Goal: Task Accomplishment & Management: Manage account settings

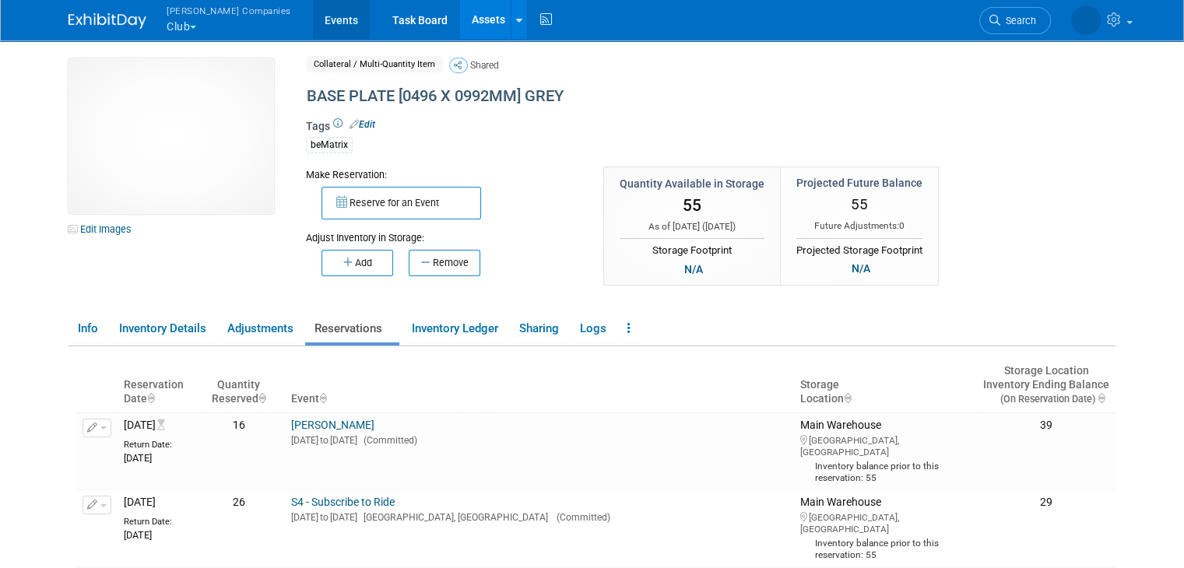
click at [313, 19] on link "Events" at bounding box center [341, 19] width 57 height 39
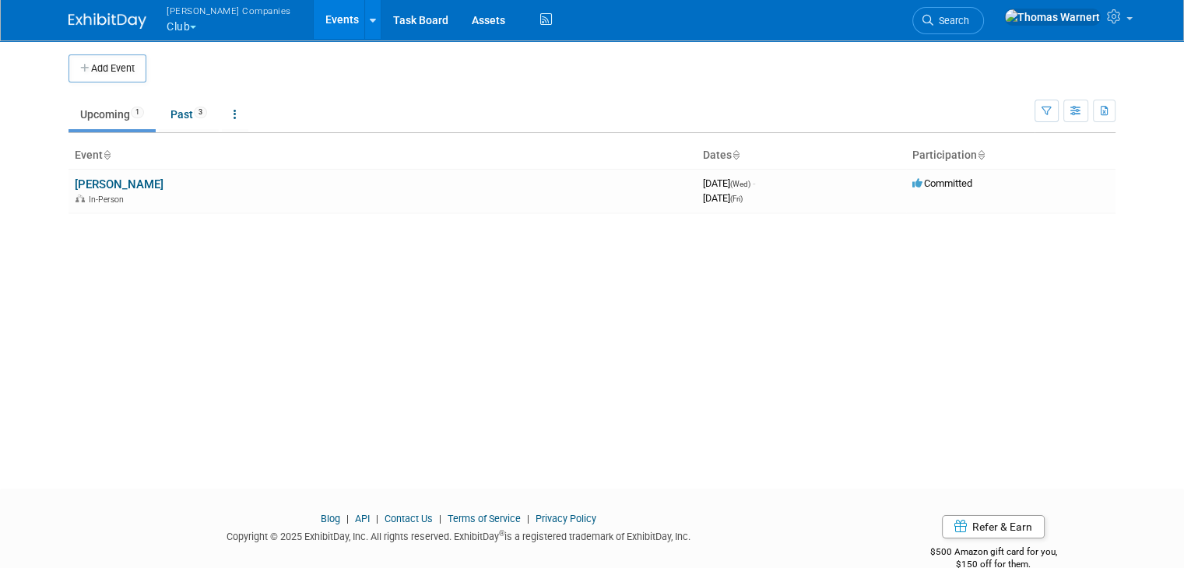
click at [171, 23] on button "Warnert Companies Club" at bounding box center [238, 20] width 146 height 40
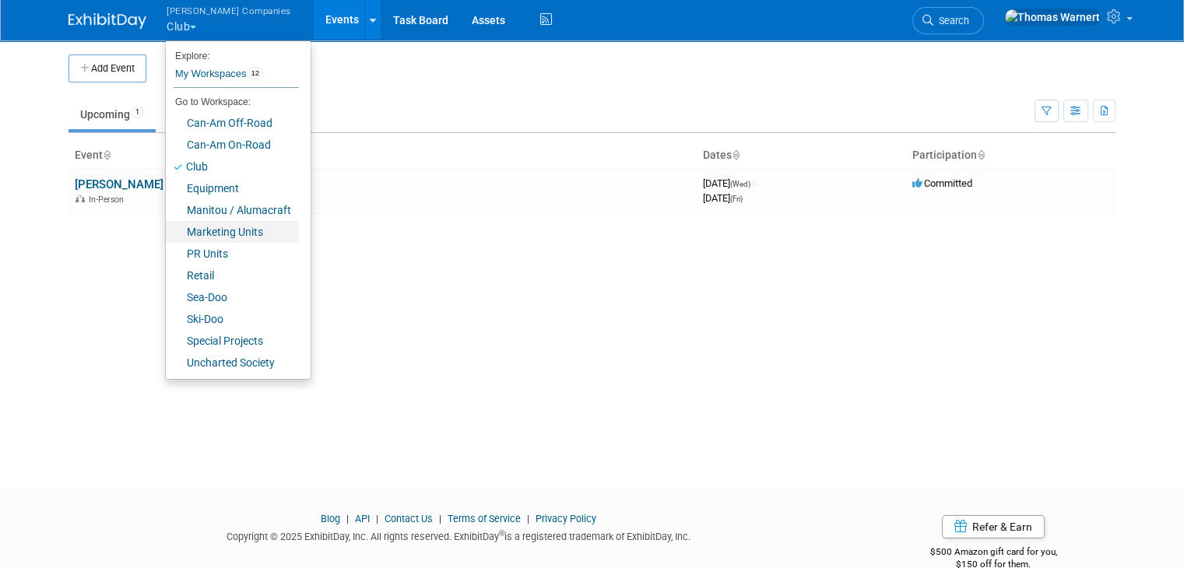
click at [196, 234] on link "Marketing Units" at bounding box center [232, 232] width 133 height 22
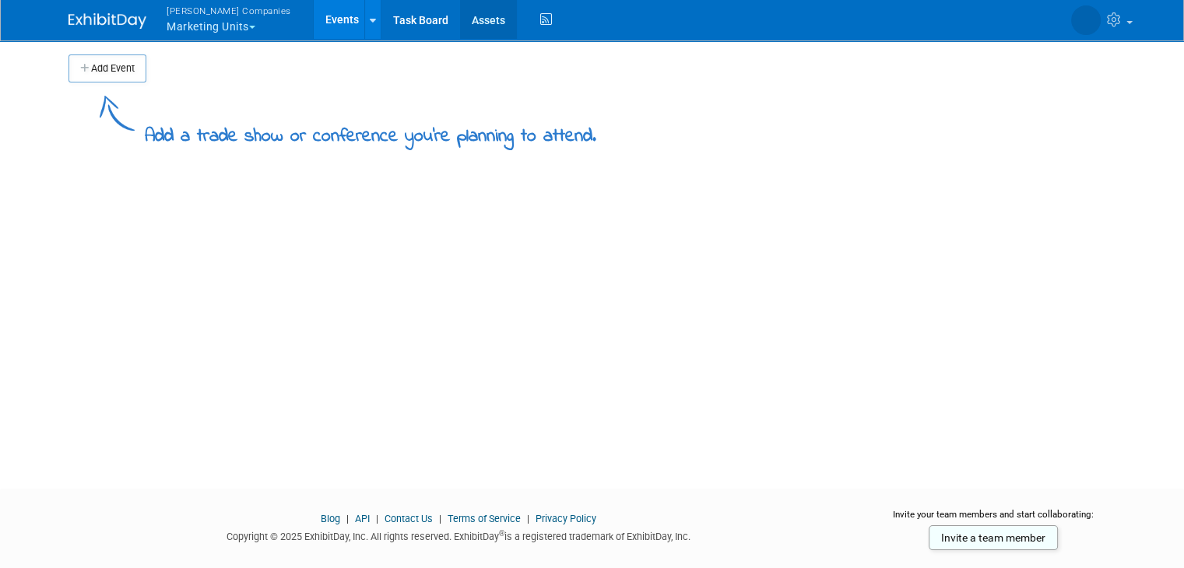
click at [460, 18] on link "Assets" at bounding box center [488, 19] width 57 height 39
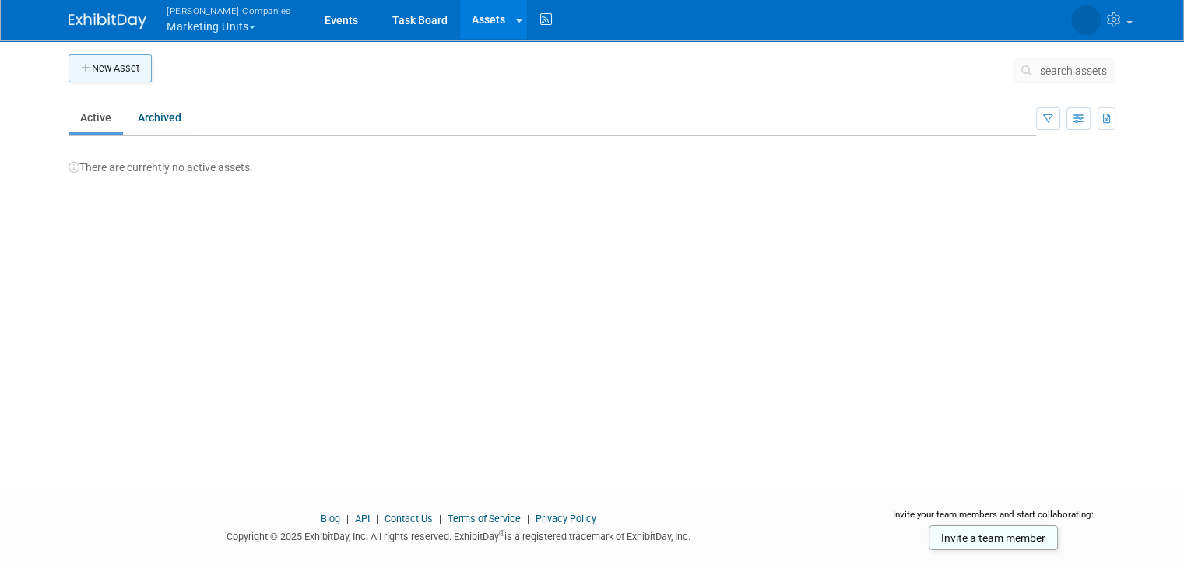
click at [121, 71] on button "New Asset" at bounding box center [110, 69] width 83 height 28
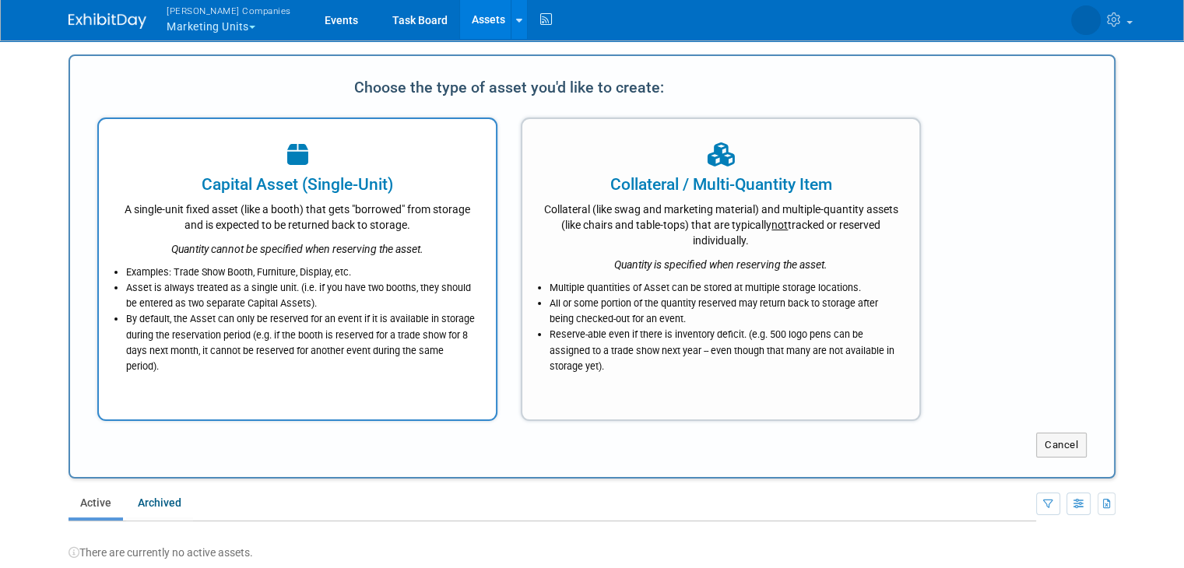
click at [424, 231] on div "A single-unit fixed asset (like a booth) that gets "borrowed" from storage and …" at bounding box center [297, 214] width 358 height 37
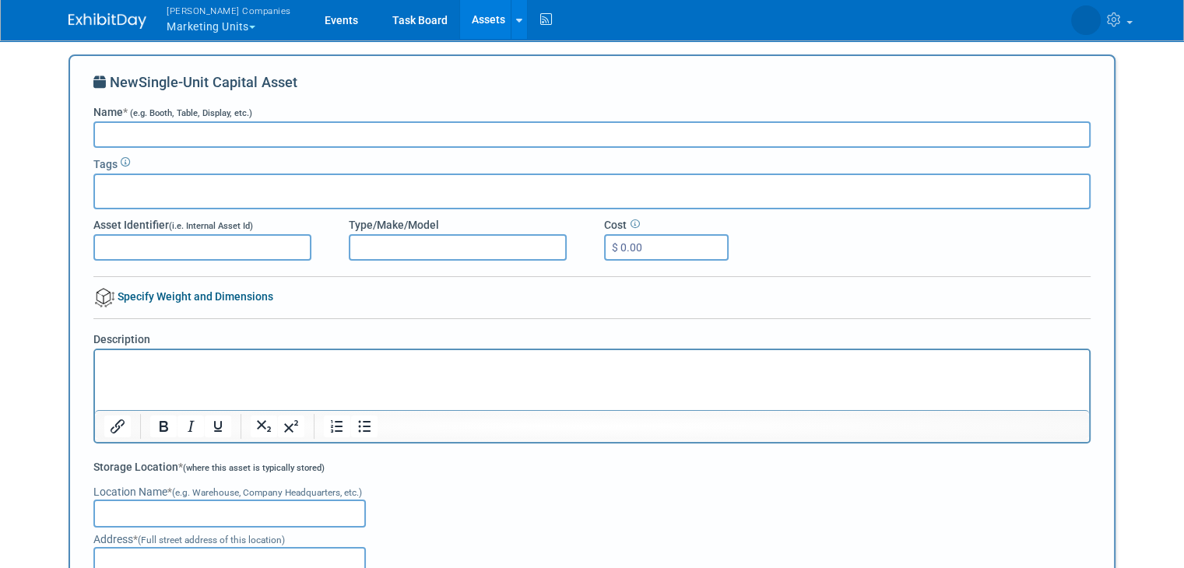
click at [212, 134] on input "Name * (e.g. Booth, Table, Display, etc.)" at bounding box center [591, 134] width 997 height 26
click at [526, 86] on div "New Single-Unit Capital Asset" at bounding box center [591, 88] width 997 height 32
click at [221, 184] on div at bounding box center [591, 192] width 997 height 36
click at [230, 249] on input "Asset Identifier (i.e. Internal Asset Id)" at bounding box center [202, 247] width 218 height 26
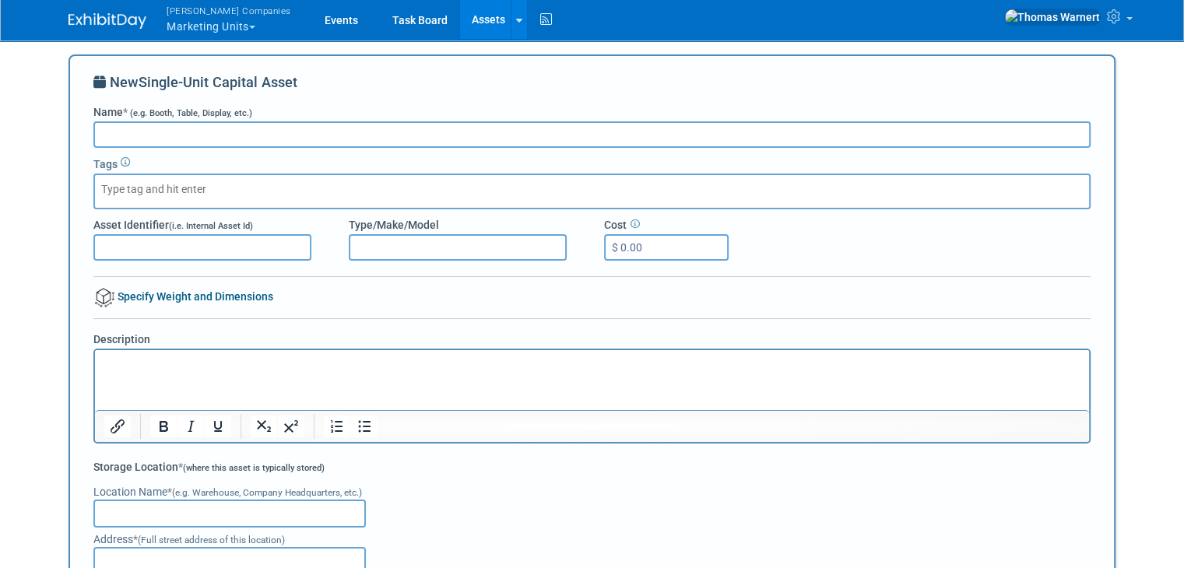
click at [332, 276] on div at bounding box center [591, 282] width 997 height 12
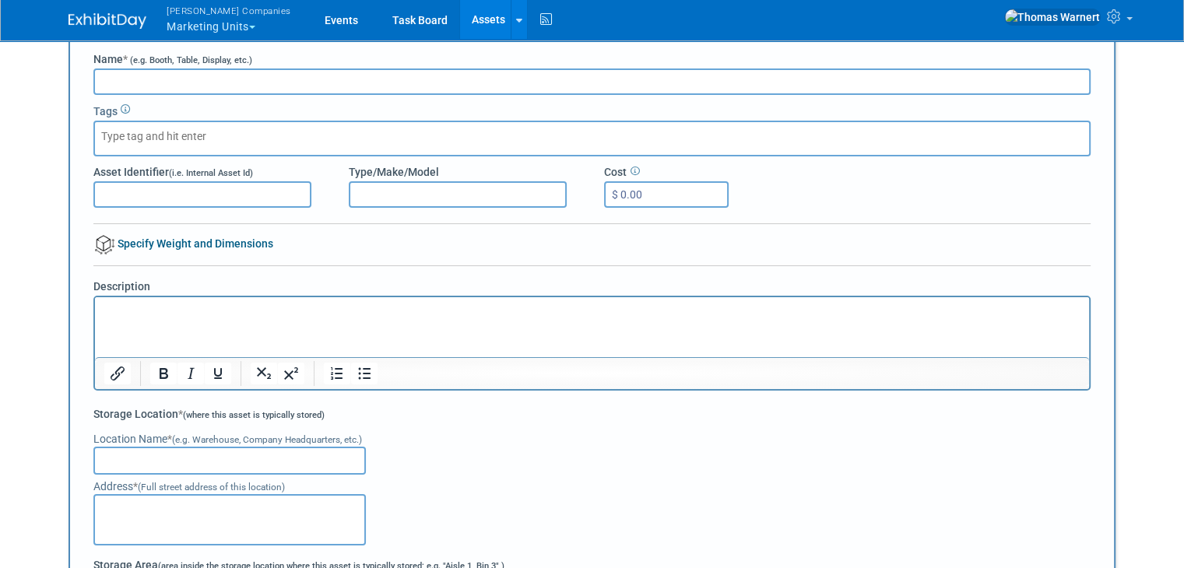
scroll to position [156, 0]
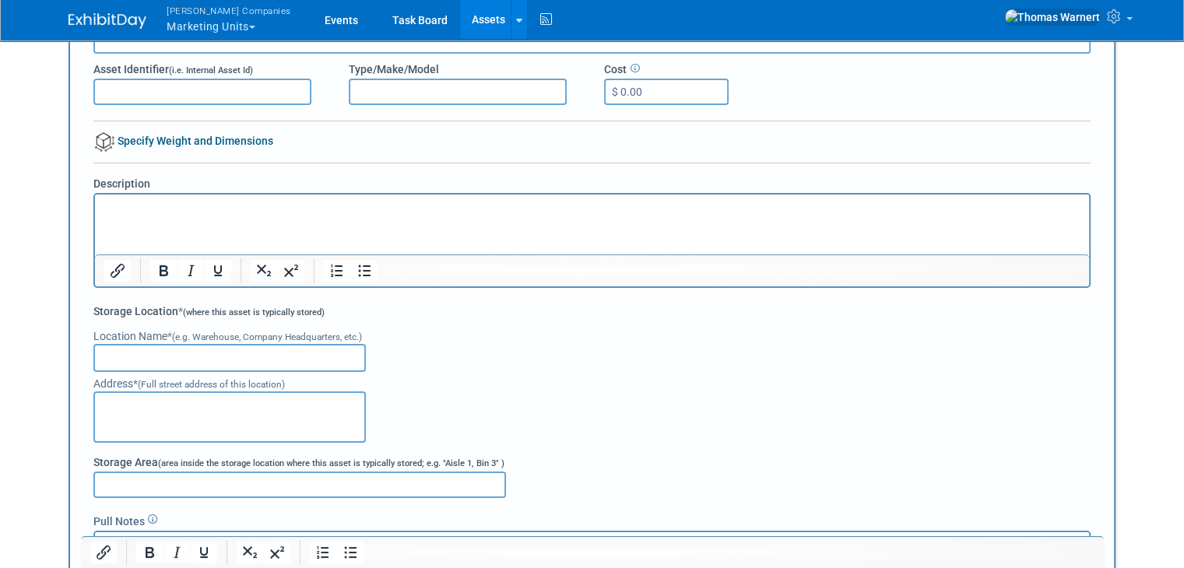
click at [162, 209] on p "Rich Text Area. Press ALT-0 for help." at bounding box center [592, 209] width 976 height 16
click at [355, 269] on icon "Bullet list" at bounding box center [364, 271] width 19 height 19
click at [328, 269] on icon "Numbered list" at bounding box center [337, 271] width 19 height 19
click at [355, 269] on icon "Bullet list" at bounding box center [364, 271] width 19 height 19
click at [328, 269] on icon "Numbered list" at bounding box center [337, 271] width 19 height 19
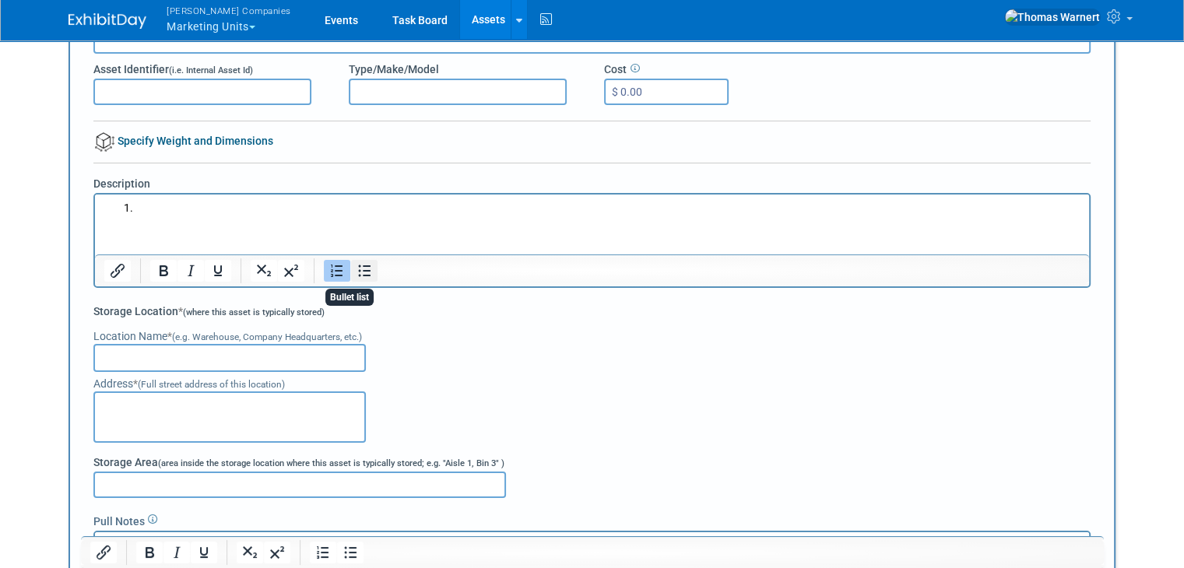
click at [359, 269] on icon "Bullet list" at bounding box center [365, 272] width 12 height 12
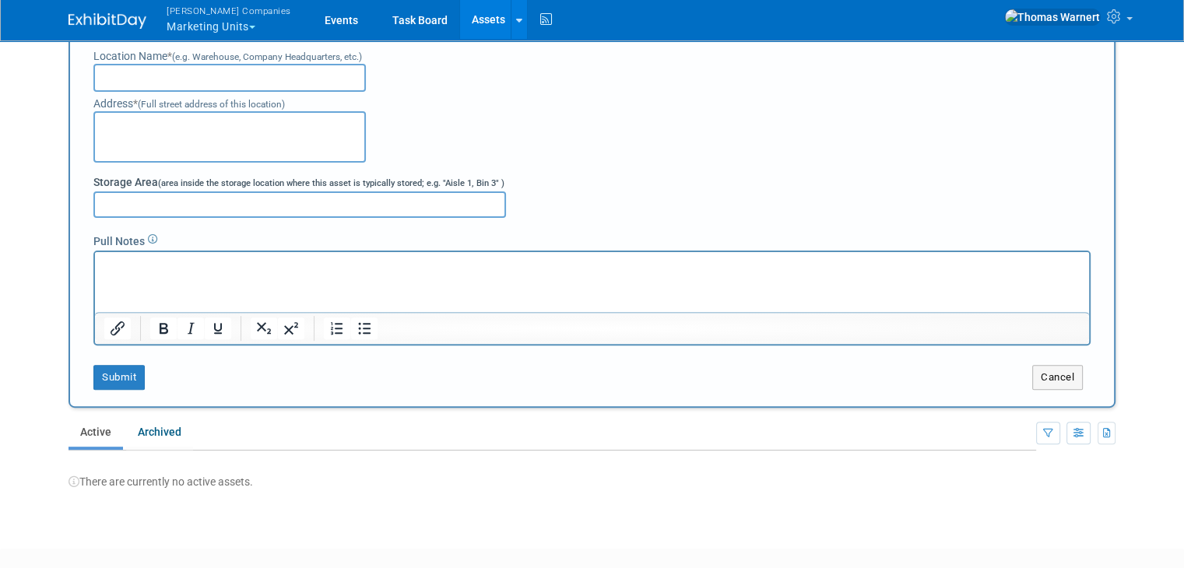
scroll to position [523, 0]
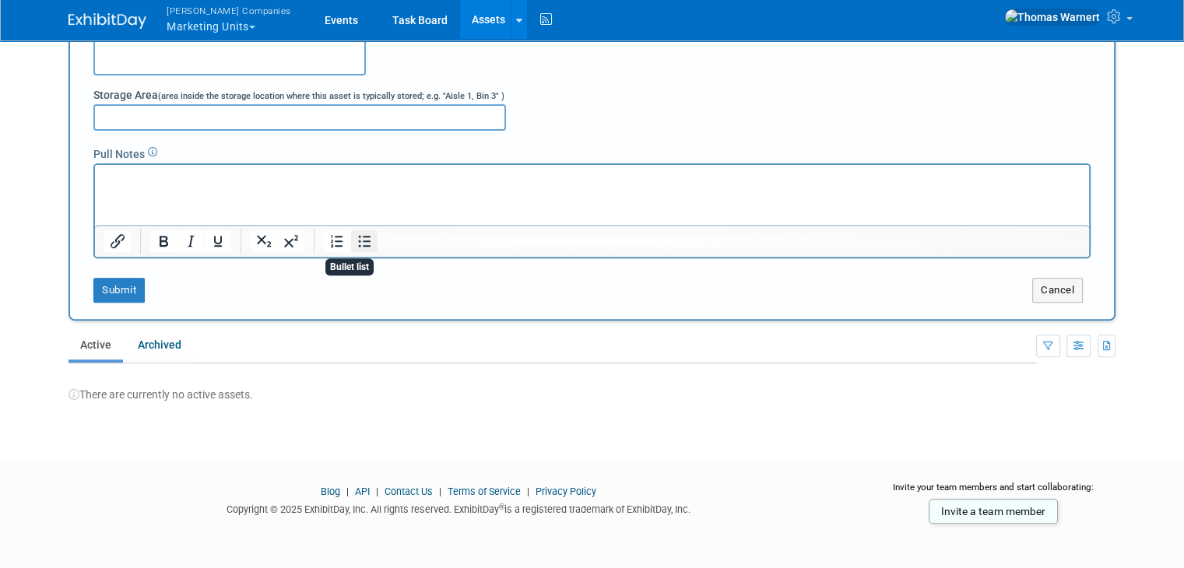
click at [355, 244] on icon "Bullet list" at bounding box center [364, 241] width 19 height 19
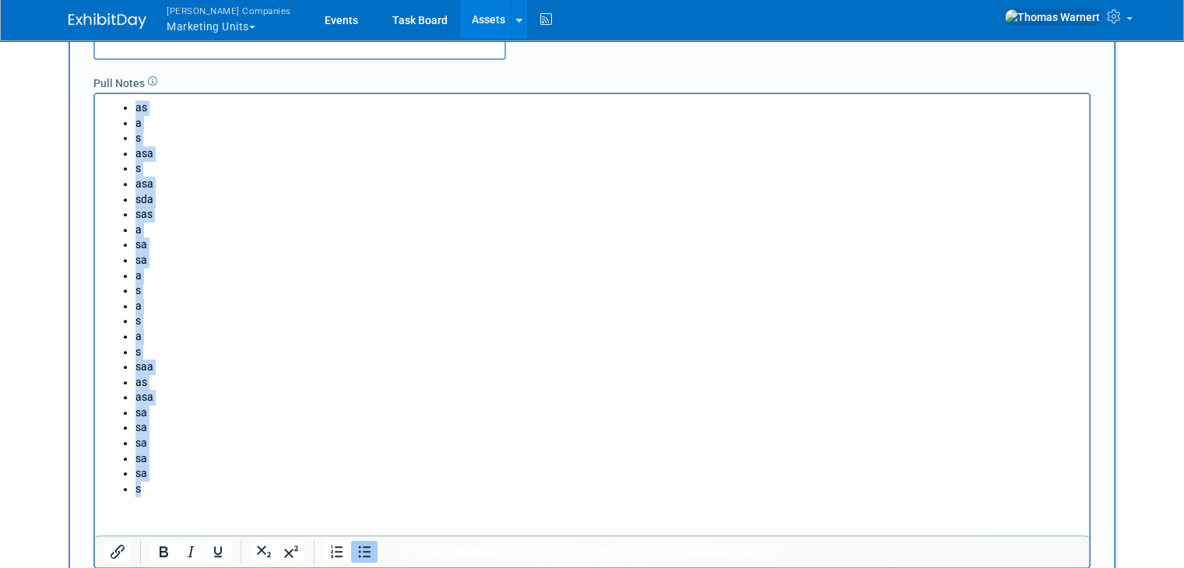
scroll to position [525, 0]
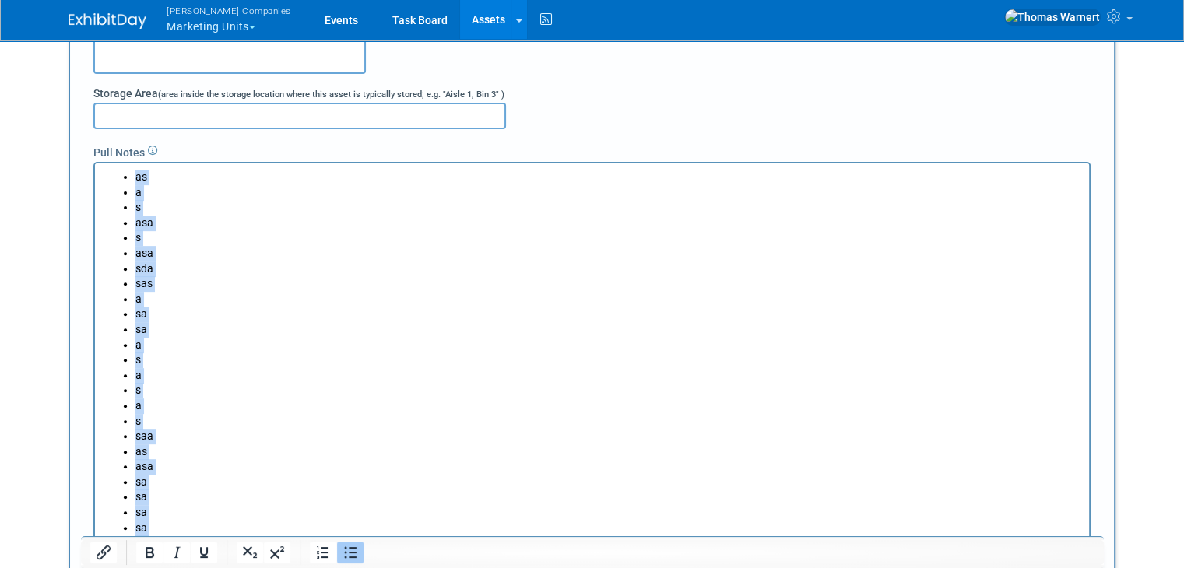
drag, startPoint x: 150, startPoint y: 558, endPoint x: 137, endPoint y: 338, distance: 220.0
click at [95, 179] on html "as a s asa s asa sda sas a sa sa a s a s a s saa as asa sa sa sa sa sa s" at bounding box center [592, 365] width 994 height 403
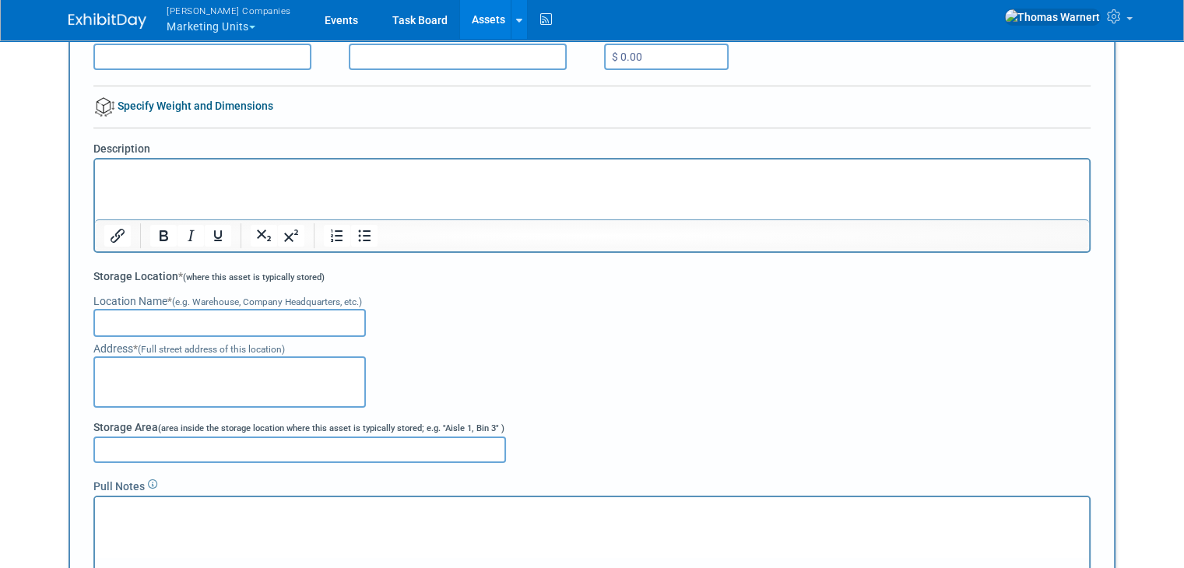
scroll to position [0, 0]
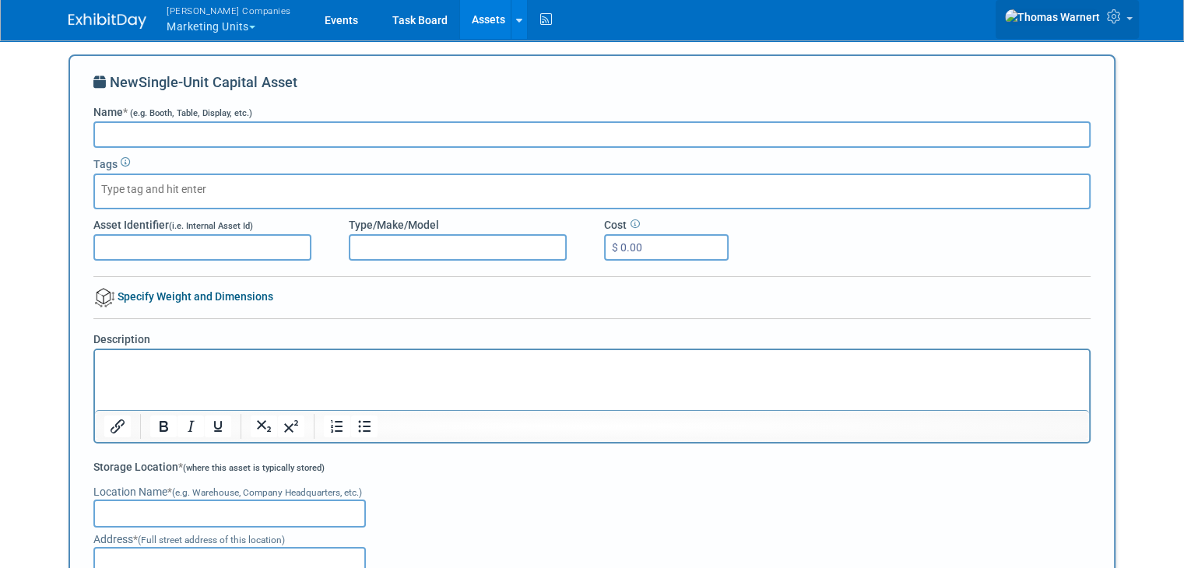
click at [1118, 16] on link at bounding box center [1067, 19] width 143 height 39
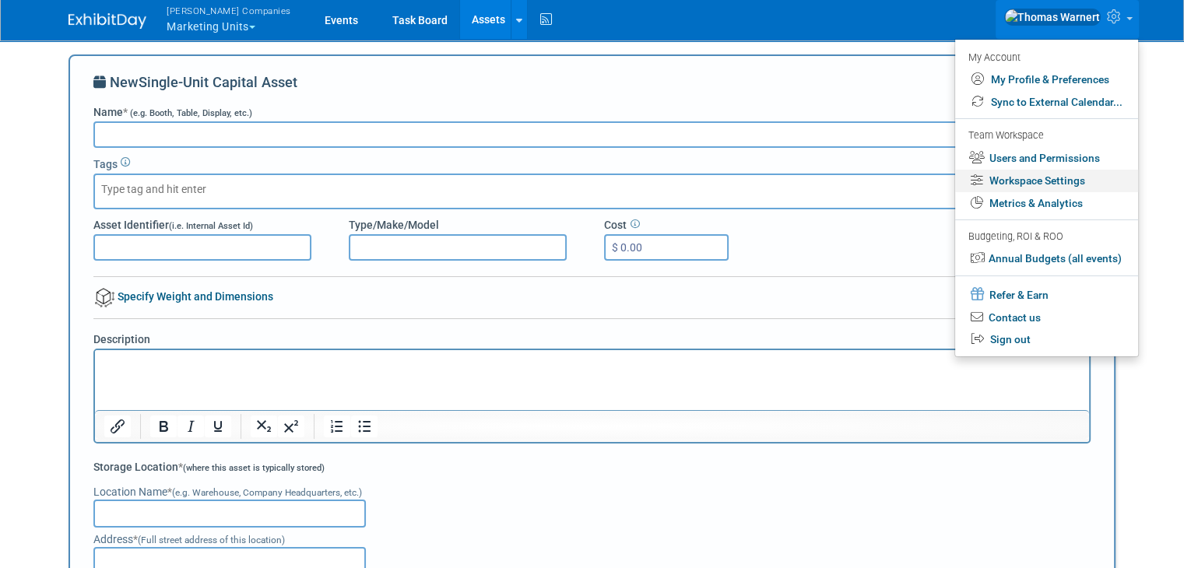
click at [1061, 175] on link "Workspace Settings" at bounding box center [1046, 181] width 183 height 23
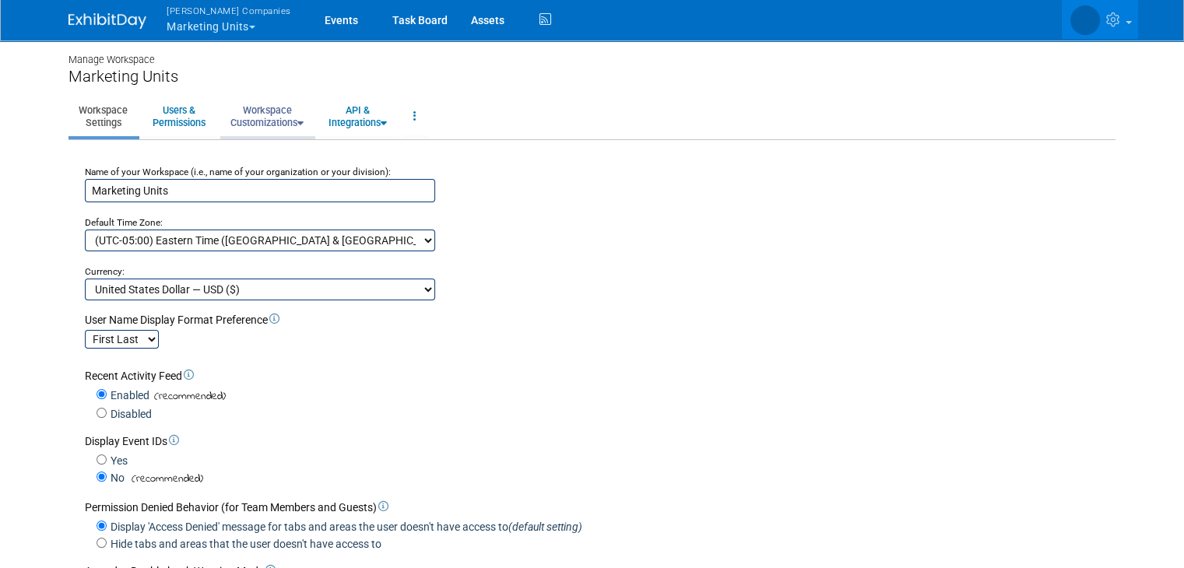
click at [281, 125] on link "Workspace Customizations" at bounding box center [266, 116] width 93 height 38
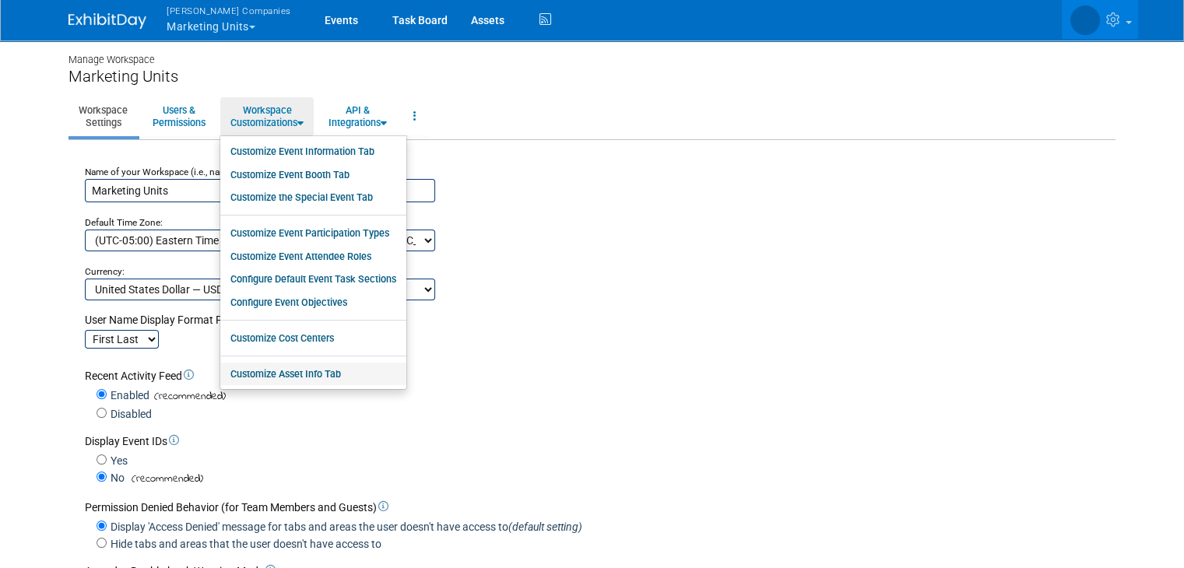
click at [303, 380] on link "Customize Asset Info Tab" at bounding box center [313, 374] width 186 height 23
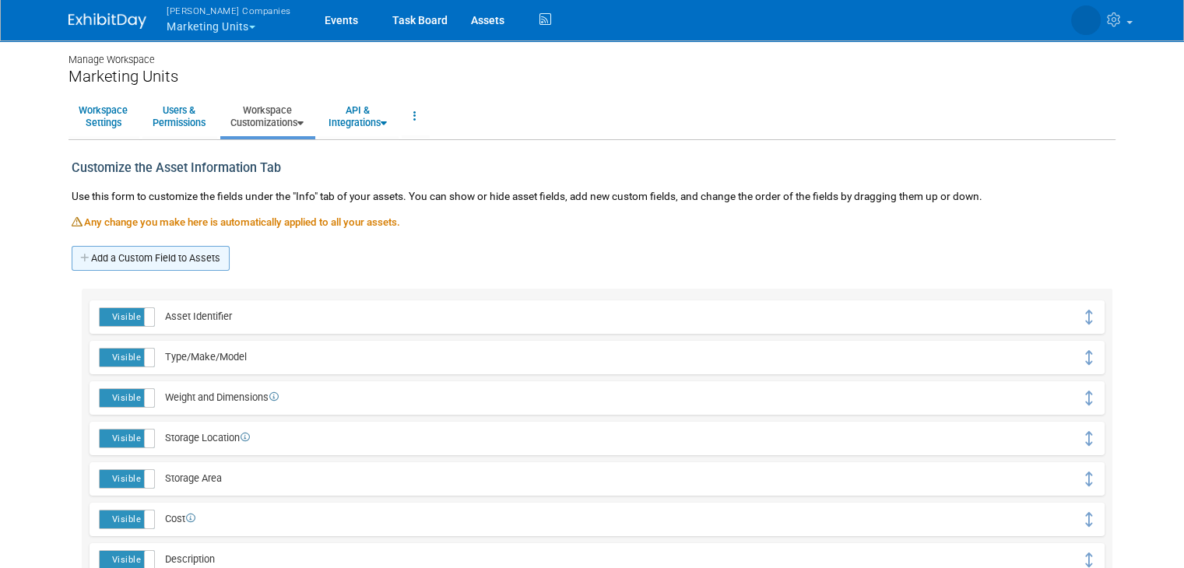
click at [179, 259] on link "Add a Custom Field to Assets" at bounding box center [151, 258] width 158 height 25
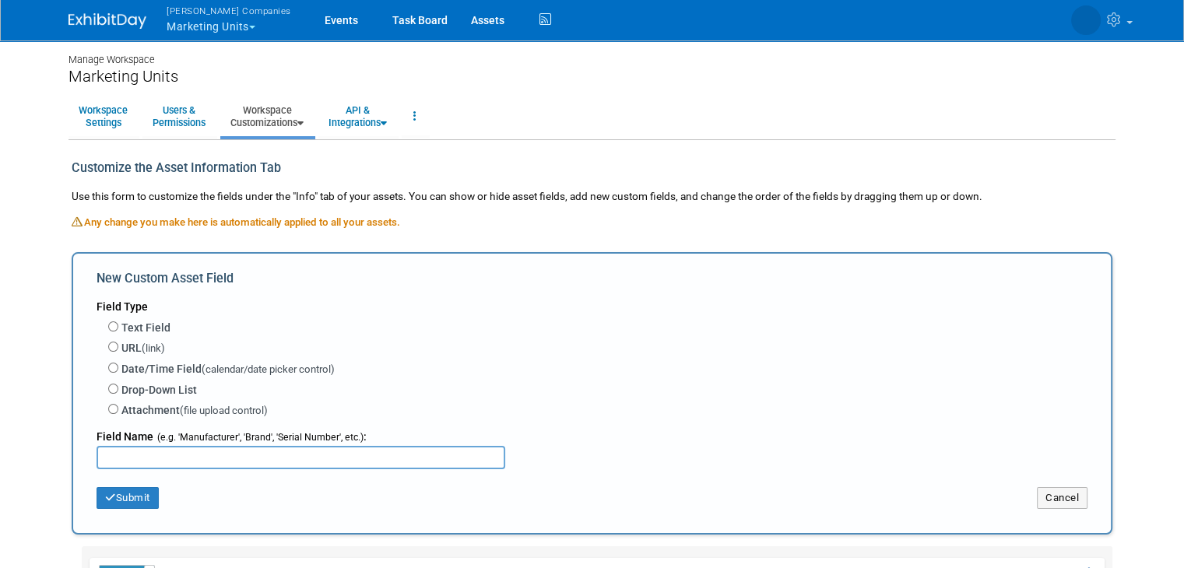
scroll to position [78, 0]
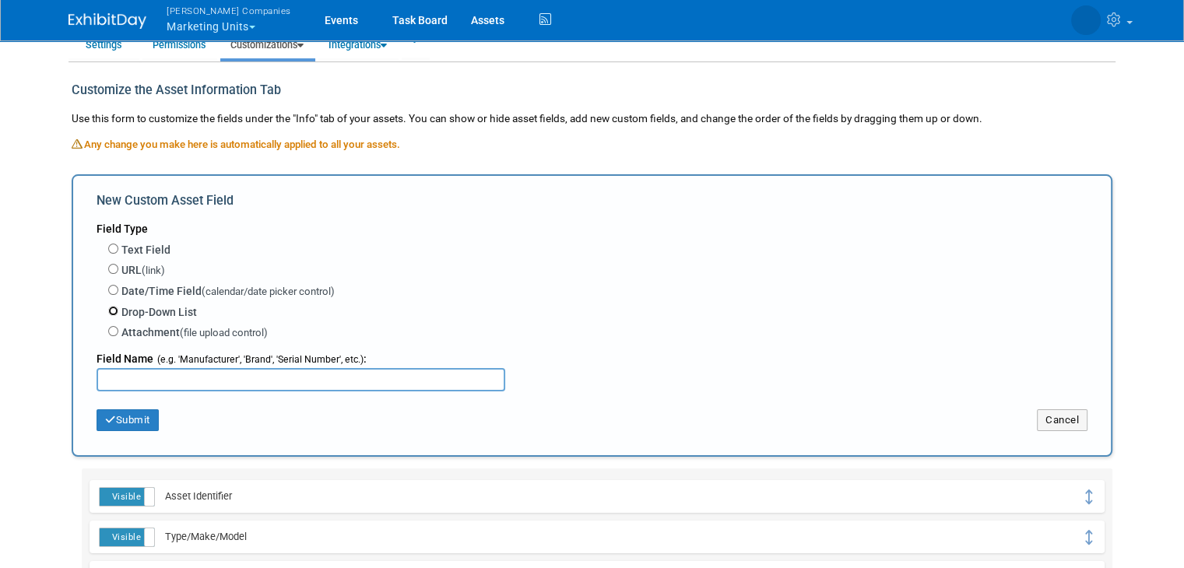
click at [108, 306] on input "Drop-Down List" at bounding box center [113, 311] width 10 height 10
radio input "true"
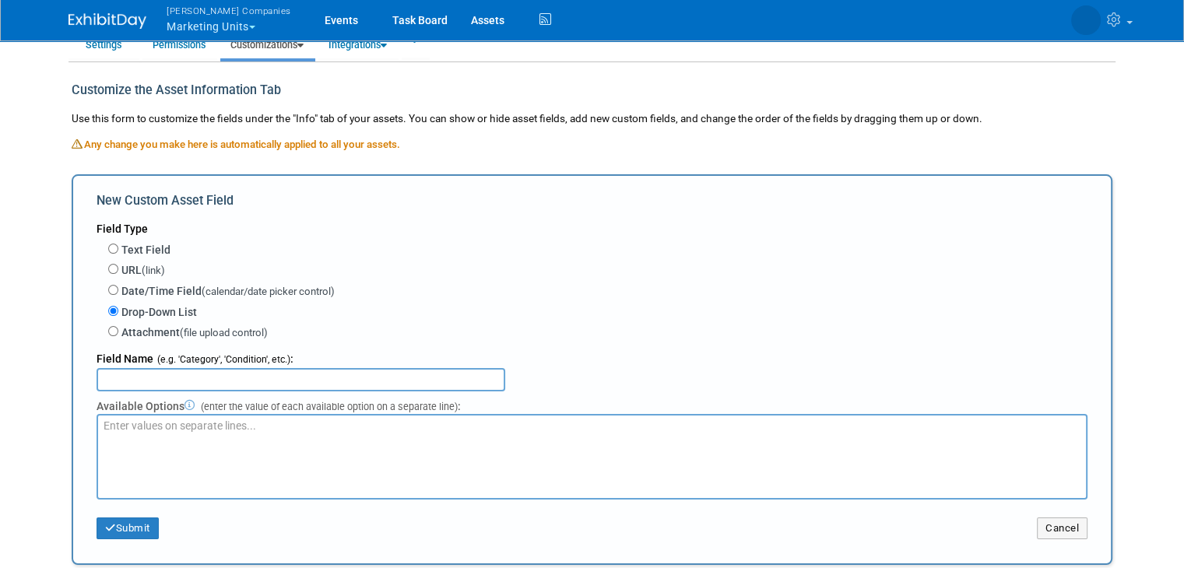
click at [195, 378] on input "text" at bounding box center [301, 379] width 409 height 23
type input "Show Ready"
click at [168, 419] on textarea at bounding box center [592, 457] width 991 height 86
type textarea "Yes No"
click at [132, 519] on button "Submit" at bounding box center [128, 529] width 62 height 22
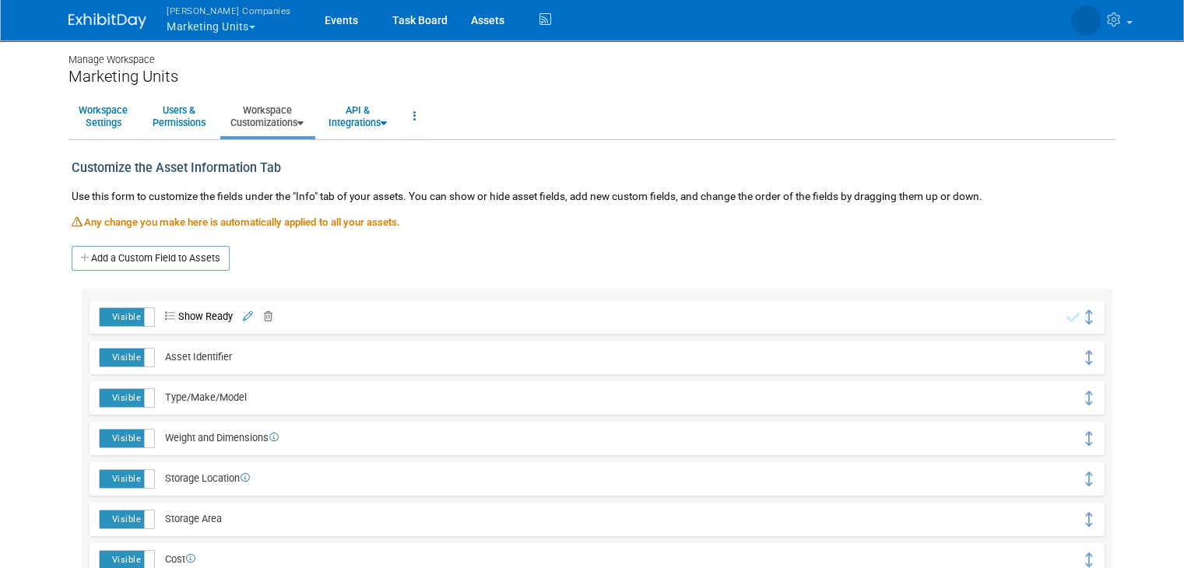
click at [243, 315] on icon at bounding box center [248, 317] width 10 height 10
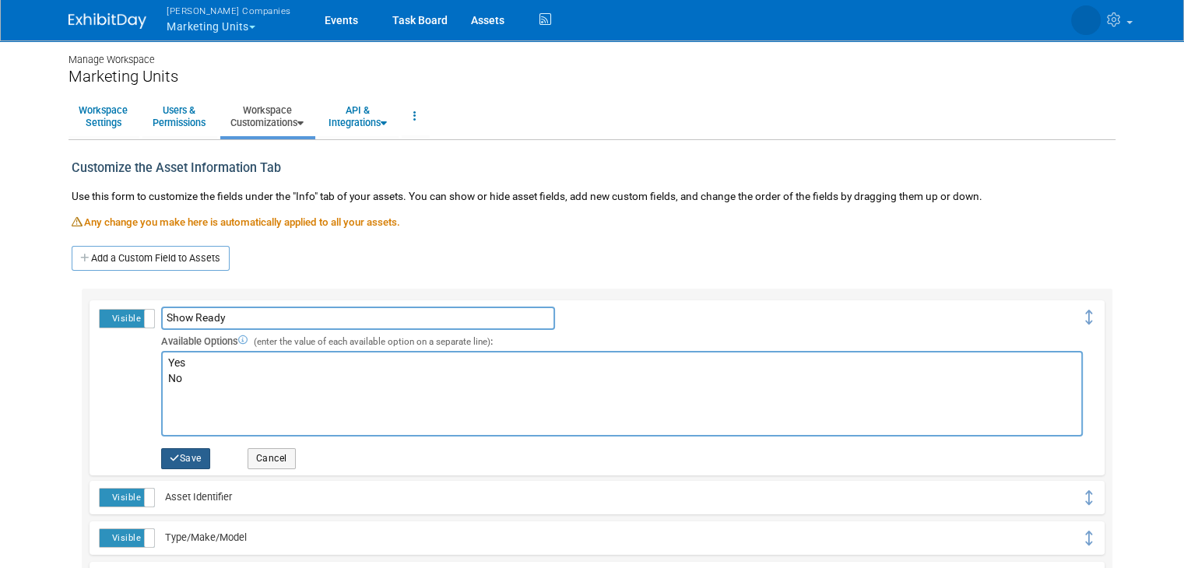
click at [172, 458] on button "Save" at bounding box center [185, 459] width 49 height 20
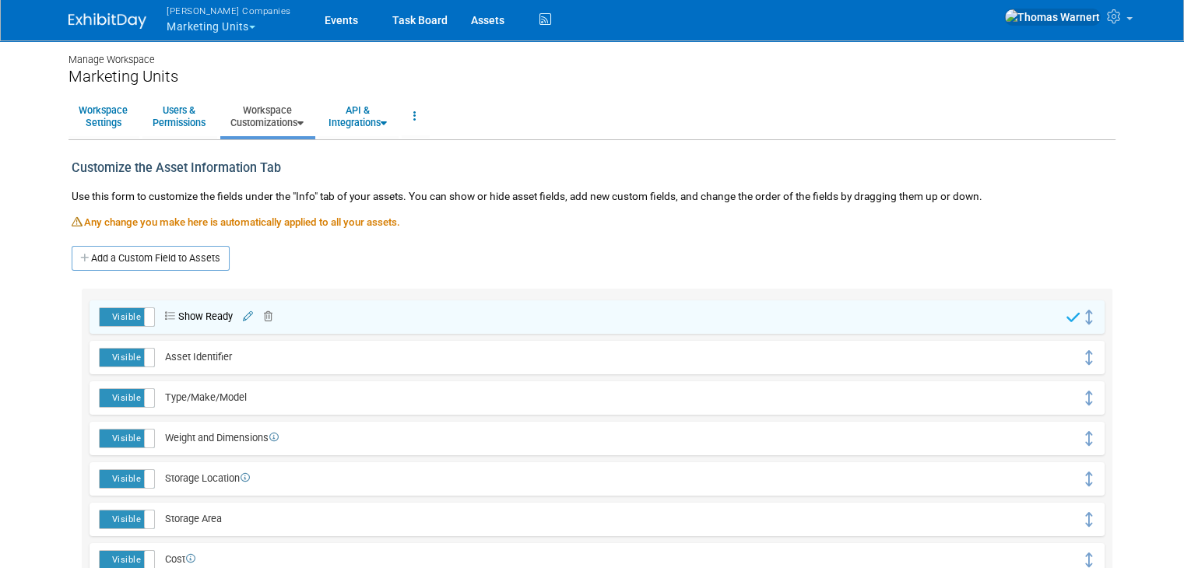
click at [165, 312] on icon at bounding box center [171, 317] width 13 height 10
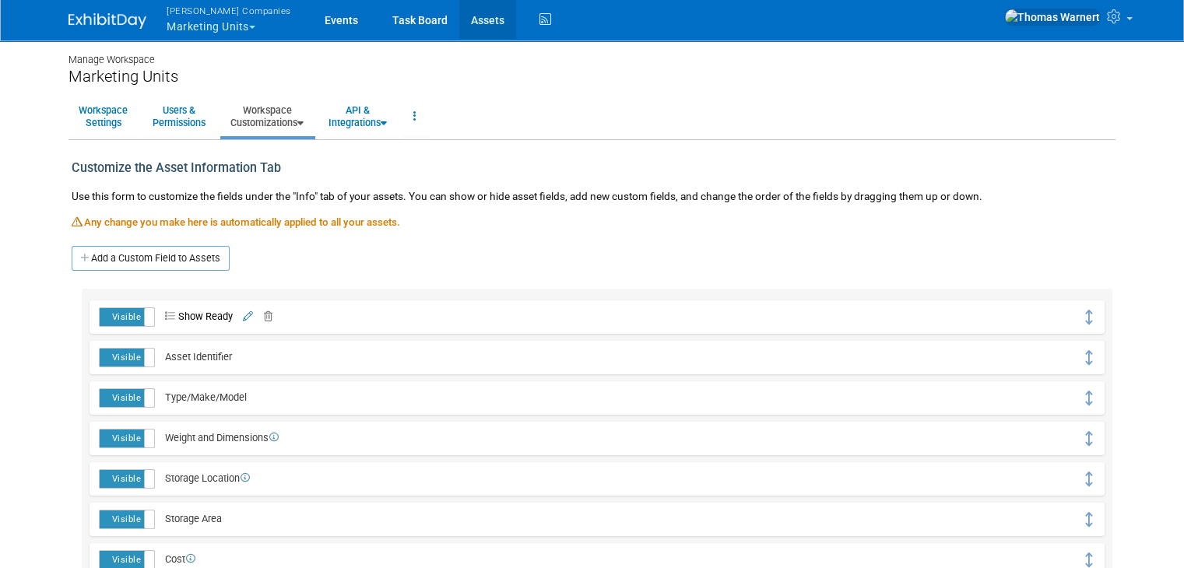
click at [459, 19] on link "Assets" at bounding box center [487, 19] width 57 height 39
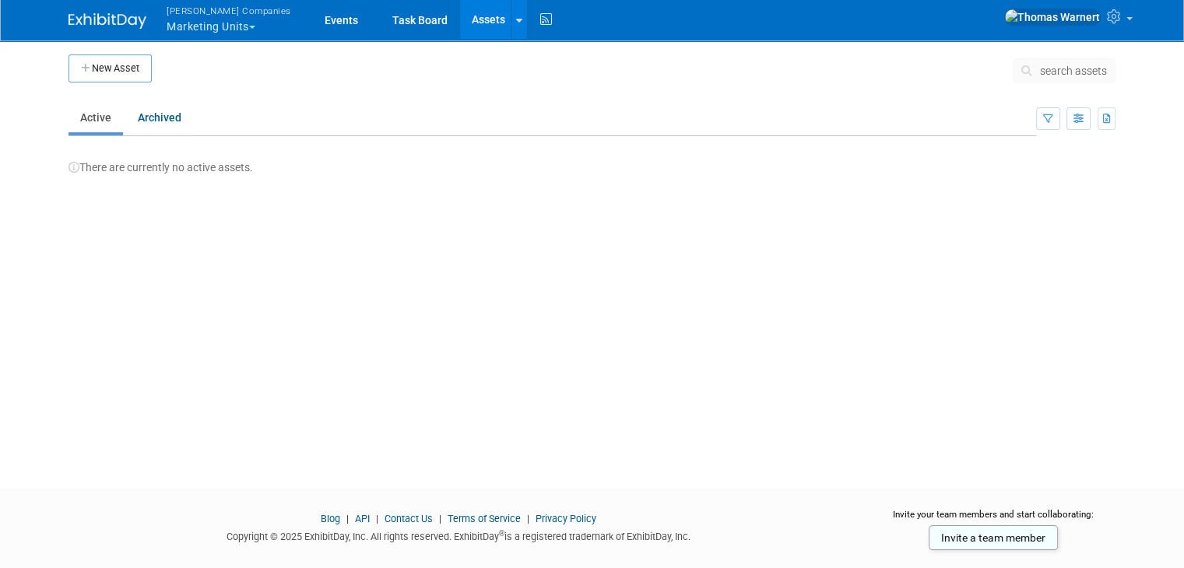
click at [460, 23] on link "Assets" at bounding box center [488, 19] width 57 height 39
click at [116, 70] on button "New Asset" at bounding box center [110, 69] width 83 height 28
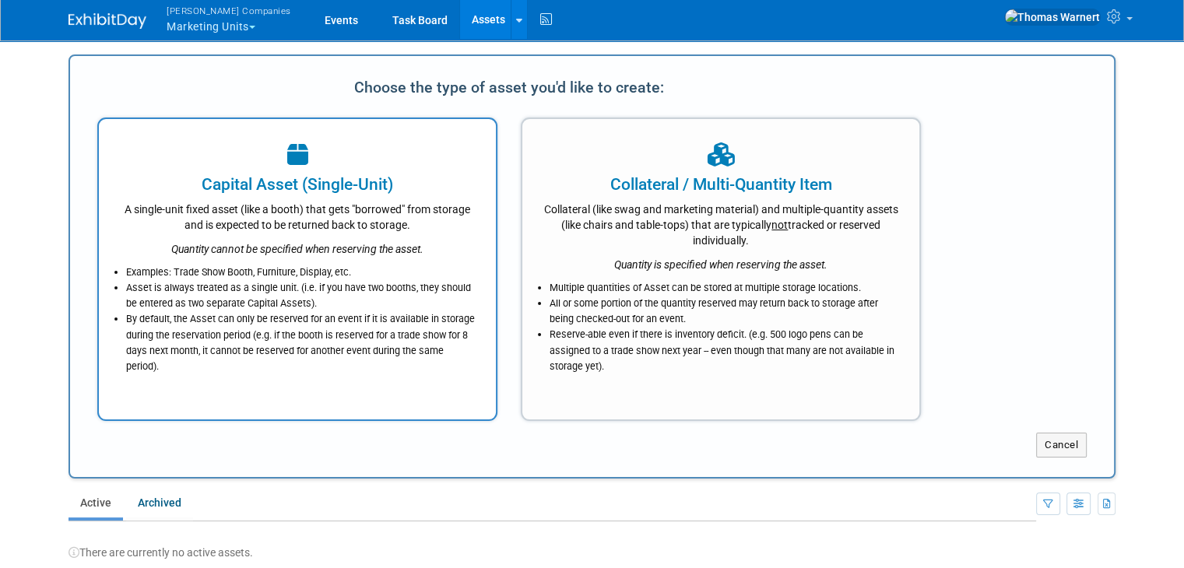
click at [411, 269] on li "Examples: Trade Show Booth, Furniture, Display, etc." at bounding box center [301, 273] width 350 height 16
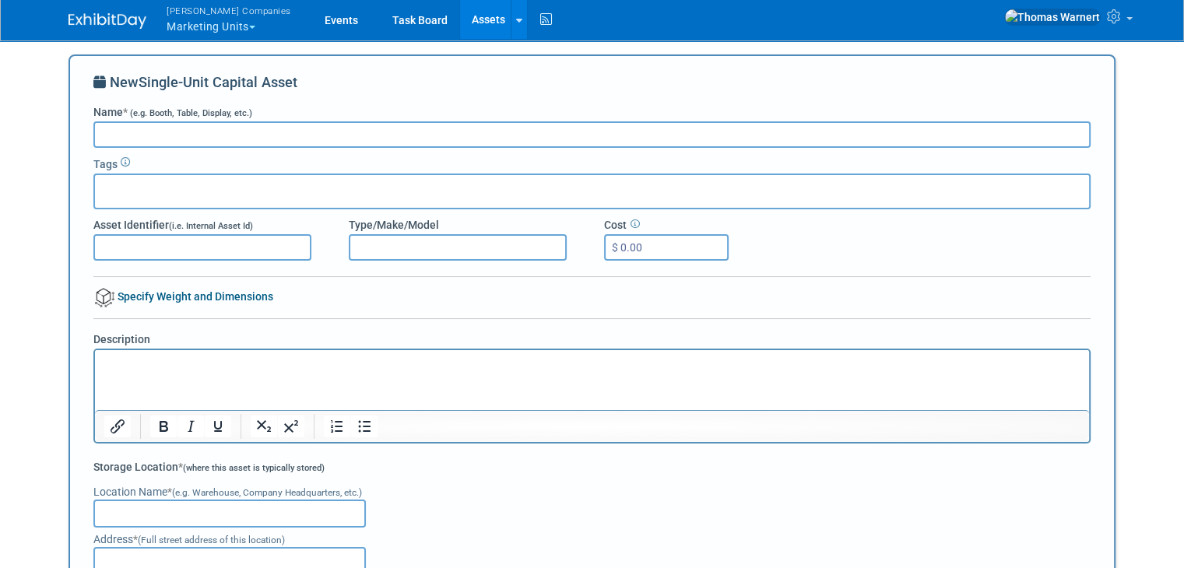
click at [460, 20] on link "Assets" at bounding box center [488, 19] width 57 height 39
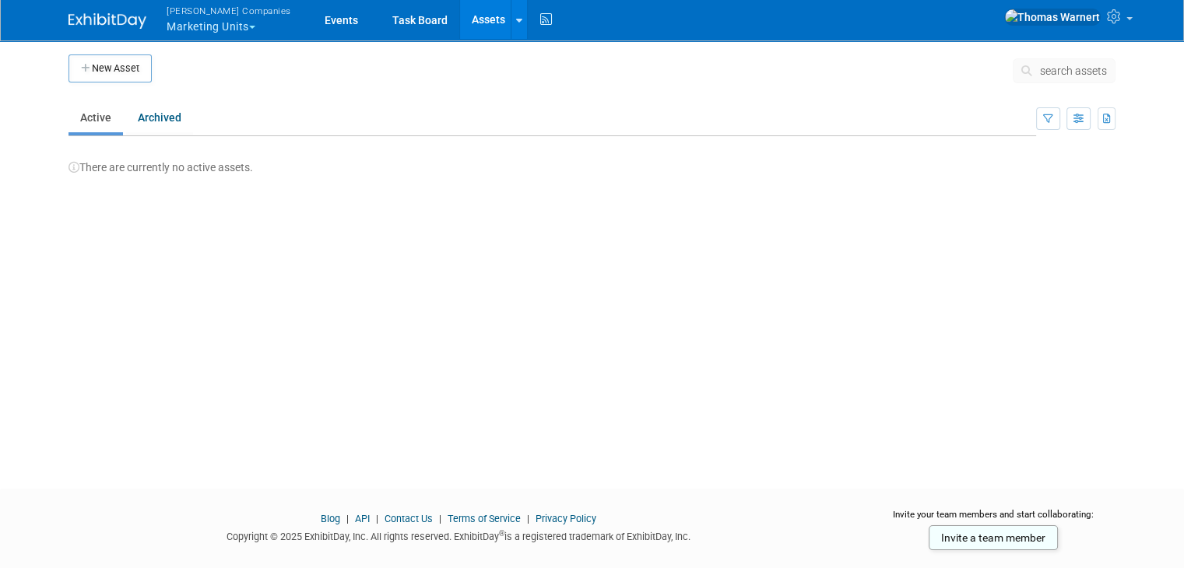
click at [460, 27] on link "Assets" at bounding box center [488, 19] width 57 height 39
click at [88, 69] on button "New Asset" at bounding box center [110, 69] width 83 height 28
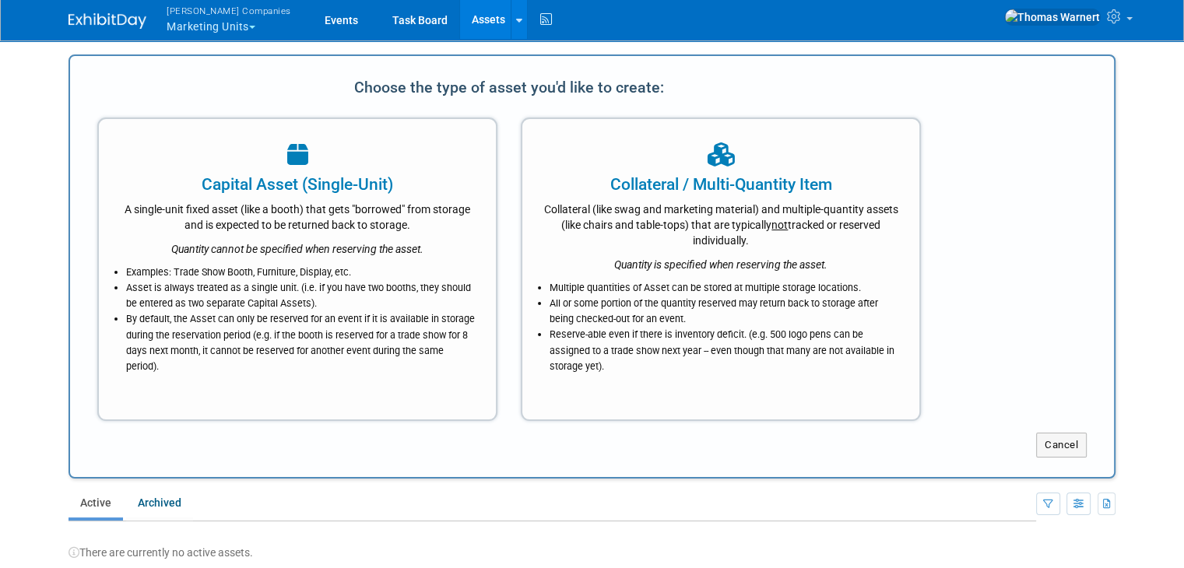
click at [233, 259] on div "Examples: Trade Show Booth, Furniture, Display, etc. Asset is always treated as…" at bounding box center [297, 316] width 358 height 118
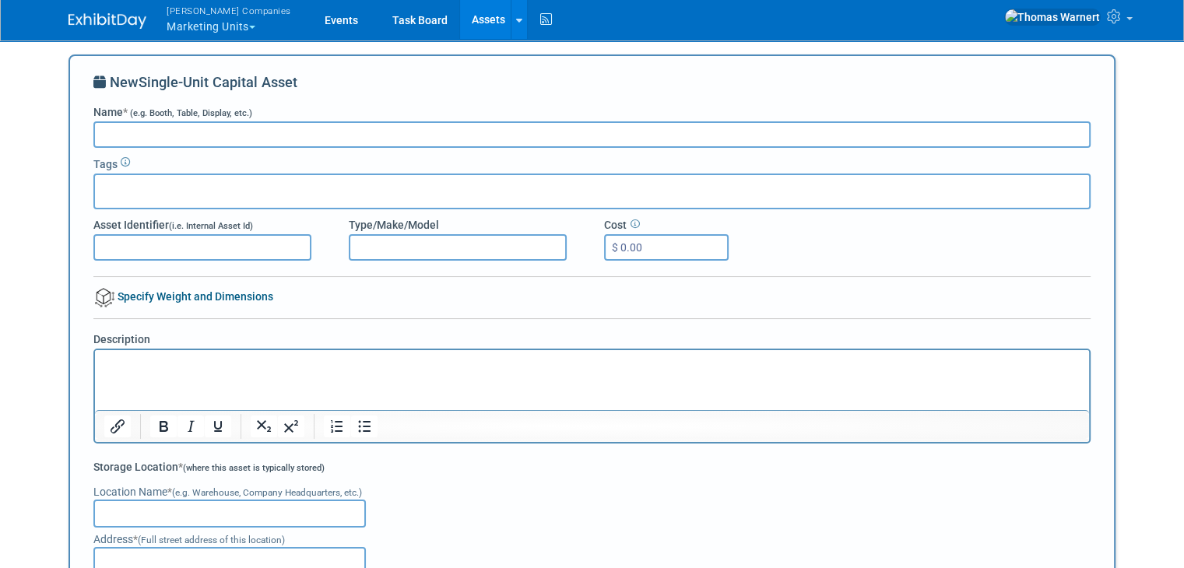
click at [460, 19] on link "Assets" at bounding box center [488, 19] width 57 height 39
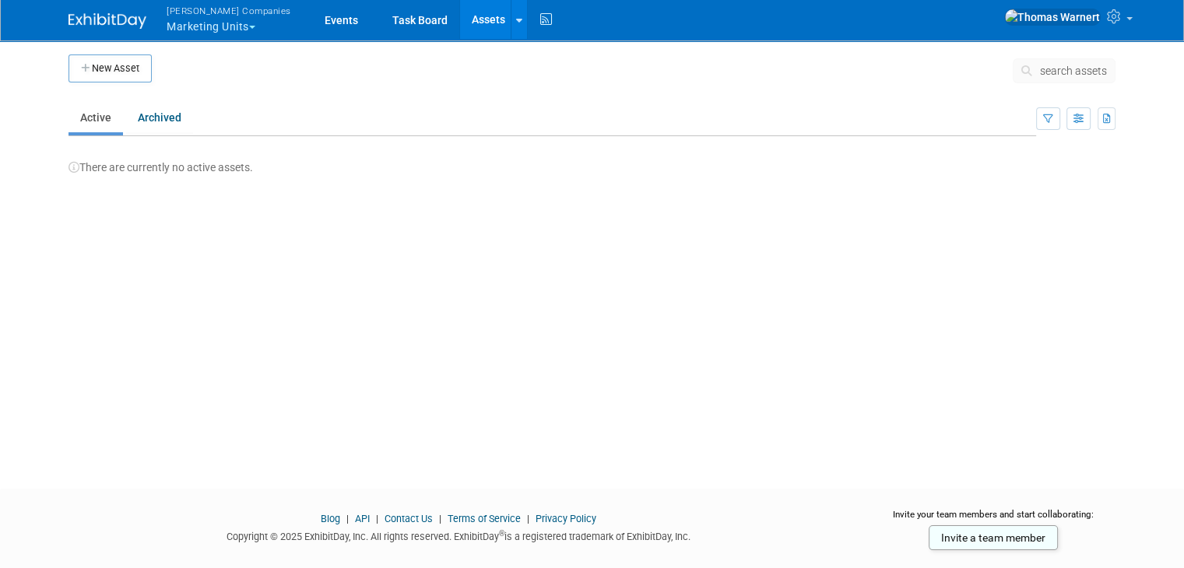
click at [516, 18] on icon at bounding box center [519, 21] width 6 height 10
click at [460, 23] on link "Assets" at bounding box center [488, 19] width 57 height 39
click at [1120, 18] on link at bounding box center [1067, 19] width 143 height 39
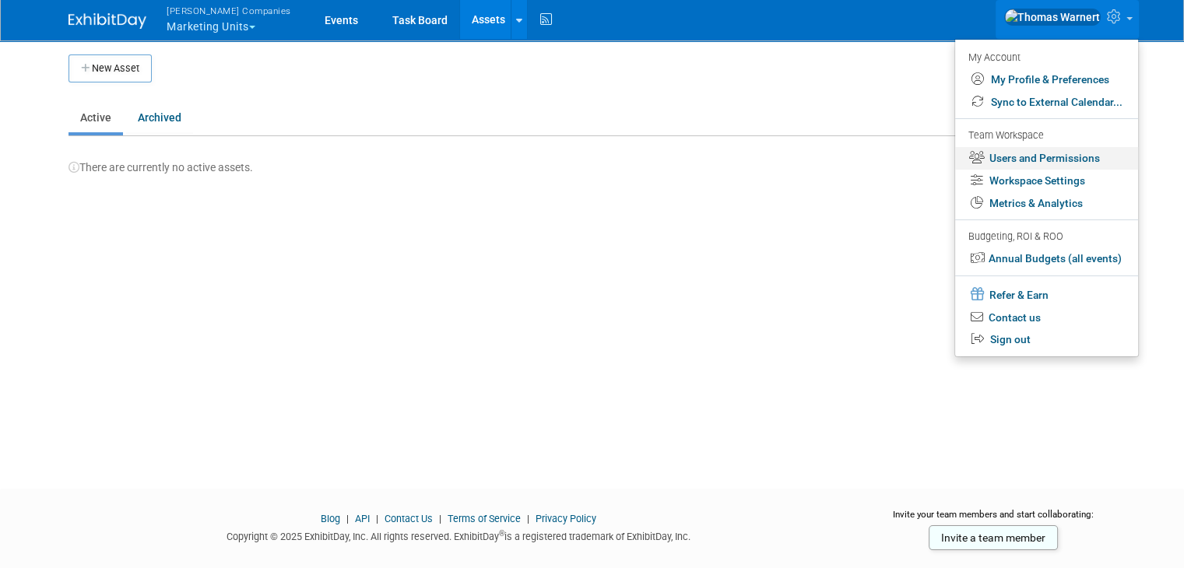
click at [1025, 157] on link "Users and Permissions" at bounding box center [1046, 158] width 183 height 23
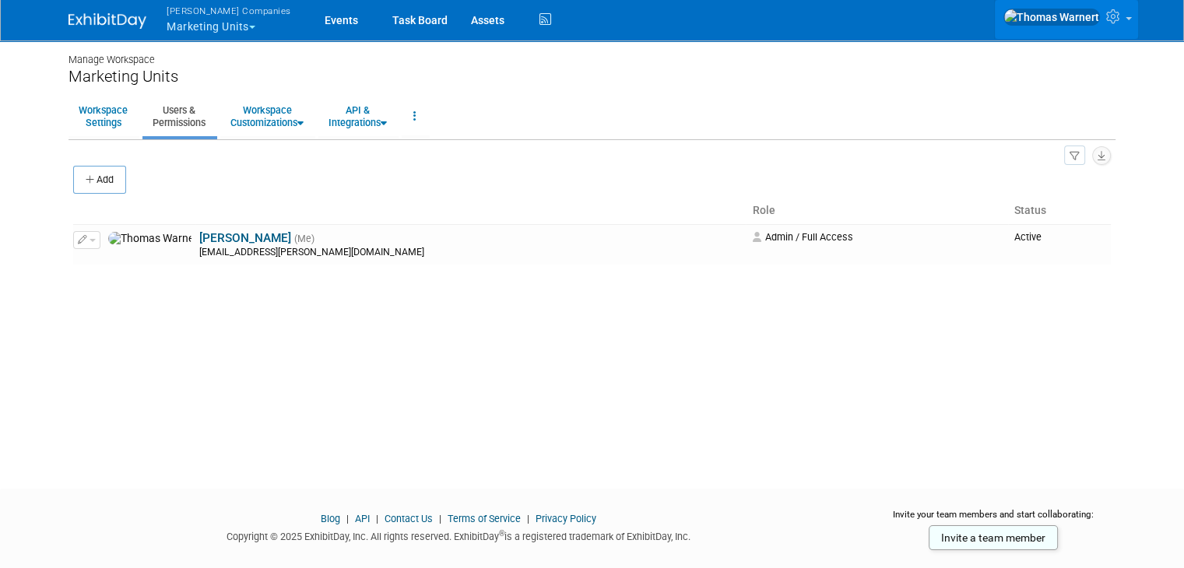
click at [1138, 16] on link at bounding box center [1066, 19] width 143 height 39
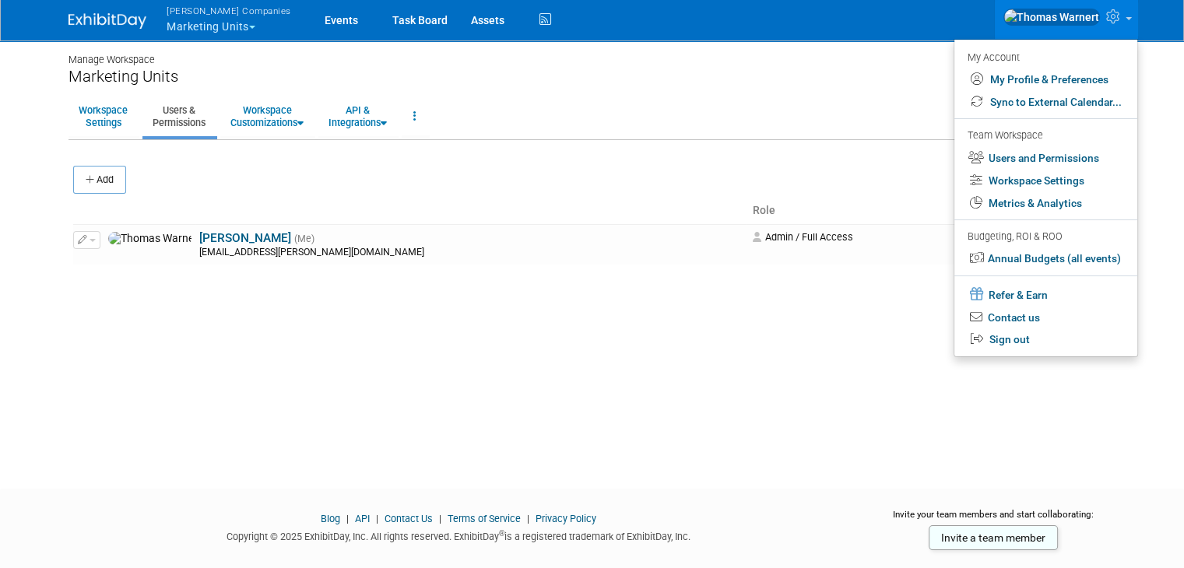
click at [240, 142] on div "Manage Workspace Marketing Units Workspace Settings Users & Permissions Workspa…" at bounding box center [592, 250] width 1071 height 422
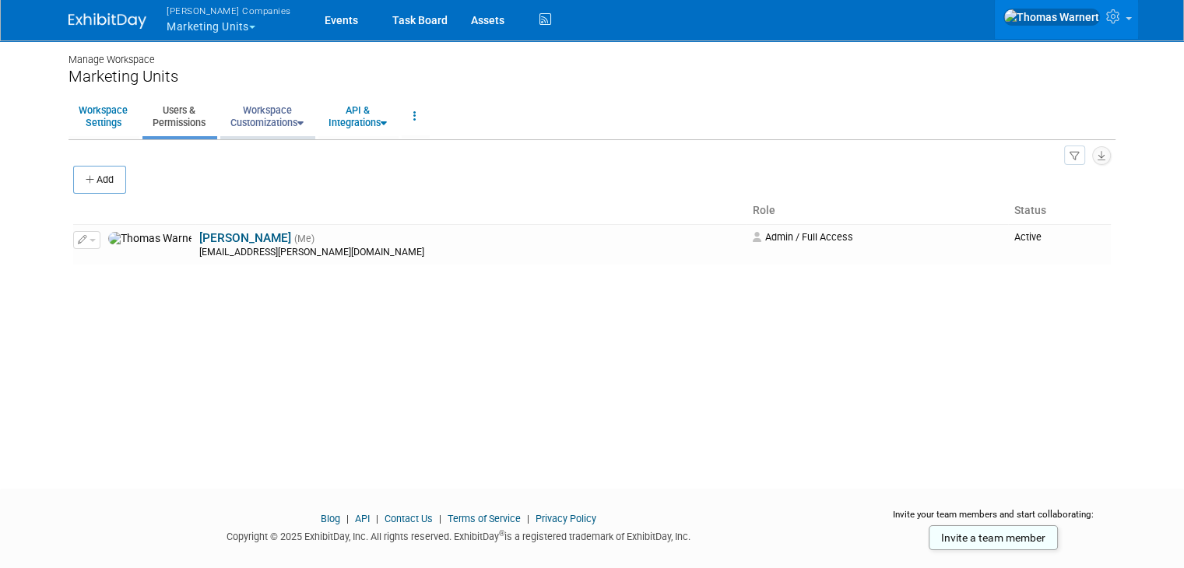
click at [257, 128] on link "Workspace Customizations" at bounding box center [266, 116] width 93 height 38
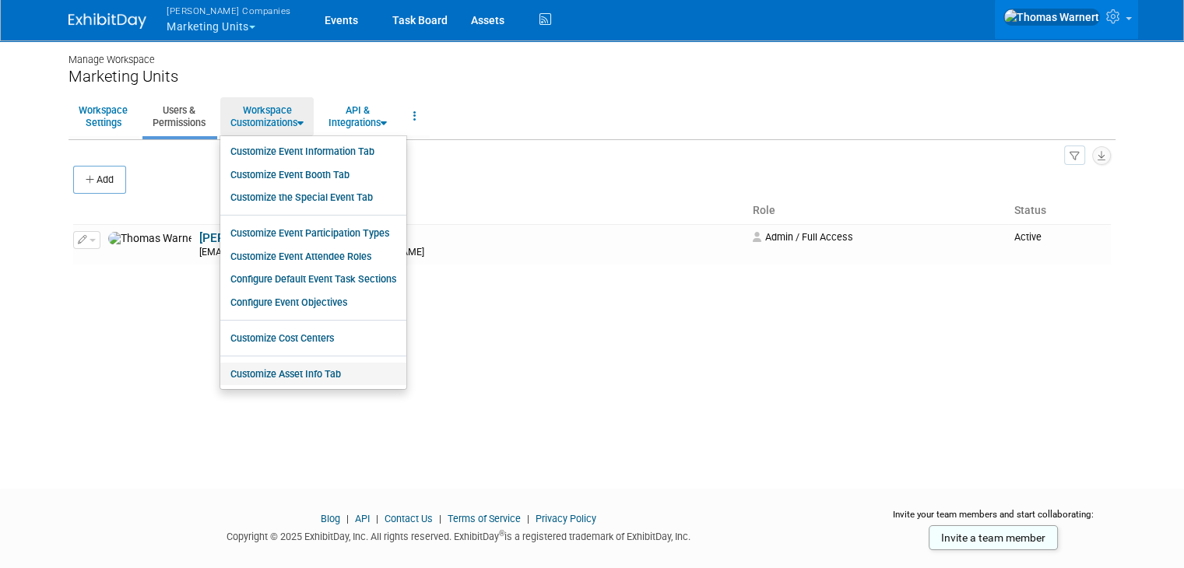
click at [305, 375] on link "Customize Asset Info Tab" at bounding box center [313, 374] width 186 height 23
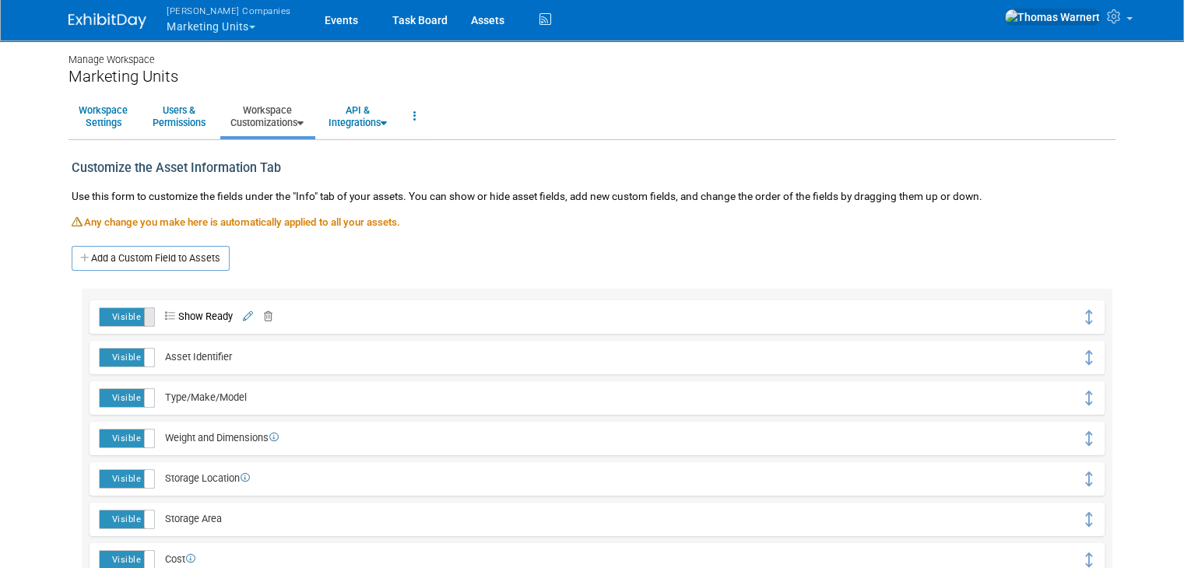
click at [144, 313] on span at bounding box center [154, 317] width 20 height 18
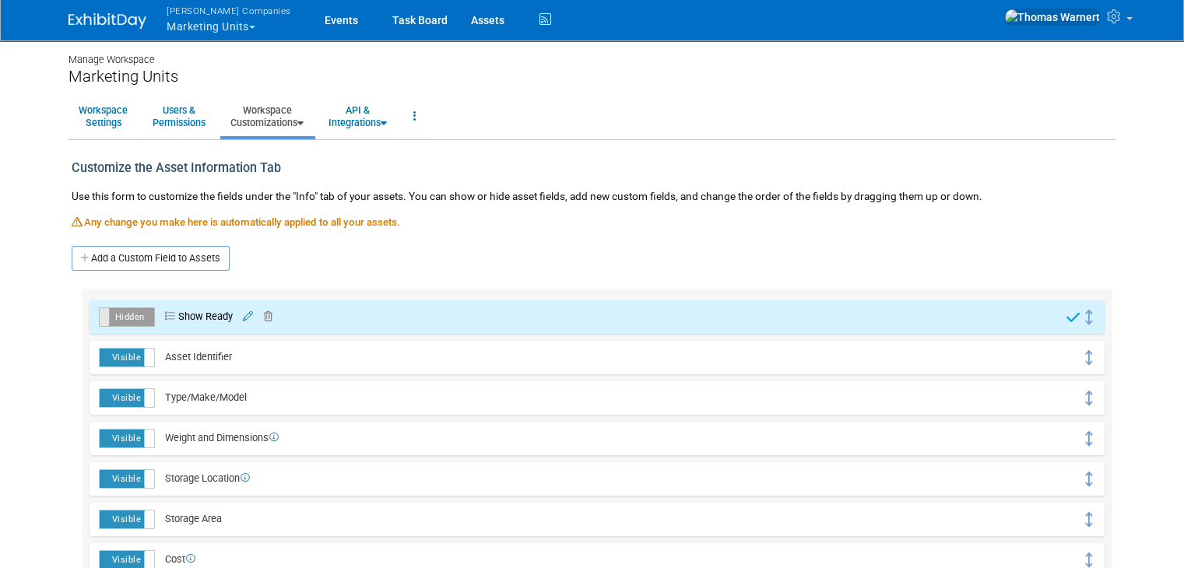
click at [132, 313] on label "Hidden" at bounding box center [127, 317] width 55 height 18
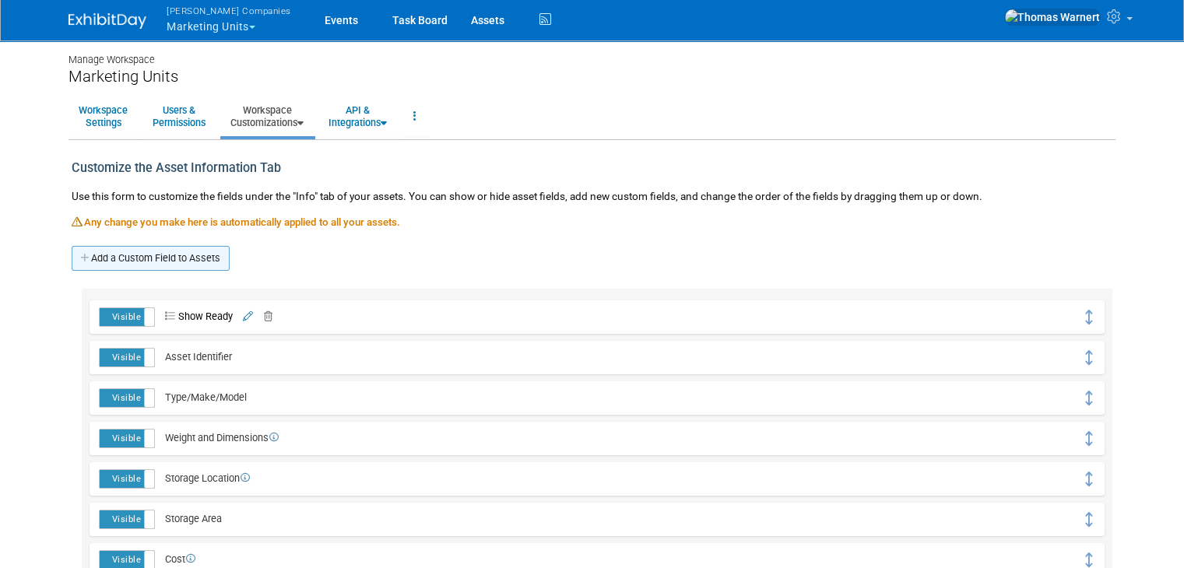
click at [142, 260] on link "Add a Custom Field to Assets" at bounding box center [151, 258] width 158 height 25
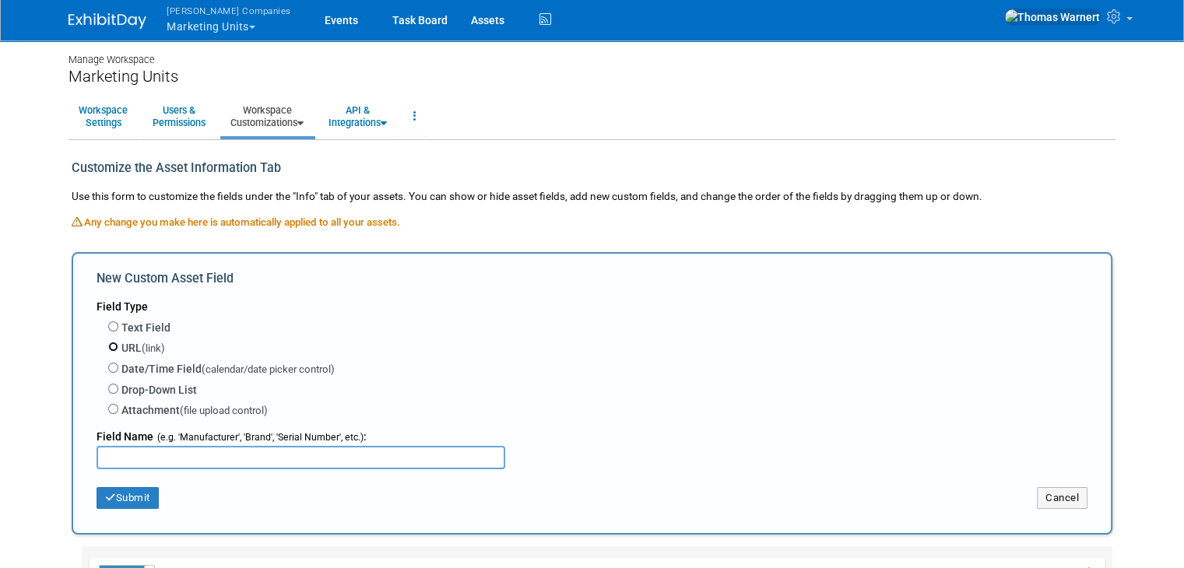
click at [108, 344] on input "URL (link)" at bounding box center [113, 347] width 10 height 10
radio input "true"
click at [137, 461] on input "text" at bounding box center [301, 457] width 409 height 23
type input "PDI / Pre Show Checklist"
click at [638, 434] on div "Field Name (e.g. 'Manufacturer Website') :" at bounding box center [592, 433] width 991 height 26
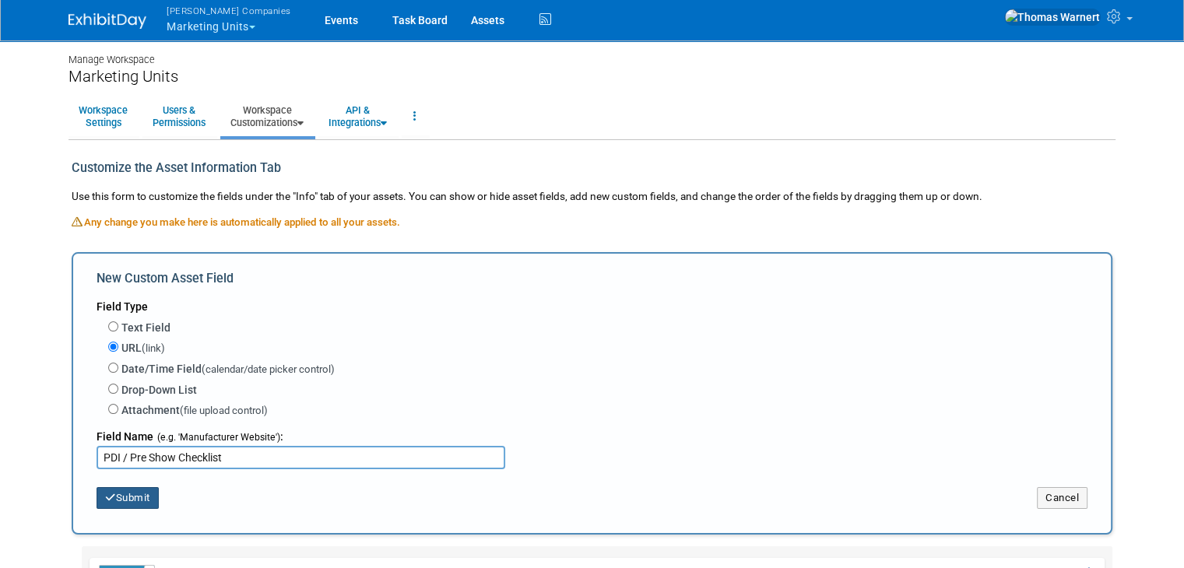
click at [139, 498] on button "Submit" at bounding box center [128, 498] width 62 height 22
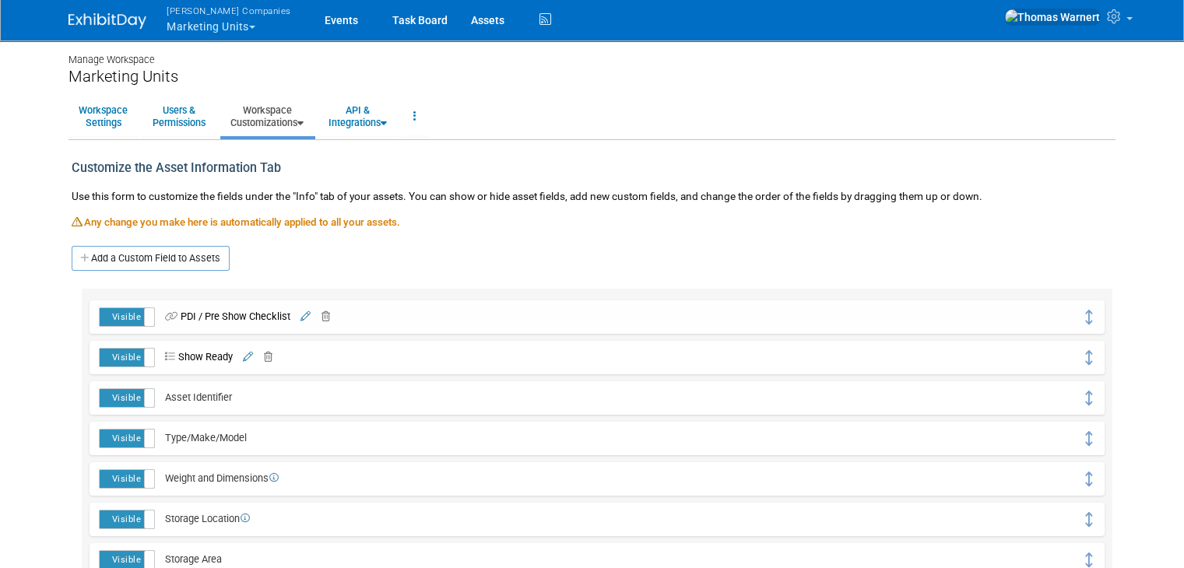
click at [301, 318] on icon at bounding box center [306, 317] width 10 height 10
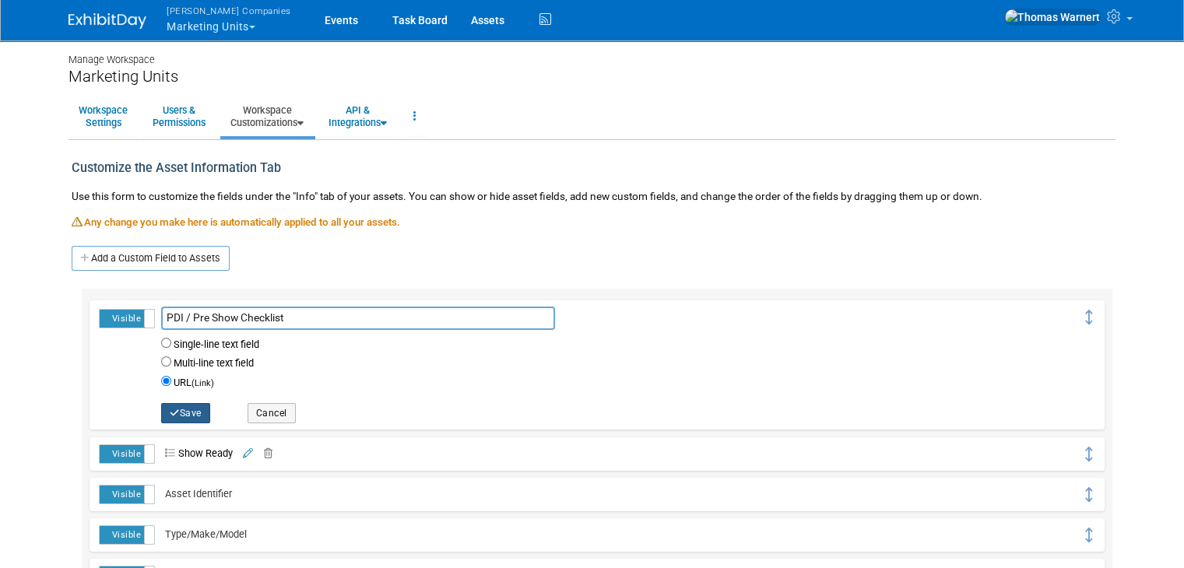
click at [180, 407] on button "Save" at bounding box center [185, 413] width 49 height 20
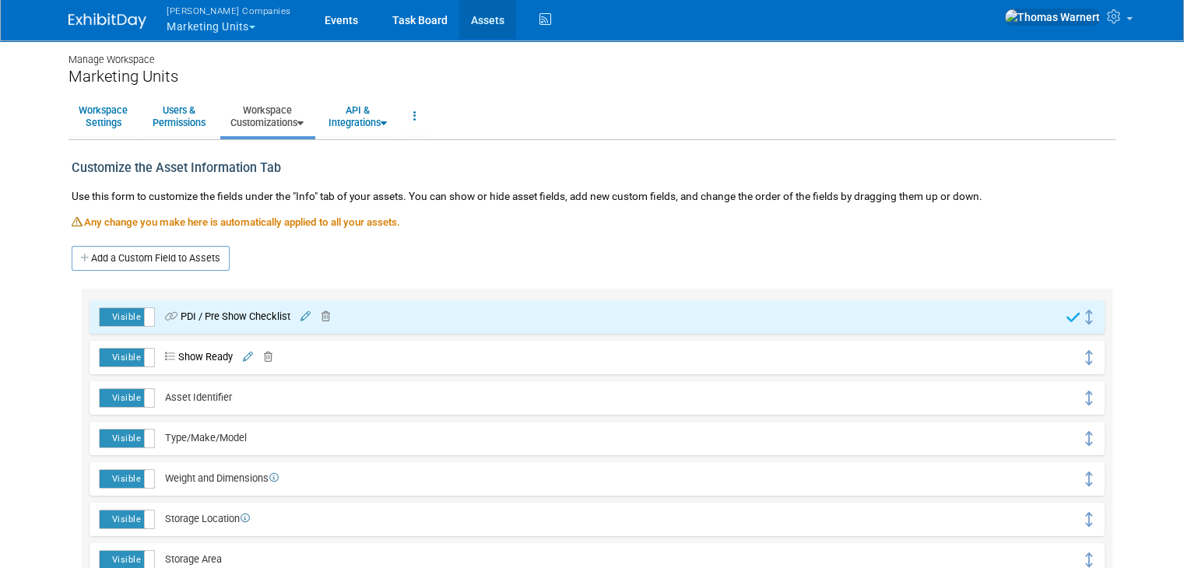
click at [459, 19] on link "Assets" at bounding box center [487, 19] width 57 height 39
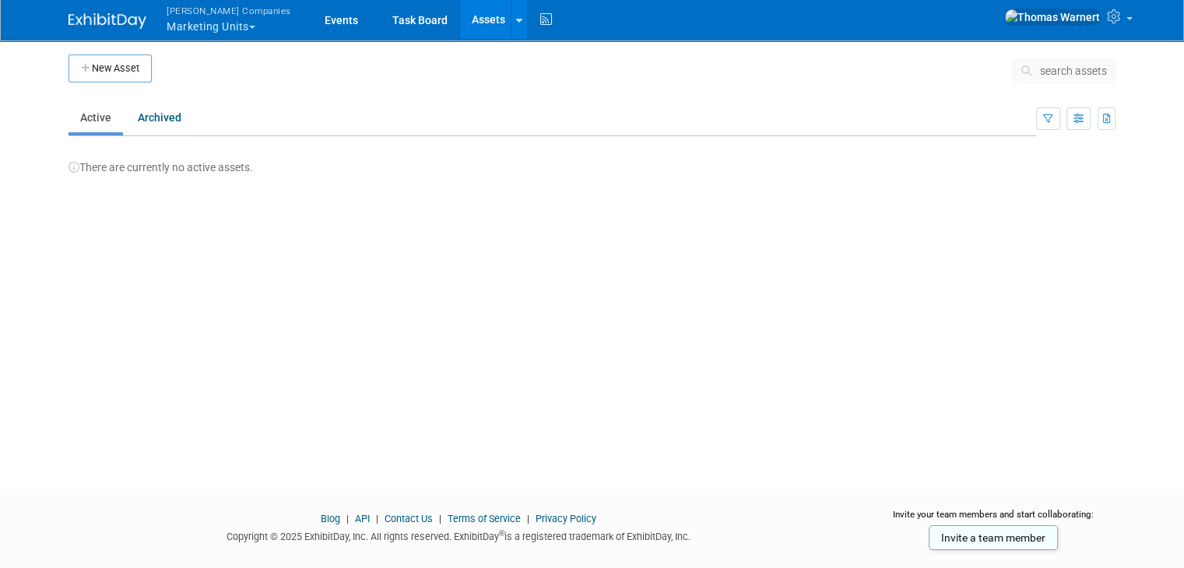
click at [460, 16] on link "Assets" at bounding box center [488, 19] width 57 height 39
click at [124, 58] on button "New Asset" at bounding box center [110, 69] width 83 height 28
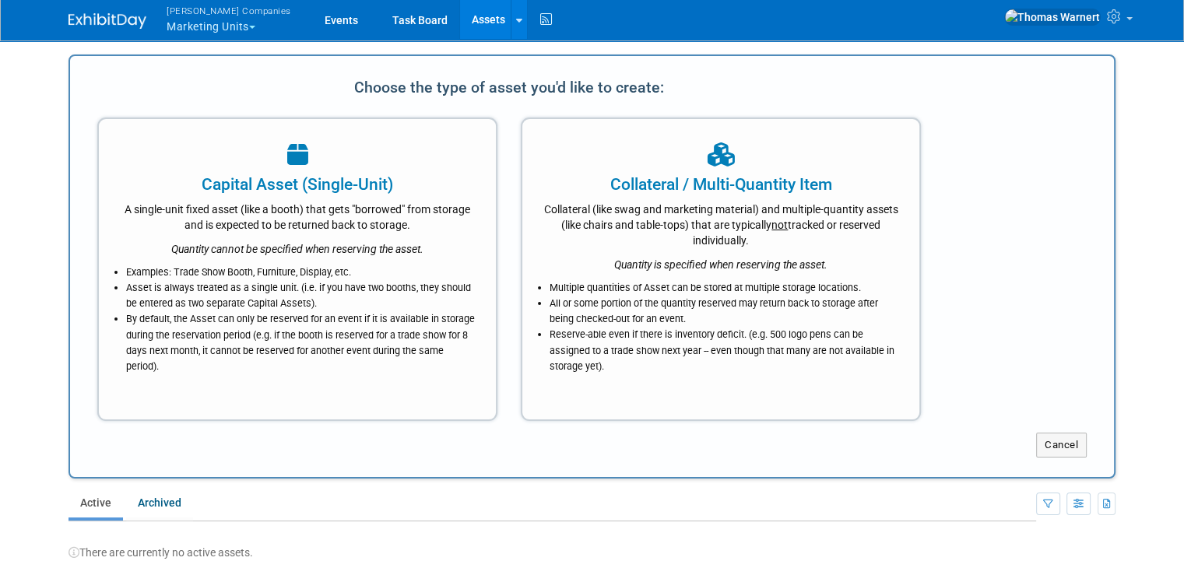
click at [181, 212] on div "A single-unit fixed asset (like a booth) that gets "borrowed" from storage and …" at bounding box center [297, 214] width 358 height 37
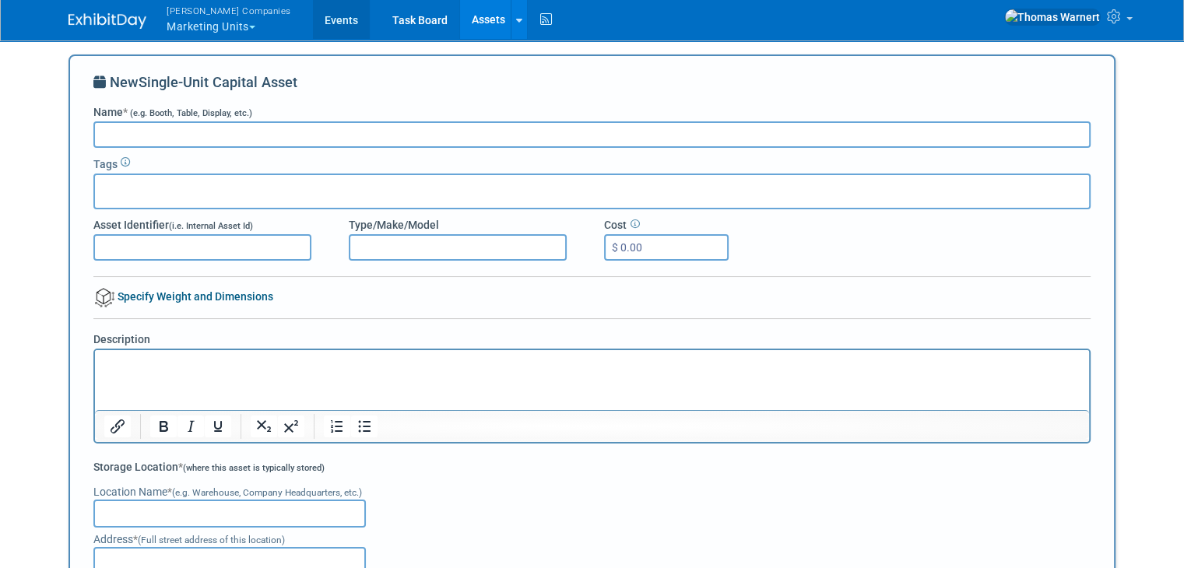
click at [313, 18] on link "Events" at bounding box center [341, 19] width 57 height 39
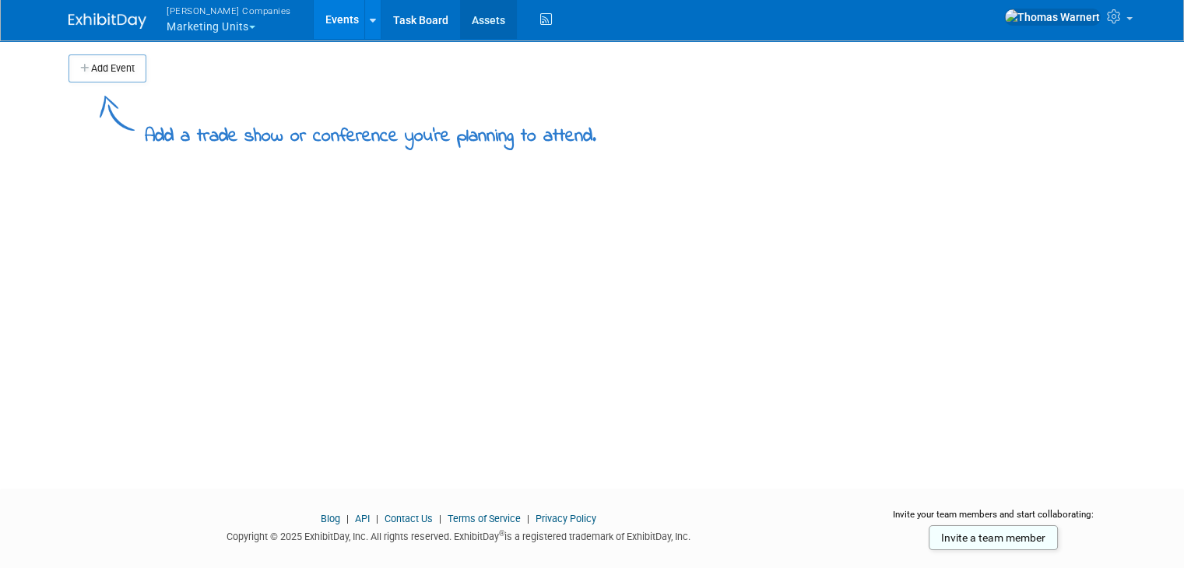
click at [460, 16] on link "Assets" at bounding box center [488, 19] width 57 height 39
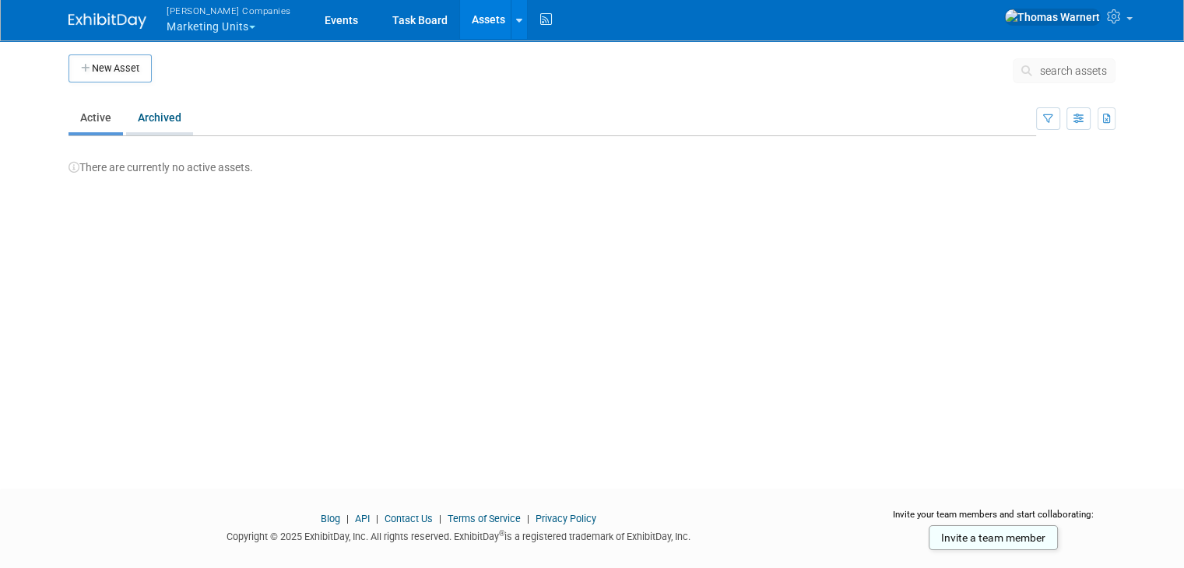
click at [153, 121] on link "Archived" at bounding box center [159, 118] width 67 height 30
click at [84, 121] on link "Active" at bounding box center [96, 118] width 55 height 30
click at [81, 64] on icon "button" at bounding box center [86, 69] width 11 height 10
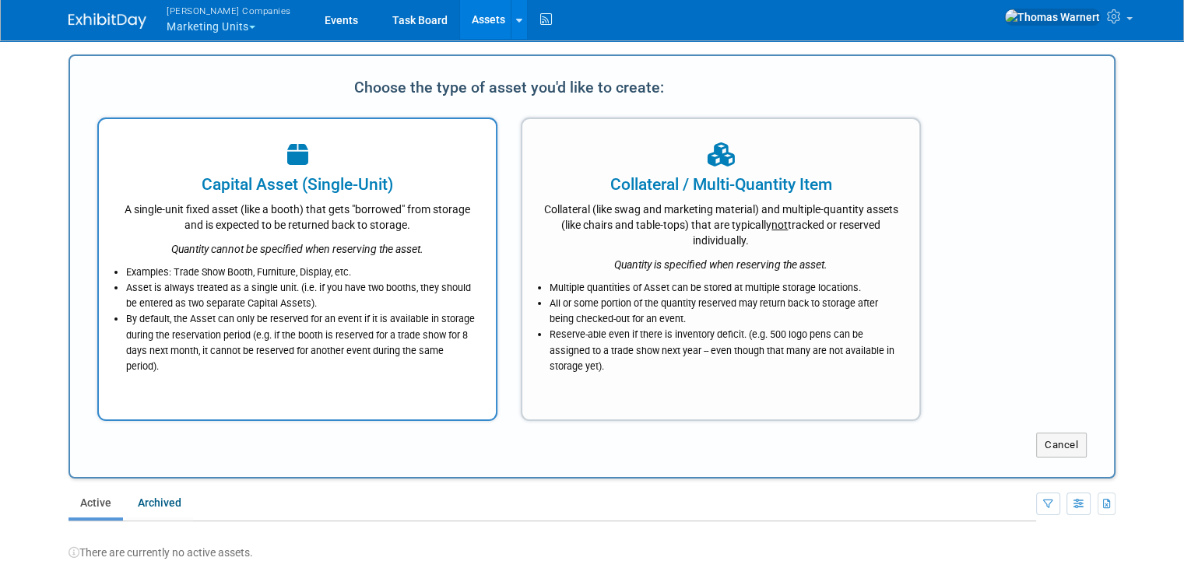
click at [274, 245] on icon "Quantity cannot be specified when reserving the asset." at bounding box center [297, 249] width 252 height 12
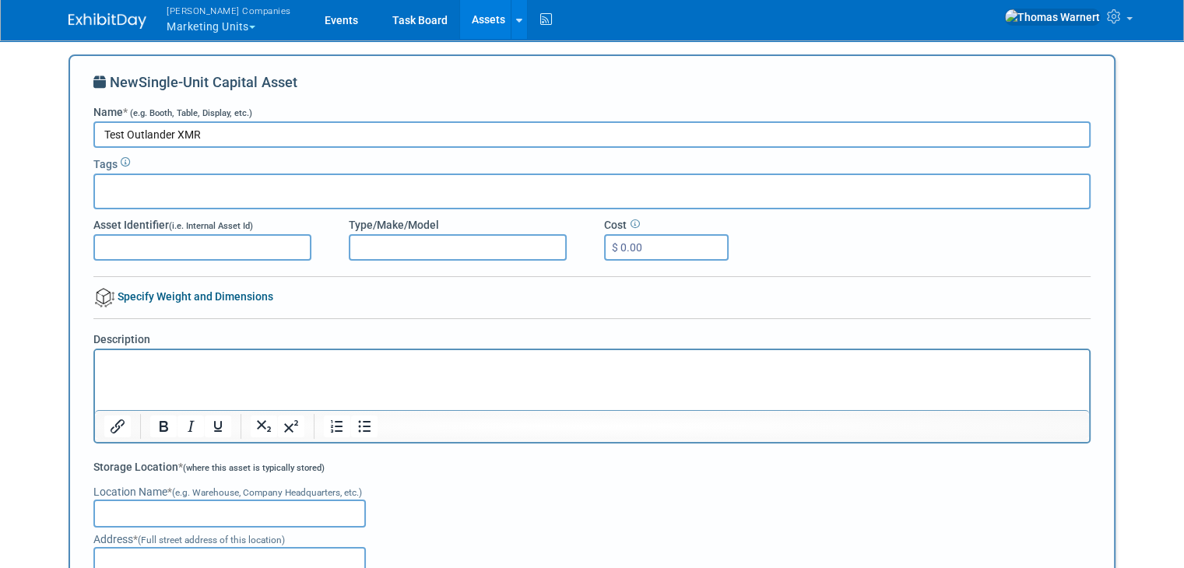
type input "Test Outlander XMR"
click at [184, 195] on input "text" at bounding box center [163, 189] width 125 height 16
click at [160, 252] on input "Asset Identifier (i.e. Internal Asset Id)" at bounding box center [202, 247] width 218 height 26
type input "a"
type input "152a1edafa321f"
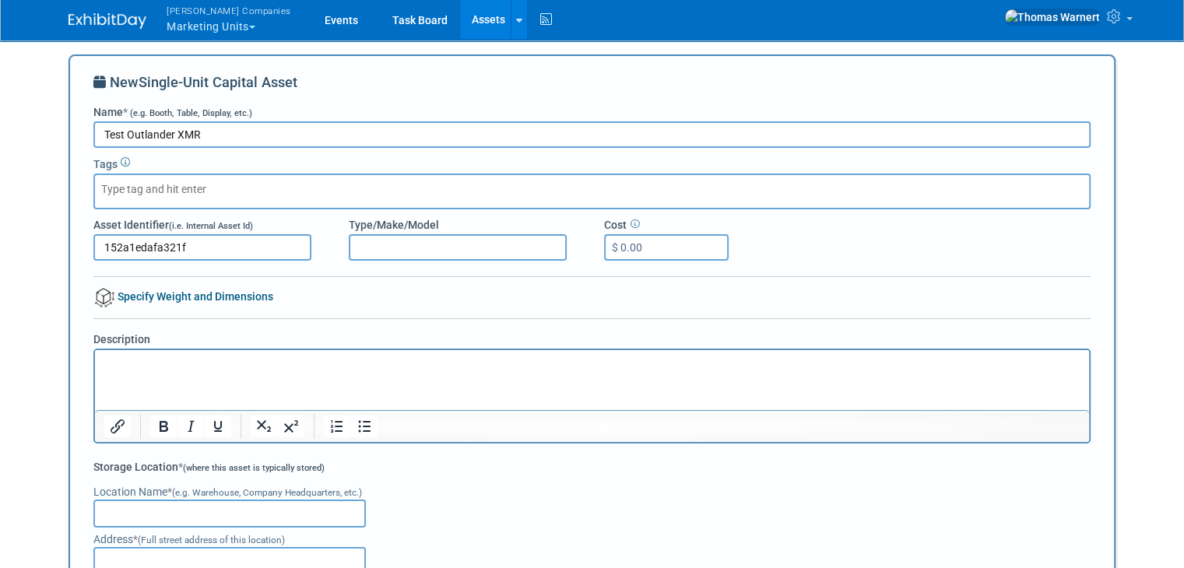
click at [398, 243] on input "Type/Make/Model" at bounding box center [458, 247] width 218 height 26
type input "P"
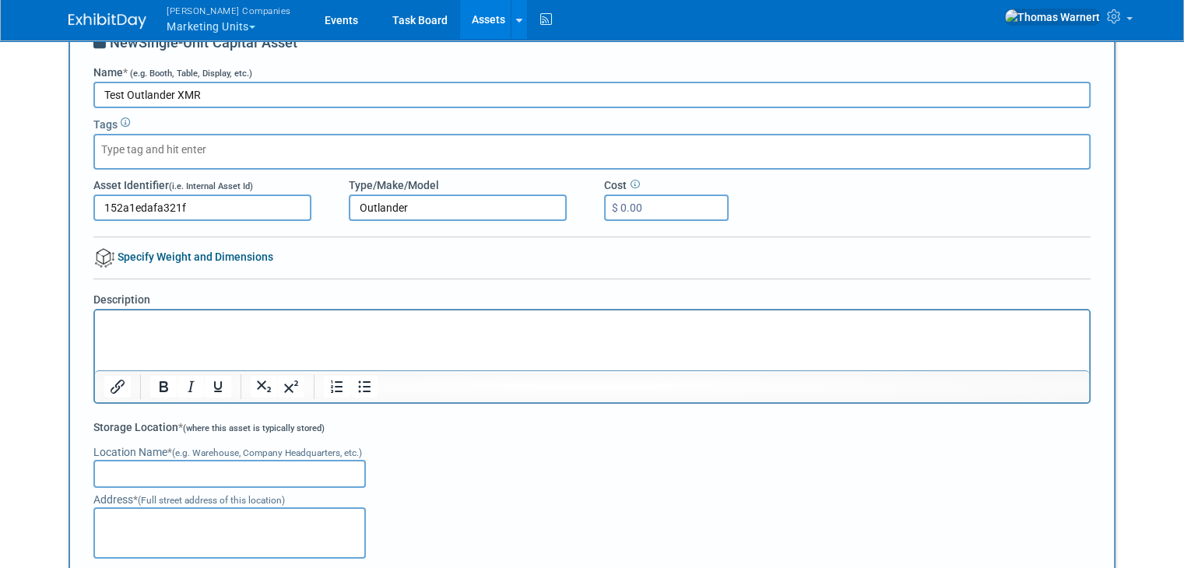
scroll to position [78, 0]
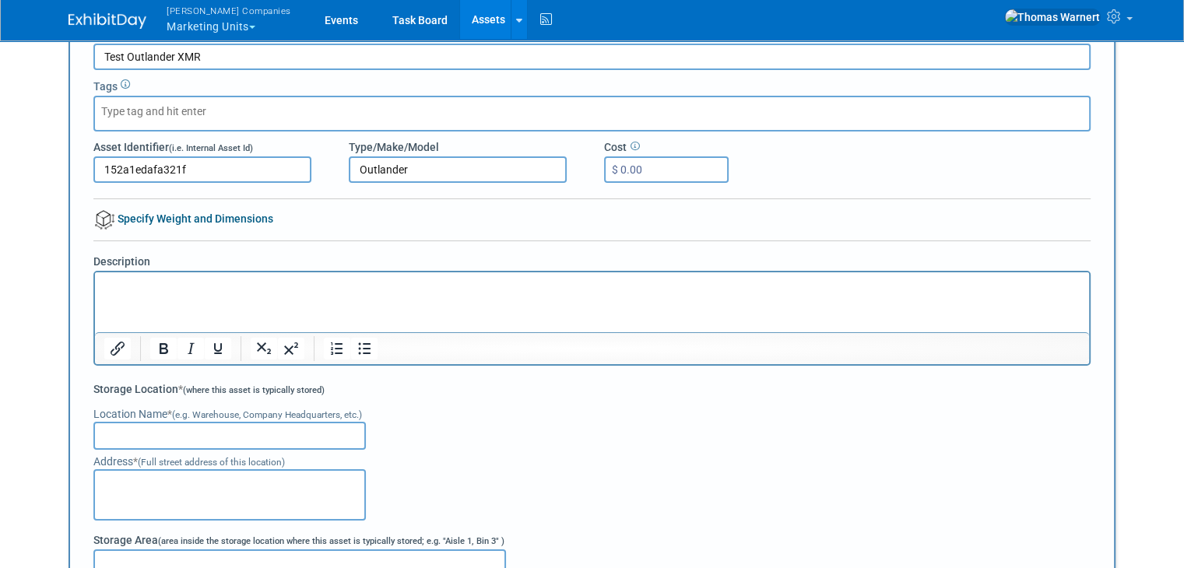
type input "Outlander"
click at [199, 292] on p "Rich Text Area. Press ALT-0 for help." at bounding box center [592, 287] width 976 height 16
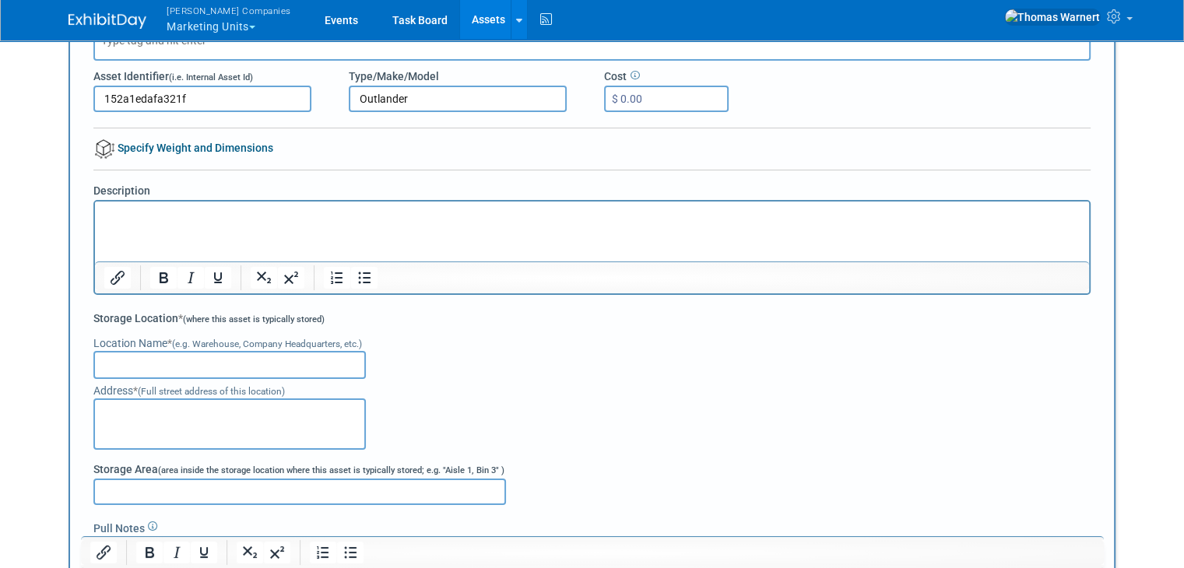
scroll to position [234, 0]
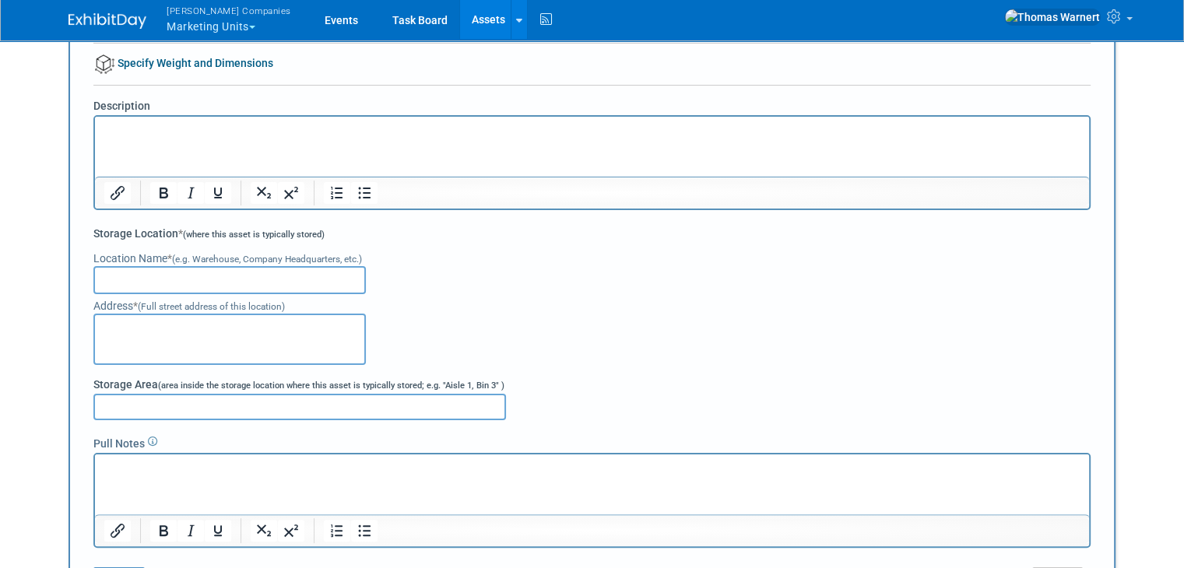
click at [193, 273] on input "text" at bounding box center [229, 280] width 273 height 28
click at [206, 278] on input "text" at bounding box center [229, 280] width 273 height 28
type input "Offroad"
click at [181, 329] on textarea at bounding box center [229, 339] width 273 height 51
type textarea "1203 33rd st s"
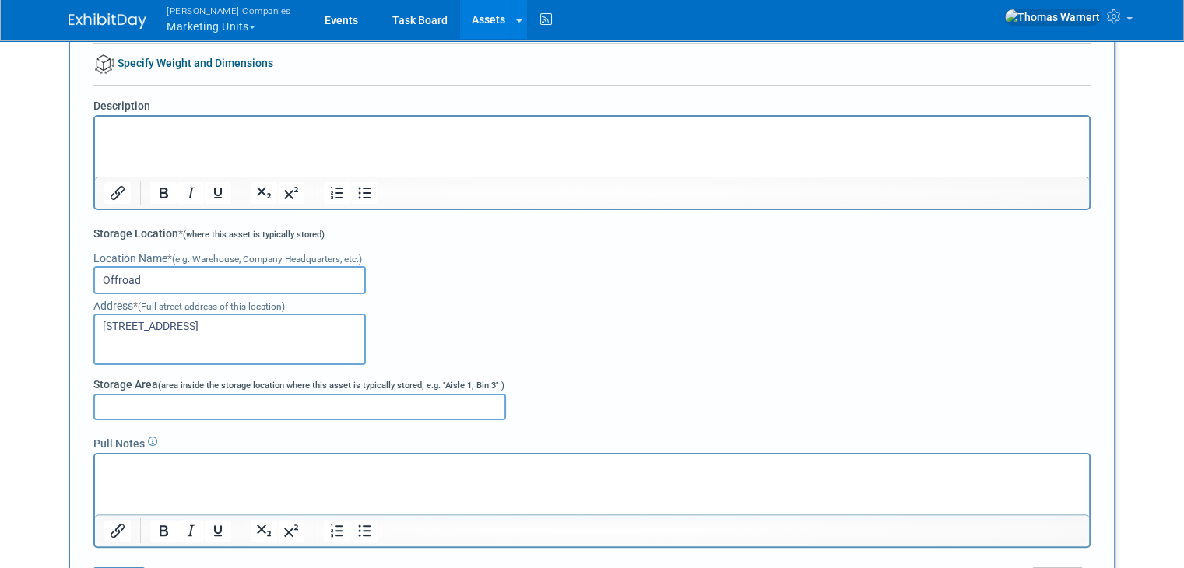
click at [501, 288] on div "Location Name * (e.g. Warehouse, Company Headquarters, etc.) Offroad" at bounding box center [591, 268] width 997 height 51
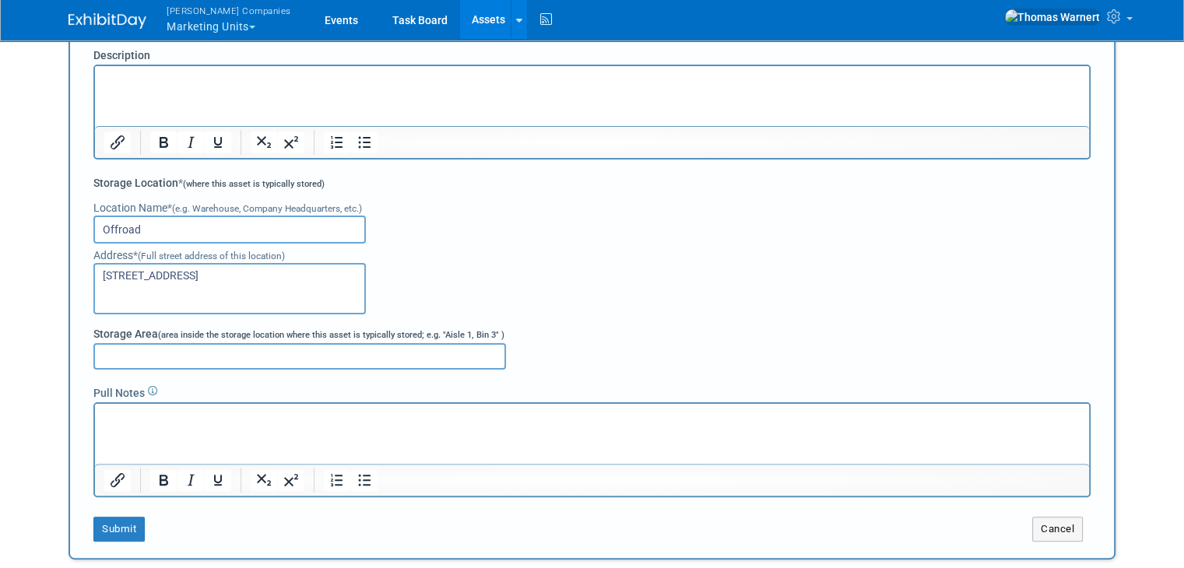
scroll to position [311, 0]
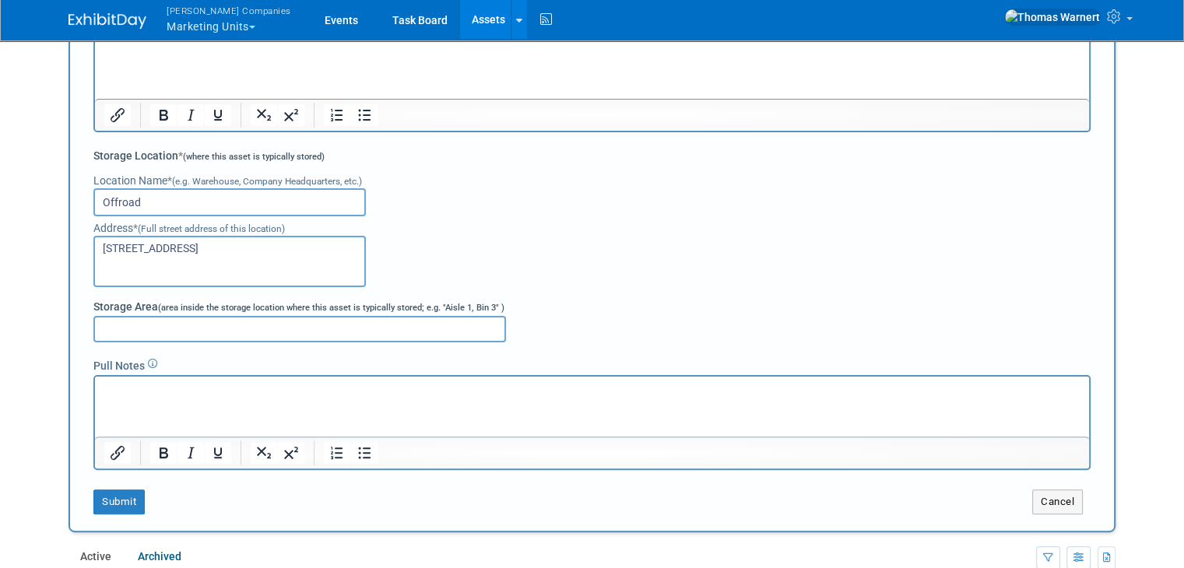
click at [315, 325] on input "Storage Area (area inside the storage location where this asset is typically st…" at bounding box center [299, 329] width 413 height 26
type input "Offroad"
click at [796, 282] on div "Address * (Full street address of this location) 1203 33rd st s" at bounding box center [591, 251] width 997 height 71
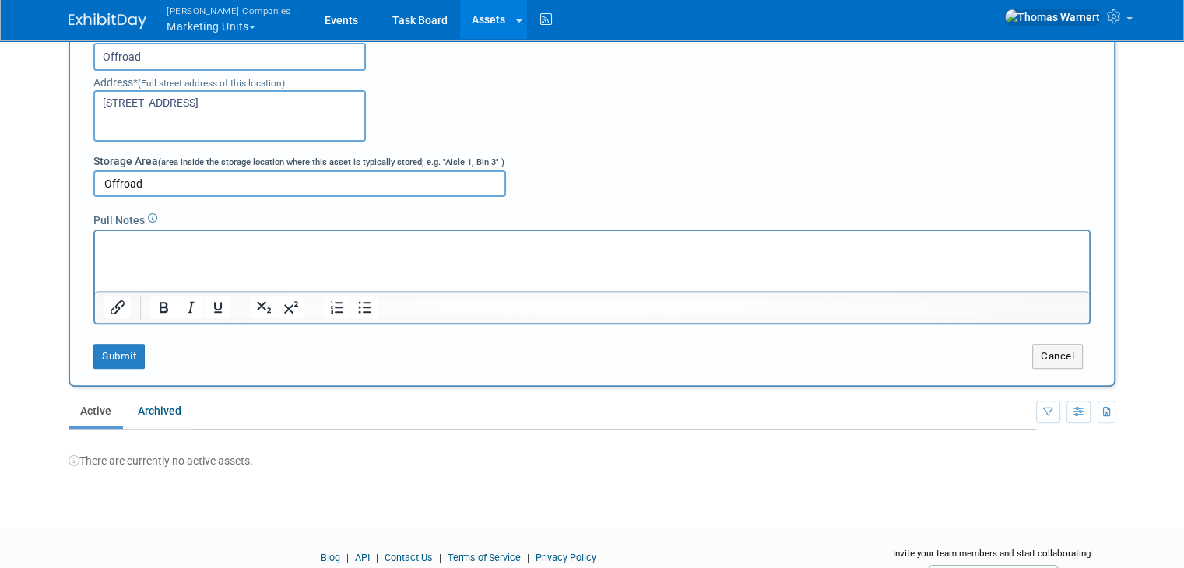
scroll to position [467, 0]
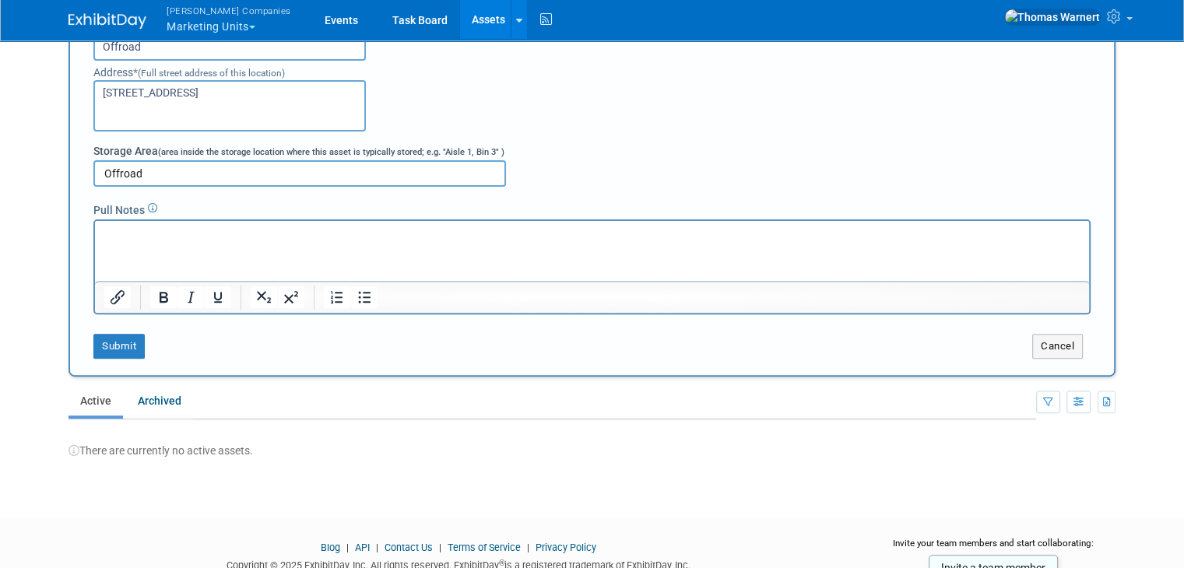
click at [227, 243] on html at bounding box center [592, 232] width 994 height 22
click at [121, 340] on button "Submit" at bounding box center [118, 346] width 51 height 25
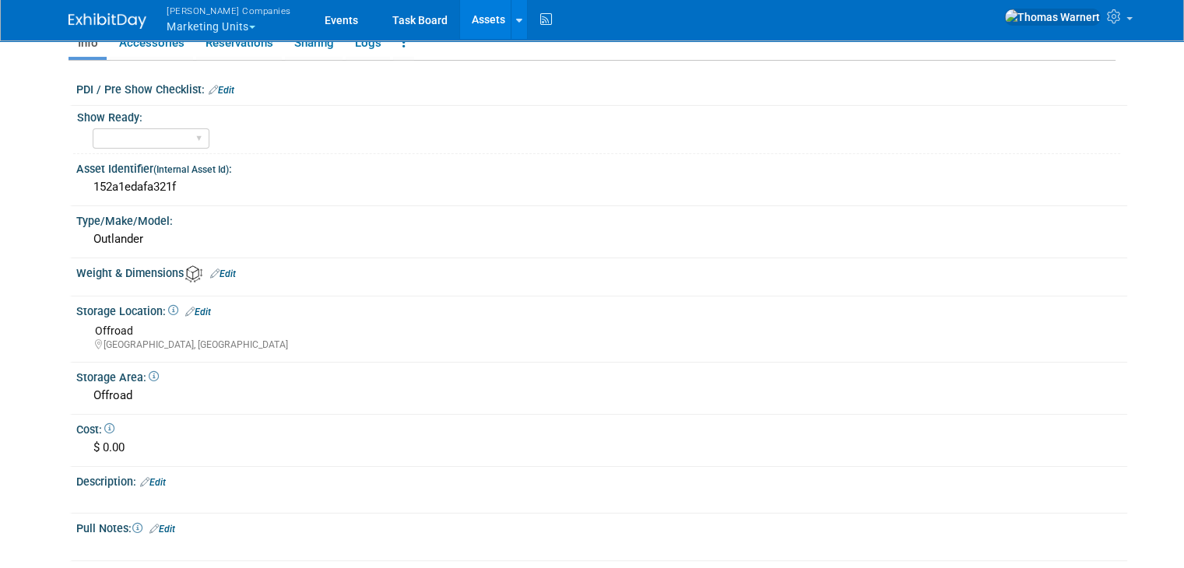
scroll to position [68, 0]
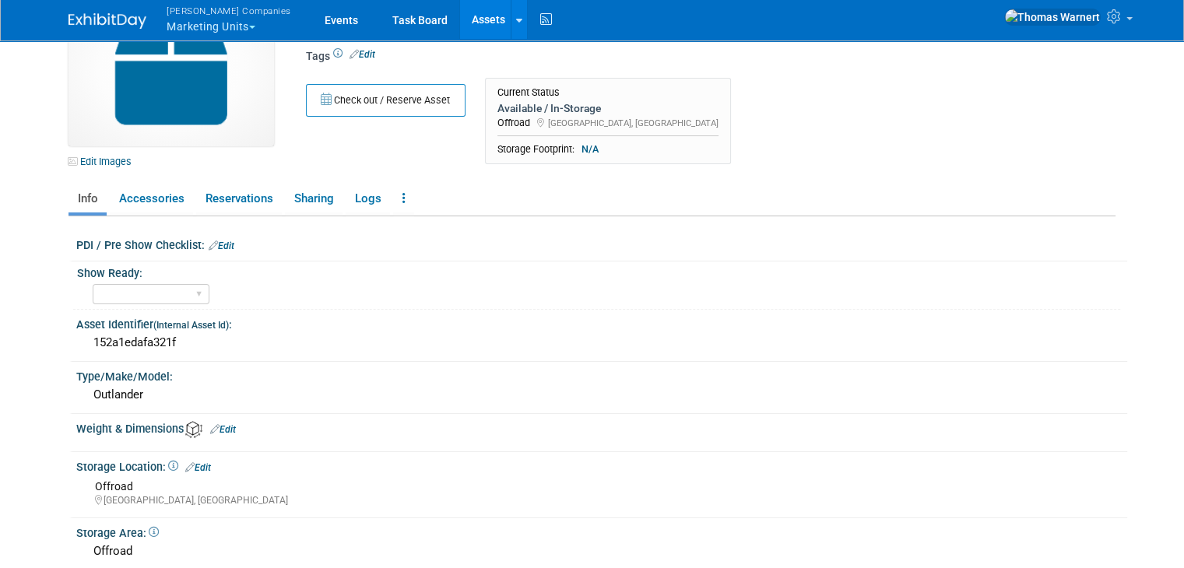
click at [216, 245] on link "Edit" at bounding box center [222, 246] width 26 height 11
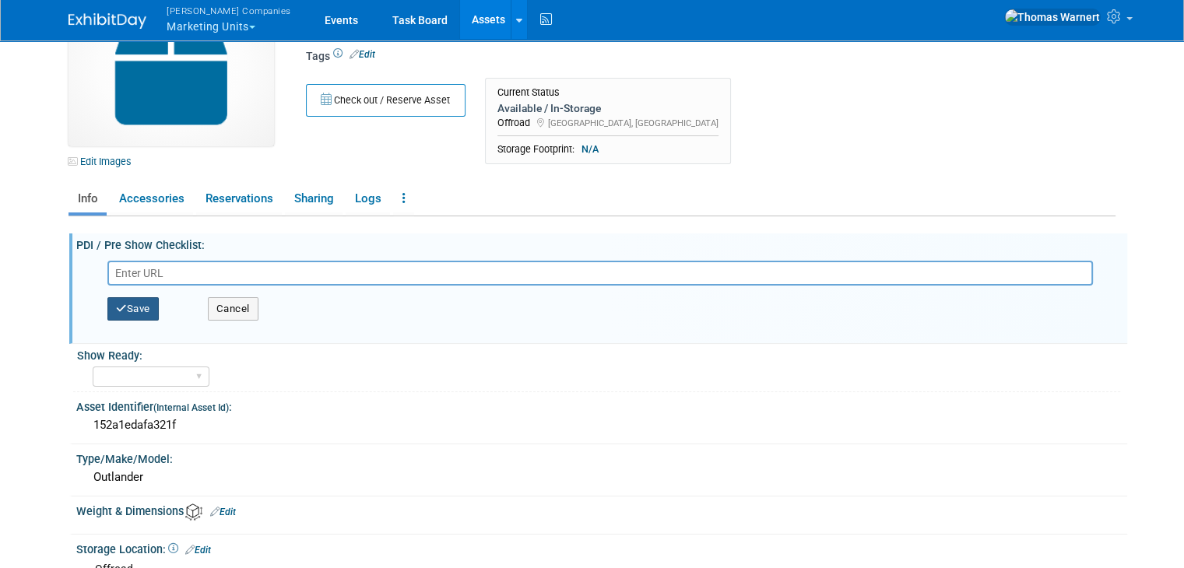
click at [116, 308] on icon "button" at bounding box center [121, 309] width 11 height 10
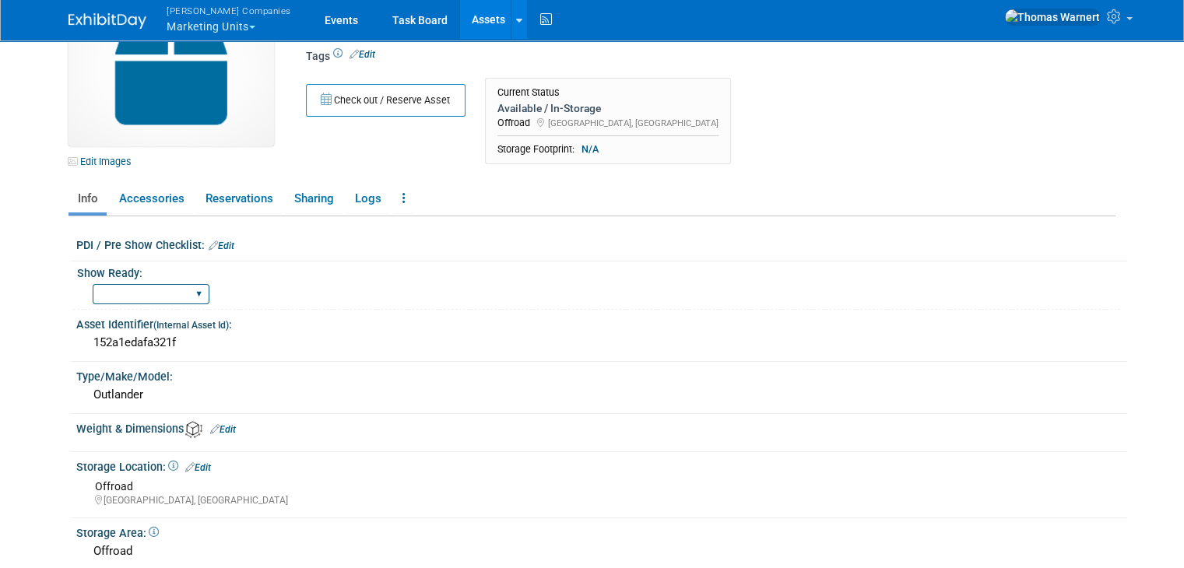
click at [190, 290] on select "Yes No" at bounding box center [151, 294] width 117 height 21
click at [93, 284] on select "Yes No" at bounding box center [151, 294] width 117 height 21
click at [330, 309] on div "PDI / Pre Show Checklist: Edit Save Cancel Show Ready: Yes No Edit" at bounding box center [596, 466] width 1040 height 501
click at [283, 296] on div "Yes No" at bounding box center [607, 292] width 1028 height 25
click at [181, 296] on select "Yes No" at bounding box center [151, 294] width 117 height 21
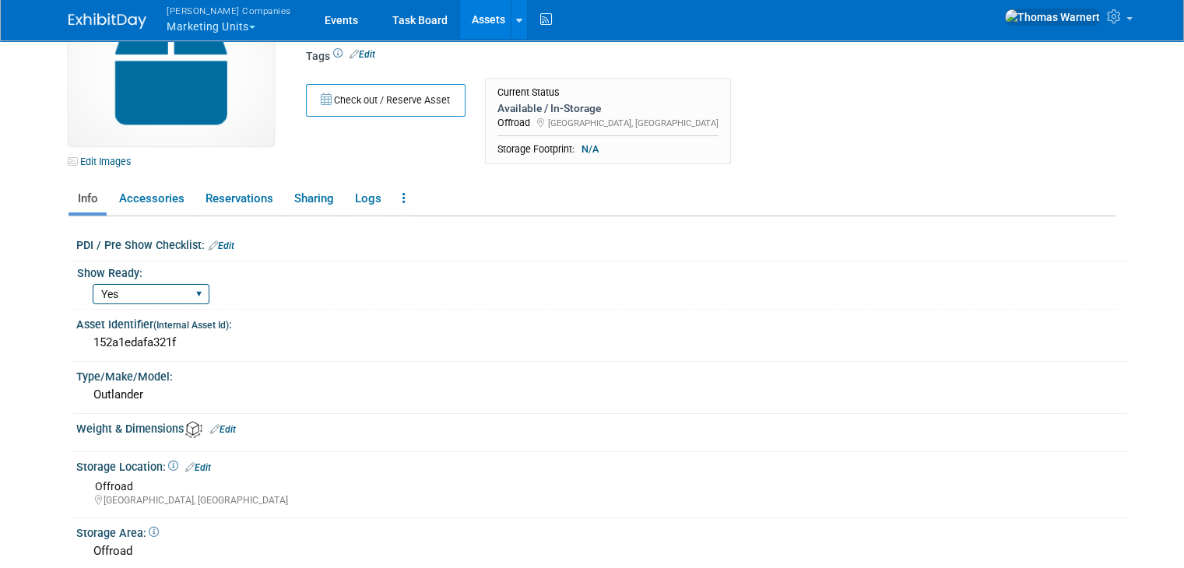
select select "No"
click at [93, 284] on select "Yes No" at bounding box center [151, 294] width 117 height 21
click at [266, 290] on div "Yes No" at bounding box center [607, 292] width 1028 height 25
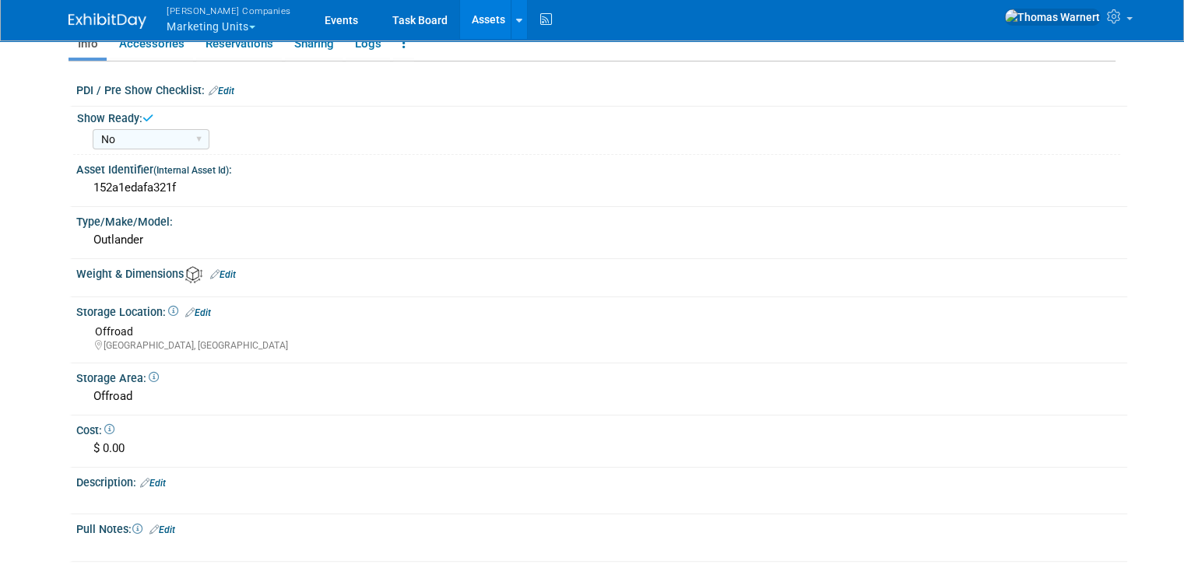
scroll to position [223, 0]
click at [210, 269] on icon at bounding box center [214, 274] width 9 height 10
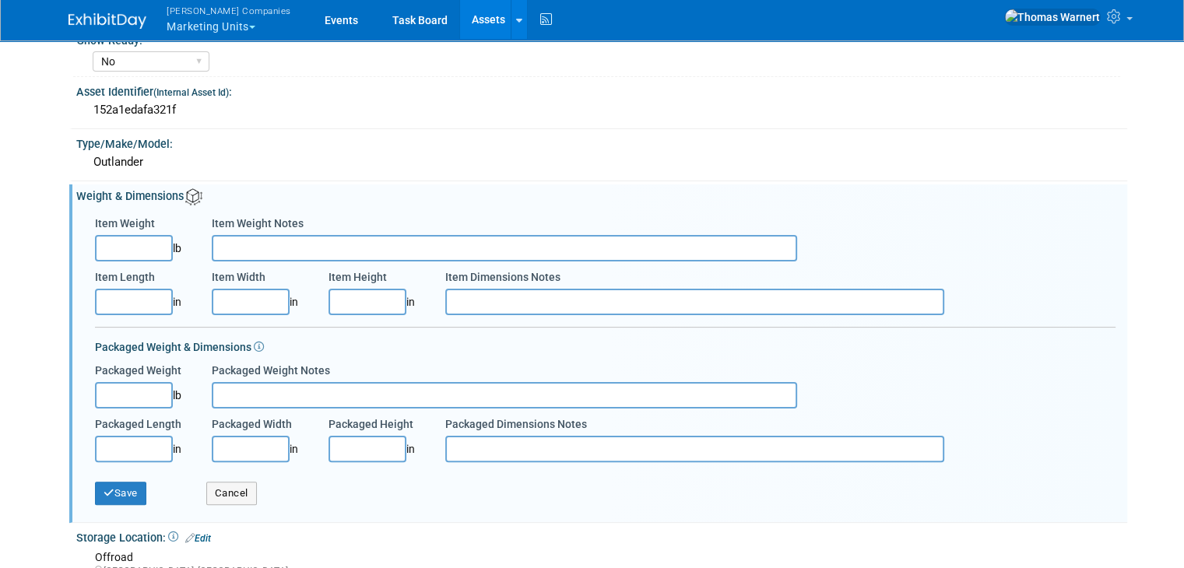
scroll to position [301, 0]
click at [125, 494] on button "Save" at bounding box center [120, 492] width 51 height 23
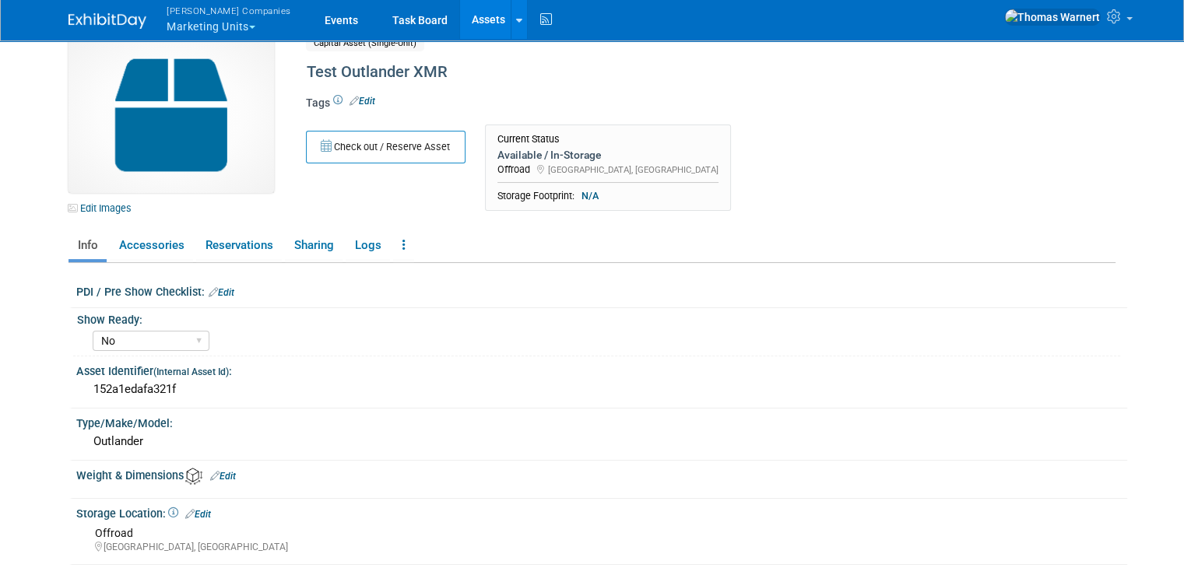
scroll to position [0, 0]
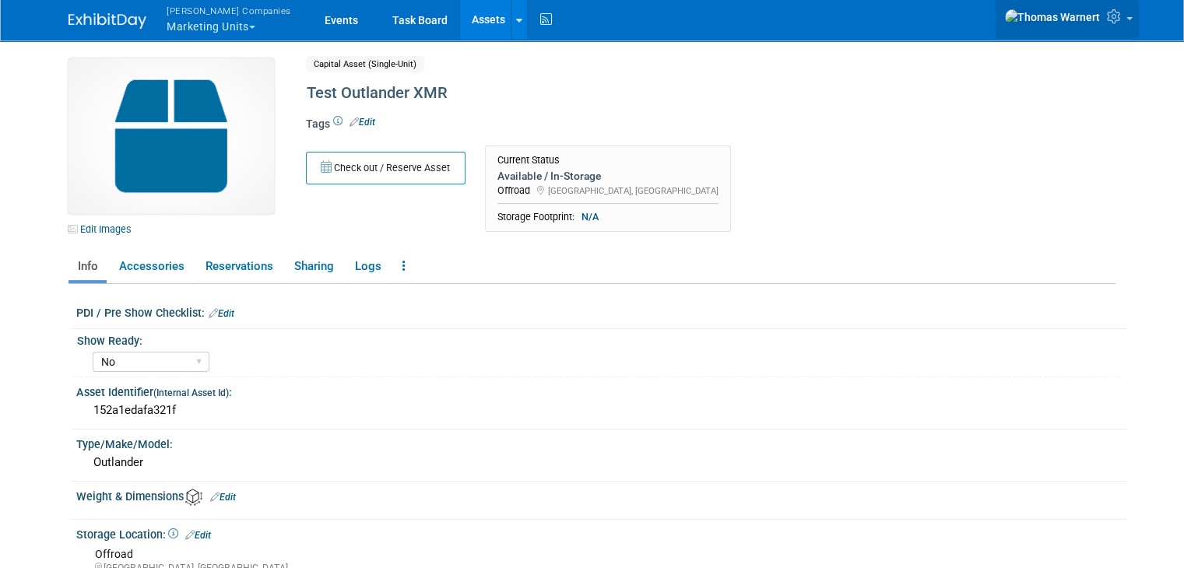
click at [1139, 24] on link at bounding box center [1067, 19] width 143 height 39
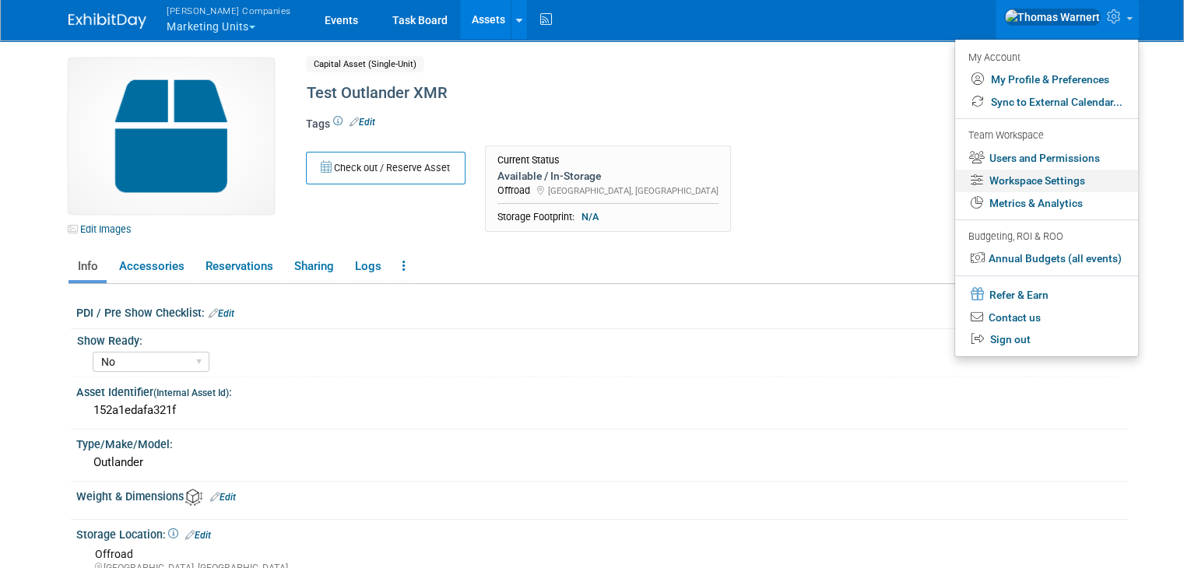
click at [1066, 181] on link "Workspace Settings" at bounding box center [1046, 181] width 183 height 23
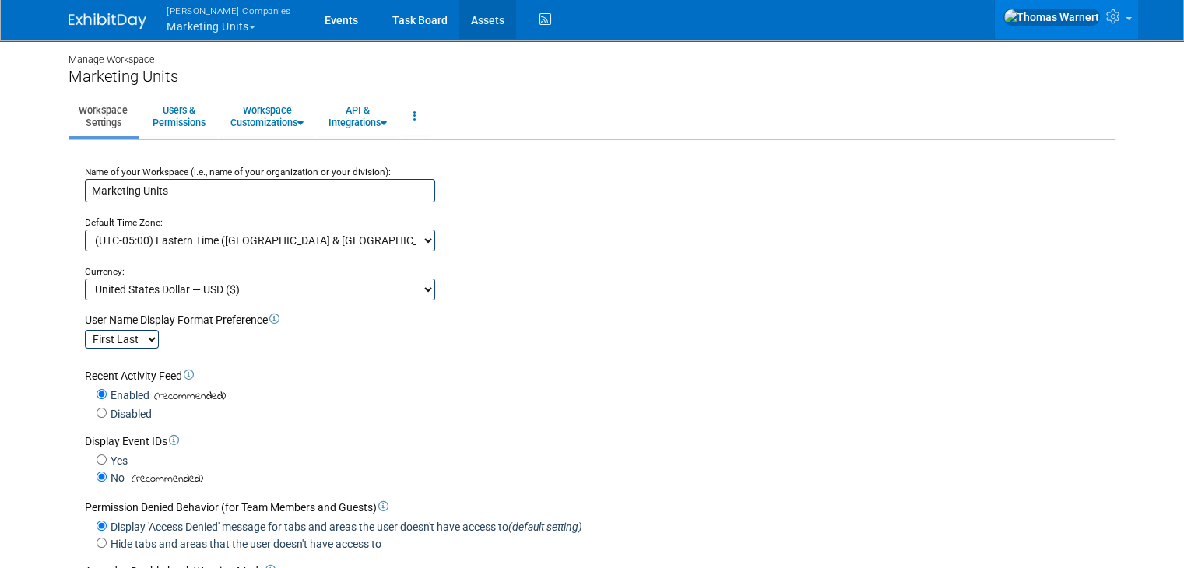
click at [459, 19] on link "Assets" at bounding box center [487, 19] width 57 height 39
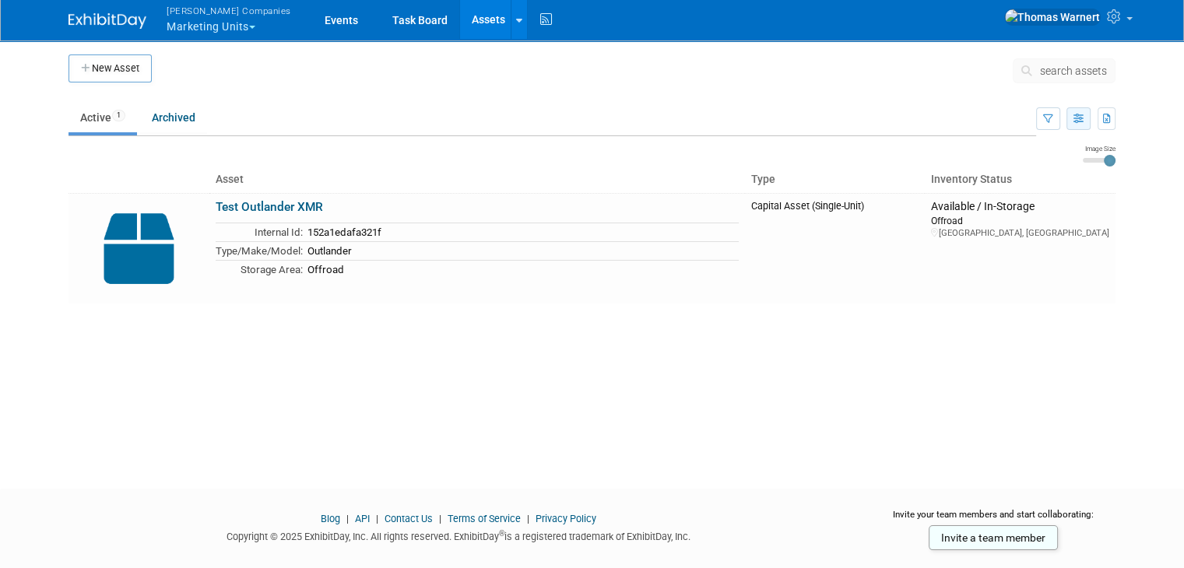
click at [1084, 120] on icon "button" at bounding box center [1079, 119] width 10 height 10
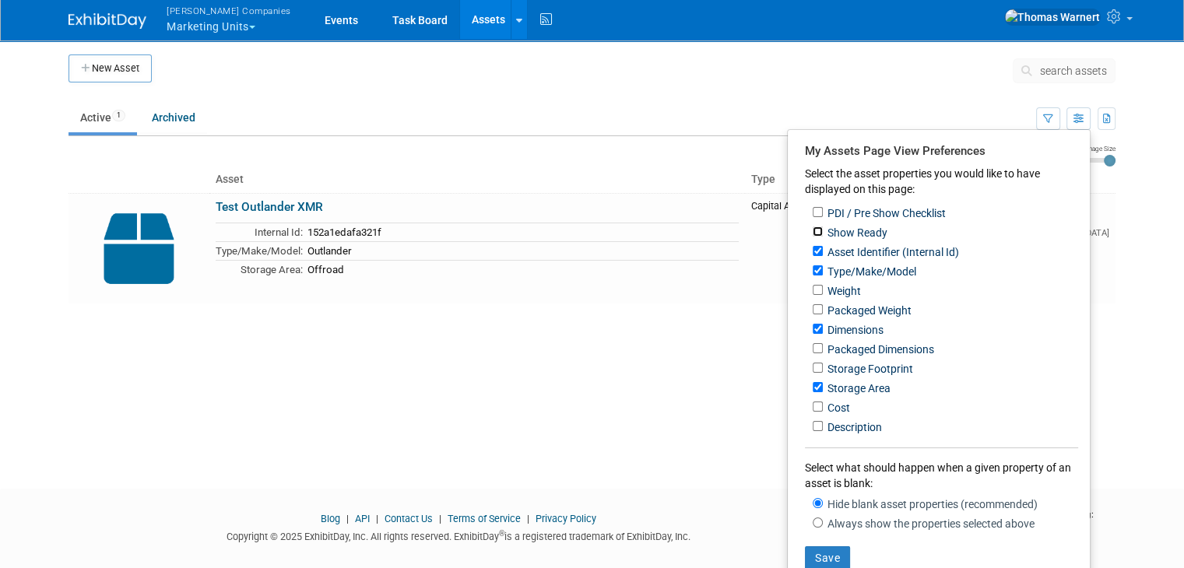
click at [823, 234] on input "Show Ready" at bounding box center [818, 232] width 10 height 10
checkbox input "true"
click at [823, 329] on input "Dimensions" at bounding box center [818, 329] width 10 height 10
checkbox input "false"
click at [842, 555] on button "Save" at bounding box center [827, 558] width 45 height 23
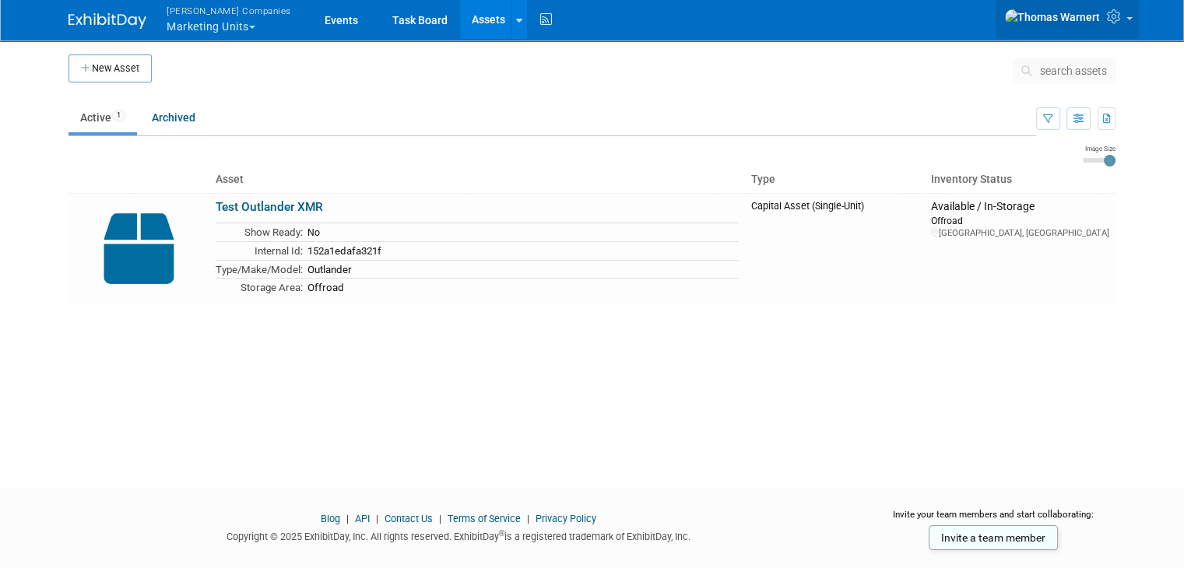
click at [1125, 21] on icon at bounding box center [1116, 16] width 18 height 14
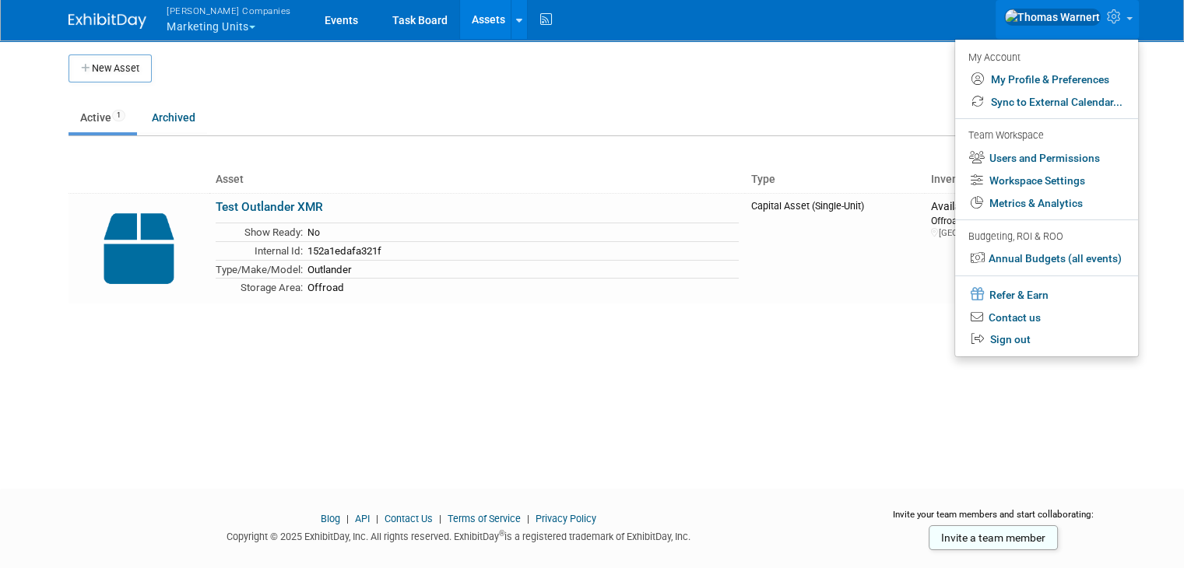
click at [460, 18] on link "Assets" at bounding box center [488, 19] width 57 height 39
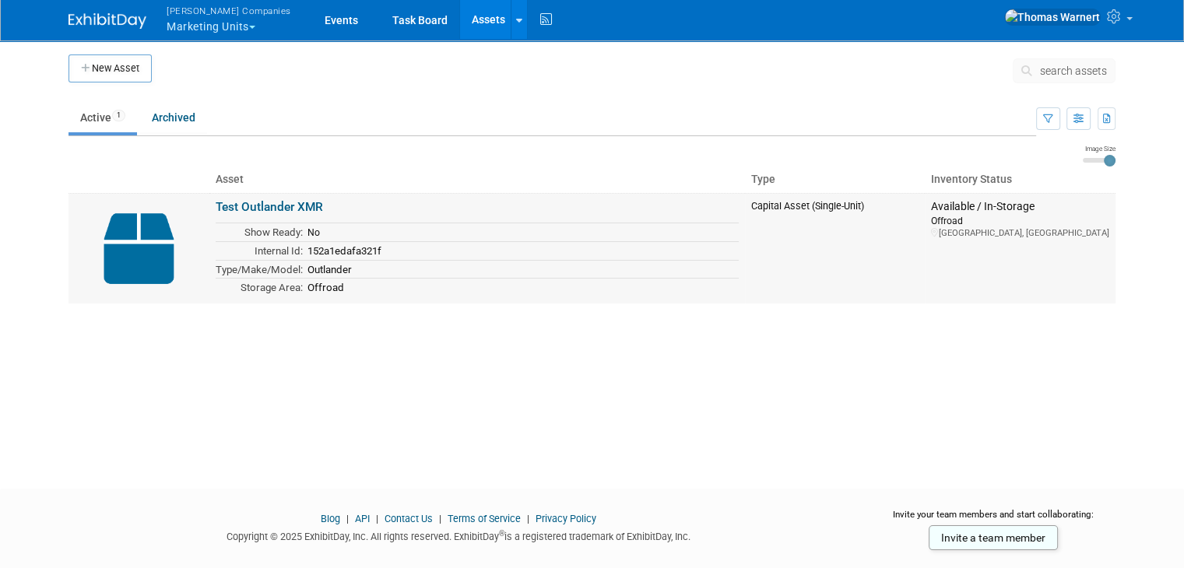
click at [311, 240] on td "No" at bounding box center [521, 232] width 436 height 19
click at [150, 264] on img at bounding box center [139, 248] width 128 height 97
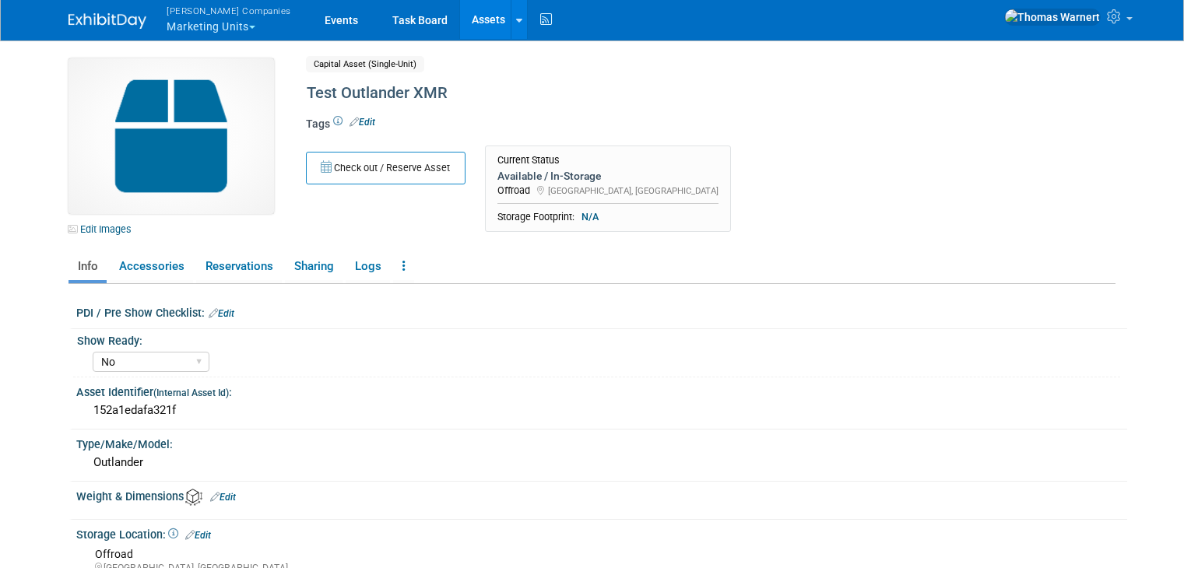
select select "No"
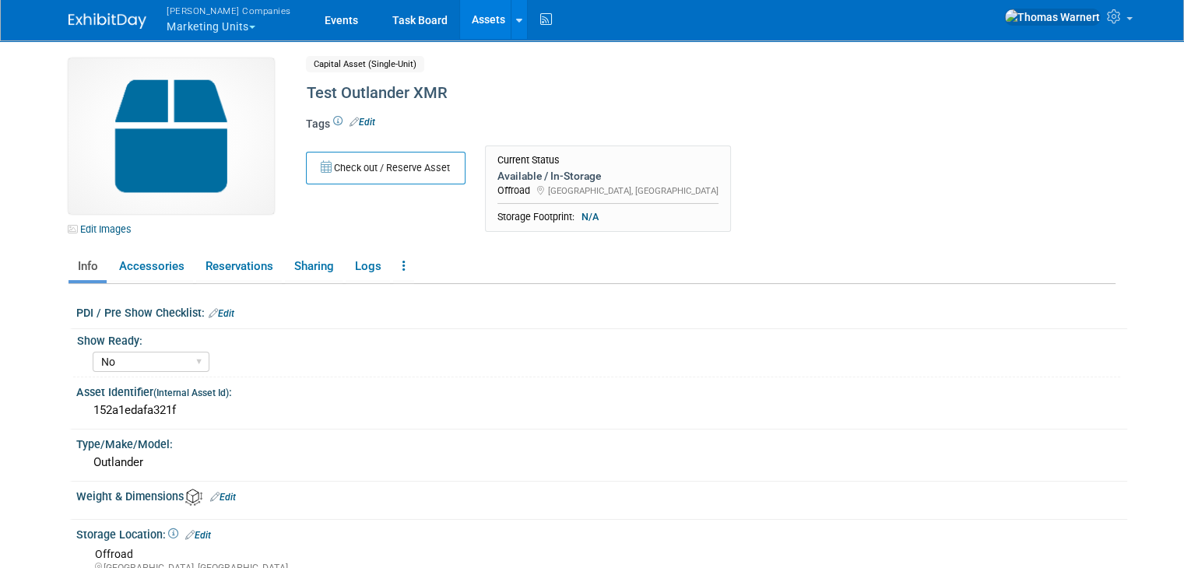
click at [460, 16] on link "Assets" at bounding box center [488, 19] width 57 height 39
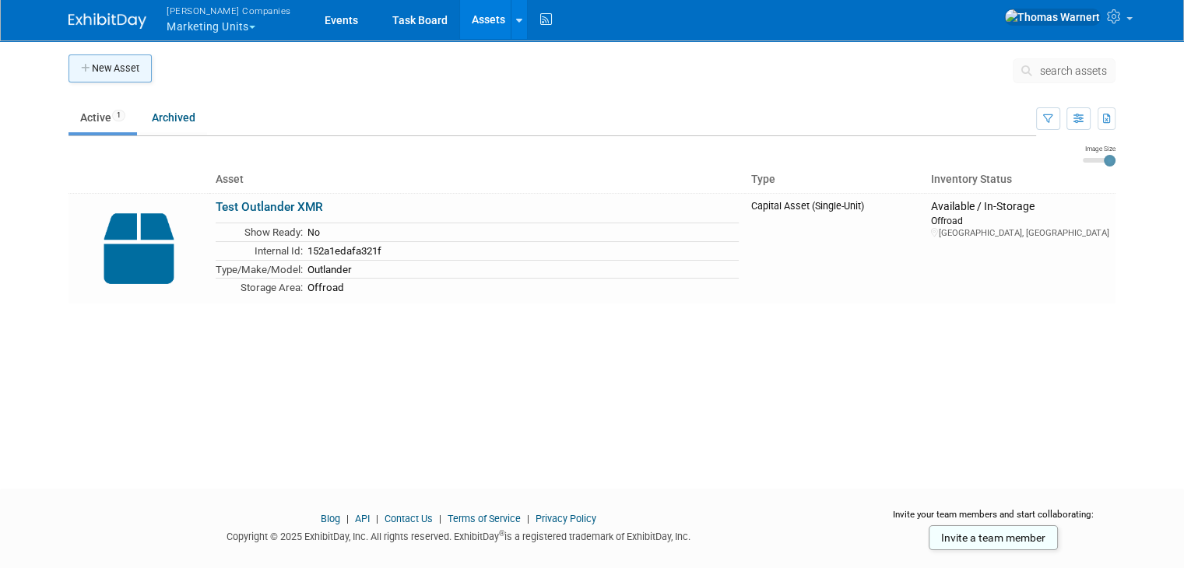
click at [111, 61] on button "New Asset" at bounding box center [110, 69] width 83 height 28
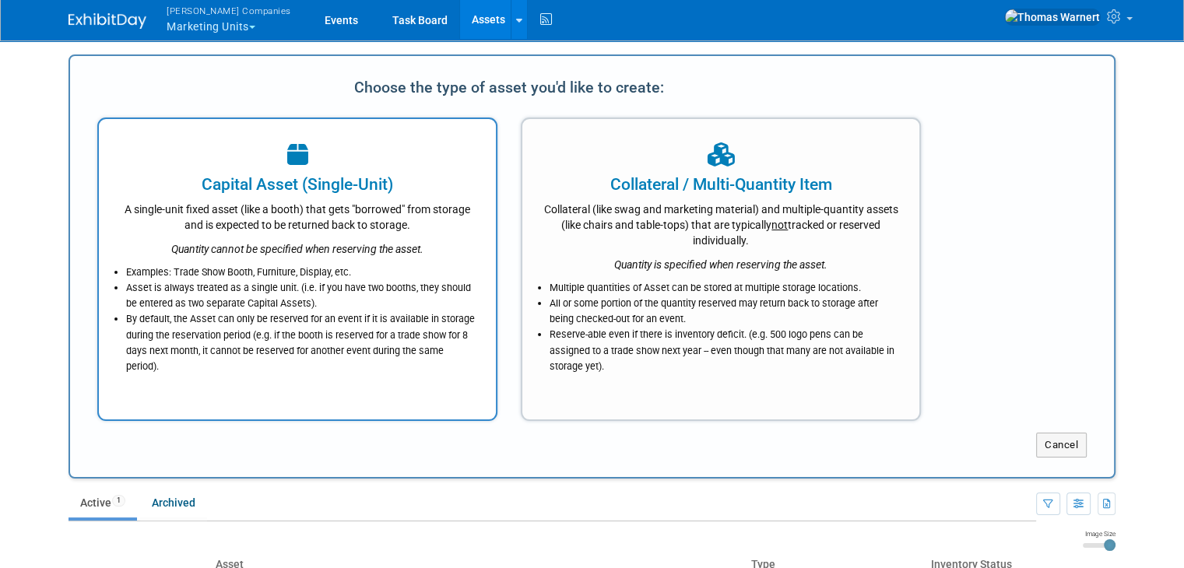
click at [295, 215] on div "A single-unit fixed asset (like a booth) that gets "borrowed" from storage and …" at bounding box center [297, 214] width 358 height 37
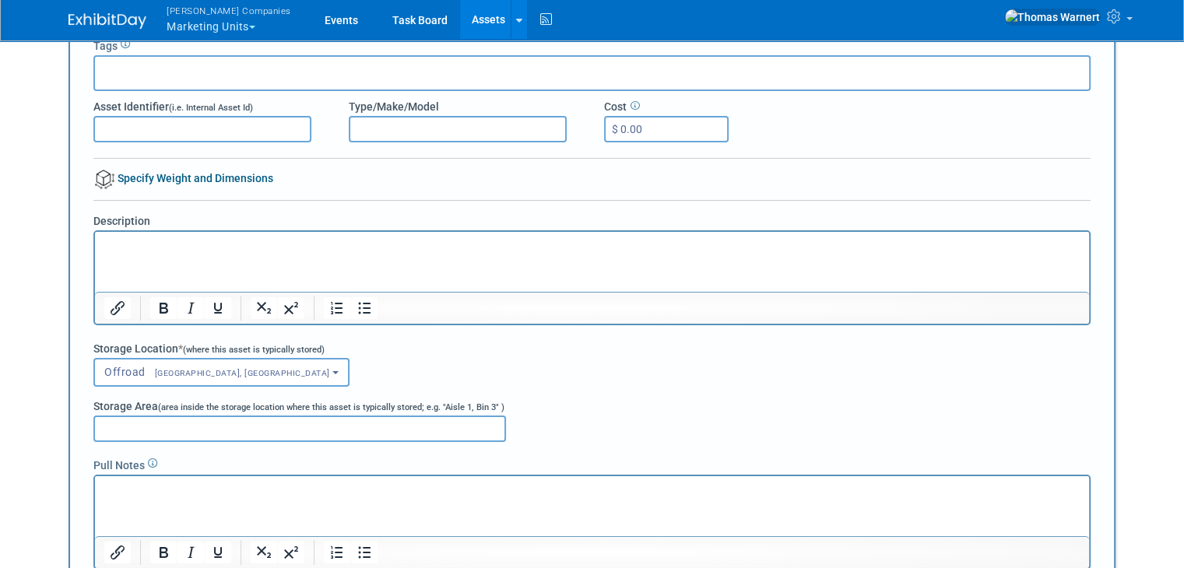
scroll to position [156, 0]
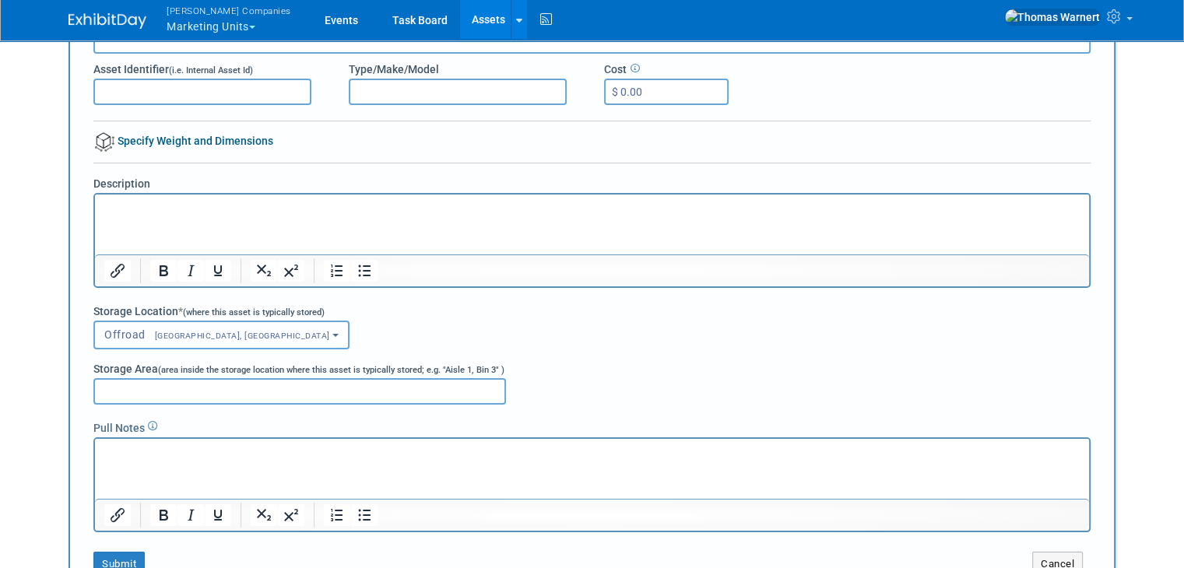
click at [206, 331] on button "Offroad [GEOGRAPHIC_DATA], [GEOGRAPHIC_DATA]" at bounding box center [221, 335] width 256 height 29
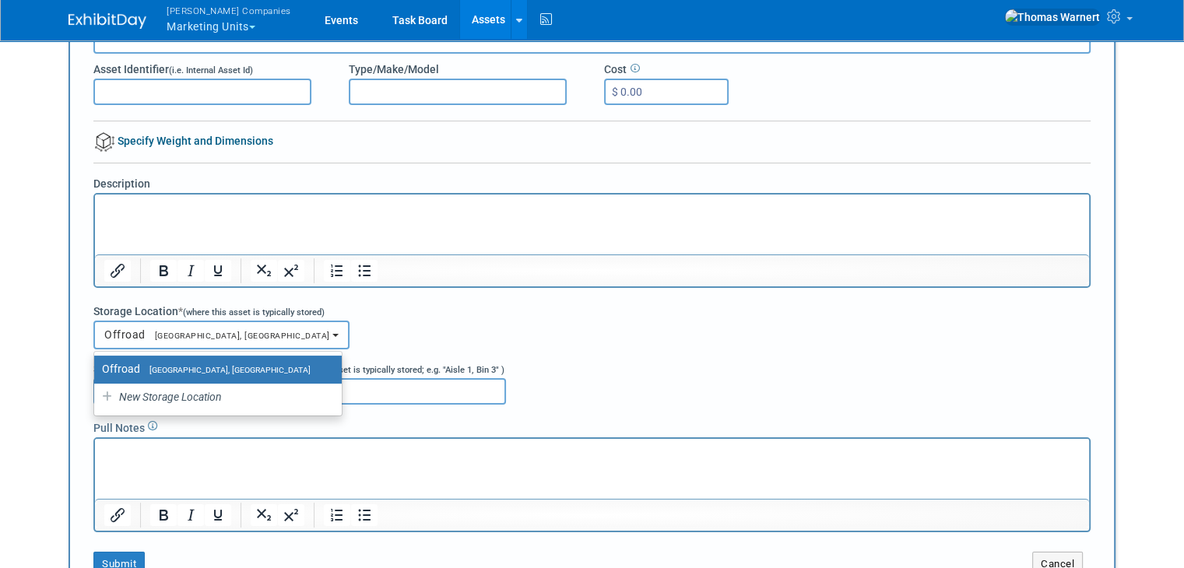
click at [206, 331] on button "Offroad St. Cloud, MN" at bounding box center [221, 335] width 256 height 29
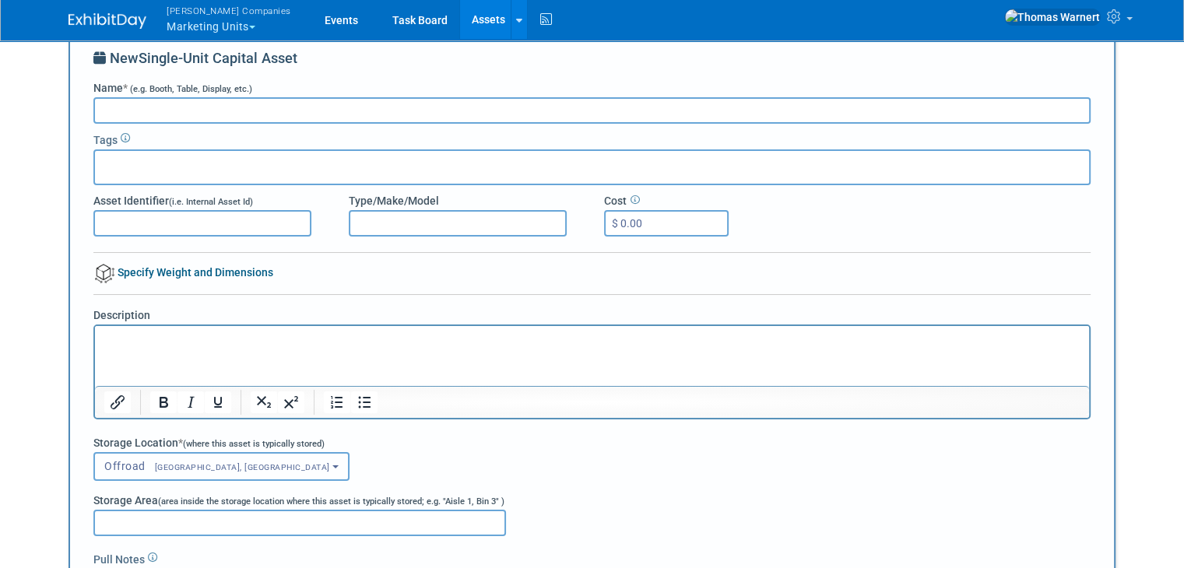
scroll to position [0, 0]
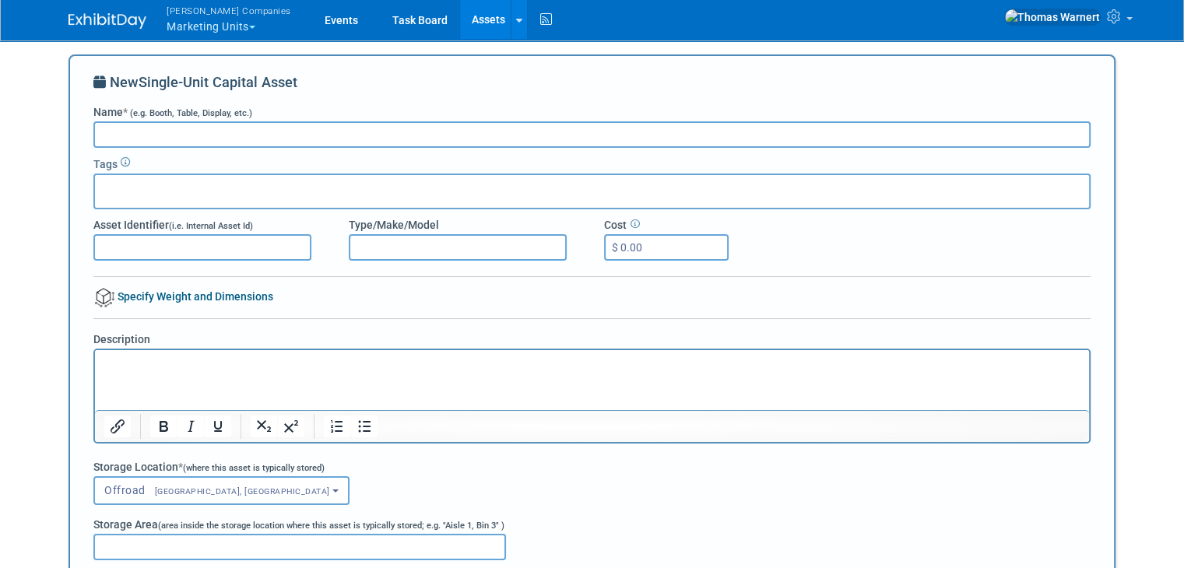
drag, startPoint x: 432, startPoint y: 12, endPoint x: 427, endPoint y: 5, distance: 8.9
click at [460, 12] on link "Assets" at bounding box center [488, 19] width 57 height 39
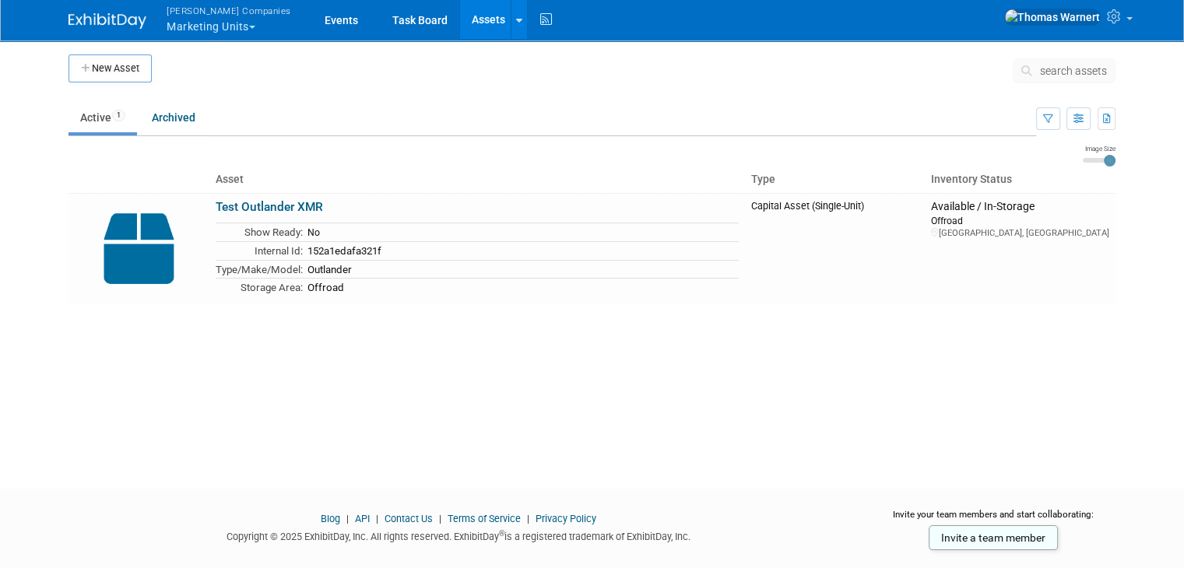
click at [212, 23] on button "[PERSON_NAME] Companies Marketing Units" at bounding box center [238, 20] width 146 height 40
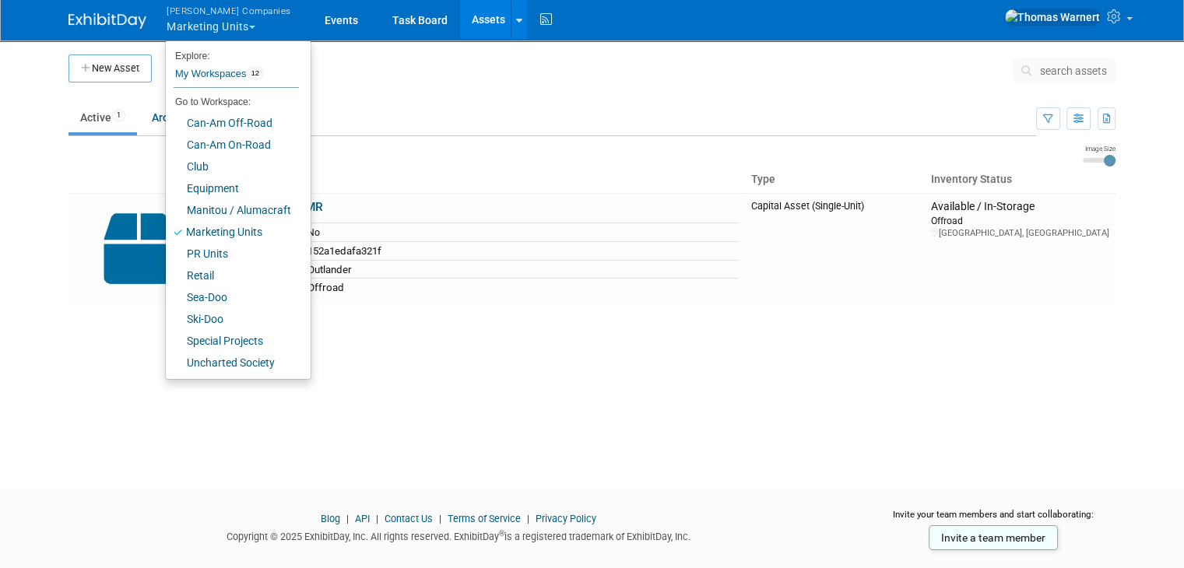
click at [212, 23] on button "[PERSON_NAME] Companies Marketing Units" at bounding box center [238, 20] width 146 height 40
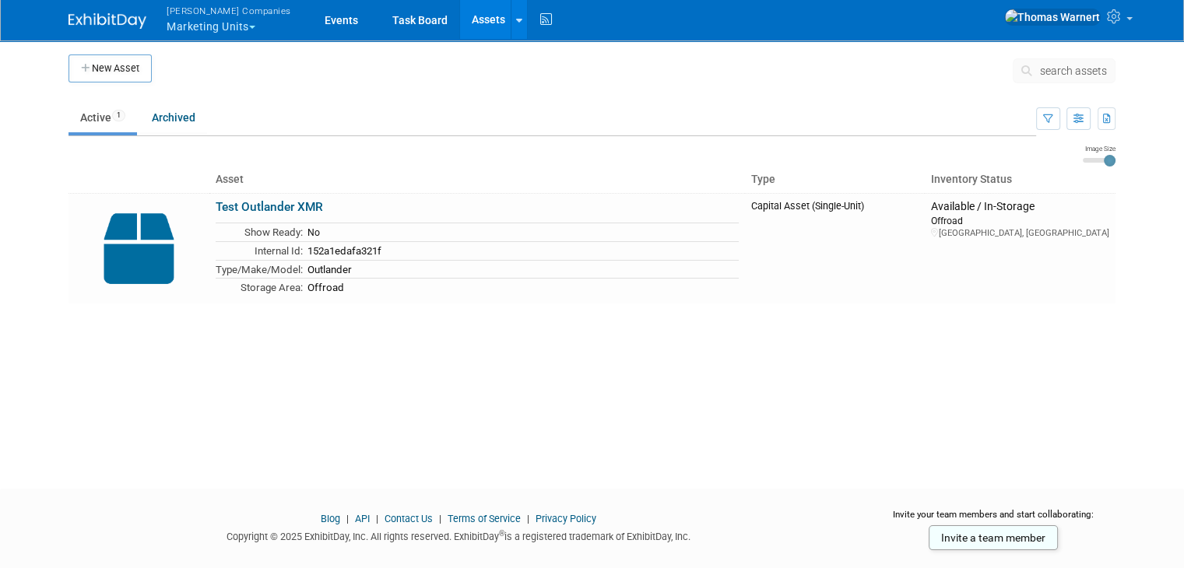
click at [212, 23] on button "[PERSON_NAME] Companies Marketing Units" at bounding box center [238, 20] width 146 height 40
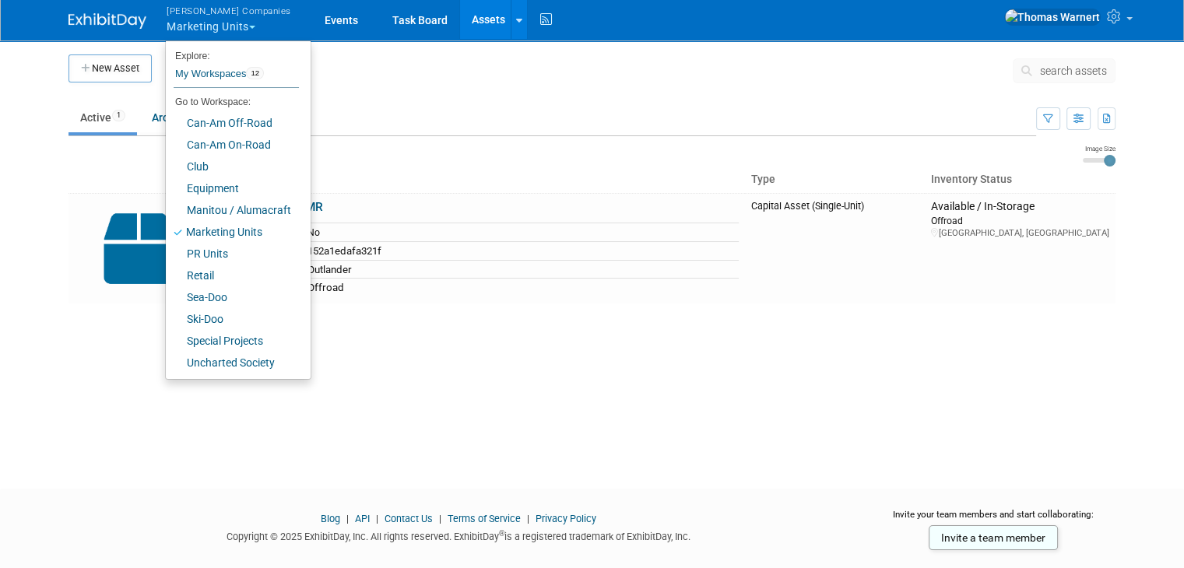
click at [529, 449] on div "New Asset search assets Choose the type of asset you'd like to create: Capital …" at bounding box center [592, 250] width 1071 height 422
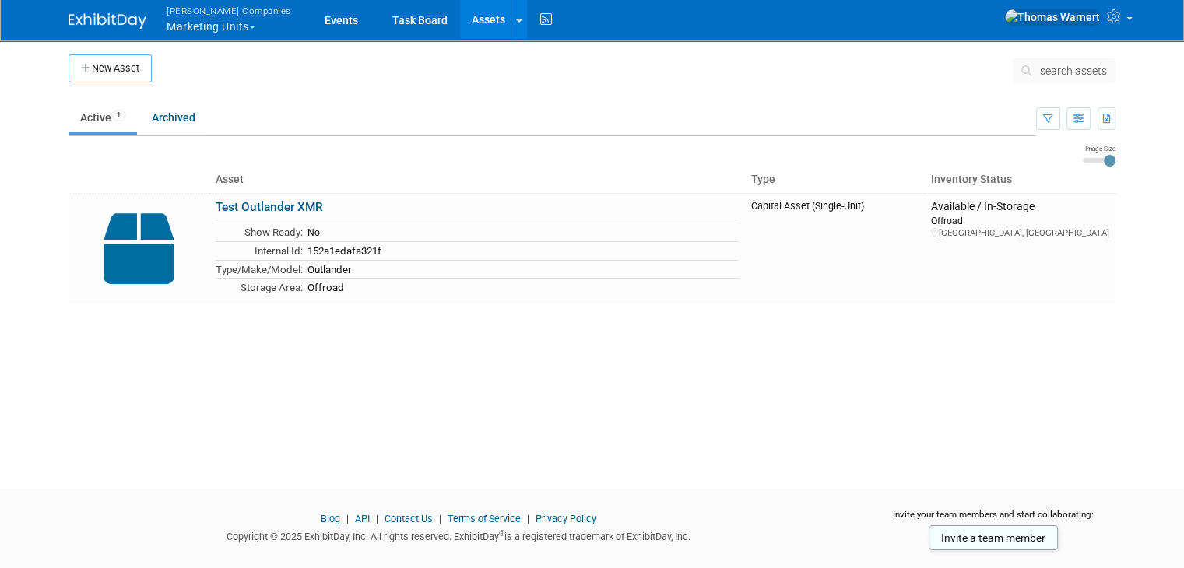
click at [174, 26] on button "Warnert Companies Marketing Units" at bounding box center [238, 20] width 146 height 40
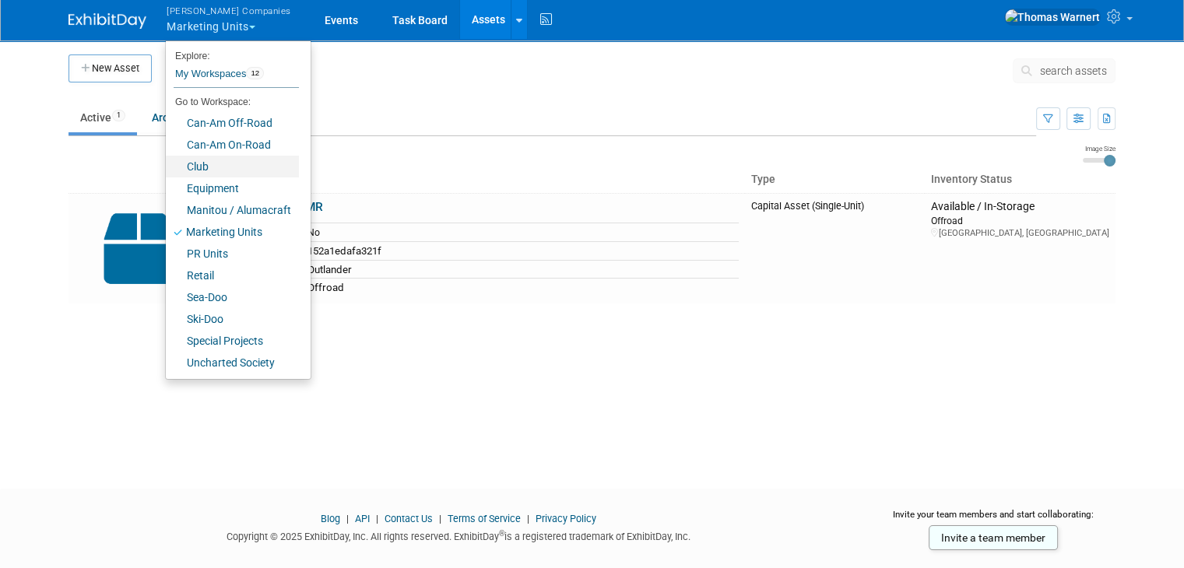
click at [195, 169] on link "Club" at bounding box center [232, 167] width 133 height 22
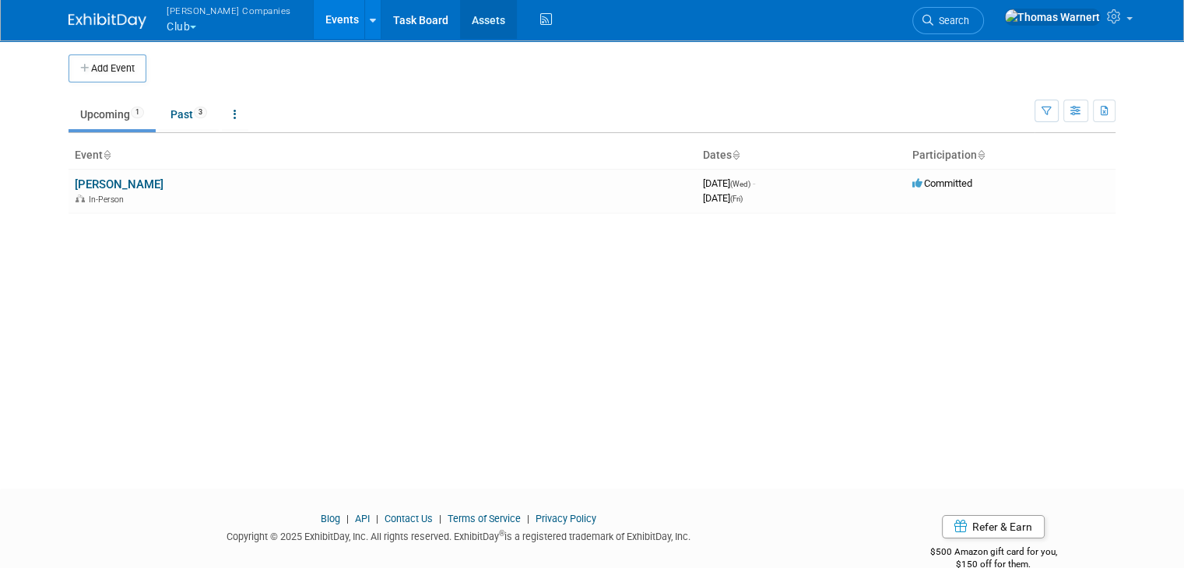
click at [460, 22] on link "Assets" at bounding box center [488, 19] width 57 height 39
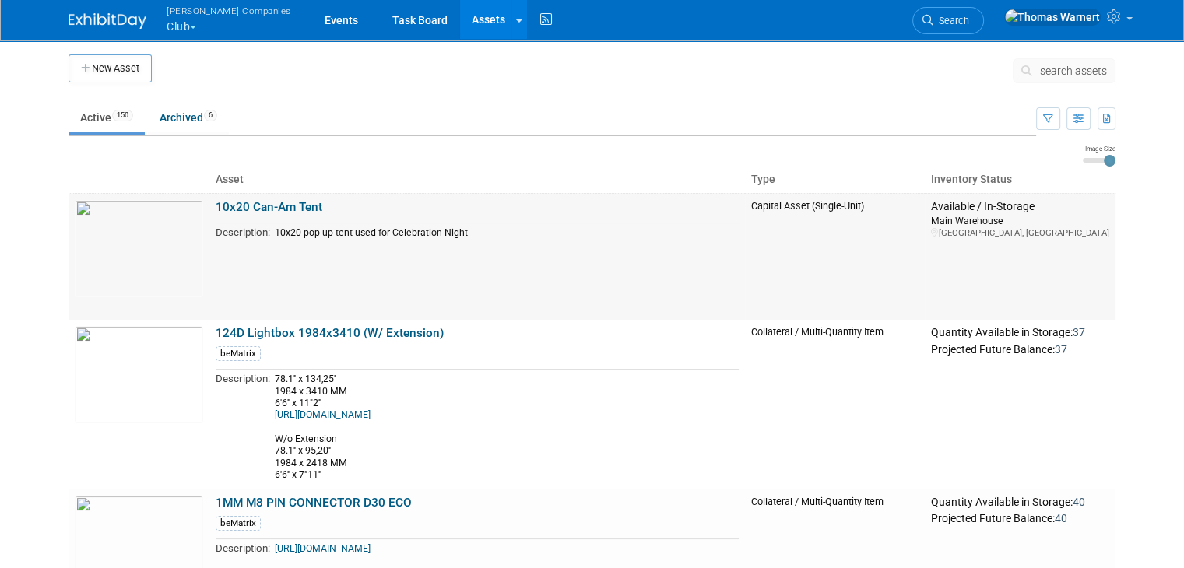
click at [275, 209] on link "10x20 Can-Am Tent" at bounding box center [269, 207] width 107 height 14
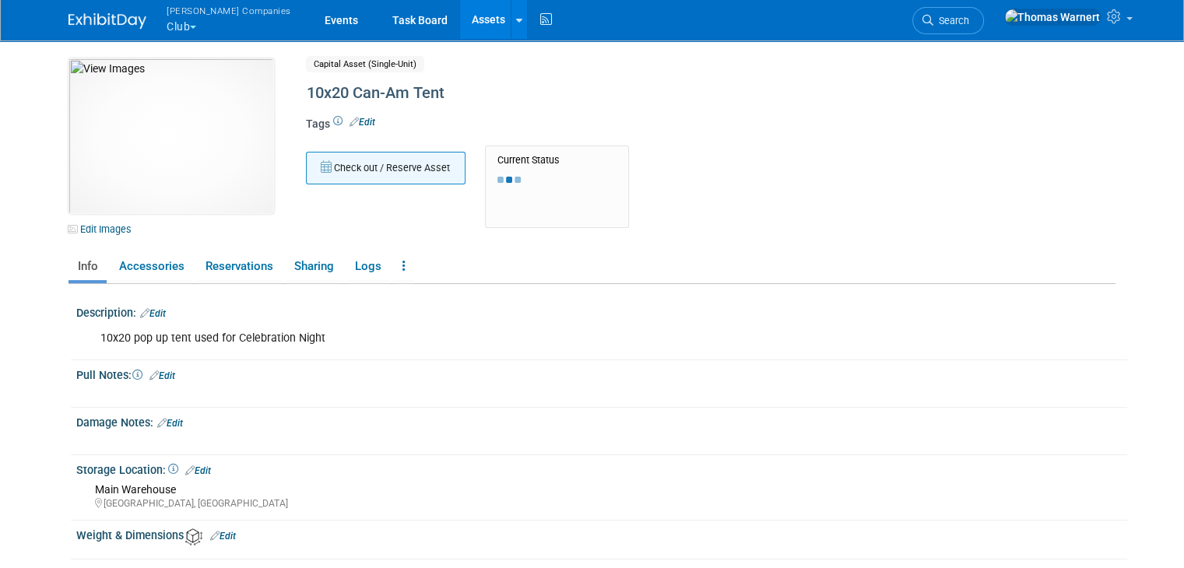
click at [414, 178] on button "Check out / Reserve Asset" at bounding box center [386, 168] width 160 height 33
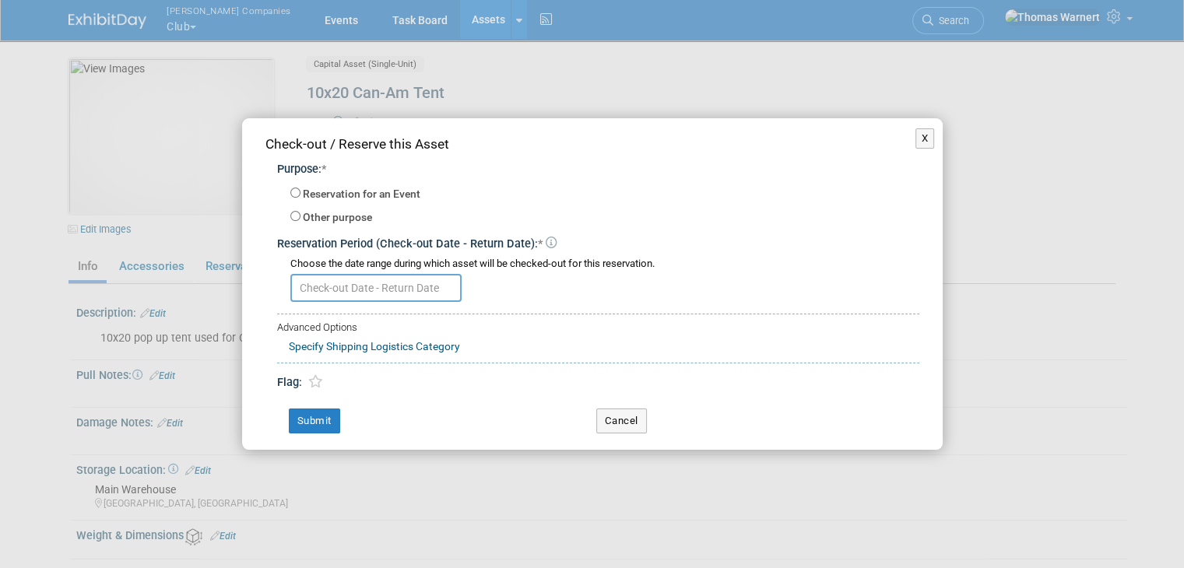
click at [369, 195] on label "Reservation for an Event" at bounding box center [362, 195] width 118 height 16
click at [301, 195] on input "Reservation for an Event" at bounding box center [295, 193] width 10 height 10
radio input "true"
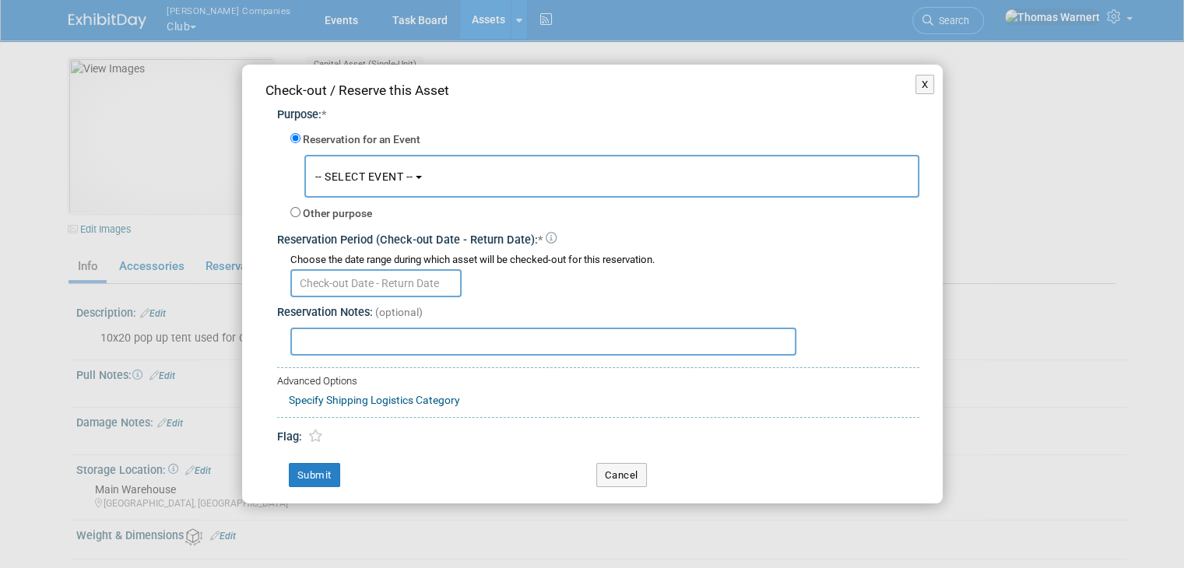
click at [380, 178] on span "-- SELECT EVENT --" at bounding box center [364, 177] width 98 height 12
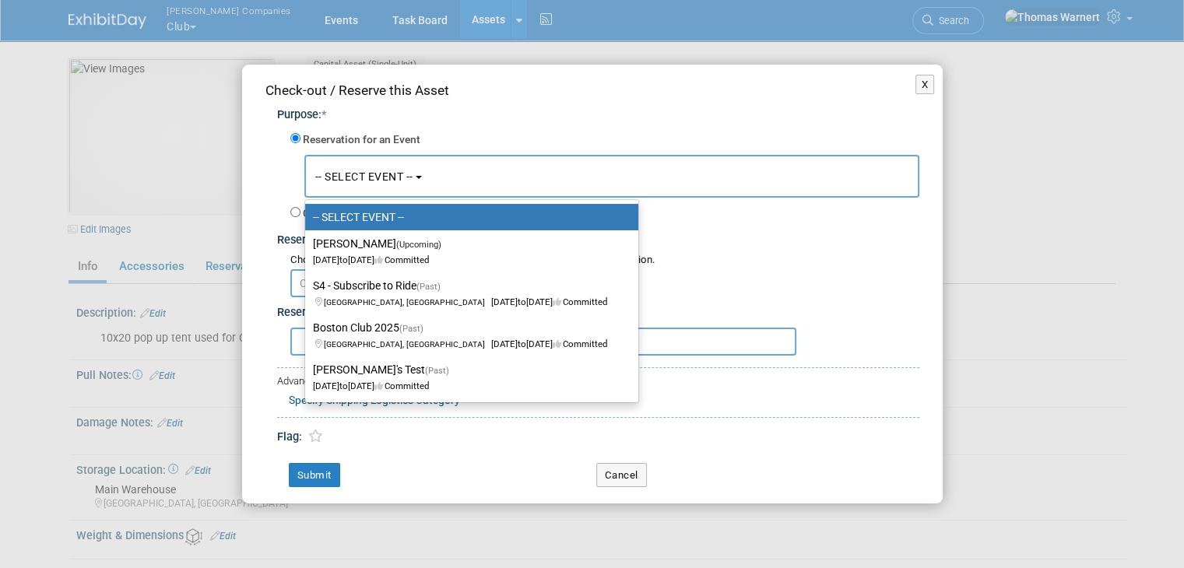
click at [406, 171] on span "-- SELECT EVENT --" at bounding box center [364, 177] width 98 height 12
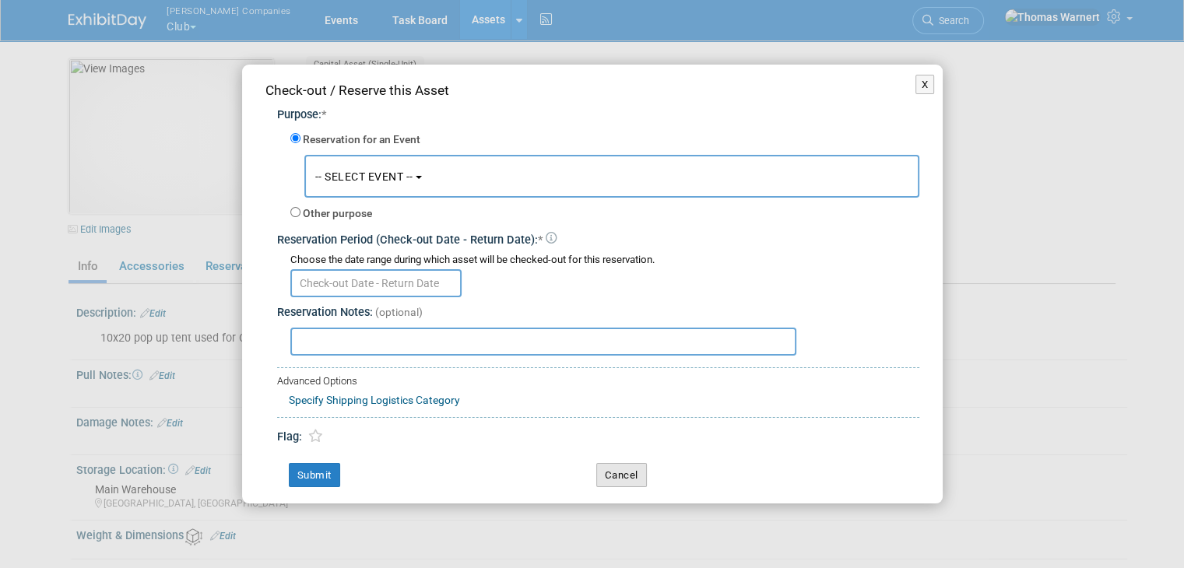
click at [621, 476] on button "Cancel" at bounding box center [621, 475] width 51 height 25
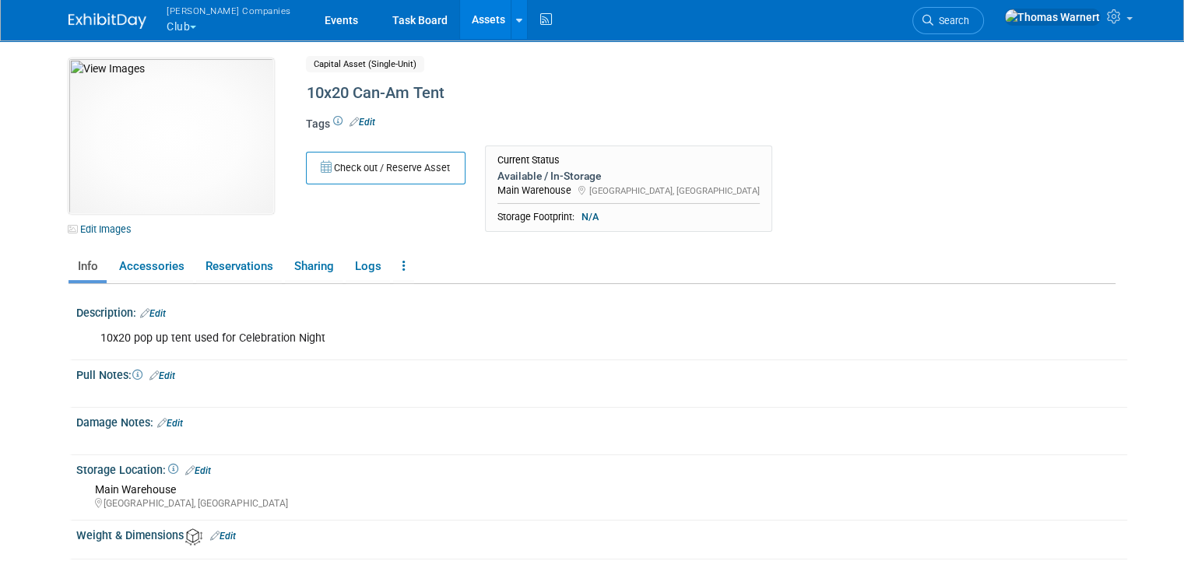
click at [460, 13] on link "Assets" at bounding box center [488, 19] width 57 height 39
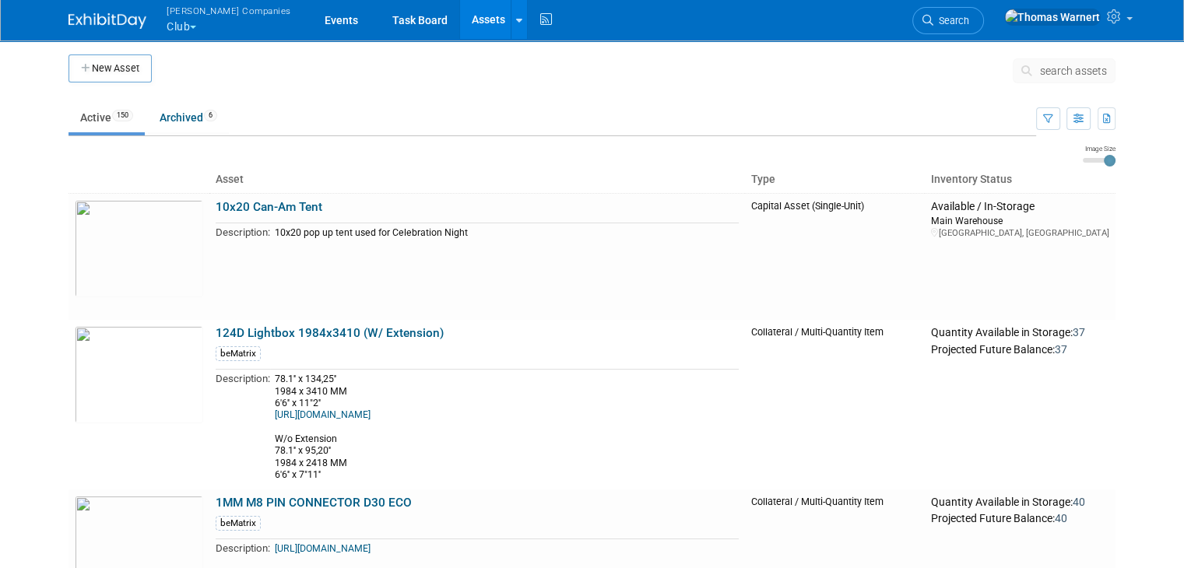
click at [190, 26] on span "button" at bounding box center [193, 27] width 6 height 3
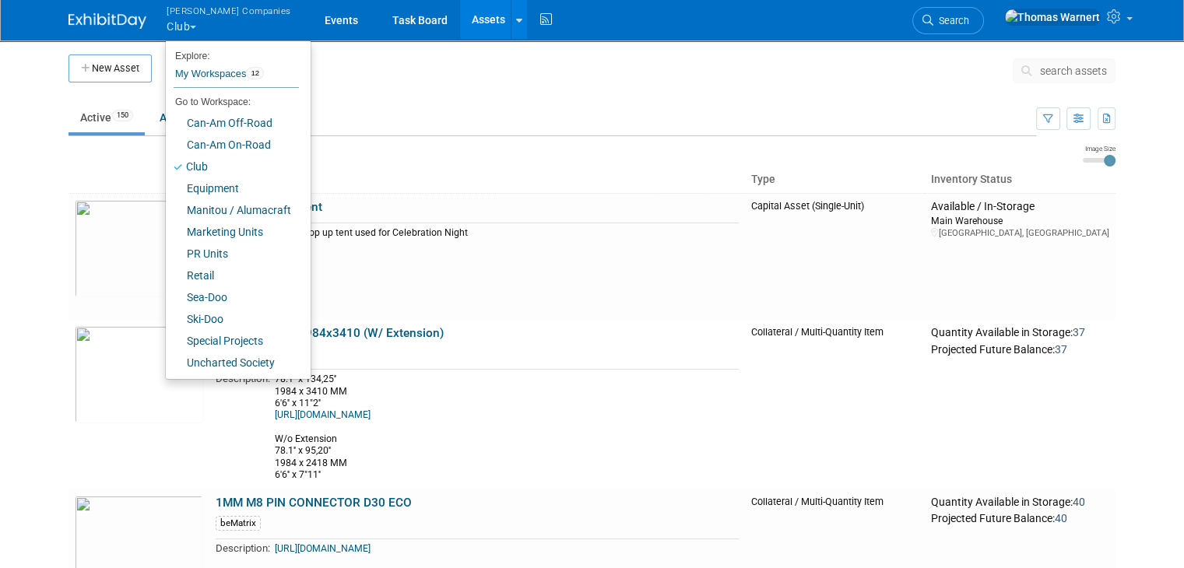
click at [288, 53] on ul "Explore: My Workspaces 12 Go to Workspace: Can-Am Off-Road Can-Am On-Road Club …" at bounding box center [238, 210] width 146 height 340
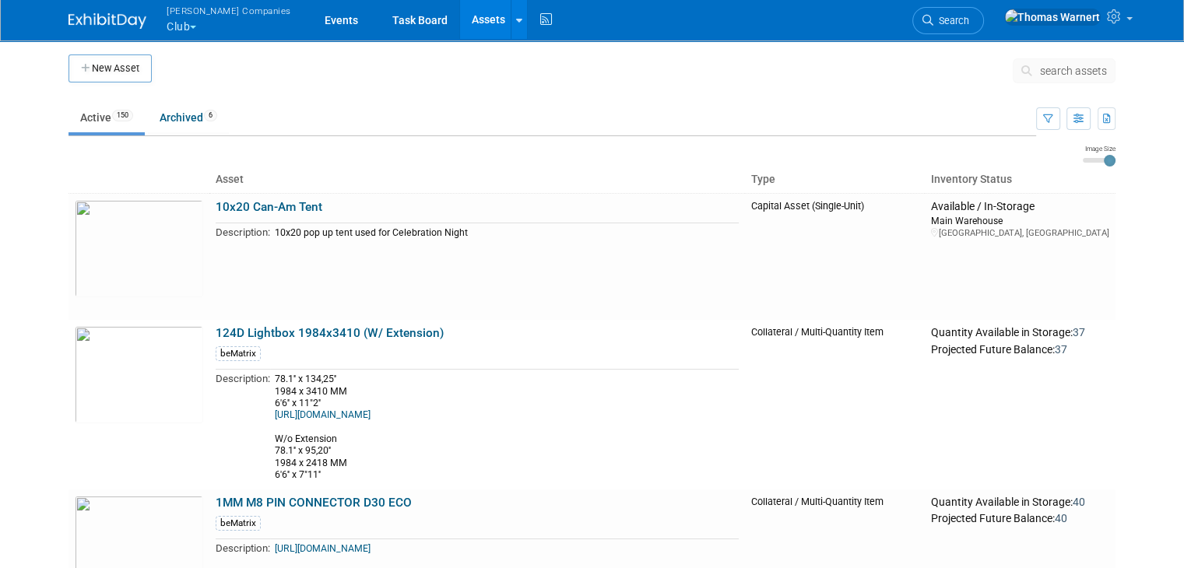
click at [191, 29] on button "Warnert Companies Club" at bounding box center [238, 20] width 146 height 40
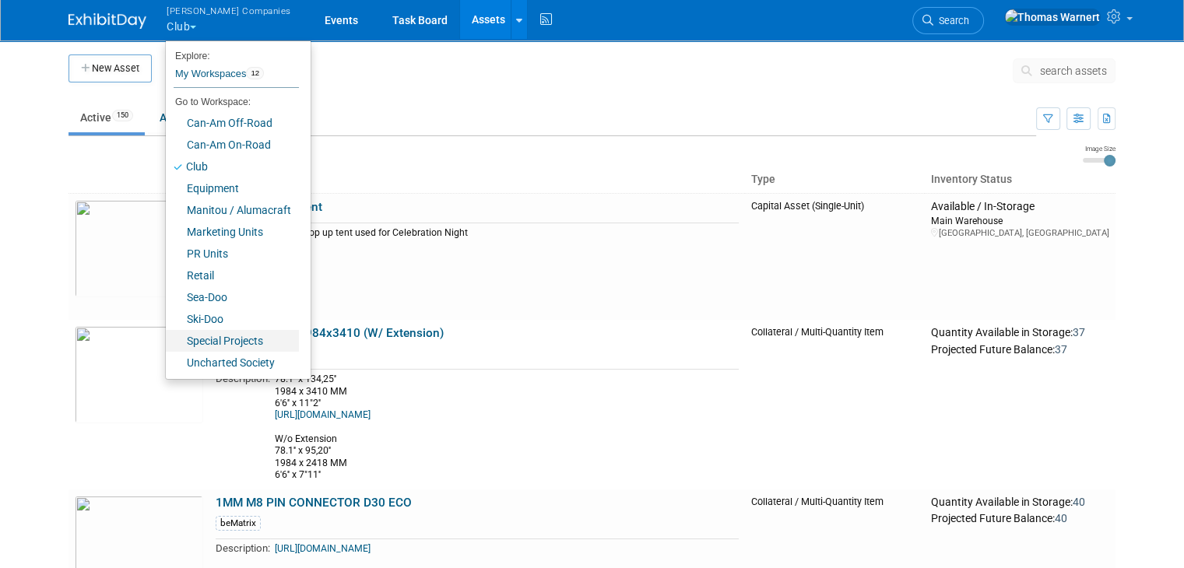
click at [237, 339] on link "Special Projects" at bounding box center [232, 341] width 133 height 22
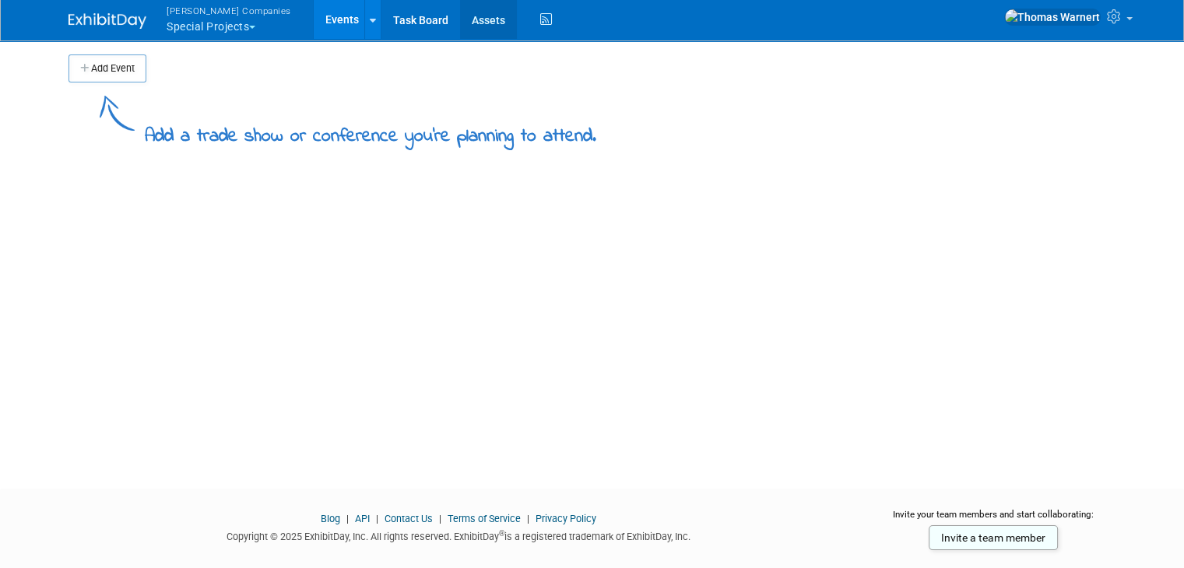
click at [464, 26] on link "Assets" at bounding box center [488, 19] width 57 height 39
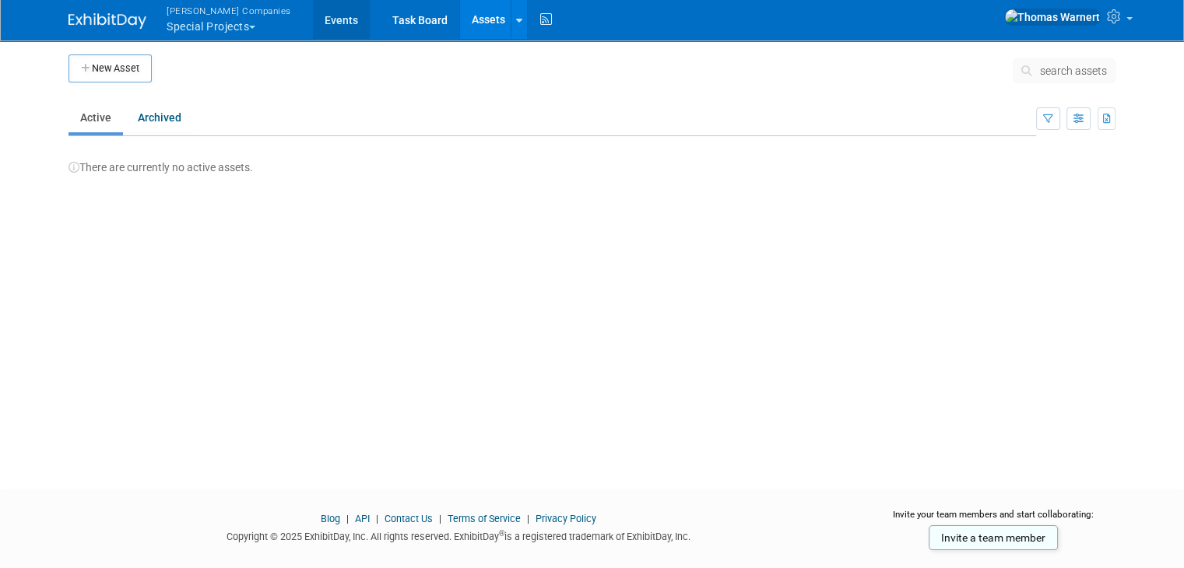
click at [313, 16] on link "Events" at bounding box center [341, 19] width 57 height 39
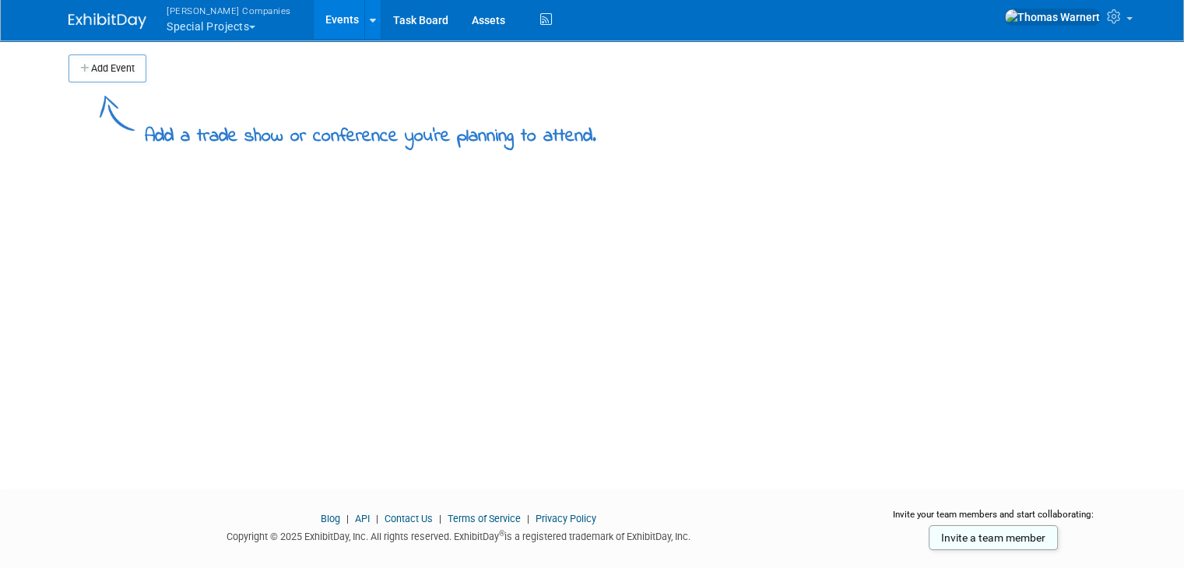
click at [215, 23] on button "[PERSON_NAME] Companies Special Projects" at bounding box center [238, 20] width 146 height 40
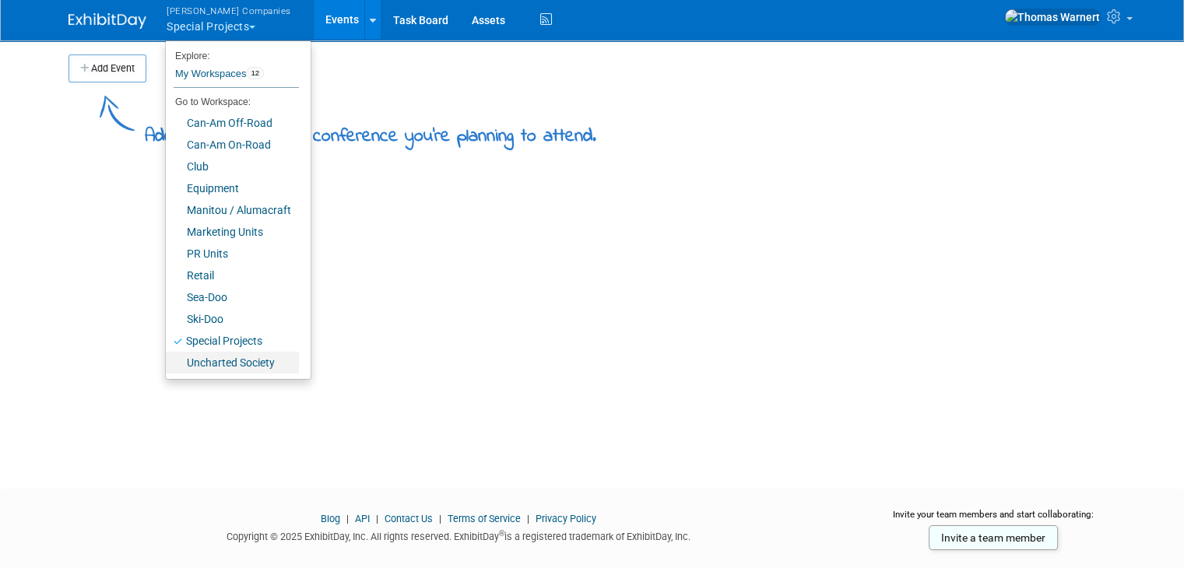
click at [206, 364] on link "Uncharted Society" at bounding box center [232, 363] width 133 height 22
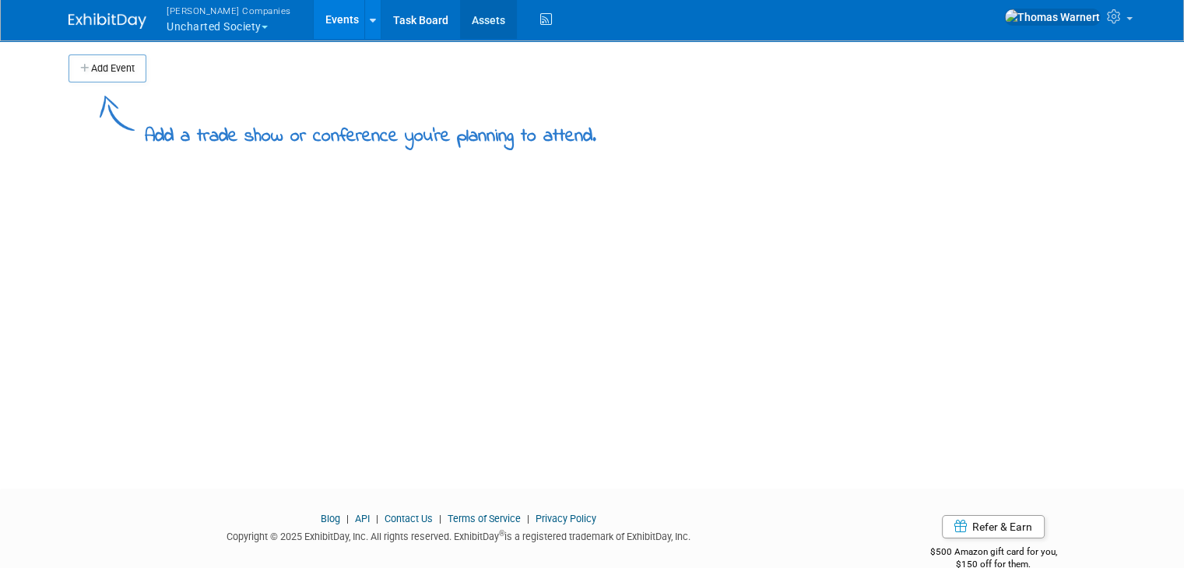
click at [466, 17] on link "Assets" at bounding box center [488, 19] width 57 height 39
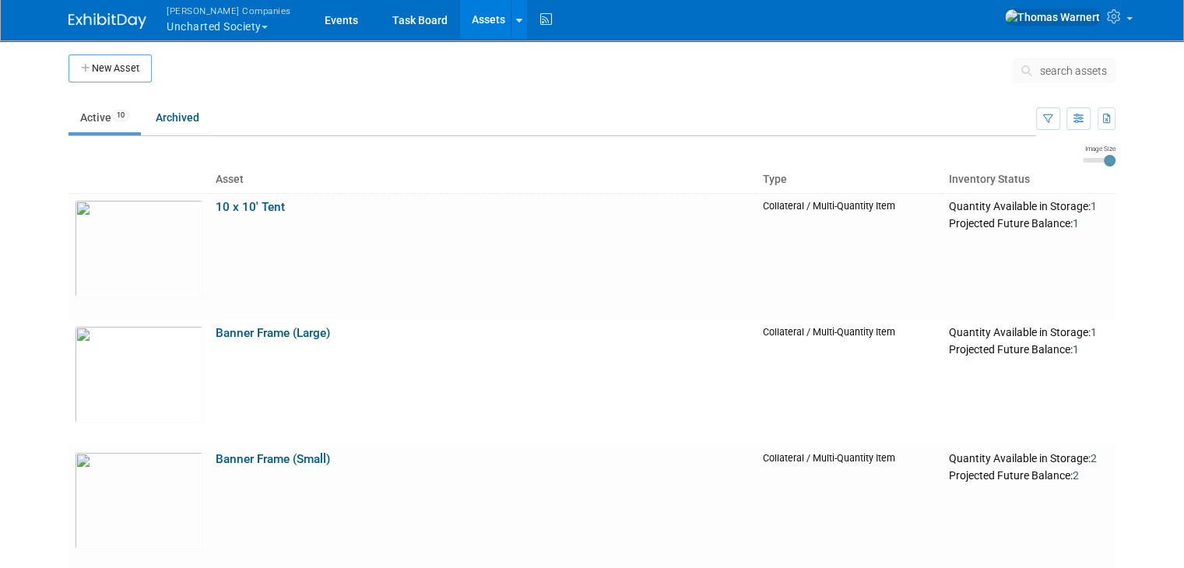
click at [230, 32] on button "[PERSON_NAME] Companies Uncharted Society" at bounding box center [238, 20] width 146 height 40
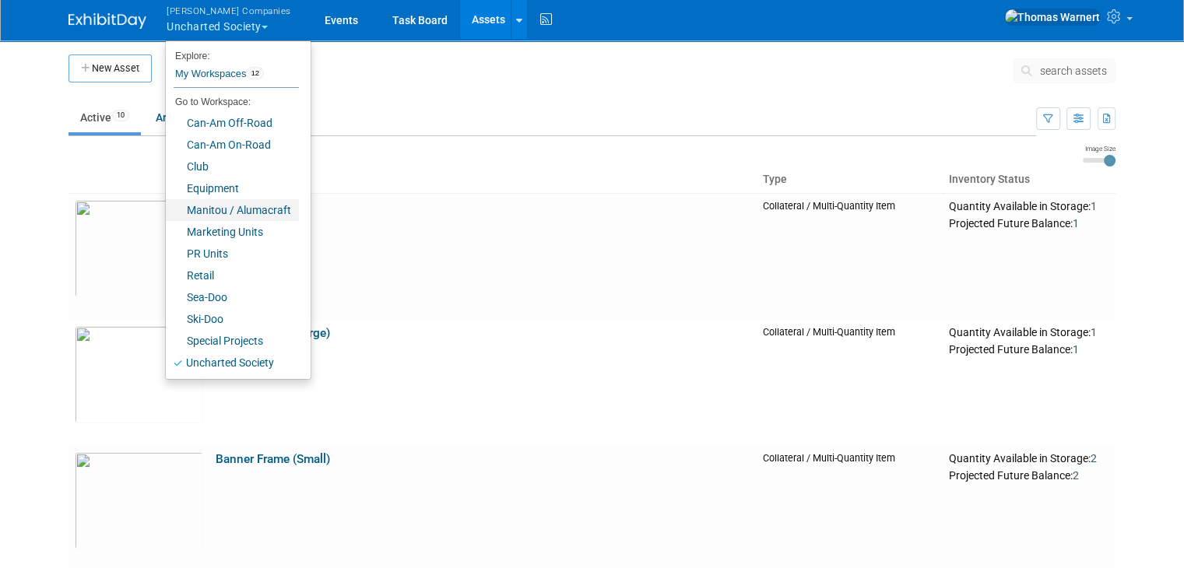
click at [237, 209] on link "Manitou / Alumacraft" at bounding box center [232, 210] width 133 height 22
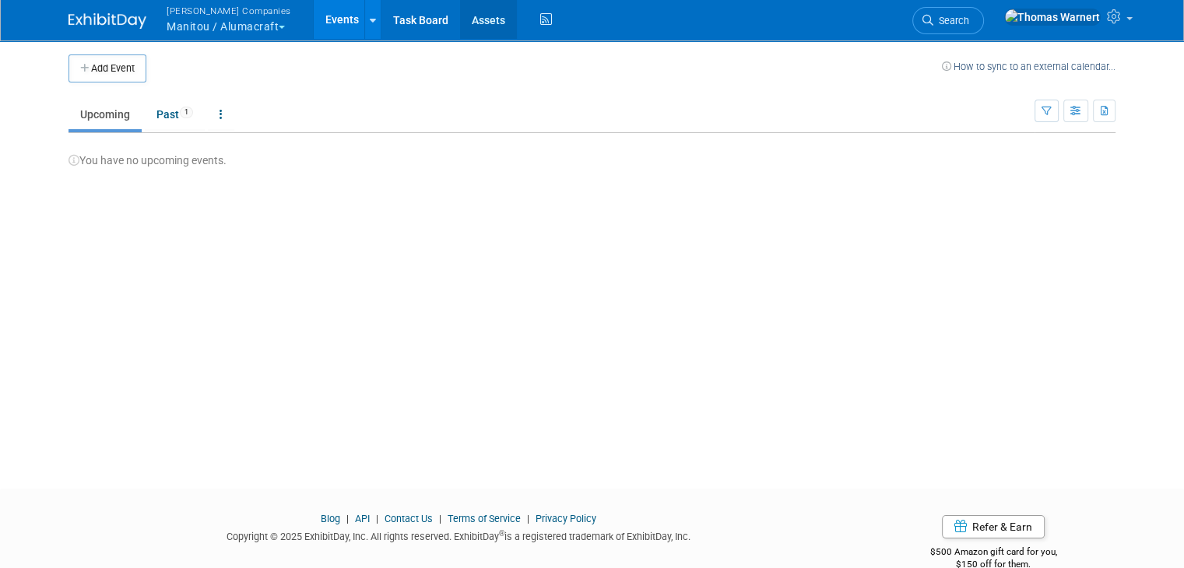
click at [466, 23] on link "Assets" at bounding box center [488, 19] width 57 height 39
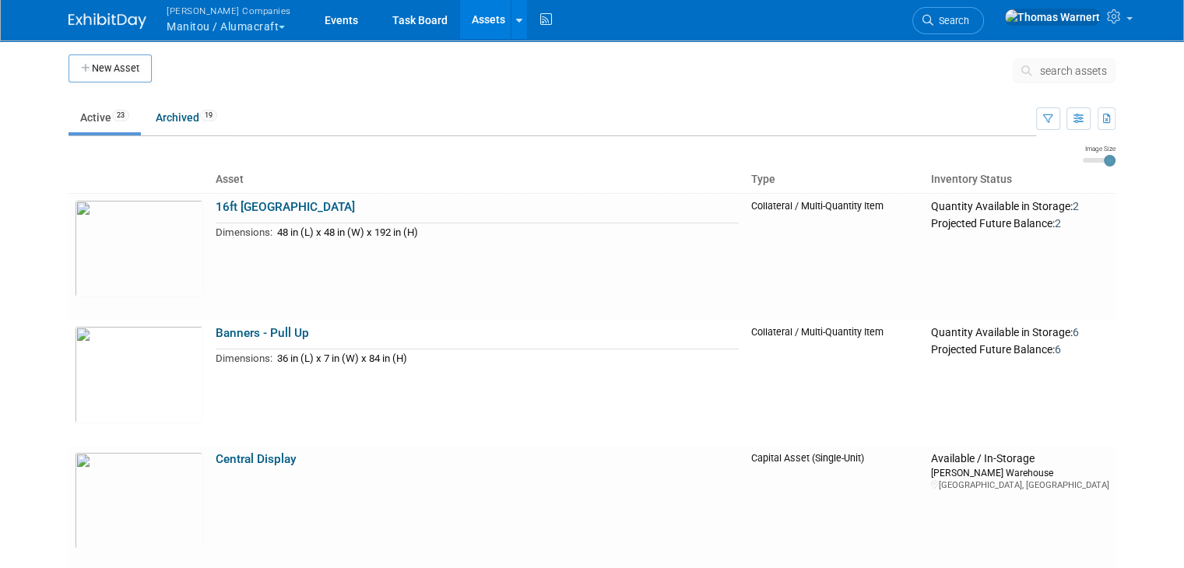
click at [222, 23] on button "Warnert Companies Manitou / Alumacraft" at bounding box center [238, 20] width 146 height 40
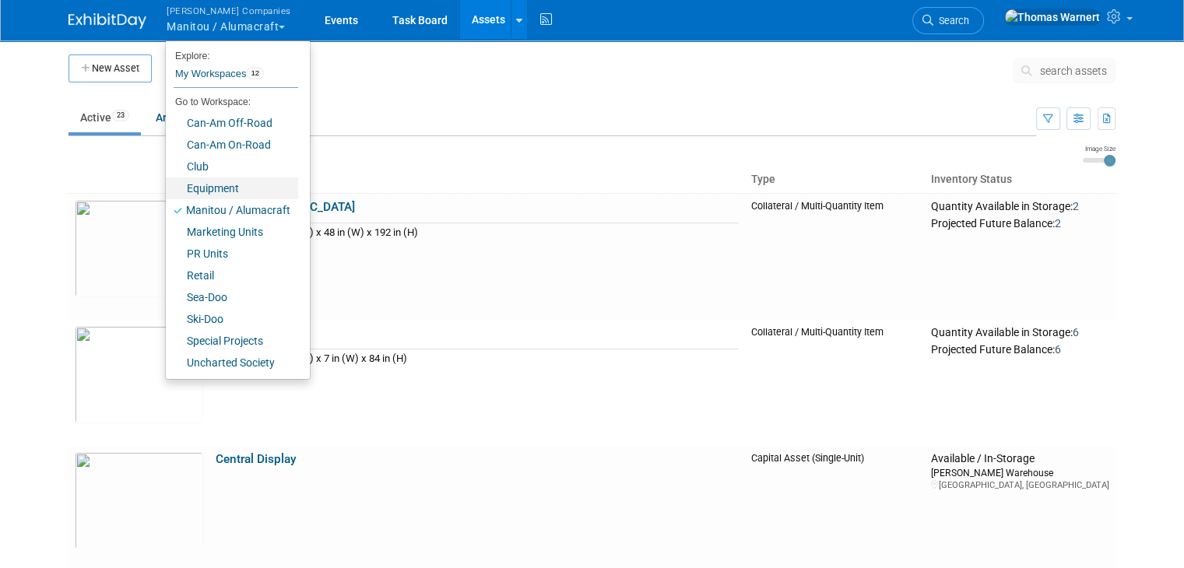
click at [208, 184] on link "Equipment" at bounding box center [232, 189] width 132 height 22
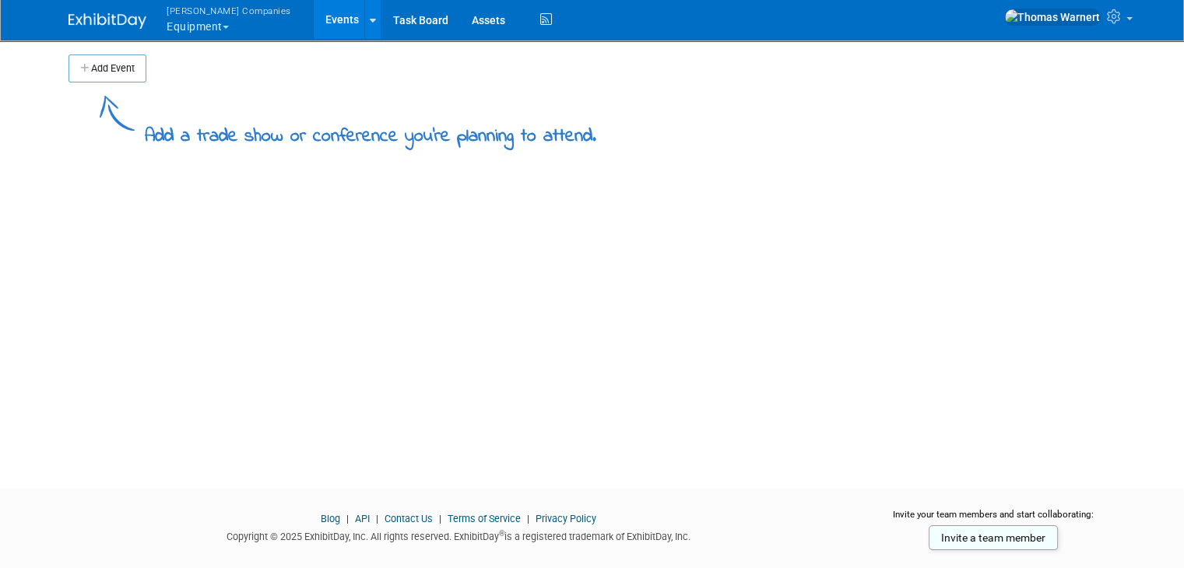
click at [214, 25] on button "[PERSON_NAME] Companies Equipment" at bounding box center [238, 20] width 146 height 40
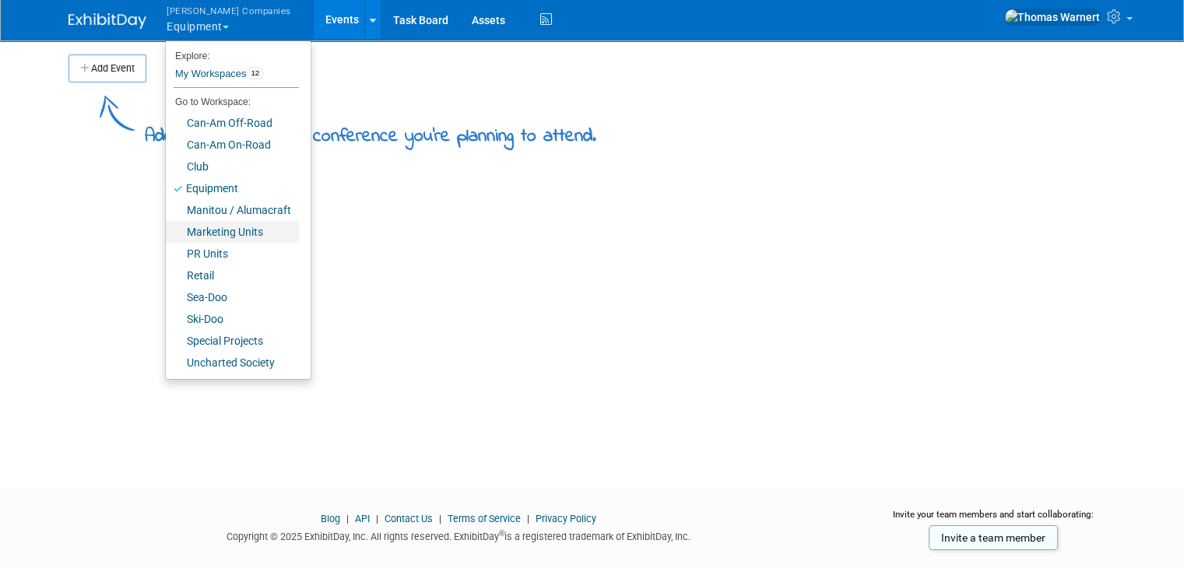
click at [219, 236] on link "Marketing Units" at bounding box center [232, 232] width 133 height 22
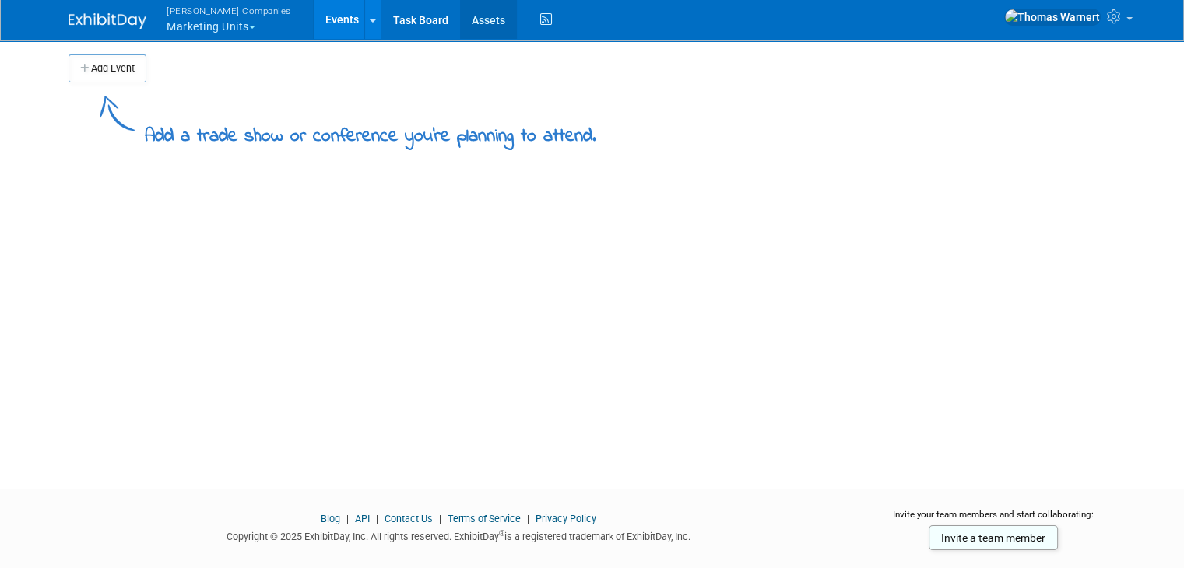
click at [460, 26] on link "Assets" at bounding box center [488, 19] width 57 height 39
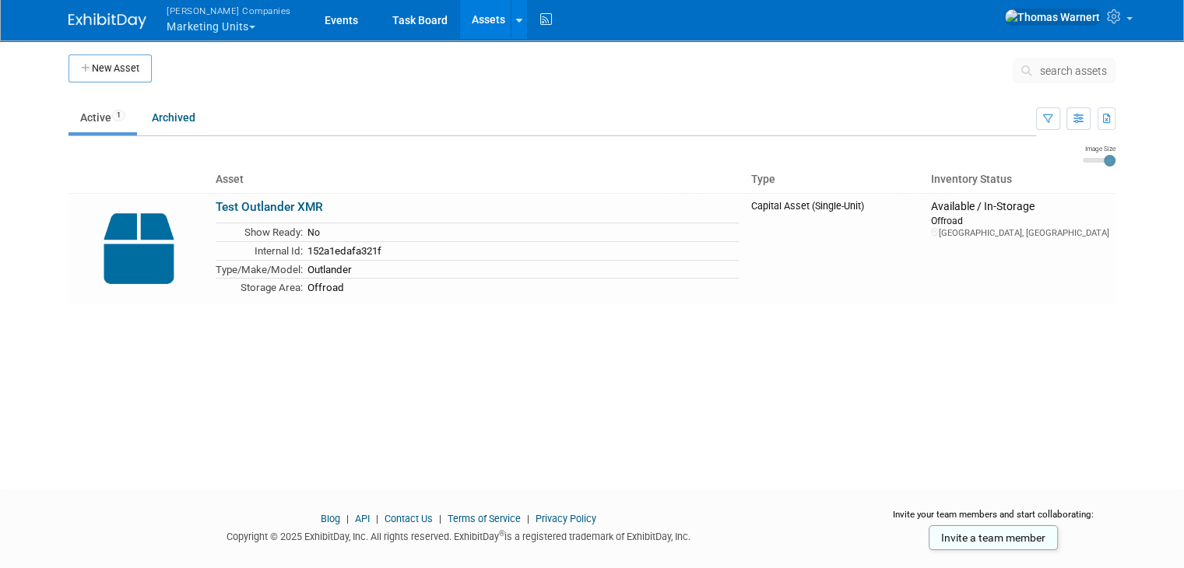
click at [203, 30] on button "Warnert Companies Marketing Units" at bounding box center [238, 20] width 146 height 40
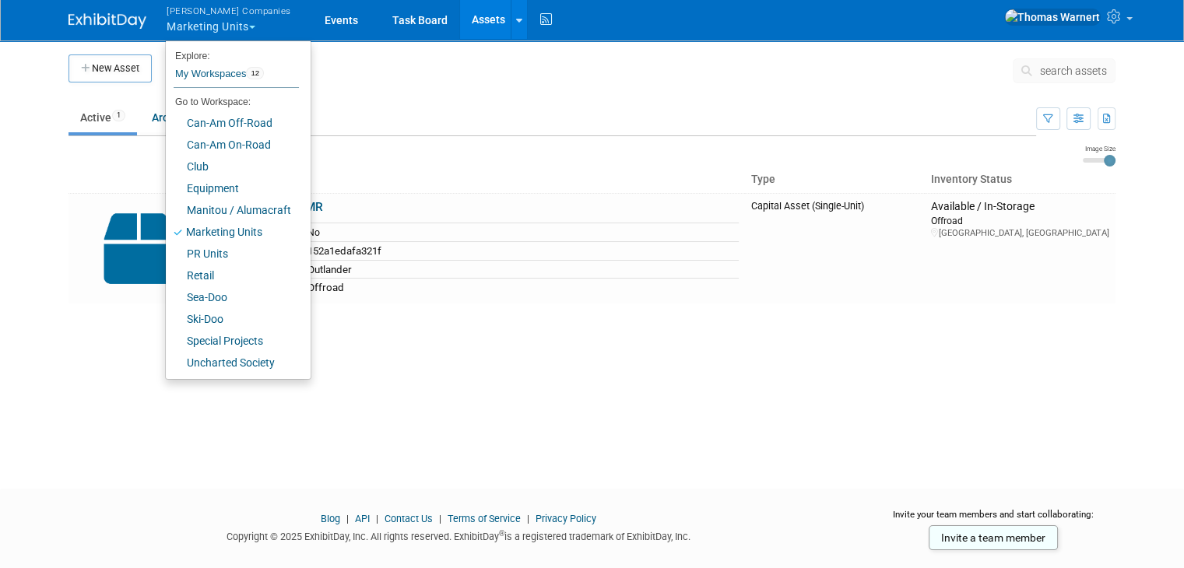
click at [203, 30] on button "Warnert Companies Marketing Units" at bounding box center [238, 20] width 146 height 40
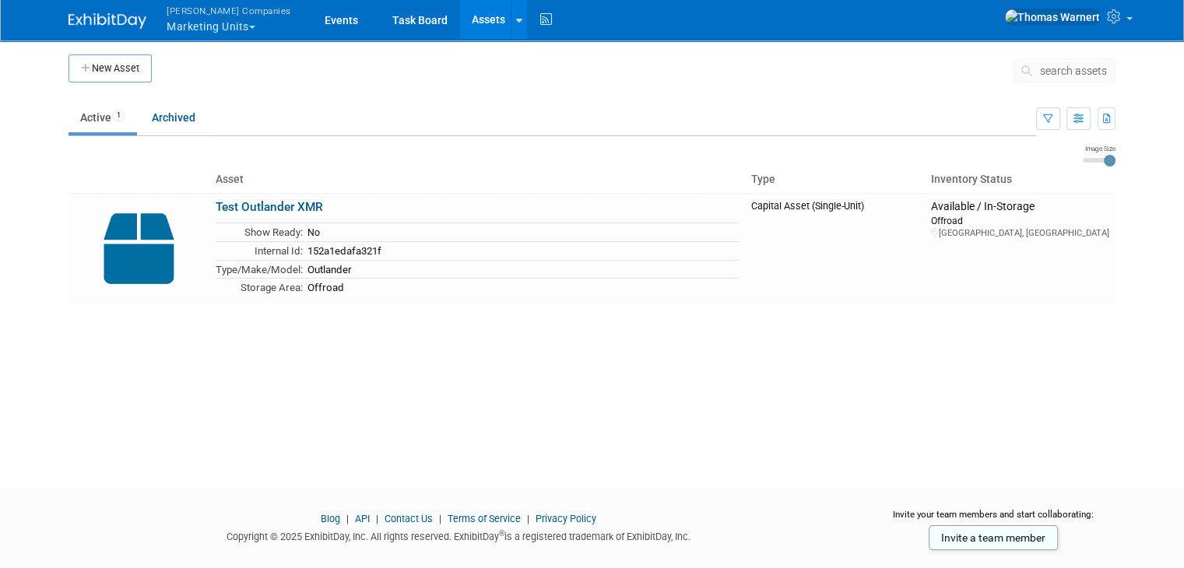
click at [203, 30] on button "Warnert Companies Marketing Units" at bounding box center [238, 20] width 146 height 40
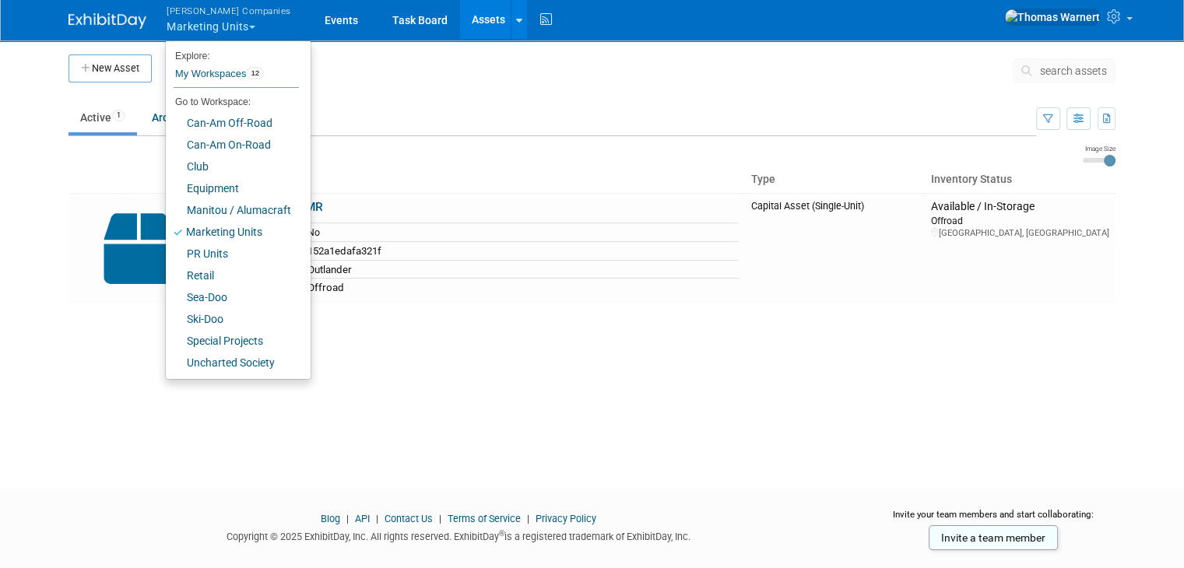
click at [203, 30] on button "Warnert Companies Marketing Units" at bounding box center [238, 20] width 146 height 40
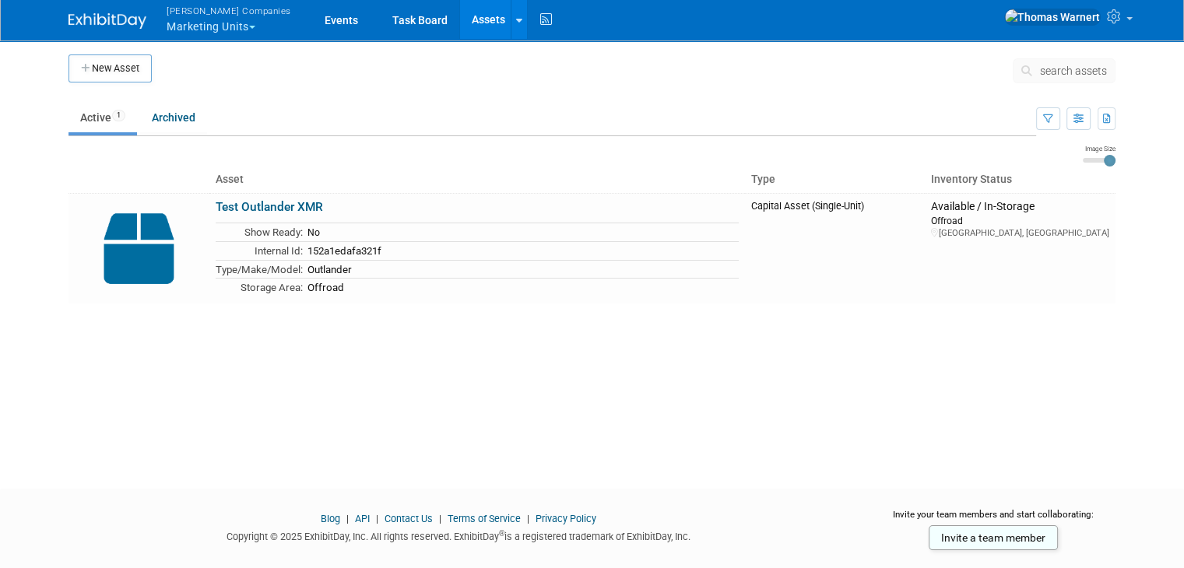
click at [203, 30] on button "Warnert Companies Marketing Units" at bounding box center [238, 20] width 146 height 40
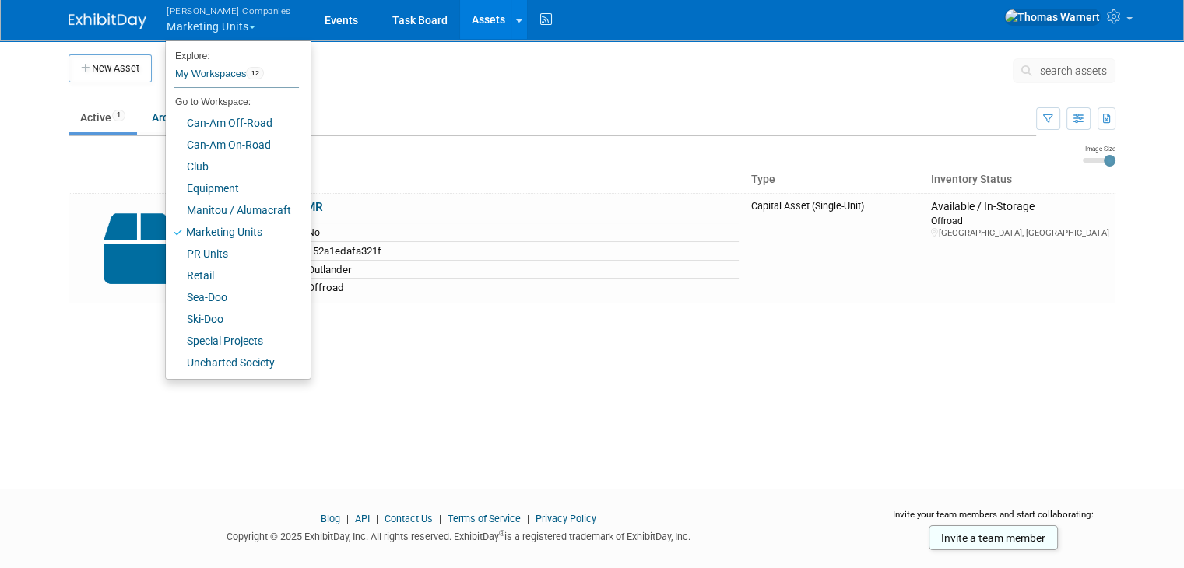
click at [203, 30] on button "Warnert Companies Marketing Units" at bounding box center [238, 20] width 146 height 40
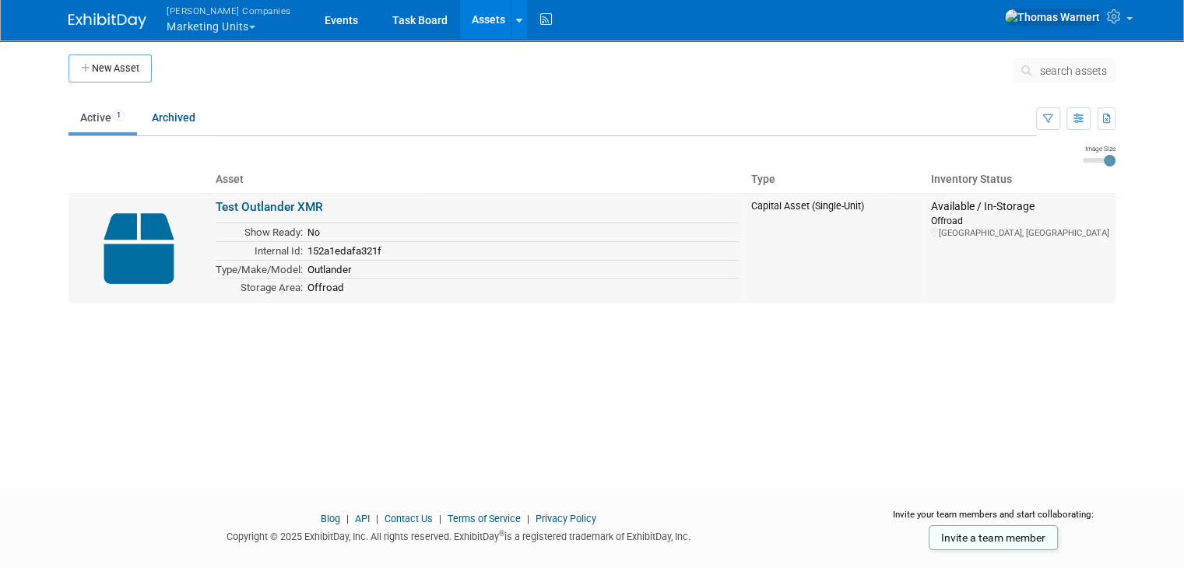
click at [248, 251] on td "Internal Id:" at bounding box center [259, 250] width 87 height 19
click at [150, 247] on img at bounding box center [139, 248] width 128 height 97
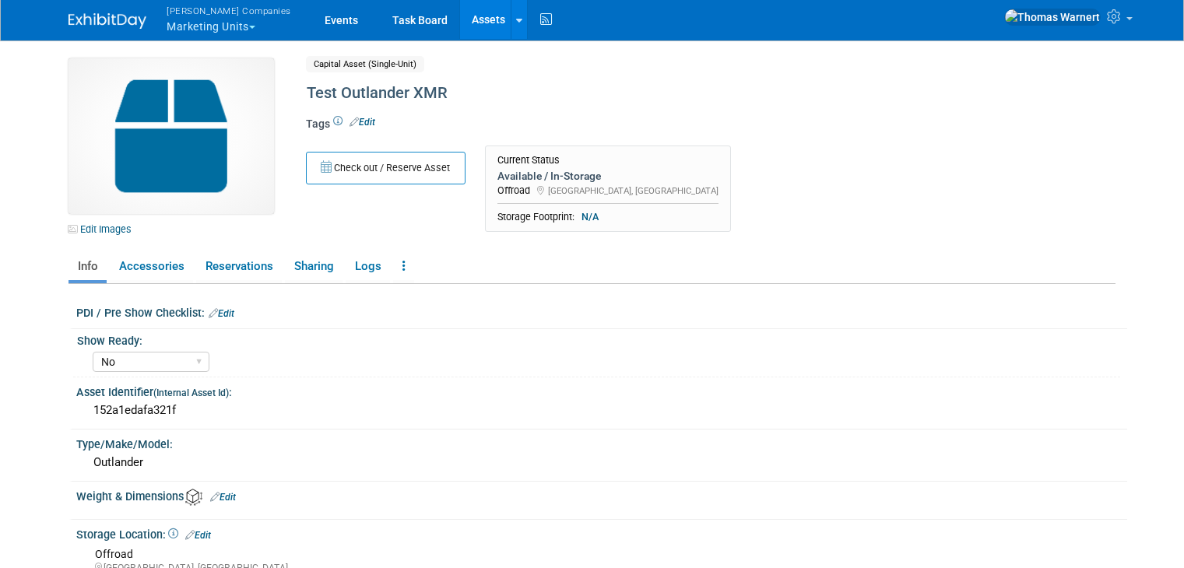
select select "No"
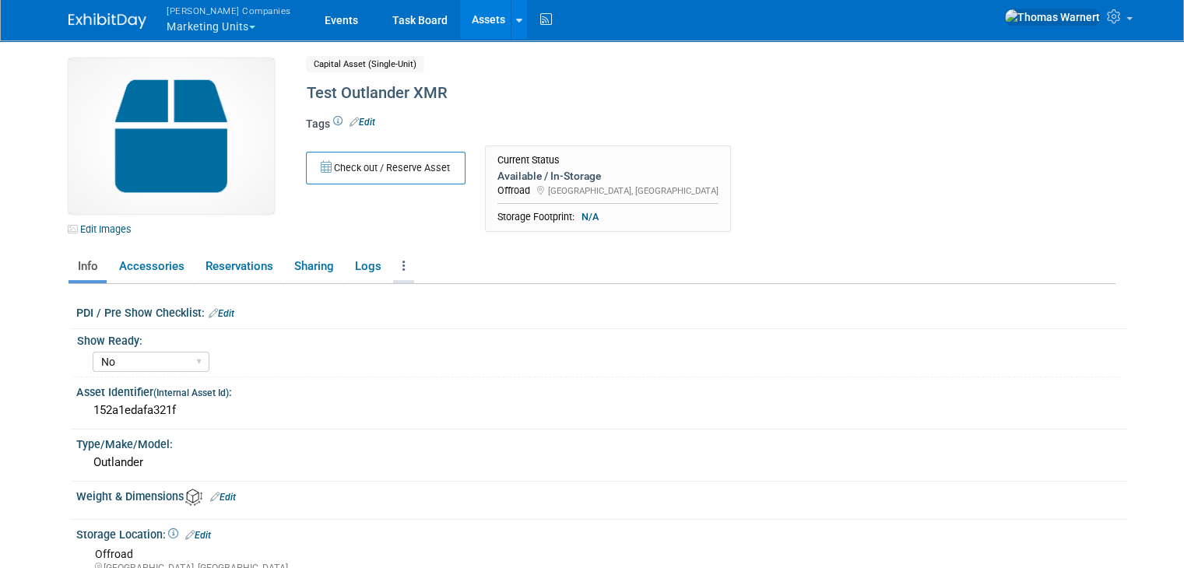
click at [396, 264] on link at bounding box center [403, 266] width 21 height 27
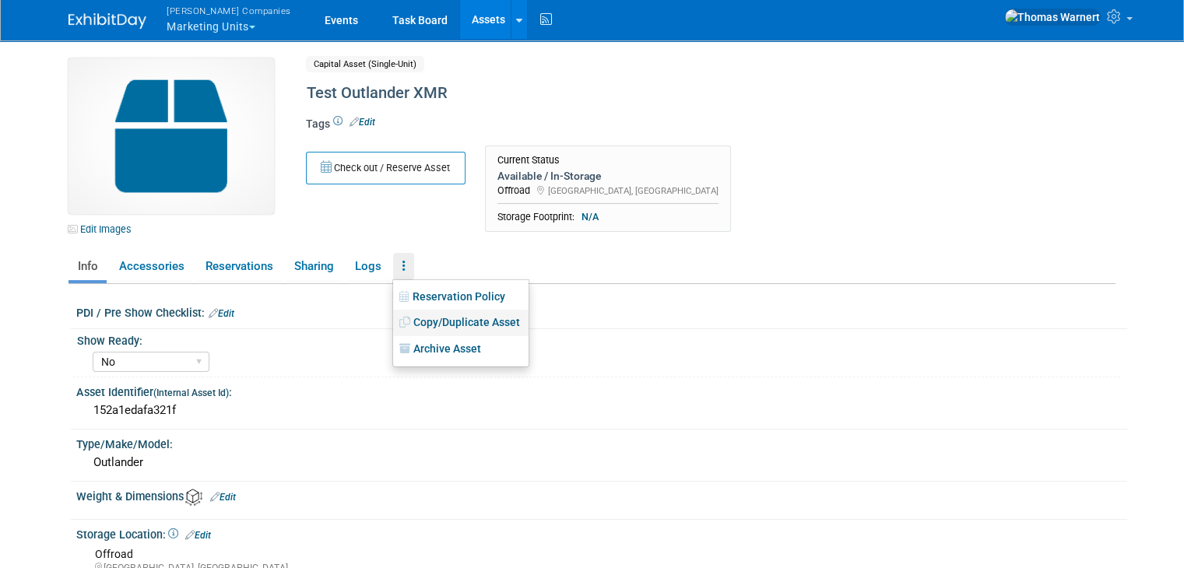
click at [502, 328] on link "Copy/Duplicate Asset" at bounding box center [460, 323] width 135 height 26
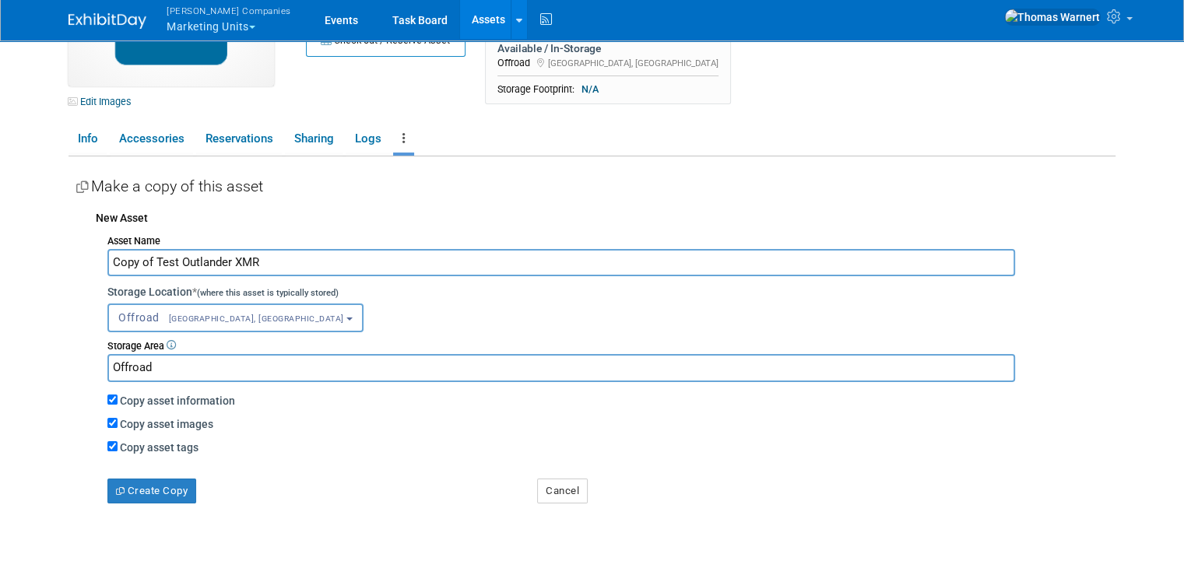
scroll to position [156, 0]
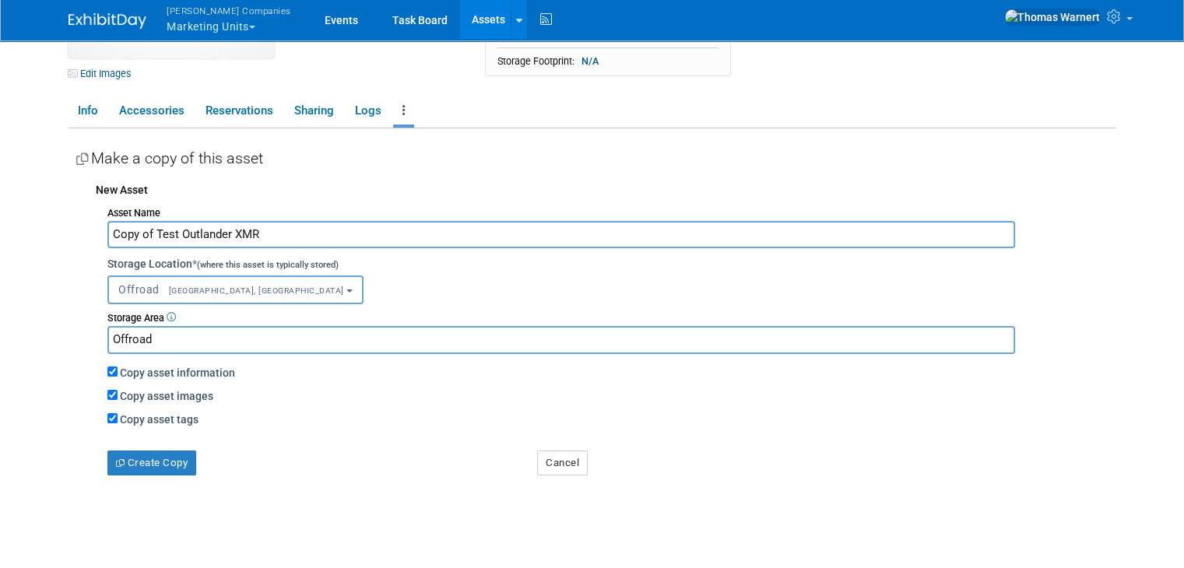
click at [218, 294] on button "Offroad [GEOGRAPHIC_DATA], [GEOGRAPHIC_DATA]" at bounding box center [235, 290] width 256 height 29
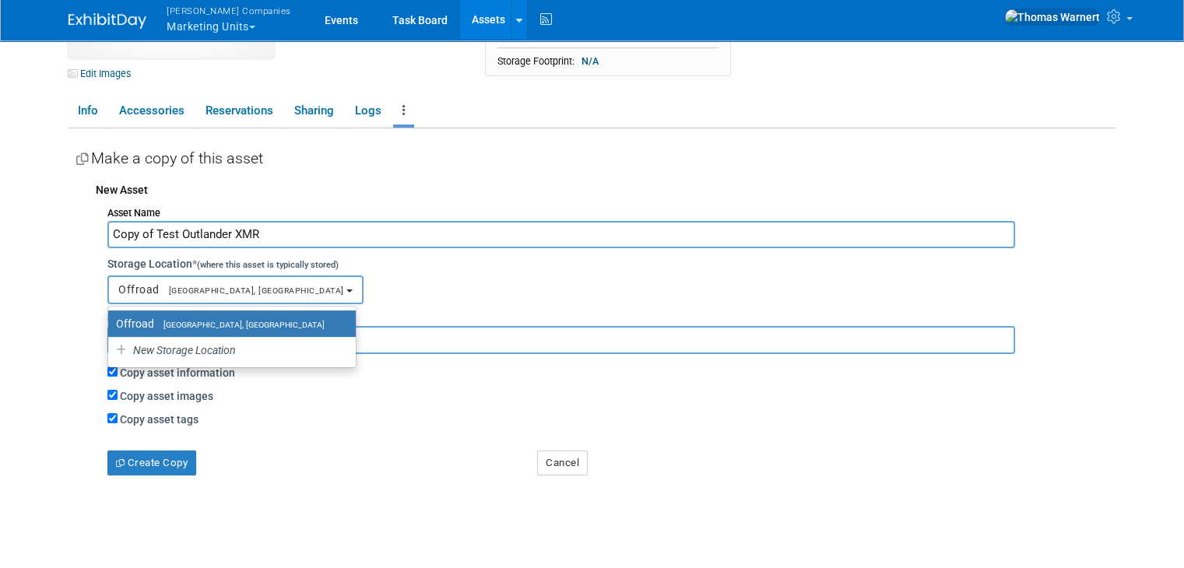
click at [218, 294] on button "Offroad [GEOGRAPHIC_DATA], [GEOGRAPHIC_DATA]" at bounding box center [235, 290] width 256 height 29
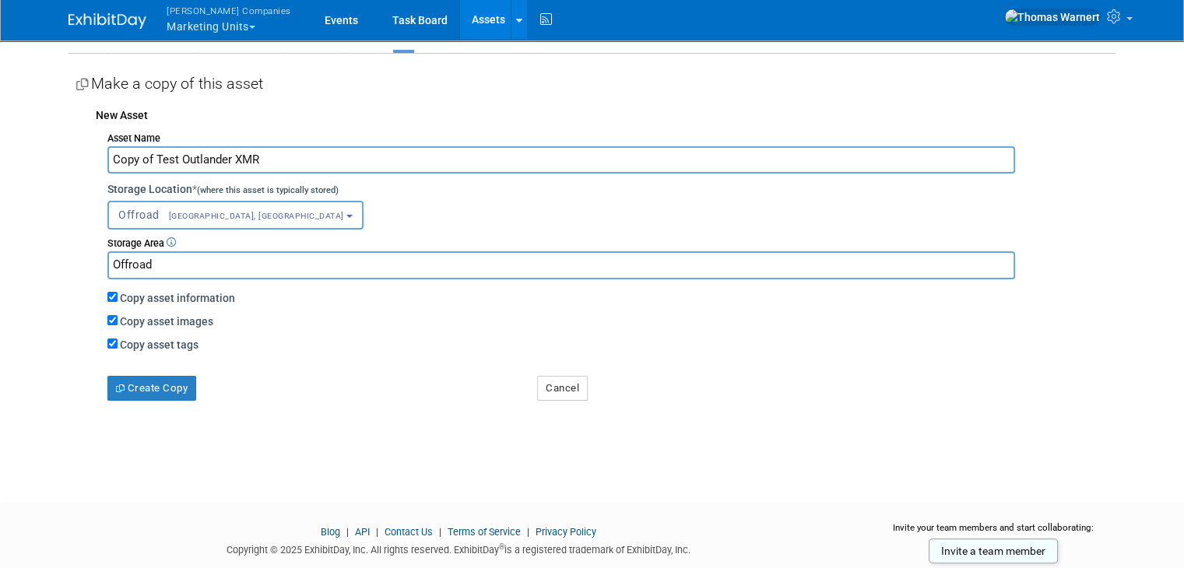
scroll to position [273, 0]
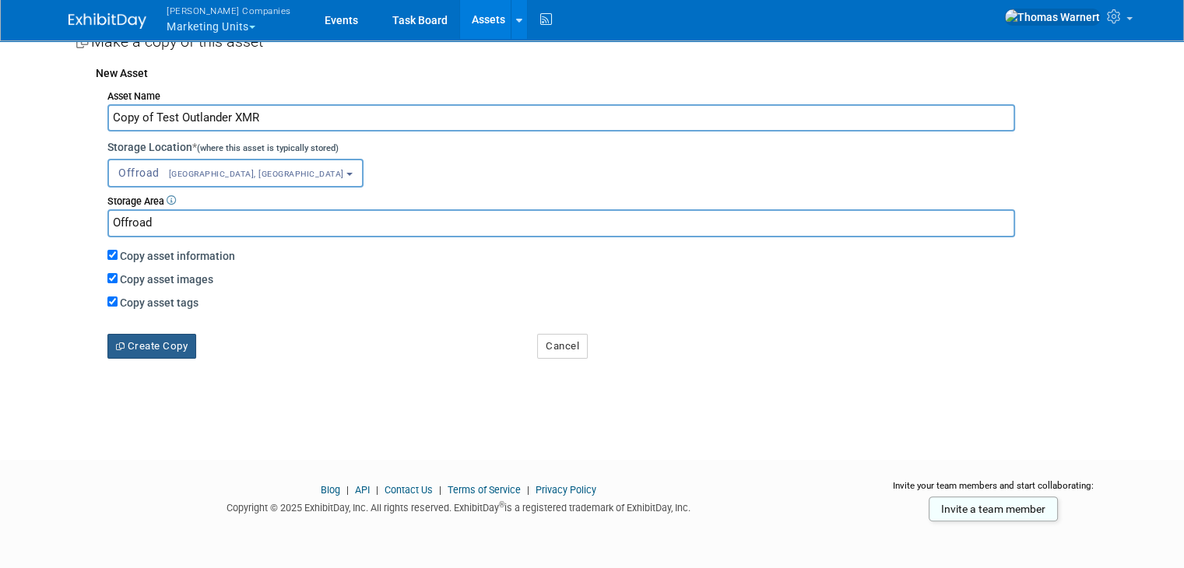
click at [174, 341] on button "Create Copy" at bounding box center [151, 346] width 89 height 25
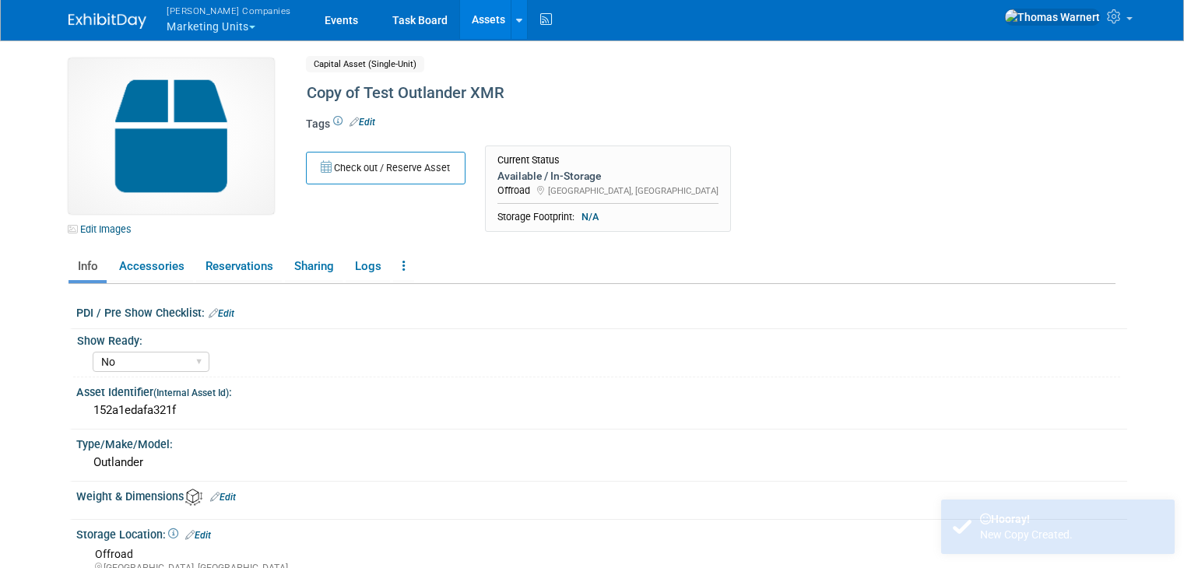
select select "No"
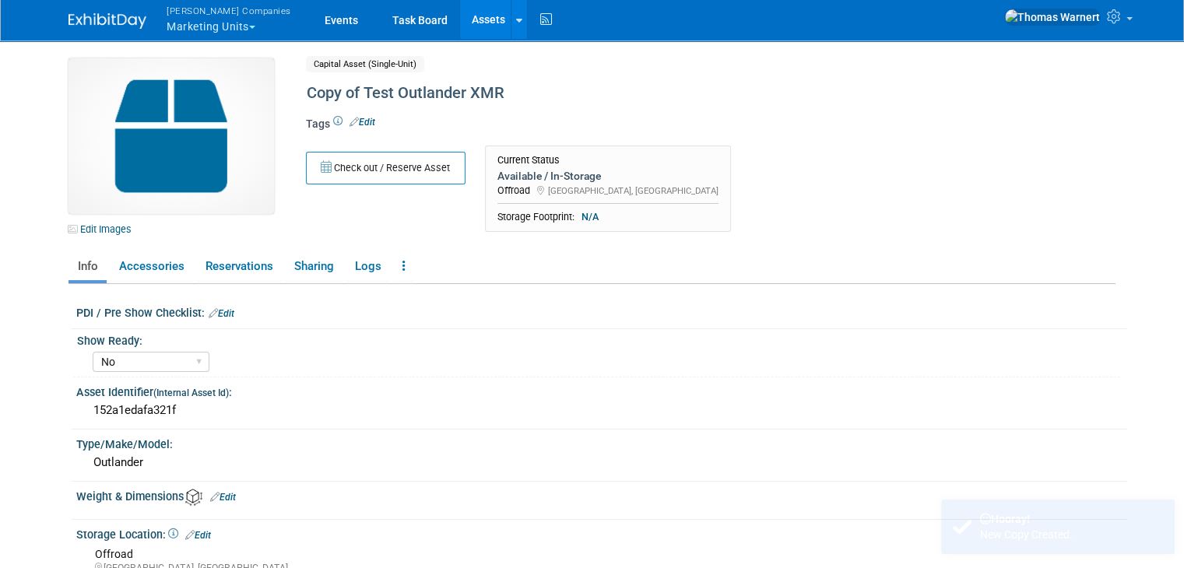
click at [460, 9] on link "Assets" at bounding box center [488, 19] width 57 height 39
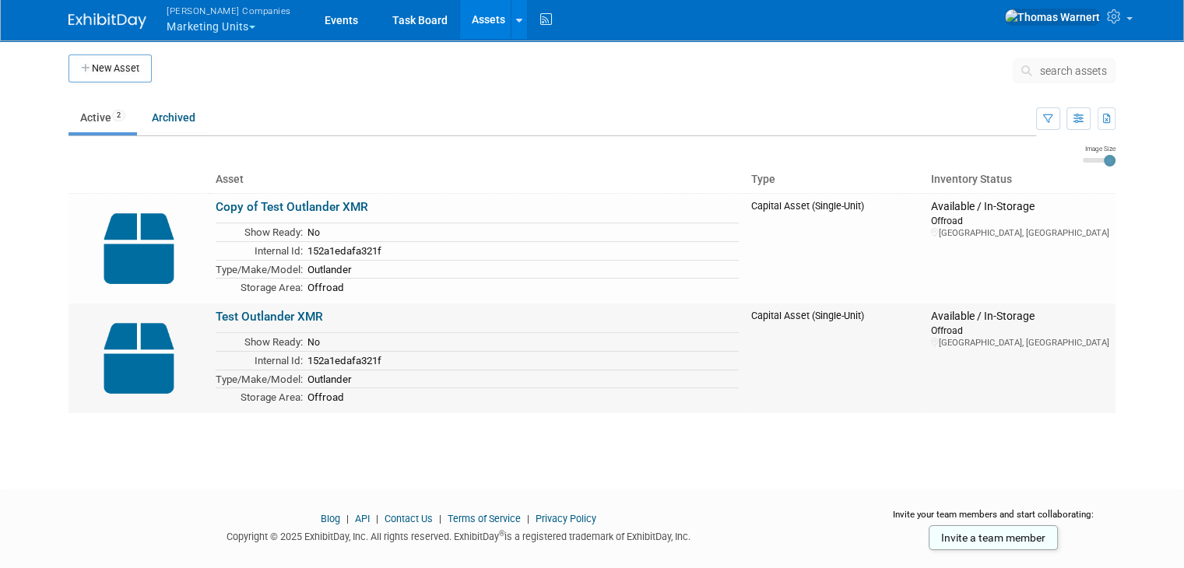
click at [155, 354] on img at bounding box center [139, 358] width 128 height 97
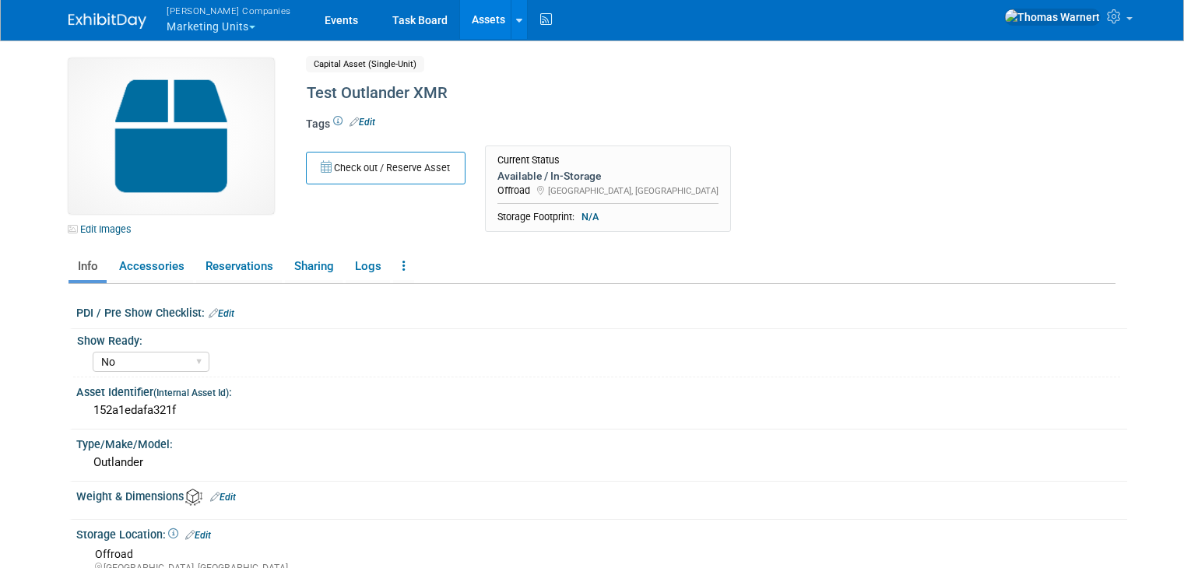
select select "No"
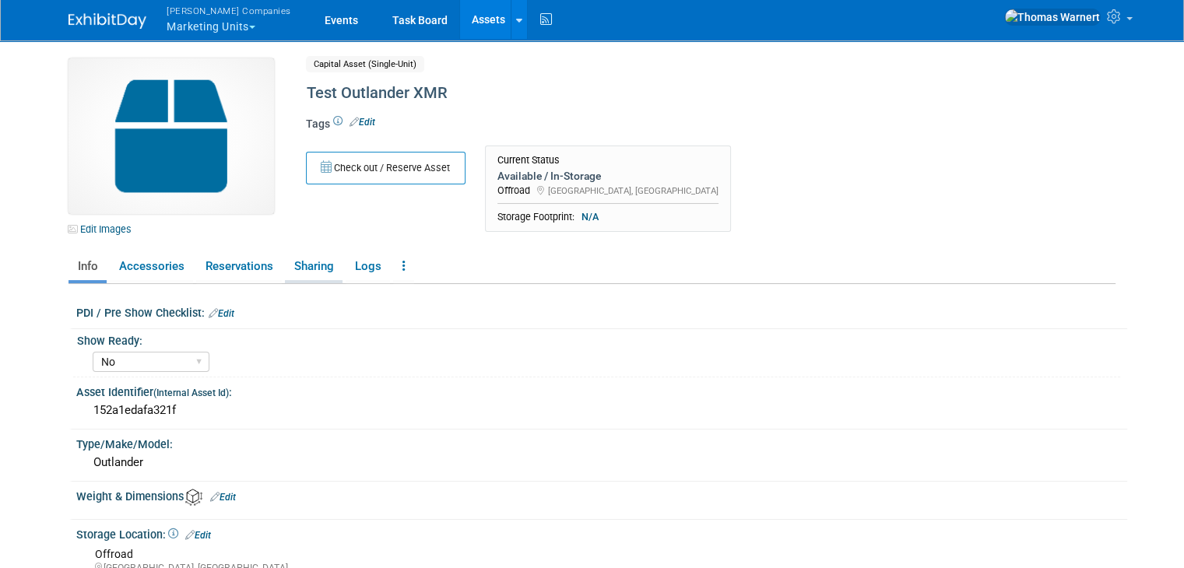
click at [304, 271] on link "Sharing" at bounding box center [314, 266] width 58 height 27
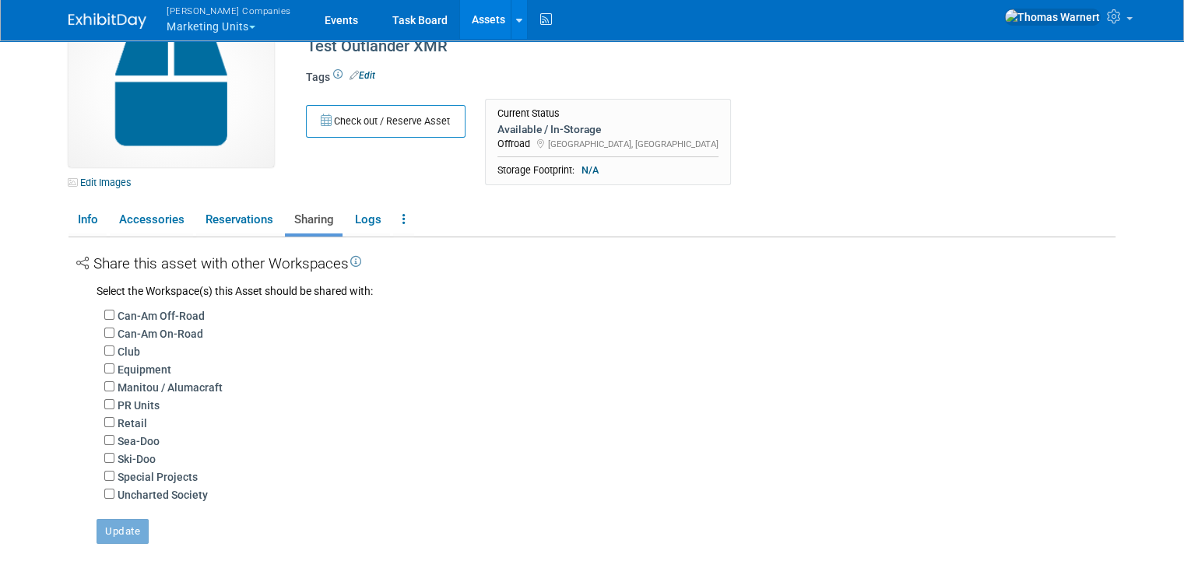
scroll to position [78, 0]
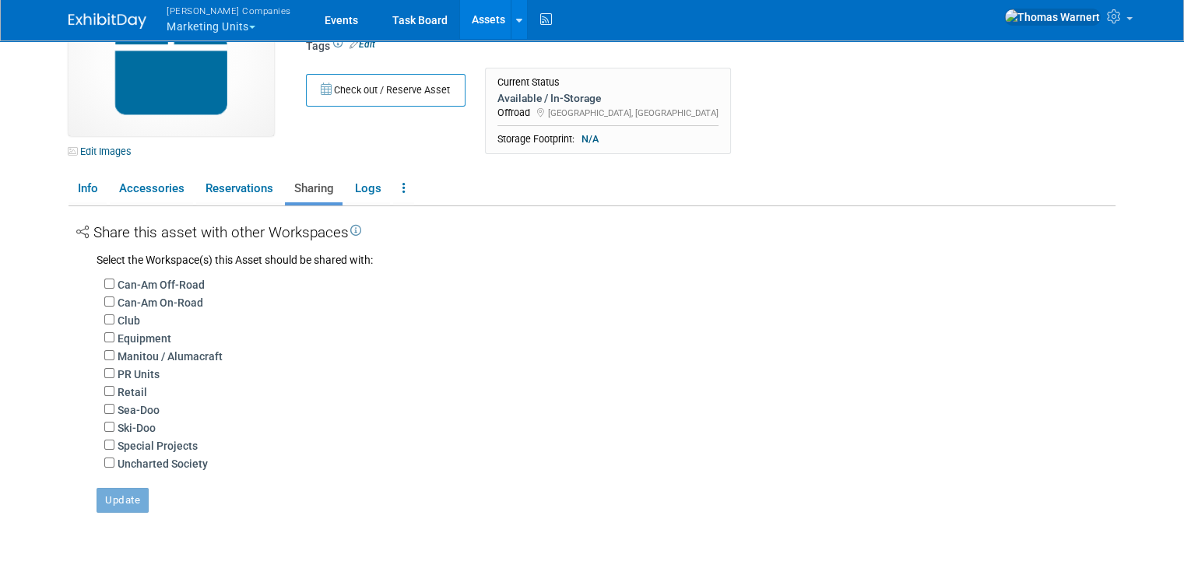
click at [123, 286] on label "Can-Am Off-Road" at bounding box center [161, 285] width 87 height 16
click at [114, 286] on input "Can-Am Off-Road" at bounding box center [109, 284] width 10 height 10
checkbox input "true"
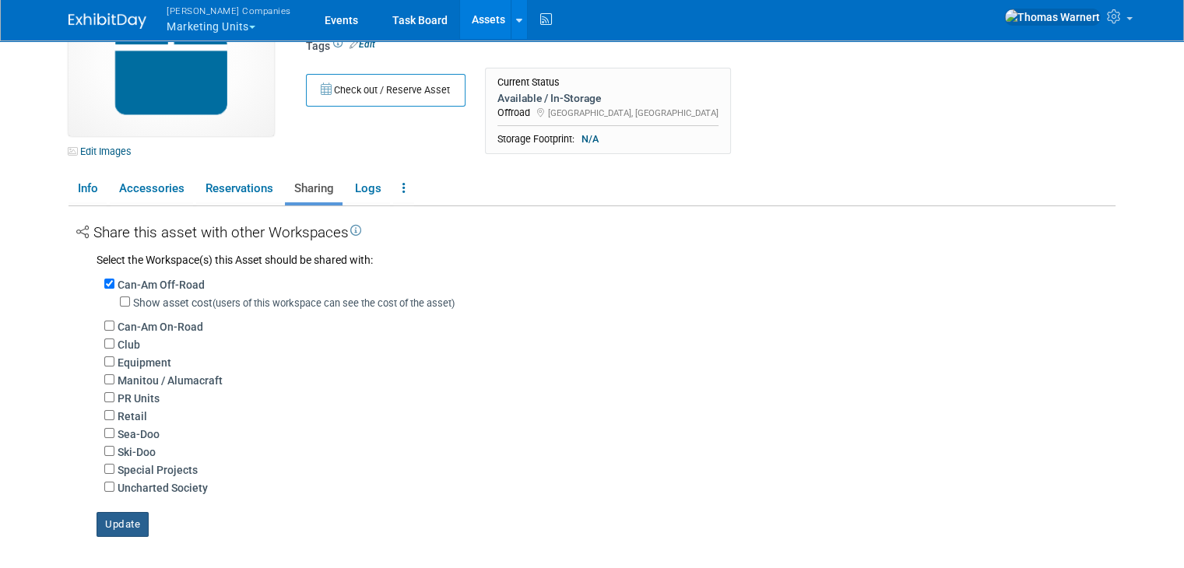
click at [125, 527] on button "Update" at bounding box center [123, 524] width 52 height 25
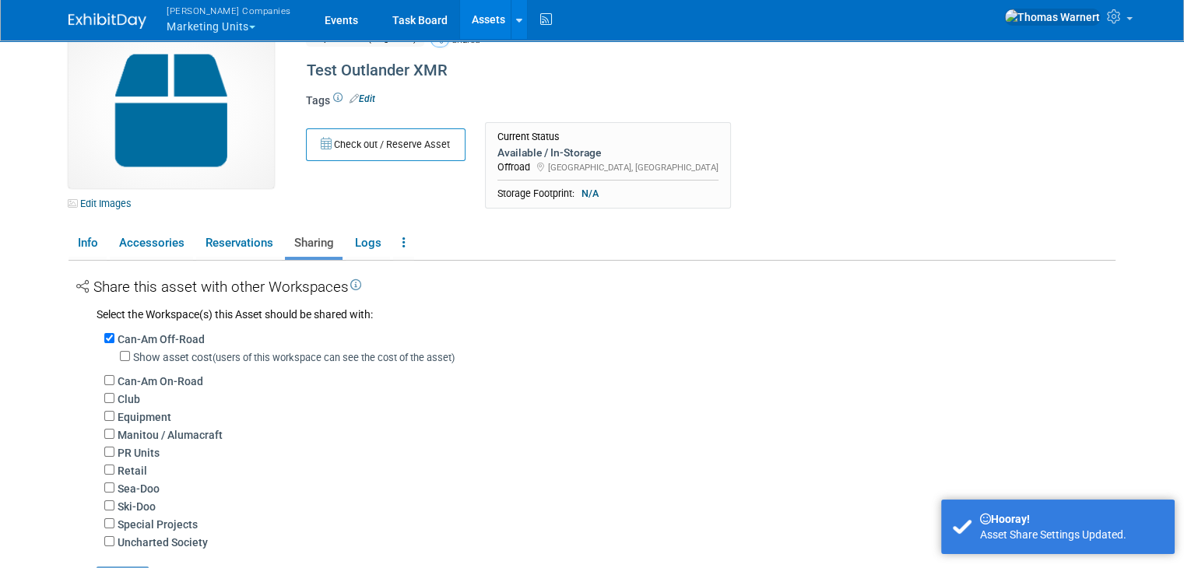
scroll to position [0, 0]
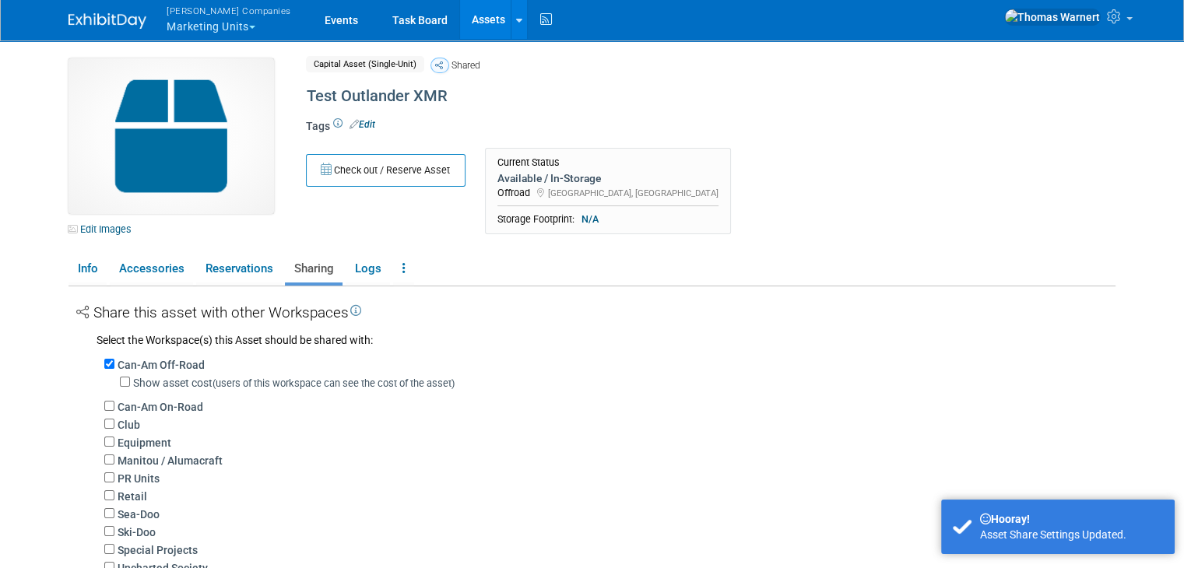
click at [460, 17] on link "Assets" at bounding box center [488, 19] width 57 height 39
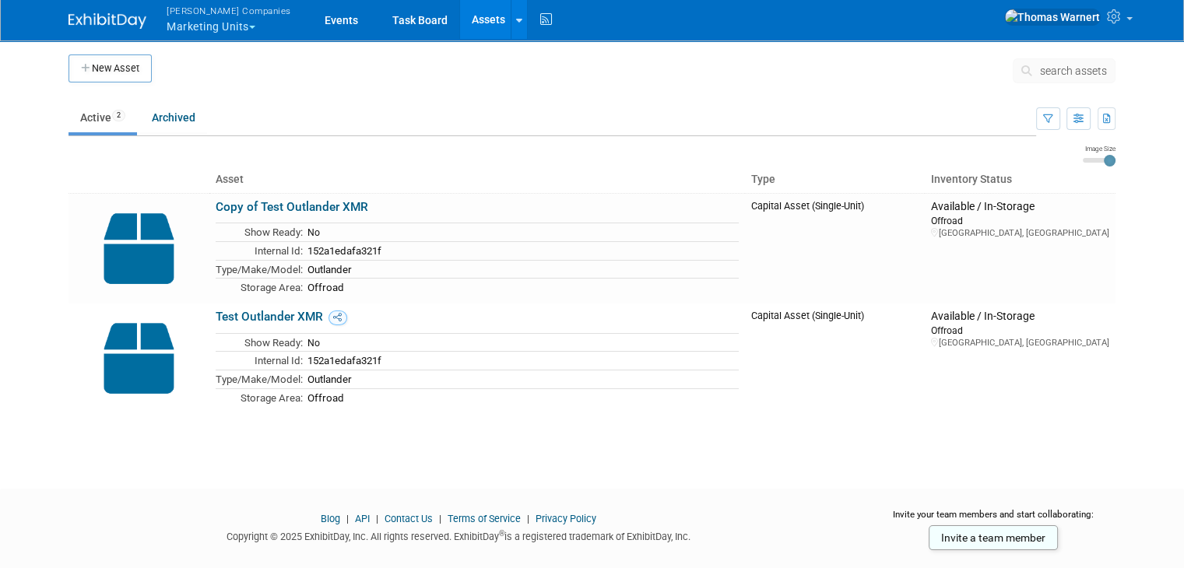
click at [237, 26] on button "Warnert Companies Marketing Units" at bounding box center [238, 20] width 146 height 40
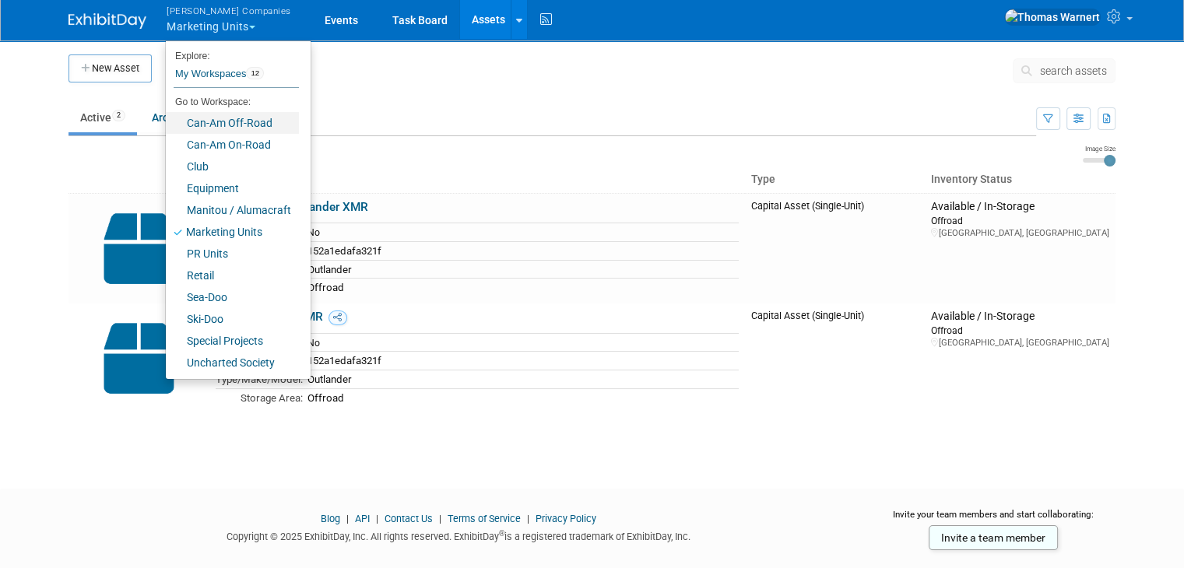
drag, startPoint x: 209, startPoint y: 128, endPoint x: 228, endPoint y: 131, distance: 19.7
click at [209, 127] on link "Can-Am Off-Road" at bounding box center [232, 123] width 133 height 22
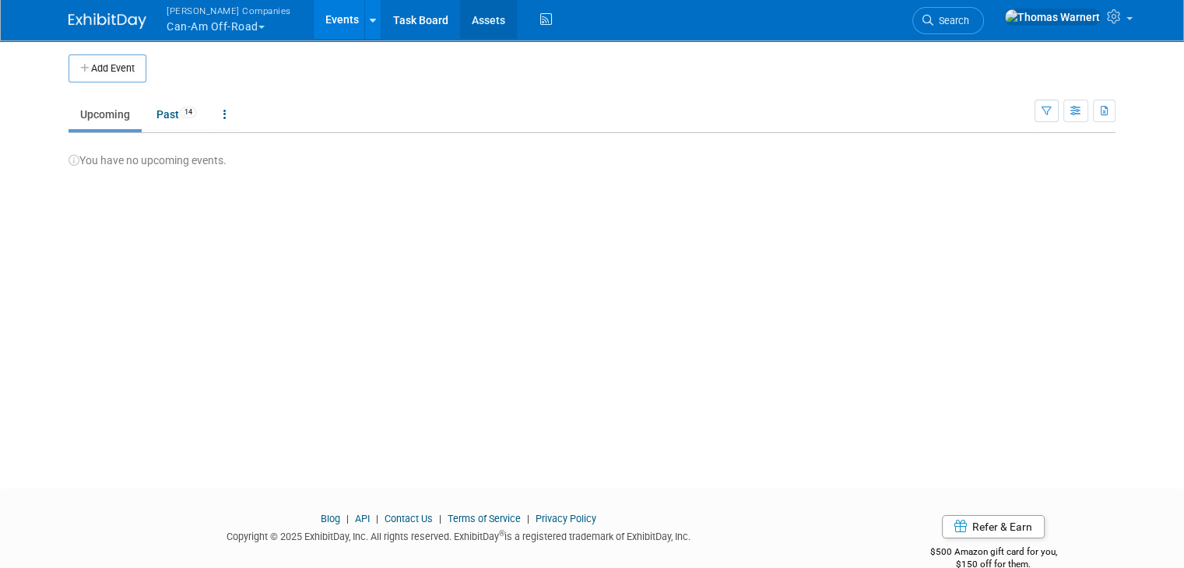
click at [460, 28] on link "Assets" at bounding box center [488, 19] width 57 height 39
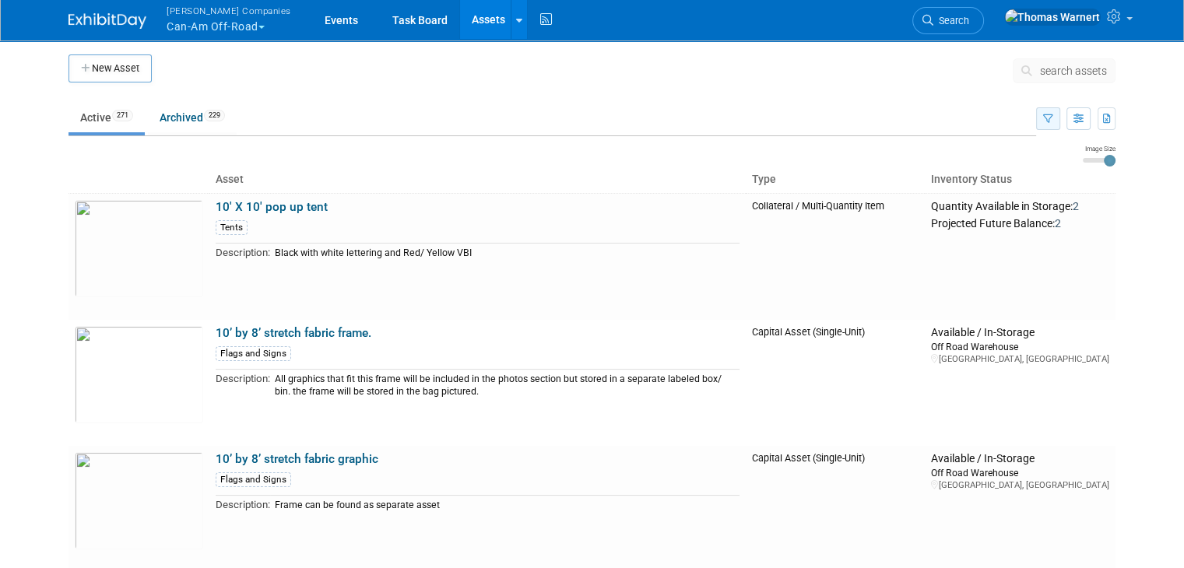
click at [1054, 118] on icon "button" at bounding box center [1048, 119] width 10 height 10
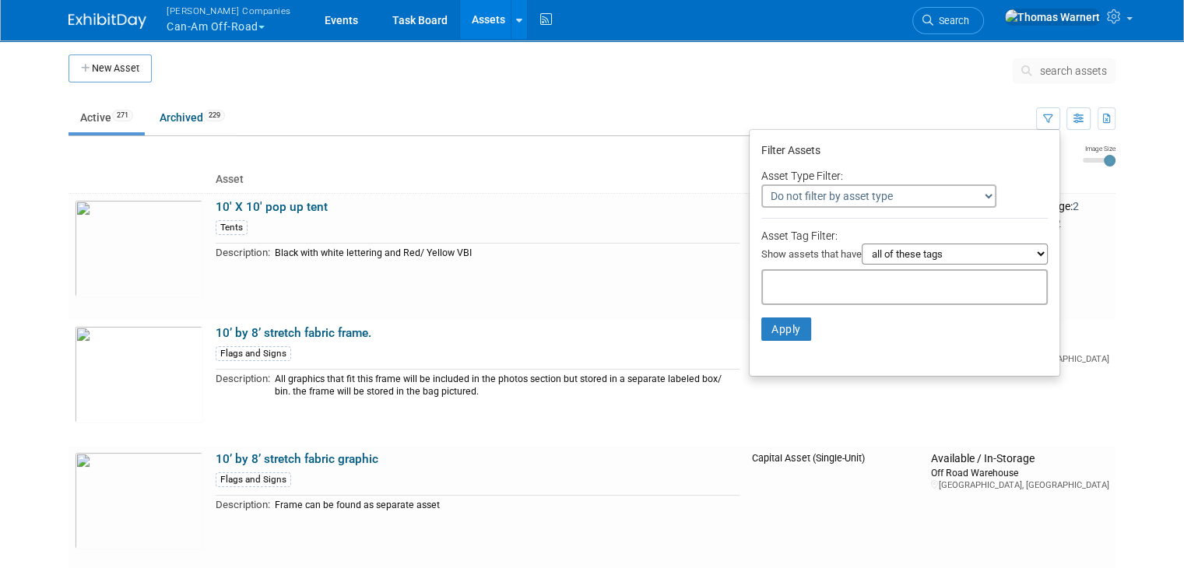
click at [460, 23] on link "Assets" at bounding box center [488, 19] width 57 height 39
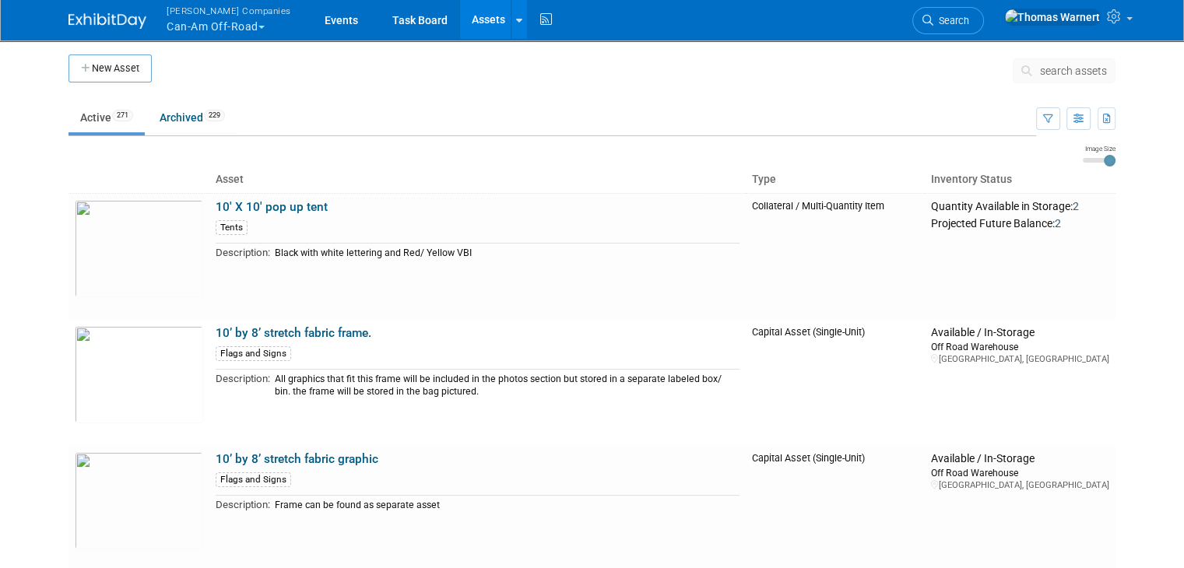
click at [217, 29] on button "Warnert Companies Can-Am Off-Road" at bounding box center [238, 20] width 146 height 40
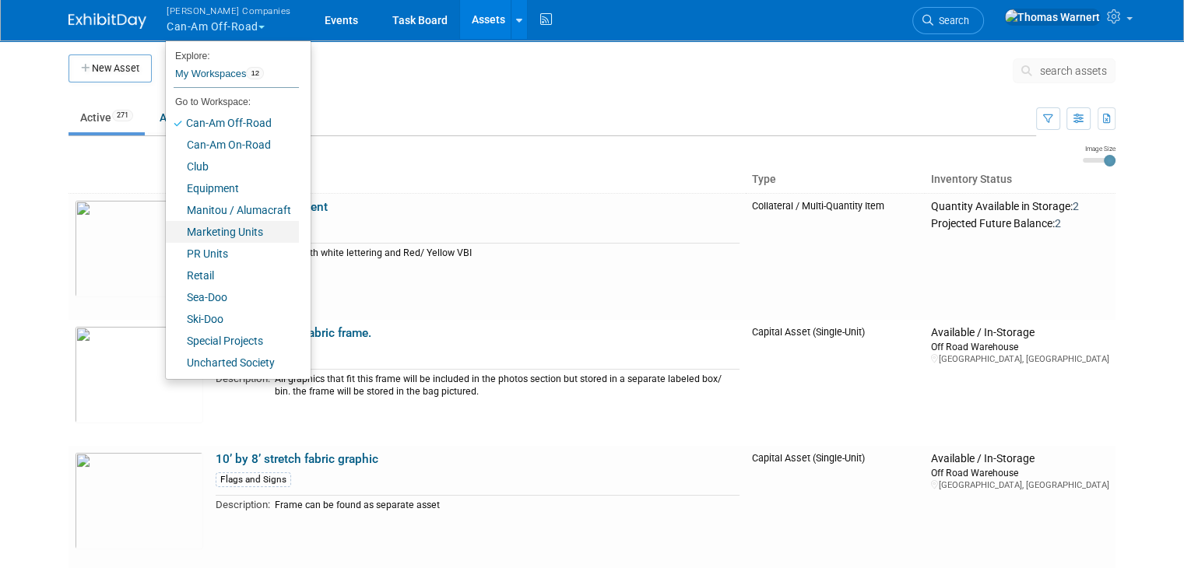
click at [214, 234] on link "Marketing Units" at bounding box center [232, 232] width 133 height 22
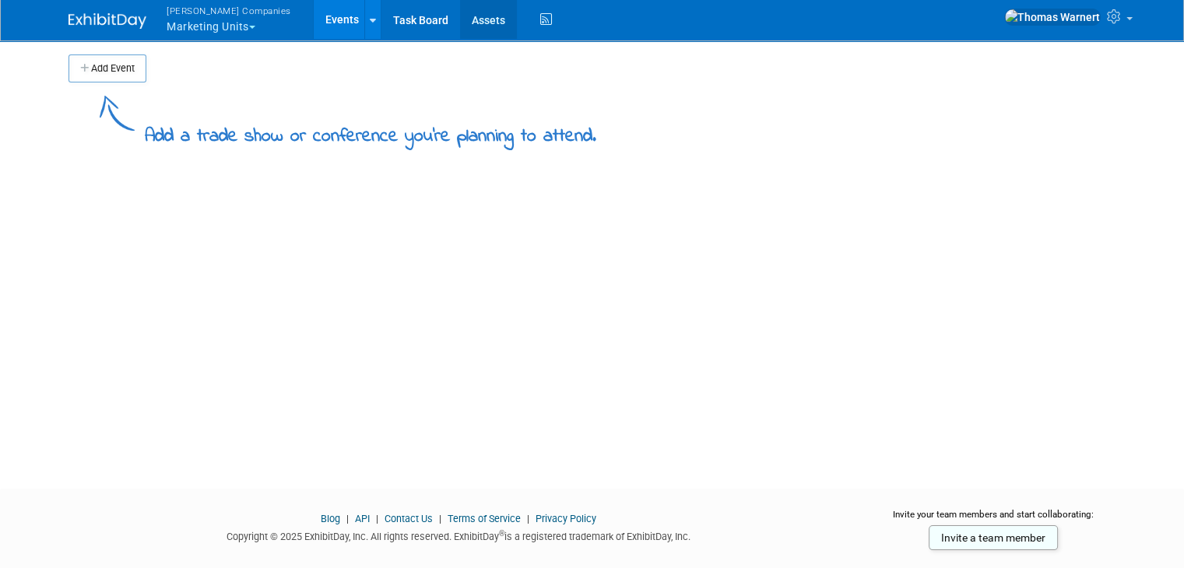
click at [460, 26] on link "Assets" at bounding box center [488, 19] width 57 height 39
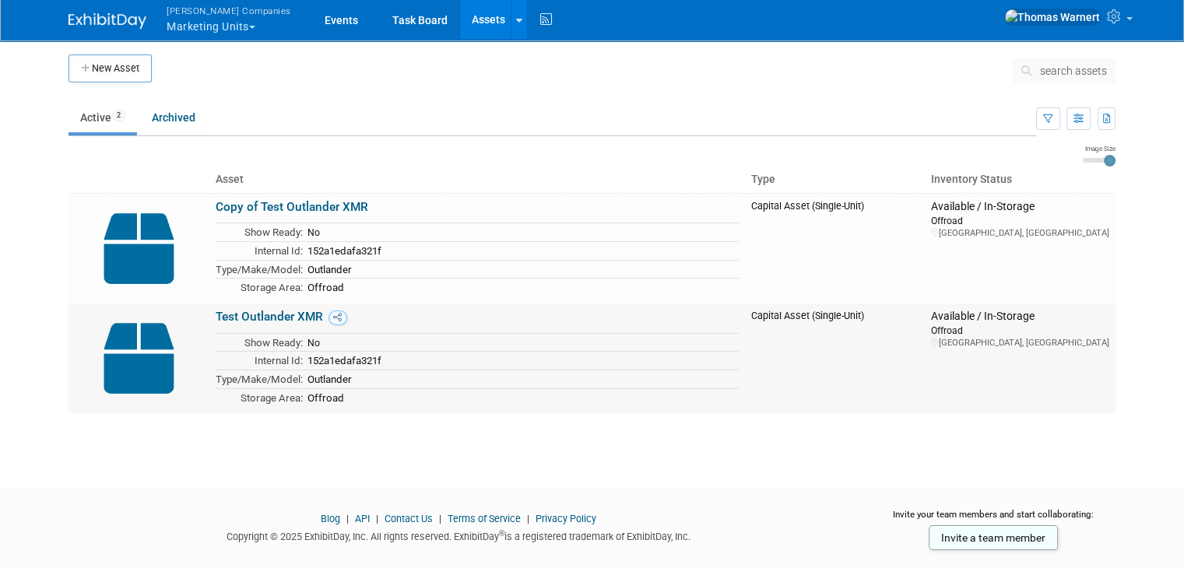
click at [146, 359] on img at bounding box center [139, 358] width 128 height 97
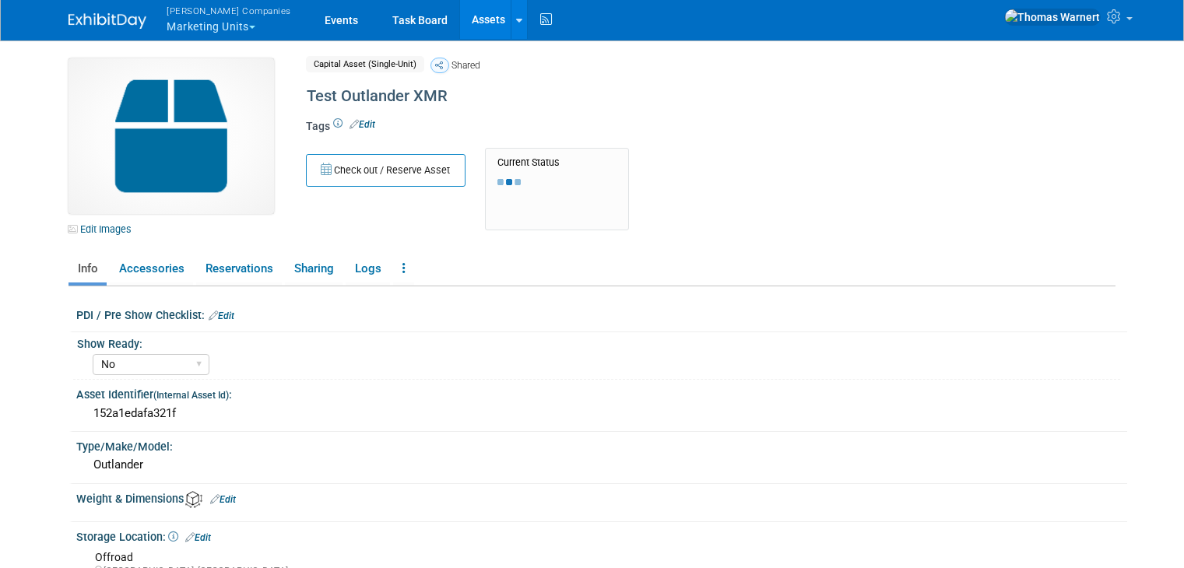
select select "No"
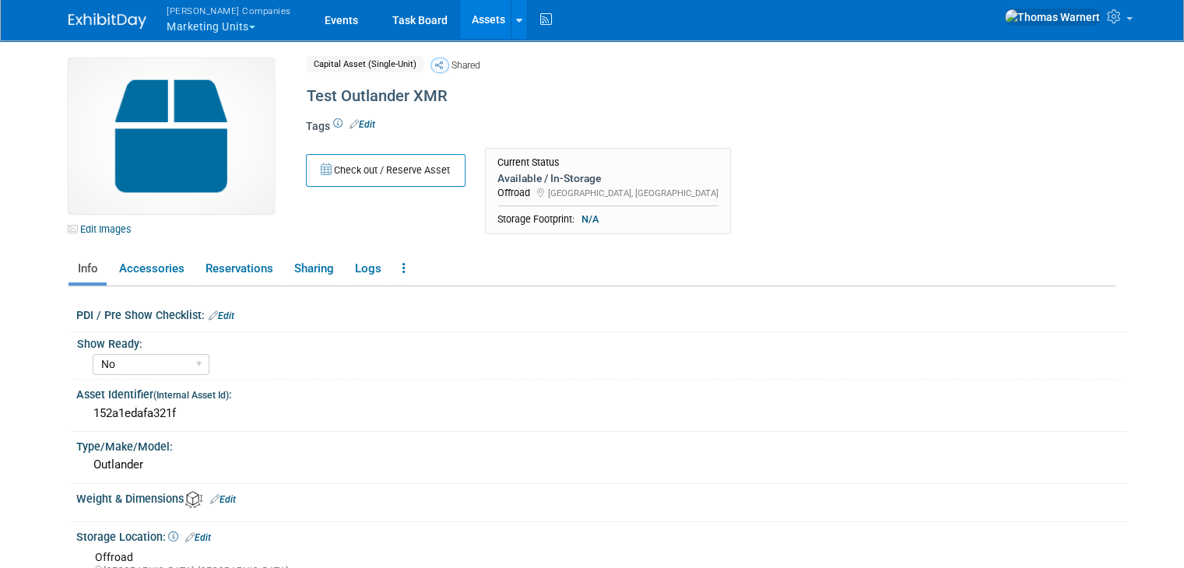
click at [360, 125] on link "Edit" at bounding box center [363, 124] width 26 height 11
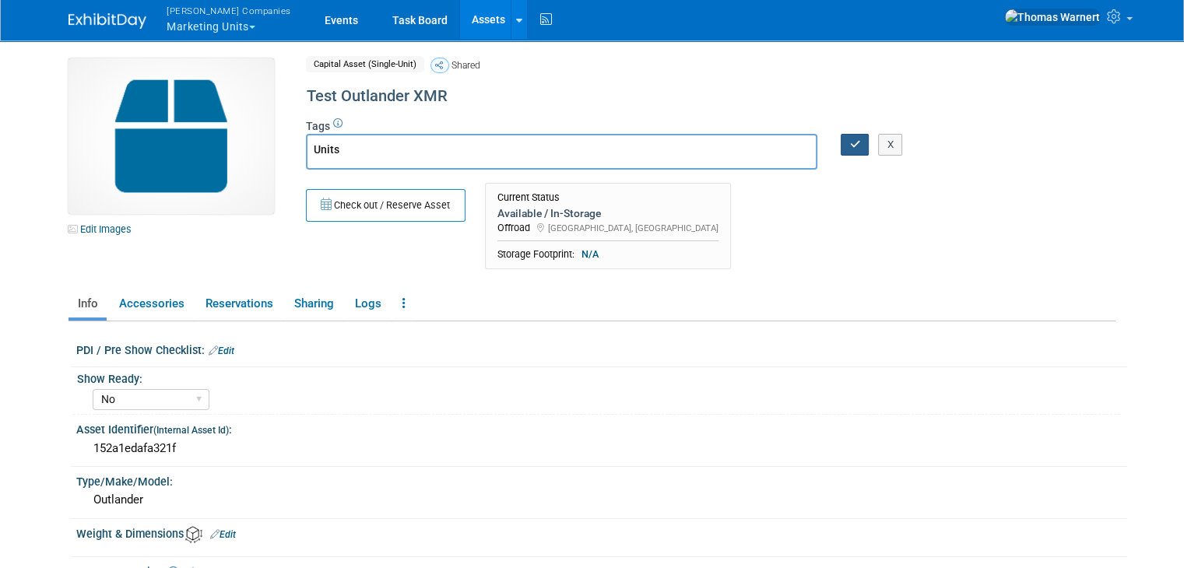
type input "Units"
click at [853, 140] on icon "button" at bounding box center [855, 144] width 11 height 10
type input "Units"
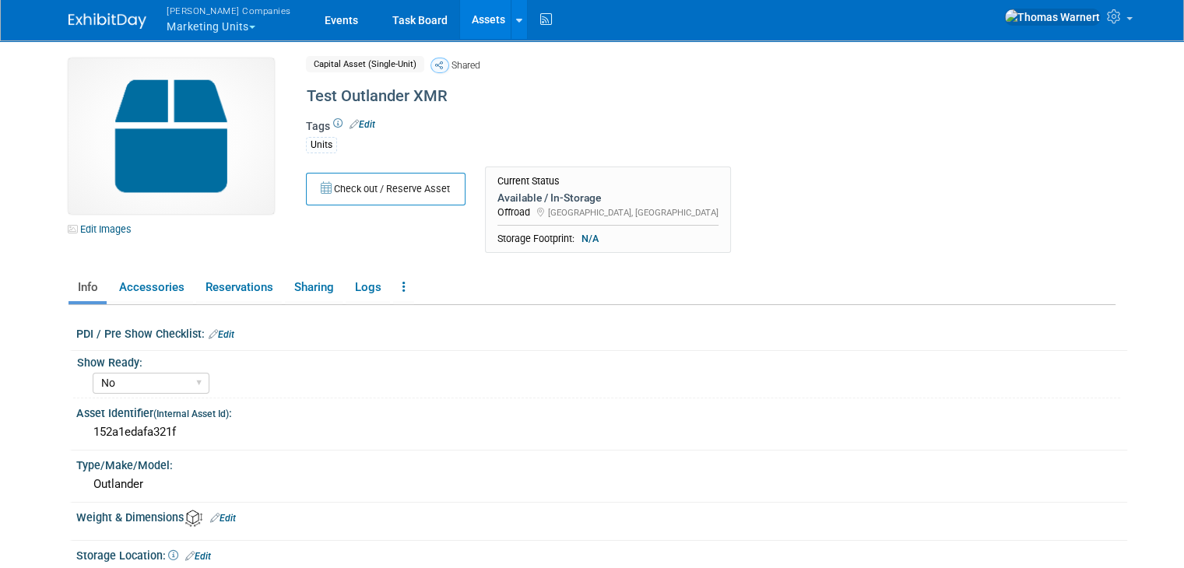
click at [234, 24] on button "Warnert Companies Marketing Units" at bounding box center [238, 20] width 146 height 40
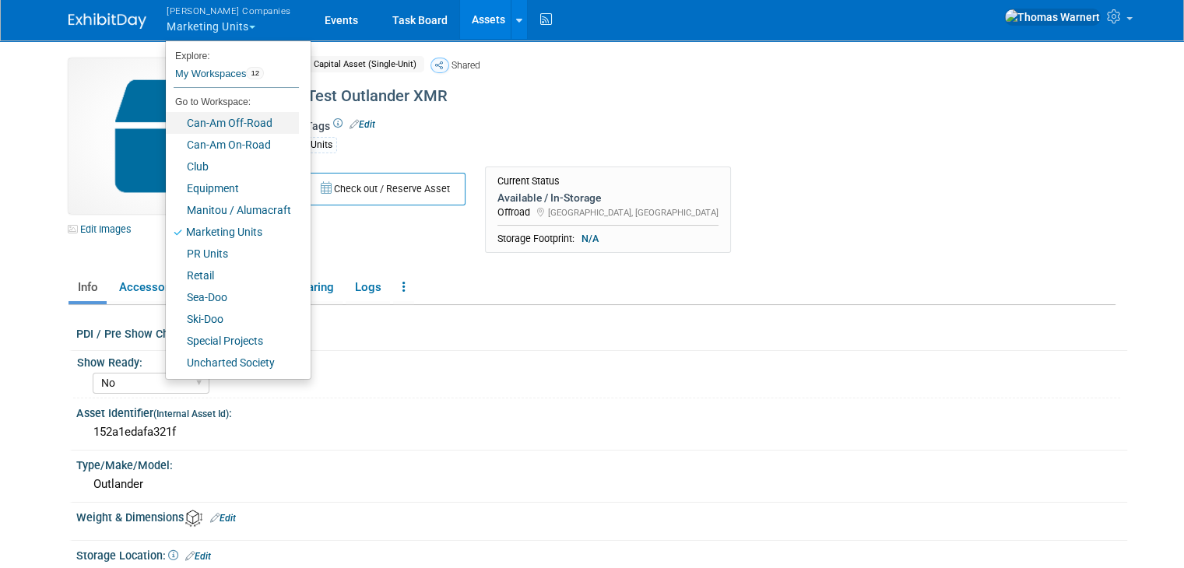
click at [231, 119] on link "Can-Am Off-Road" at bounding box center [232, 123] width 133 height 22
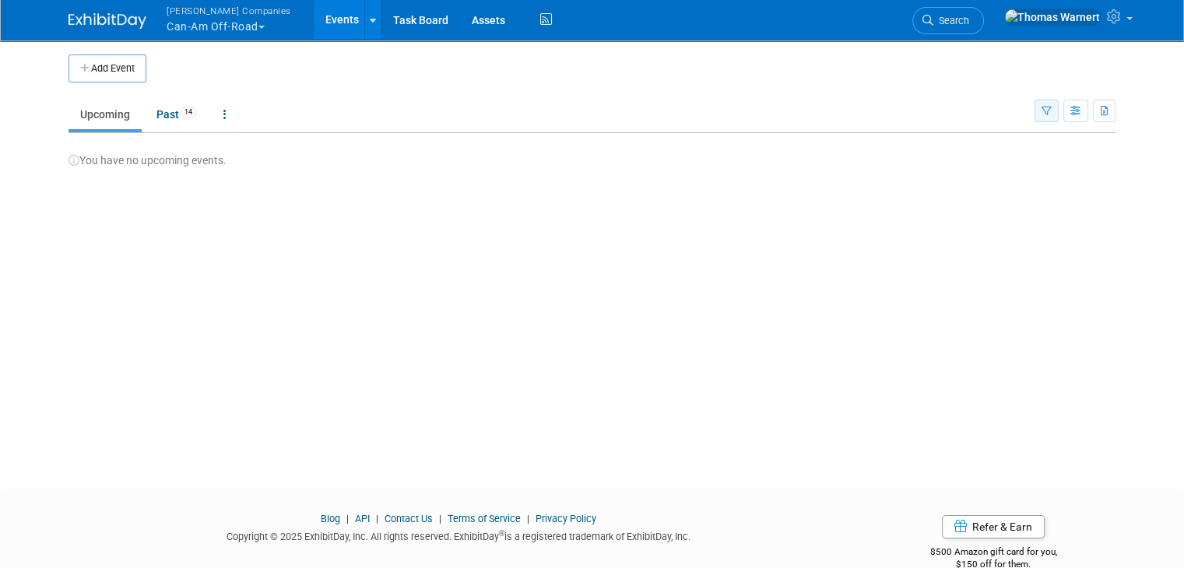
click at [1052, 113] on icon "button" at bounding box center [1047, 112] width 10 height 10
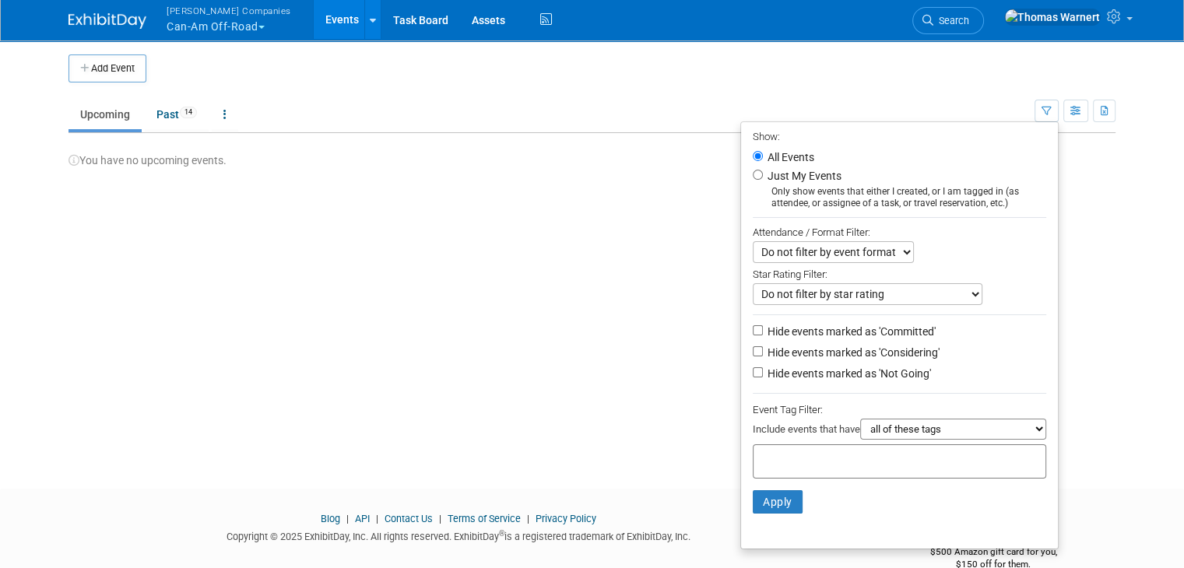
click at [984, 91] on td "Upcoming Past 14 All Events 14 Past and Upcoming Grouped Annually Events groupe…" at bounding box center [552, 108] width 966 height 51
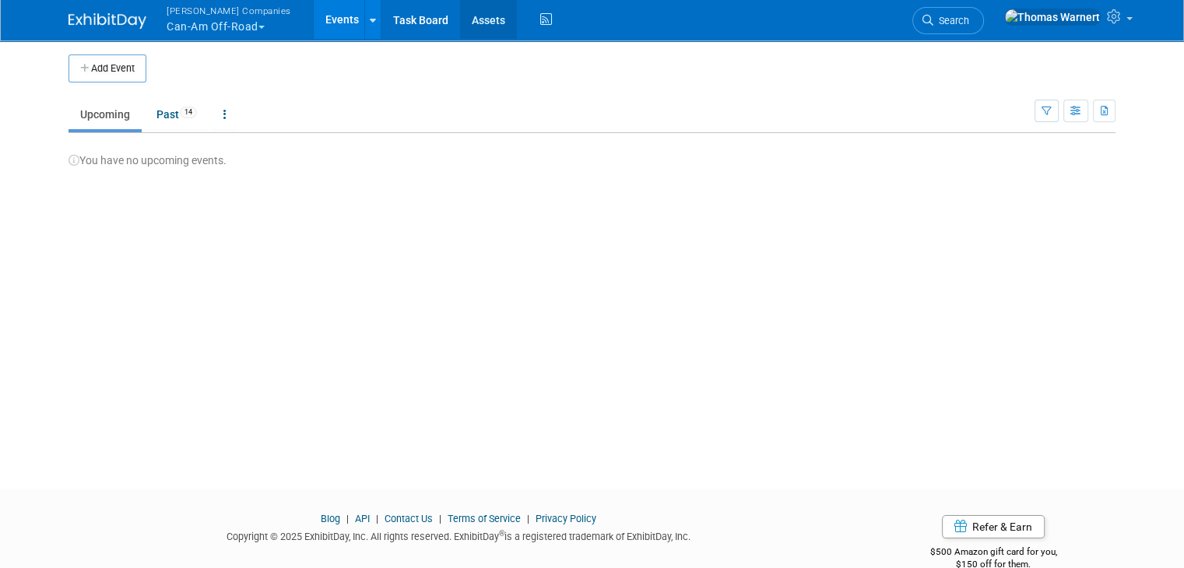
click at [460, 29] on link "Assets" at bounding box center [488, 19] width 57 height 39
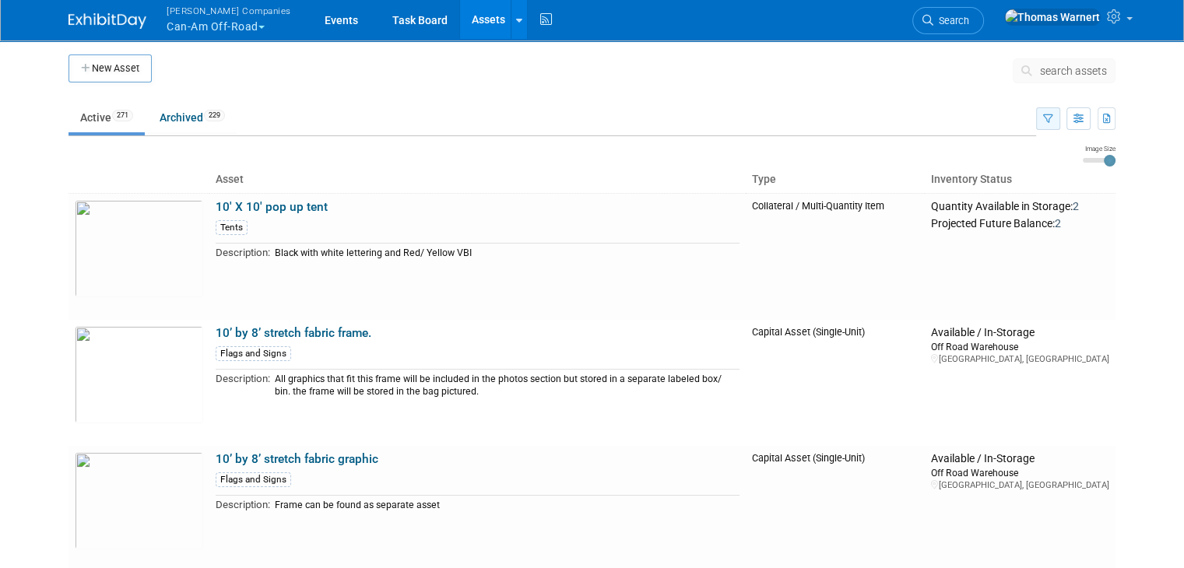
drag, startPoint x: 1067, startPoint y: 117, endPoint x: 1011, endPoint y: 139, distance: 59.7
click at [1061, 118] on button "button" at bounding box center [1048, 118] width 24 height 23
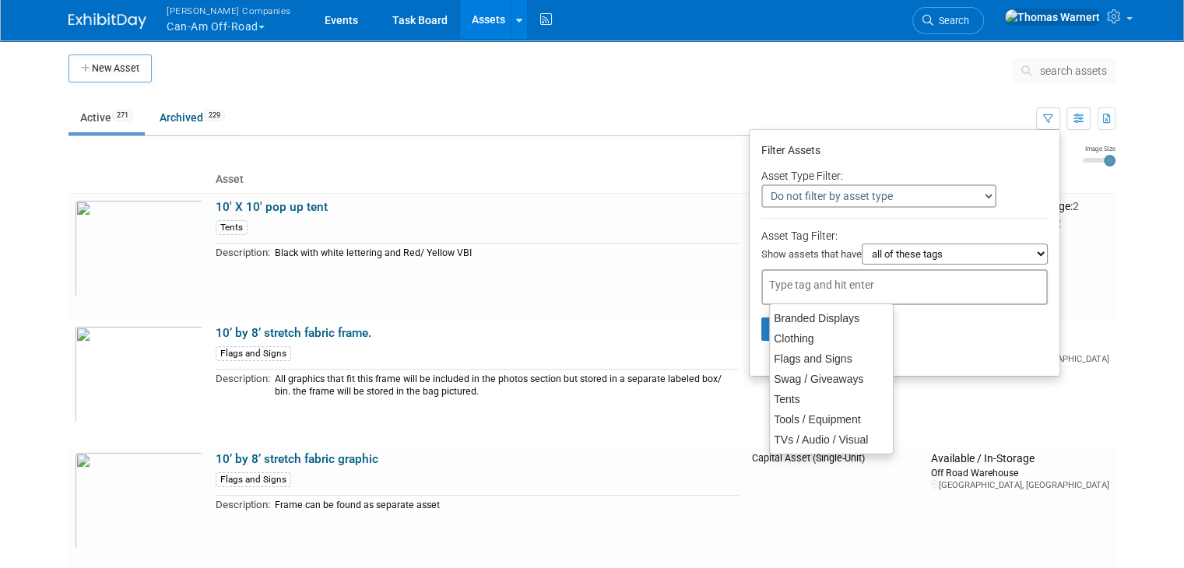
click at [846, 283] on input "text" at bounding box center [831, 285] width 125 height 16
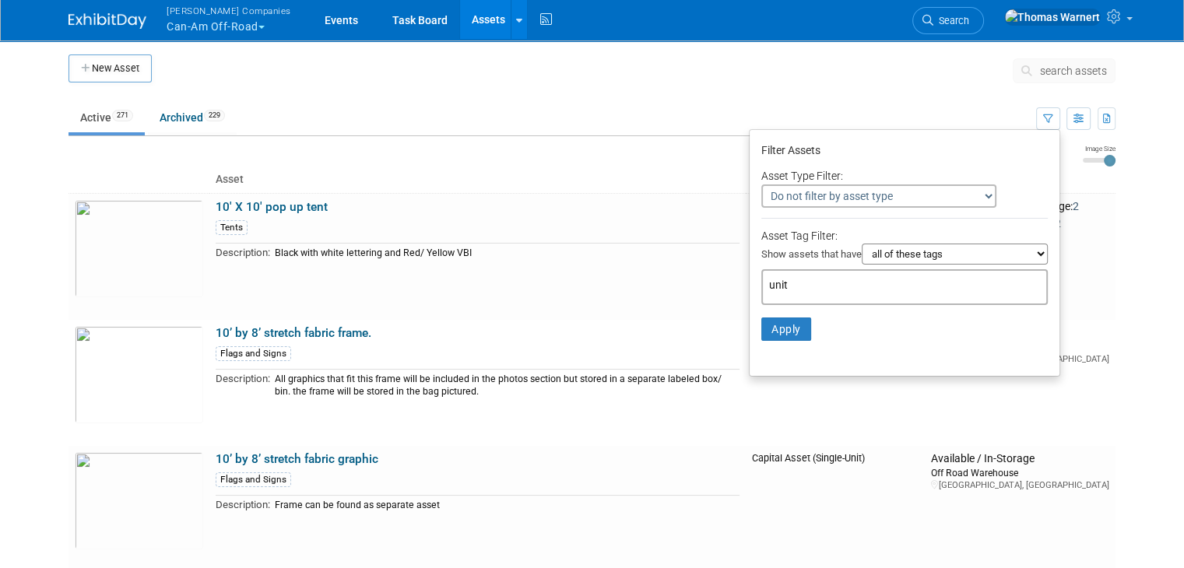
type input "units"
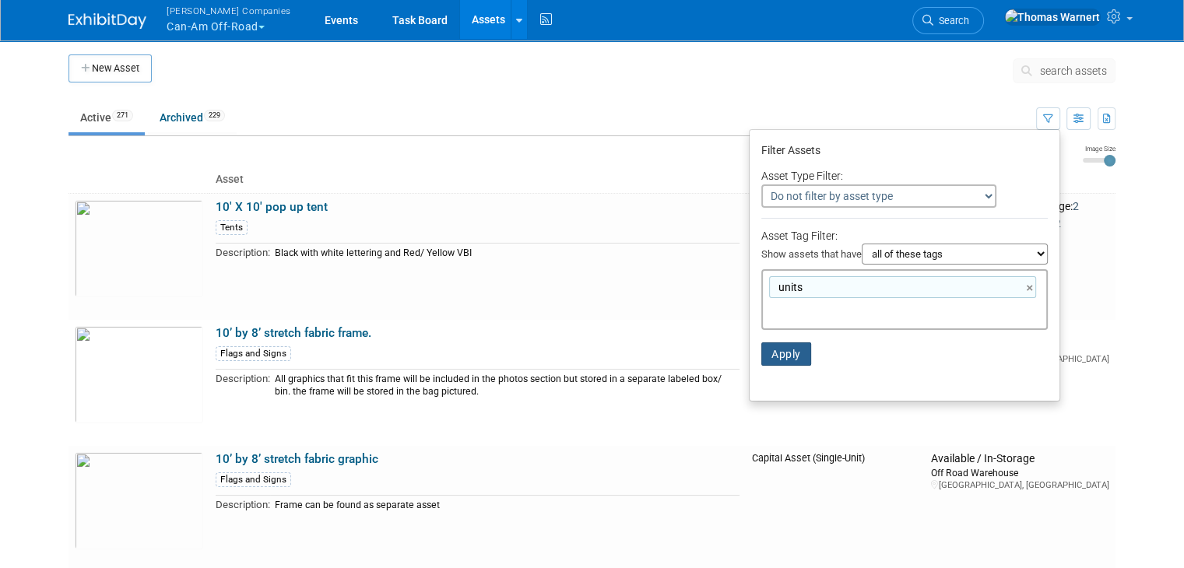
click at [810, 356] on button "Apply" at bounding box center [787, 354] width 50 height 23
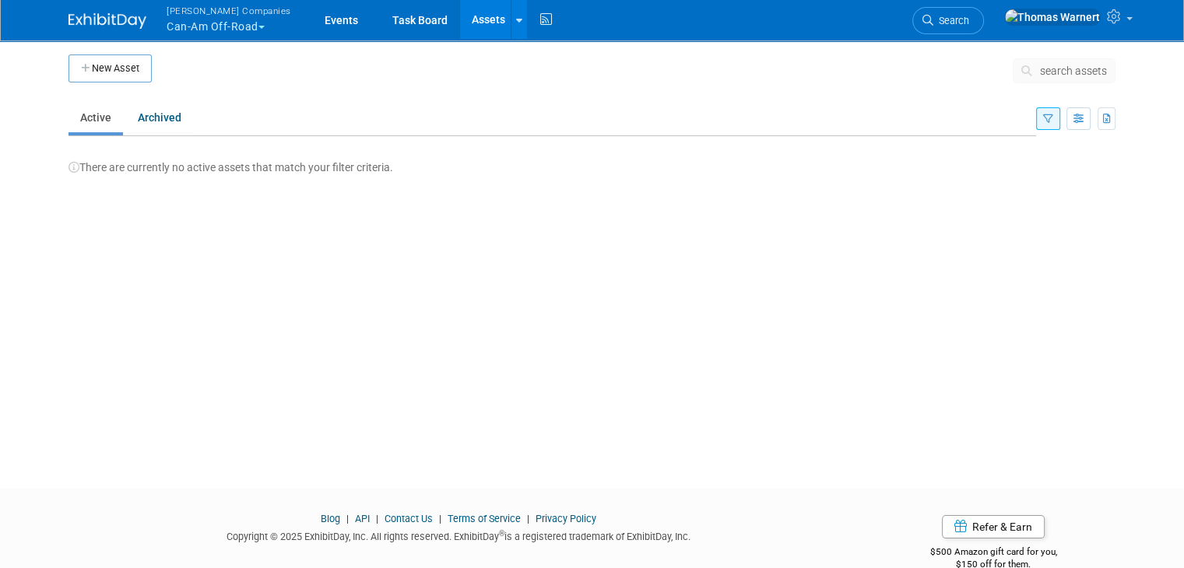
click at [1054, 117] on icon "button" at bounding box center [1048, 119] width 10 height 10
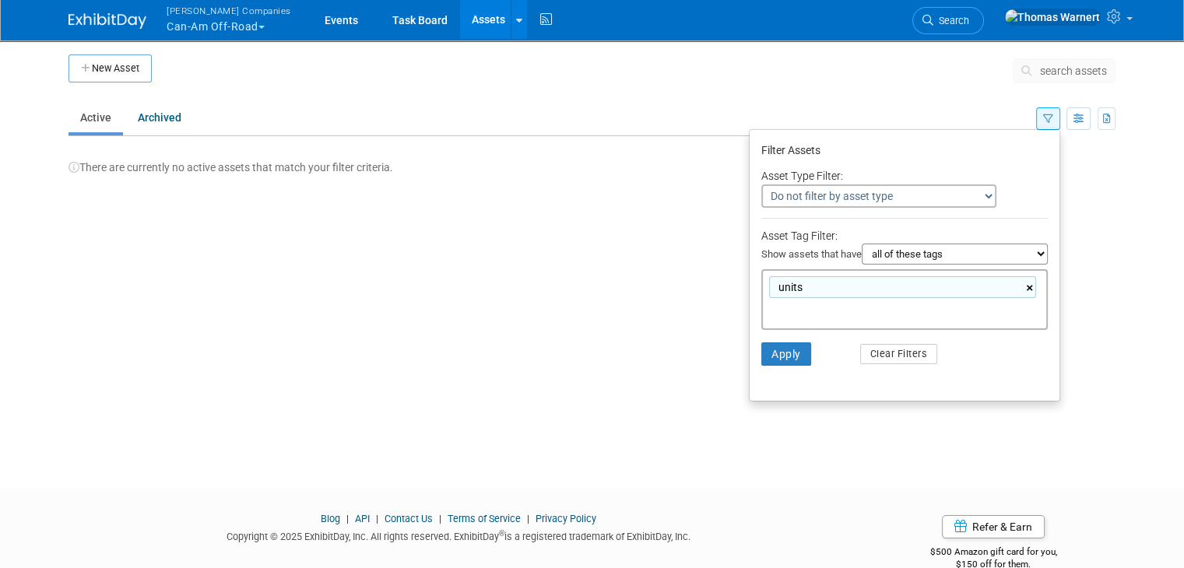
click at [1036, 287] on link "×" at bounding box center [1031, 289] width 10 height 18
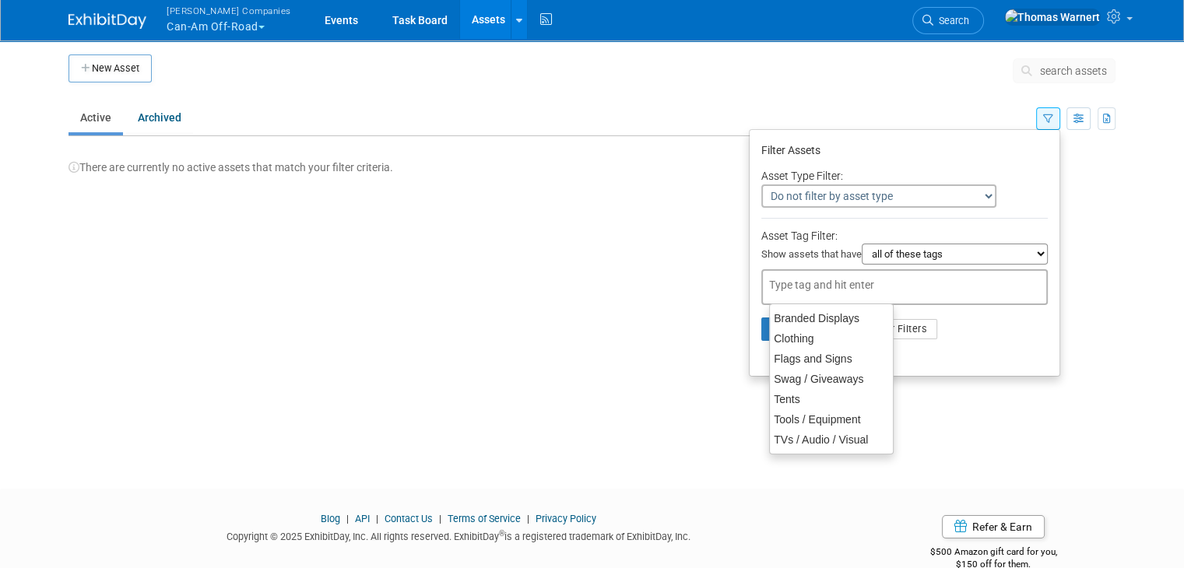
click at [916, 195] on select "Do not filter by asset type Only show Single-Unit Capital Assets Only show Coll…" at bounding box center [879, 196] width 235 height 23
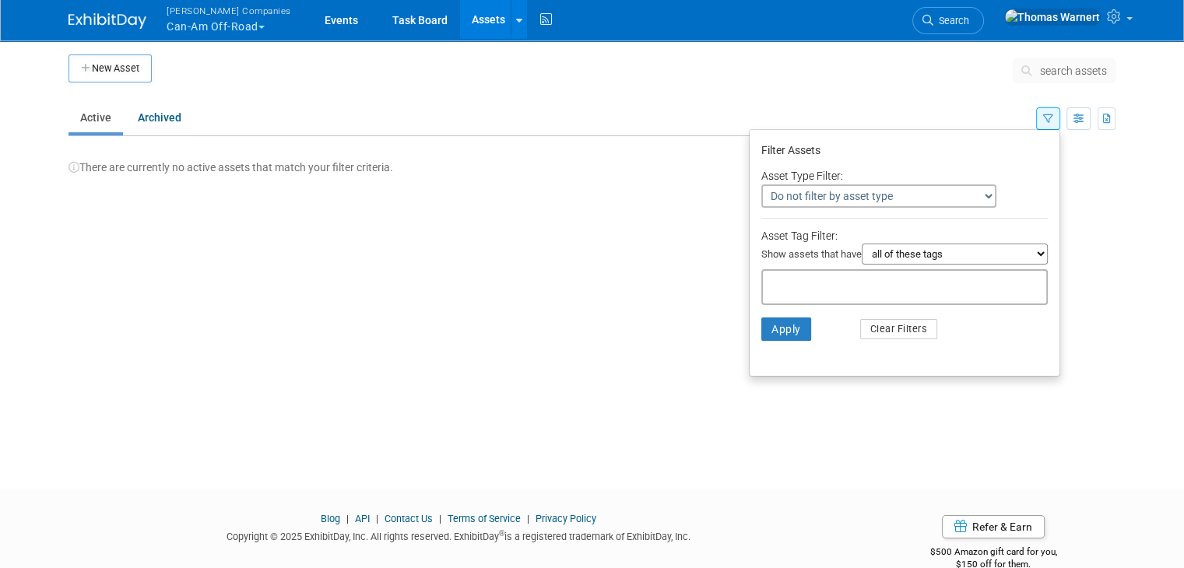
click at [934, 191] on select "Do not filter by asset type Only show Single-Unit Capital Assets Only show Coll…" at bounding box center [879, 196] width 235 height 23
click at [990, 175] on div "Asset Type Filter:" at bounding box center [905, 175] width 287 height 19
click at [927, 325] on button "Clear Filters" at bounding box center [899, 329] width 78 height 20
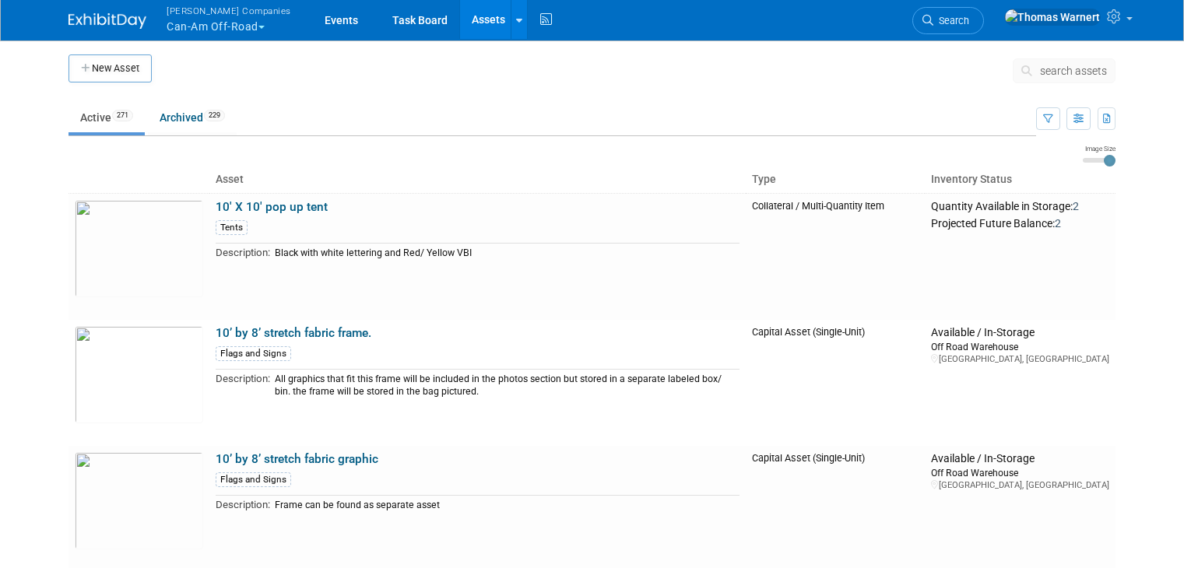
click at [792, 325] on td "Capital Asset (Single-Unit)" at bounding box center [835, 383] width 179 height 126
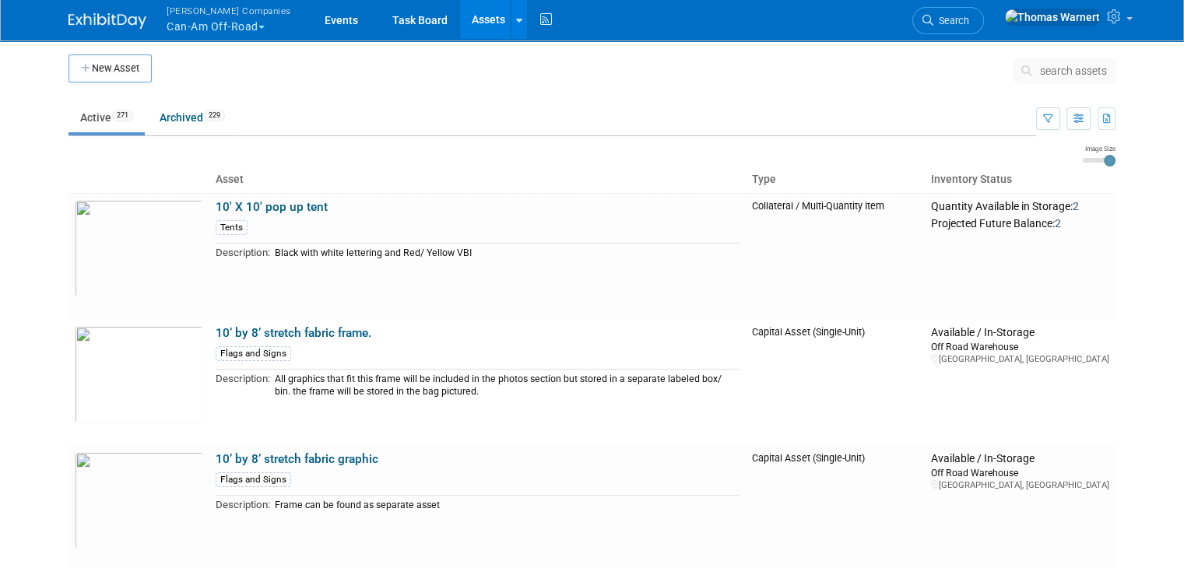
click at [1096, 69] on span "search assets" at bounding box center [1073, 71] width 67 height 12
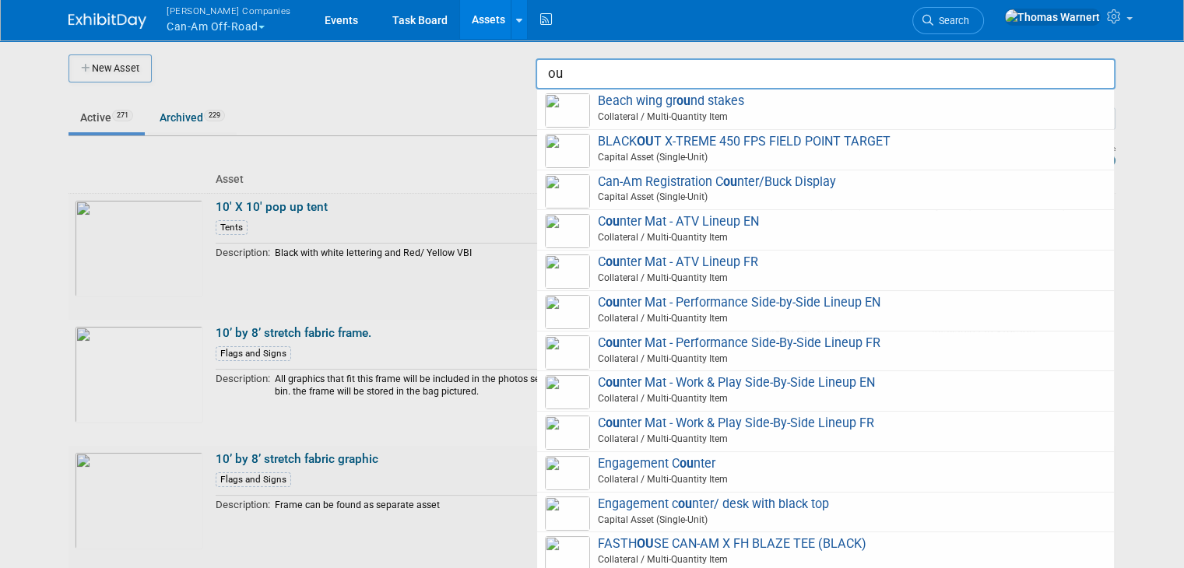
type input "o"
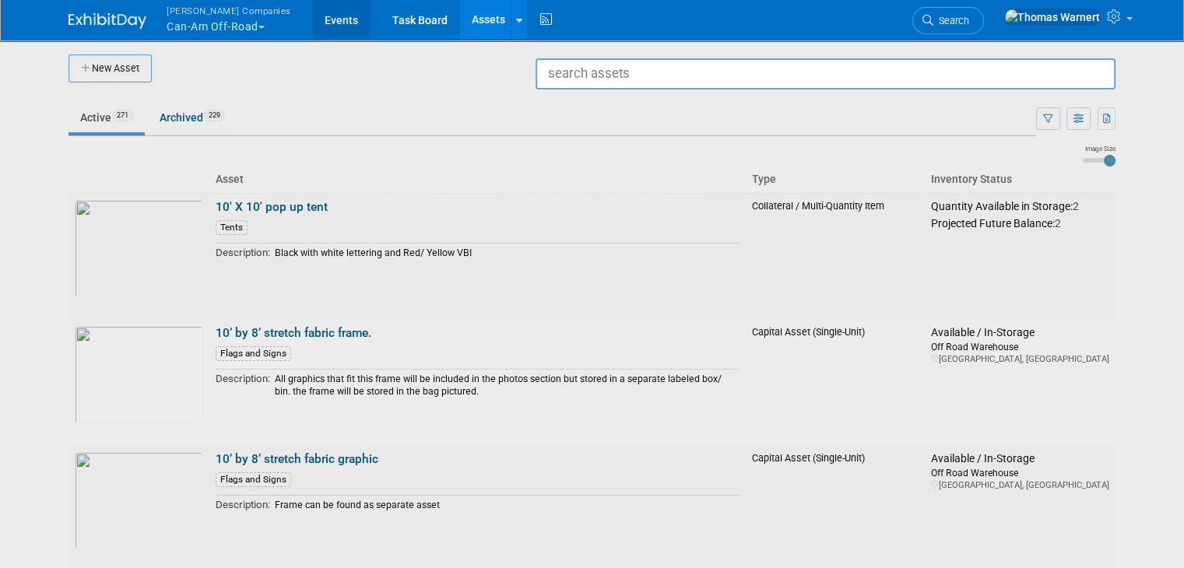
click at [313, 26] on link "Events" at bounding box center [341, 19] width 57 height 39
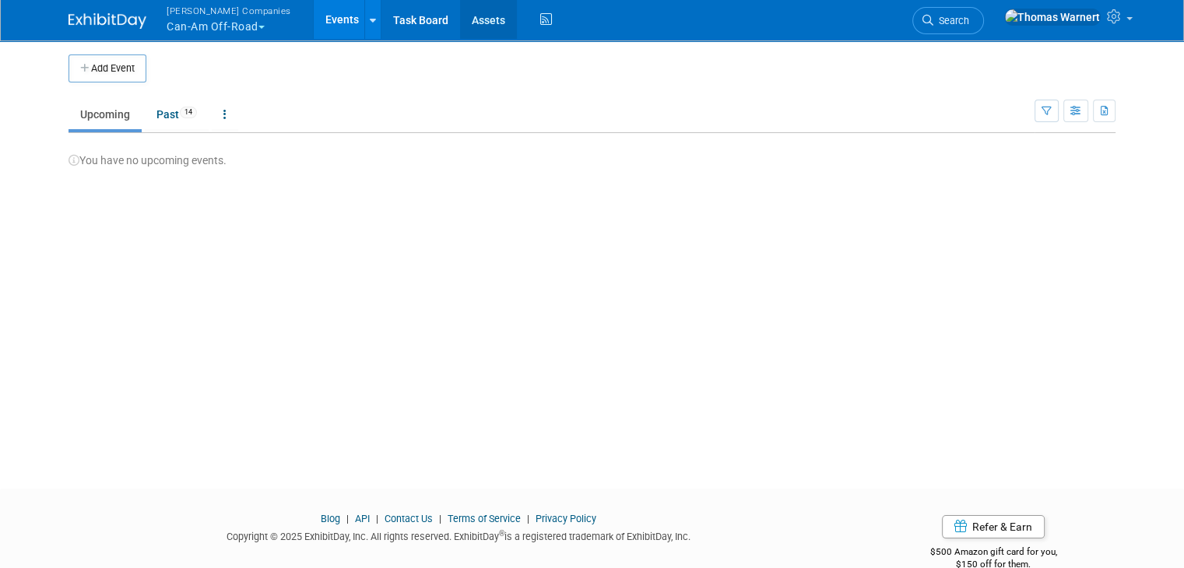
click at [461, 19] on link "Assets" at bounding box center [488, 19] width 57 height 39
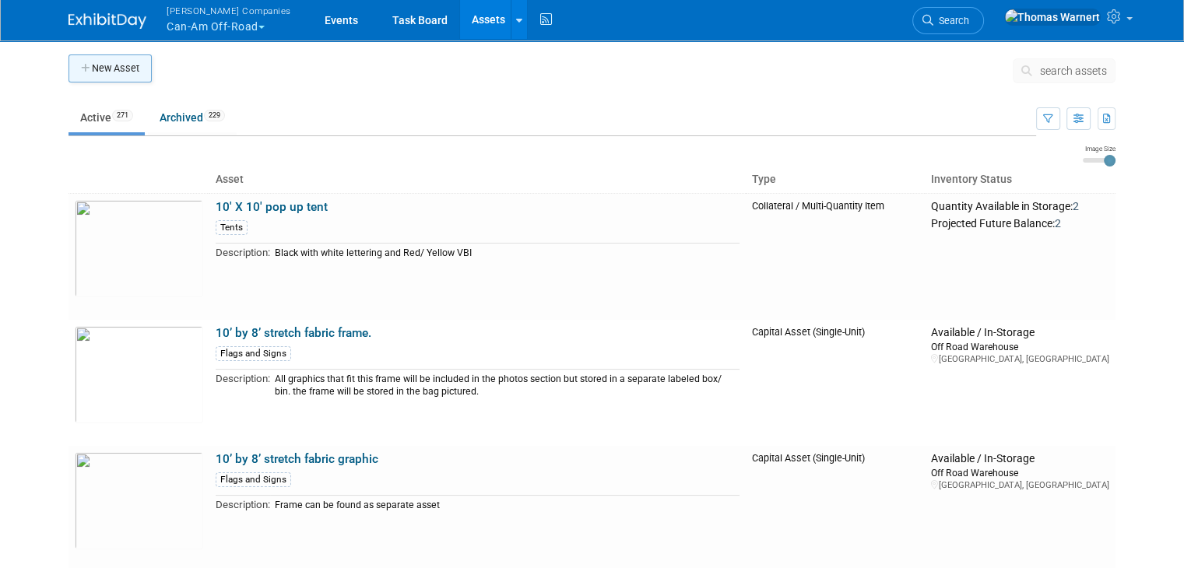
click at [105, 71] on button "New Asset" at bounding box center [110, 69] width 83 height 28
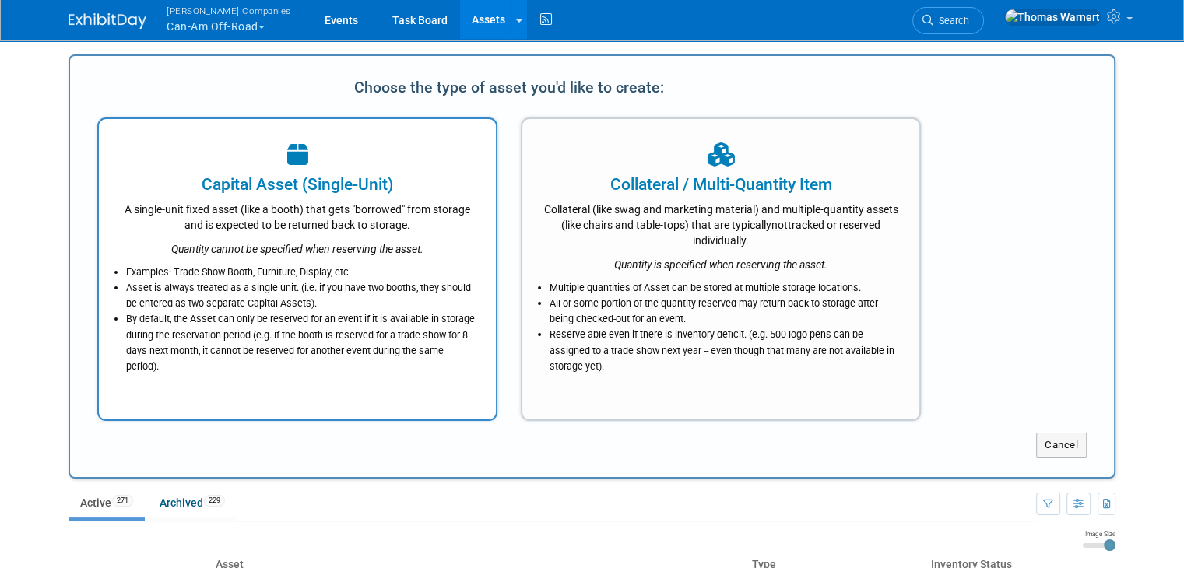
click at [322, 325] on li "By default, the Asset can only be reserved for an event if it is available in s…" at bounding box center [301, 342] width 350 height 63
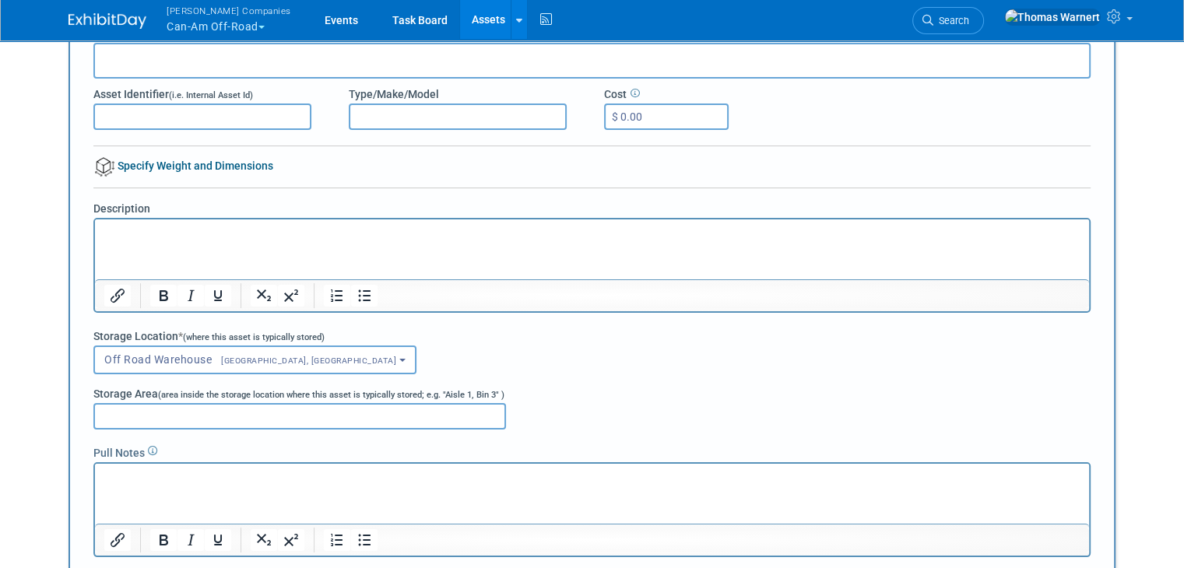
scroll to position [311, 0]
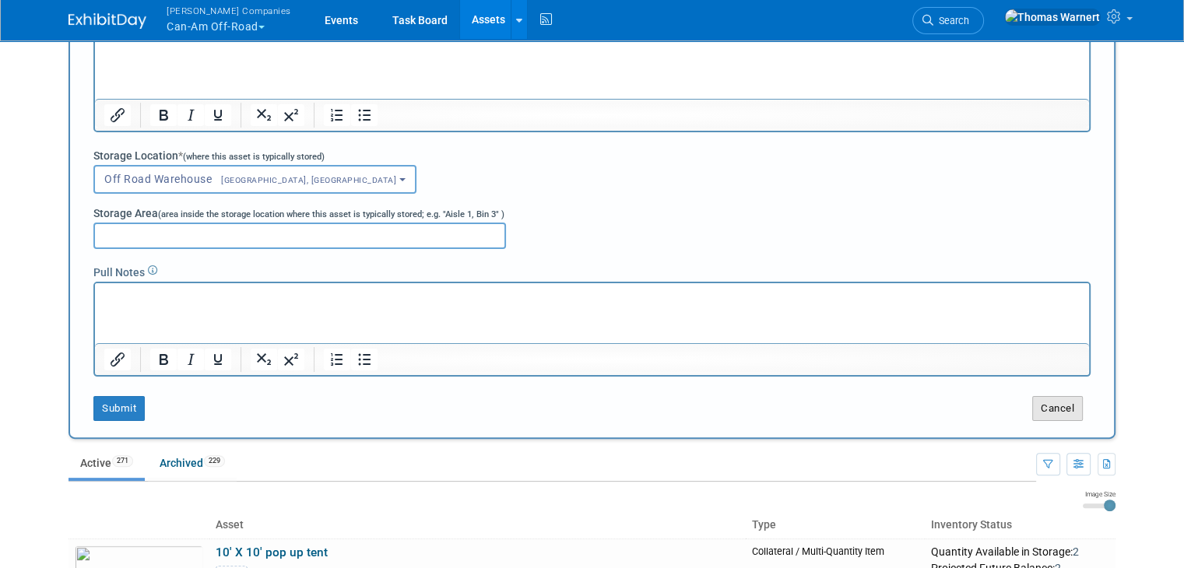
click at [1083, 409] on button "Cancel" at bounding box center [1057, 408] width 51 height 25
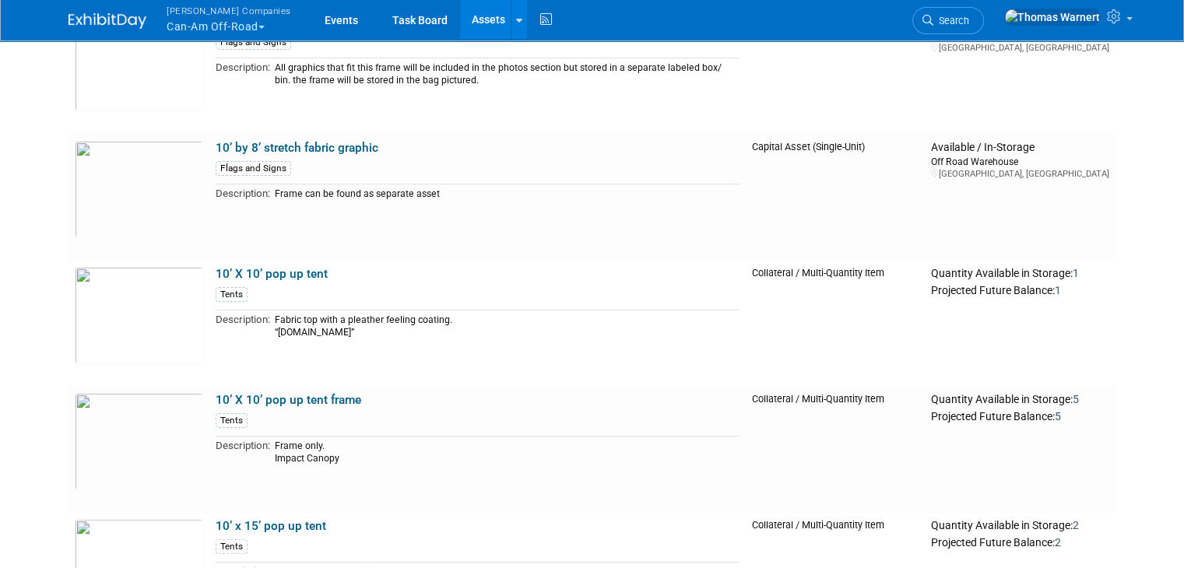
scroll to position [0, 0]
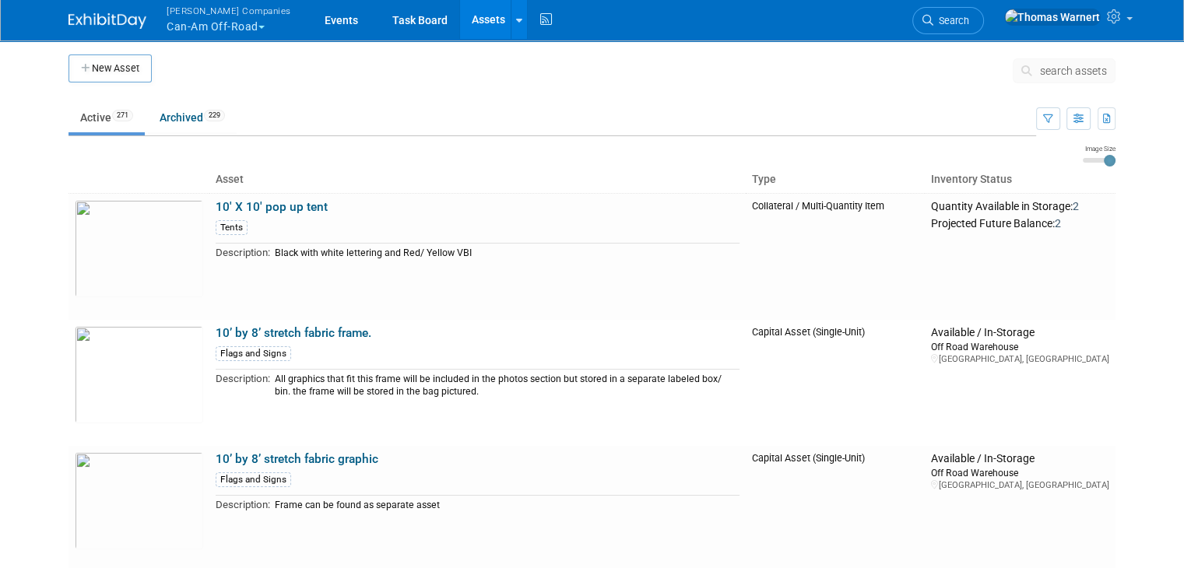
click at [190, 29] on button "Warnert Companies Can-Am Off-Road" at bounding box center [238, 20] width 146 height 40
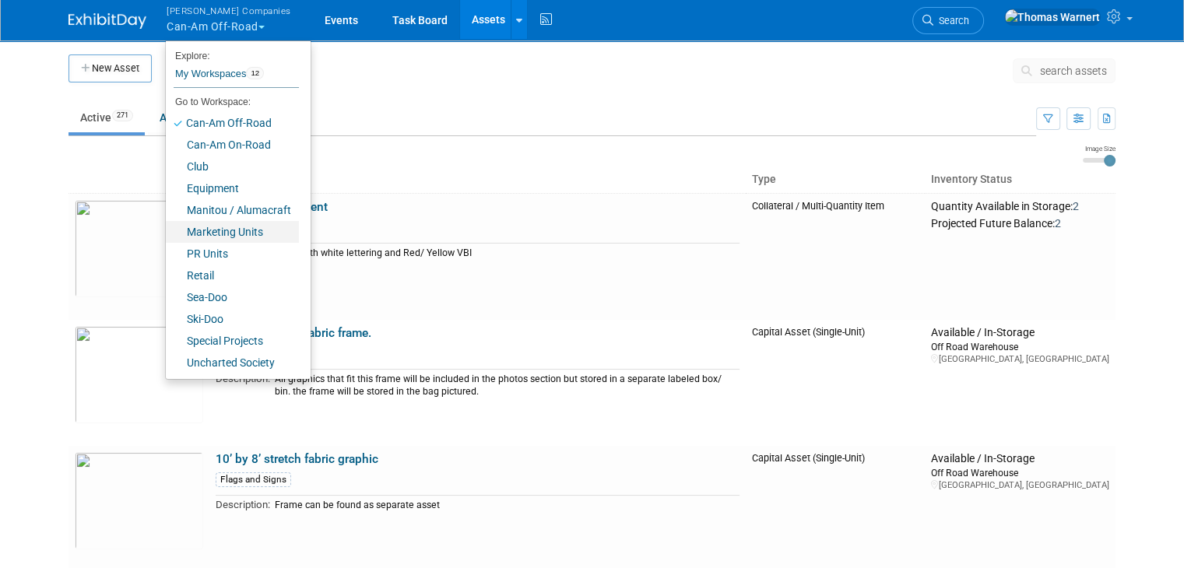
click at [218, 231] on link "Marketing Units" at bounding box center [232, 232] width 133 height 22
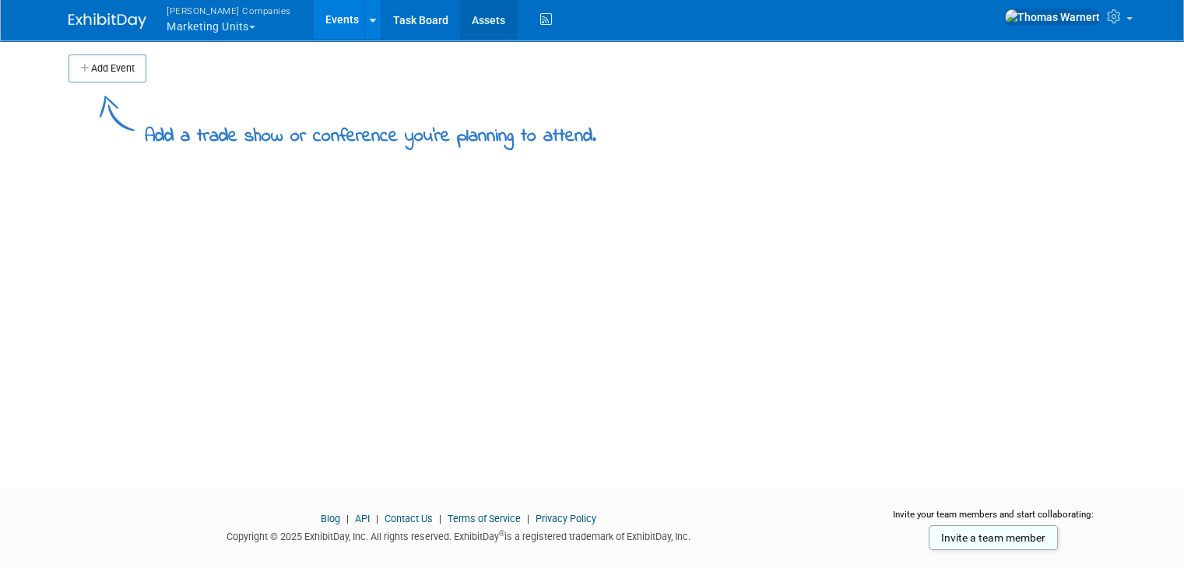
click at [460, 22] on link "Assets" at bounding box center [488, 19] width 57 height 39
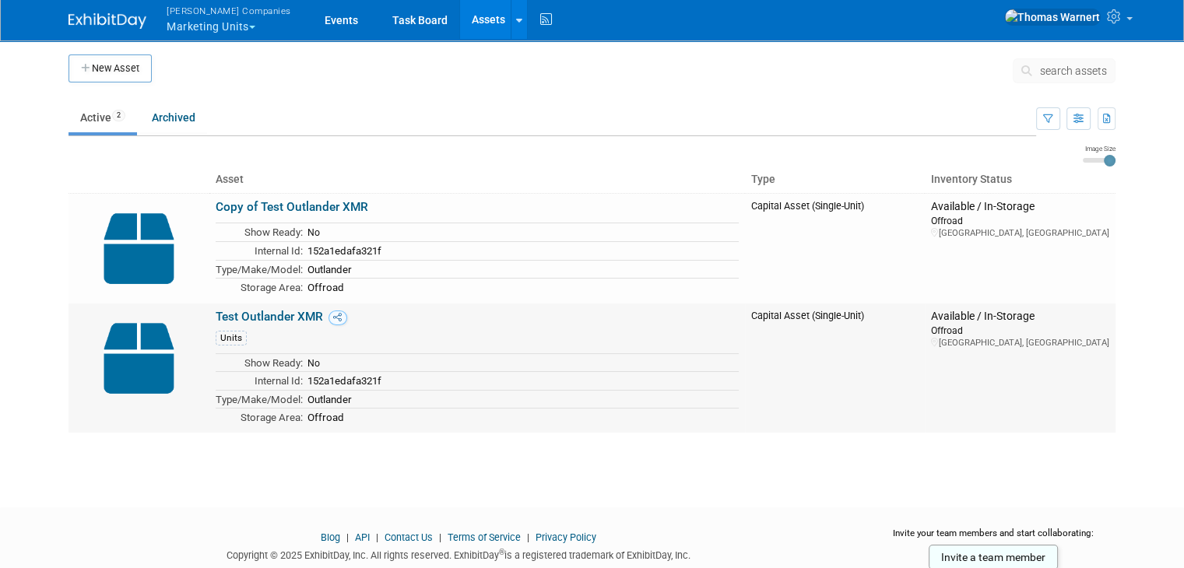
click at [142, 328] on img at bounding box center [139, 358] width 128 height 97
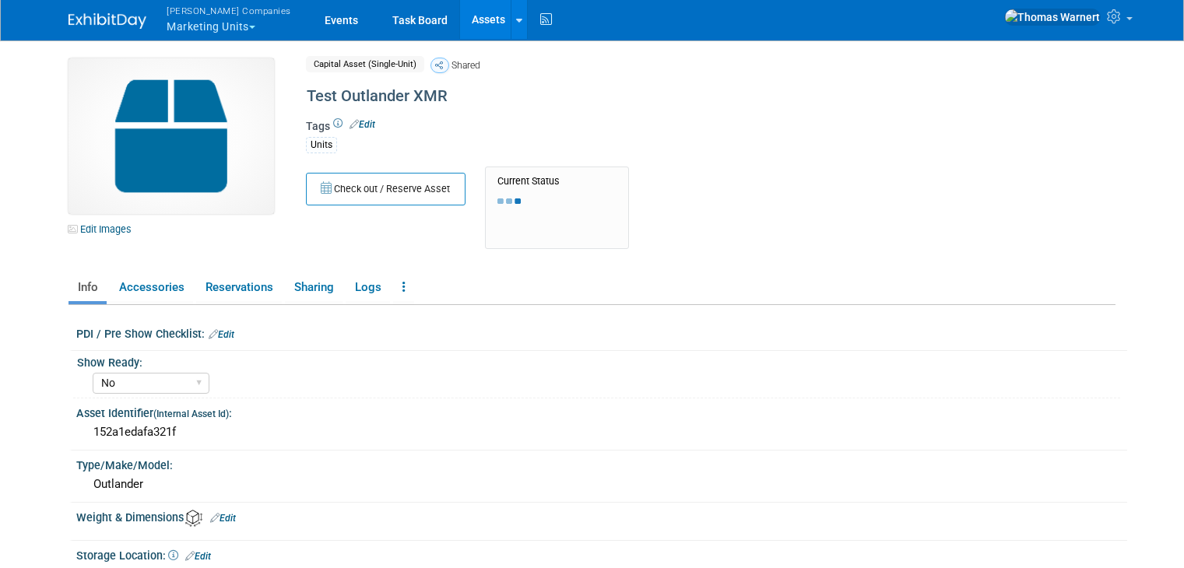
select select "No"
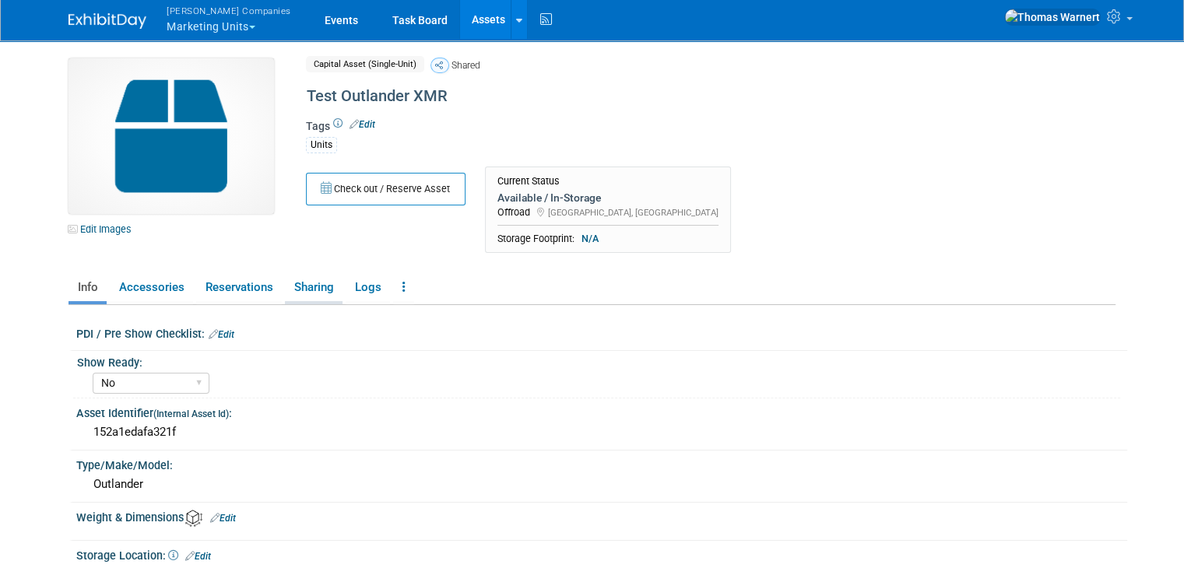
click at [305, 279] on link "Sharing" at bounding box center [314, 287] width 58 height 27
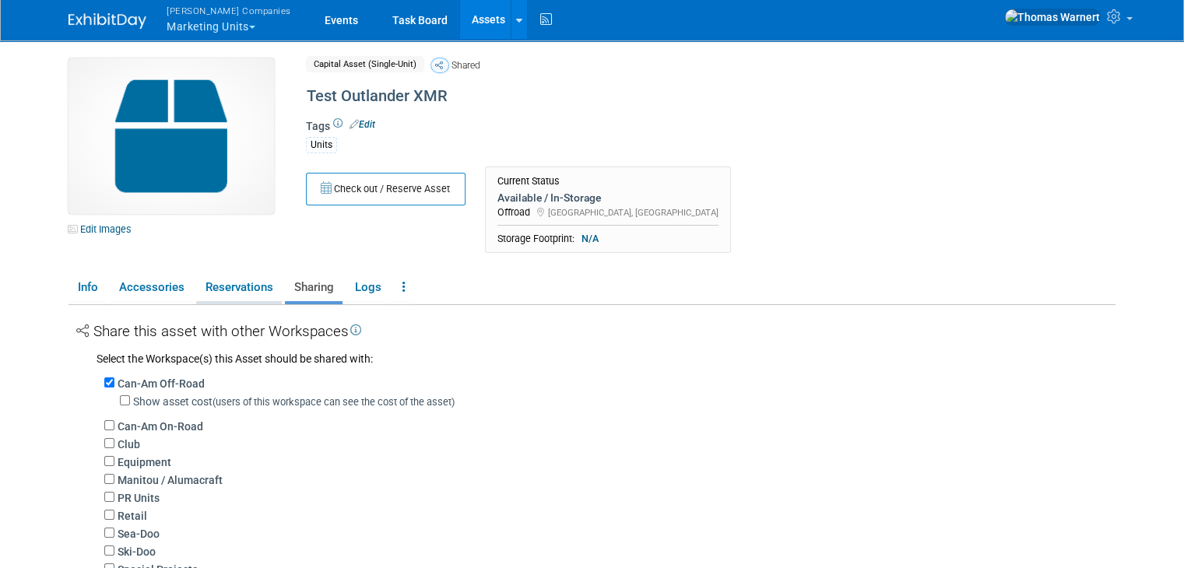
click at [220, 291] on link "Reservations" at bounding box center [239, 287] width 86 height 27
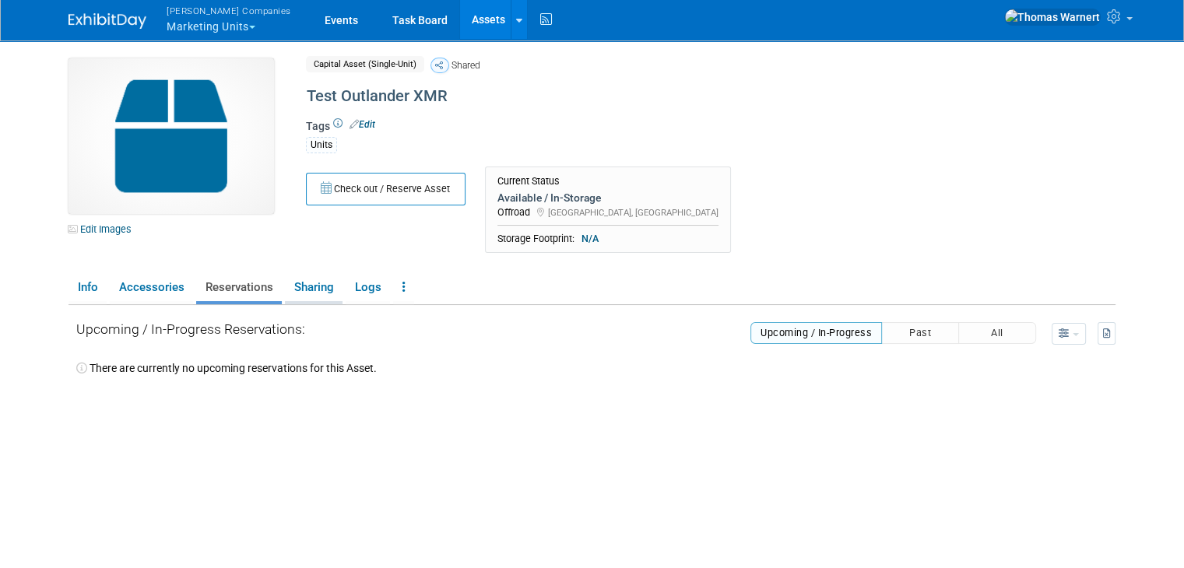
click at [312, 290] on link "Sharing" at bounding box center [314, 287] width 58 height 27
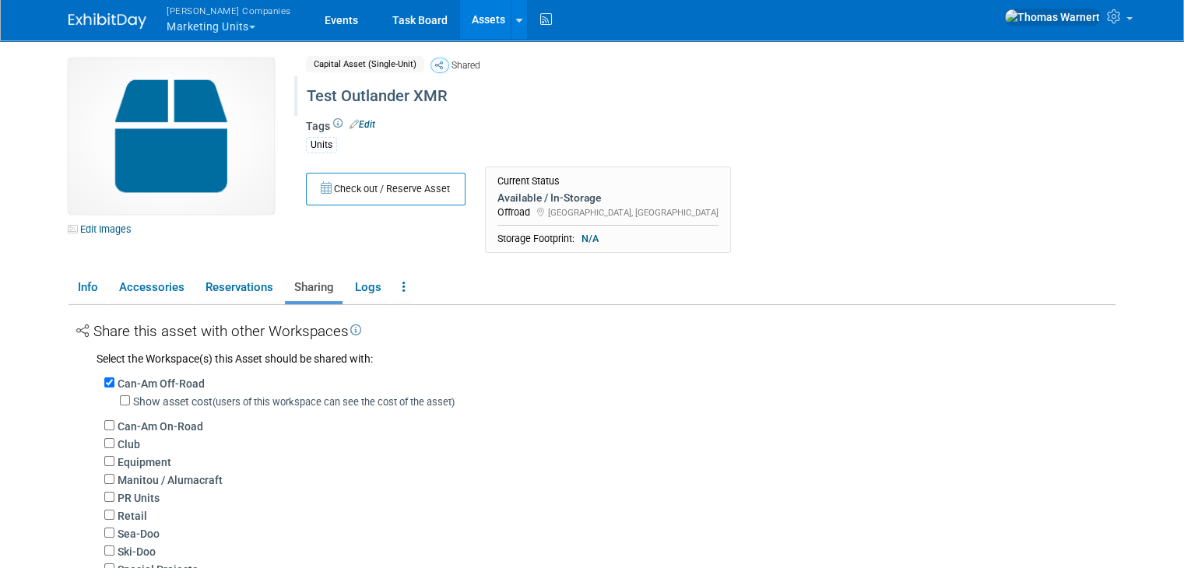
click at [554, 80] on div at bounding box center [654, 81] width 707 height 11
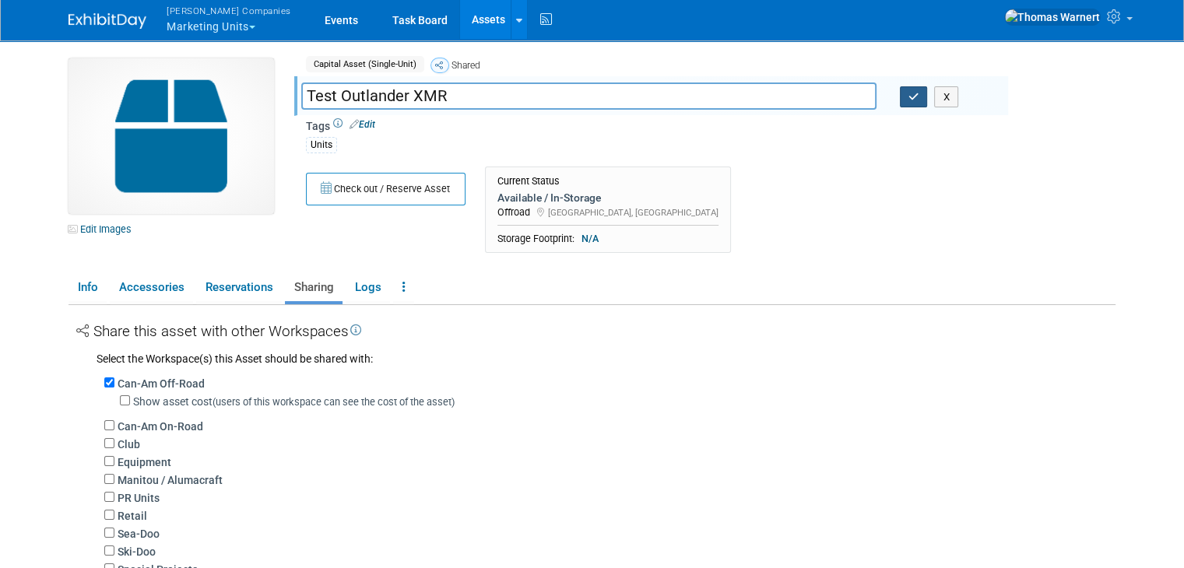
click at [913, 97] on icon "button" at bounding box center [914, 97] width 11 height 10
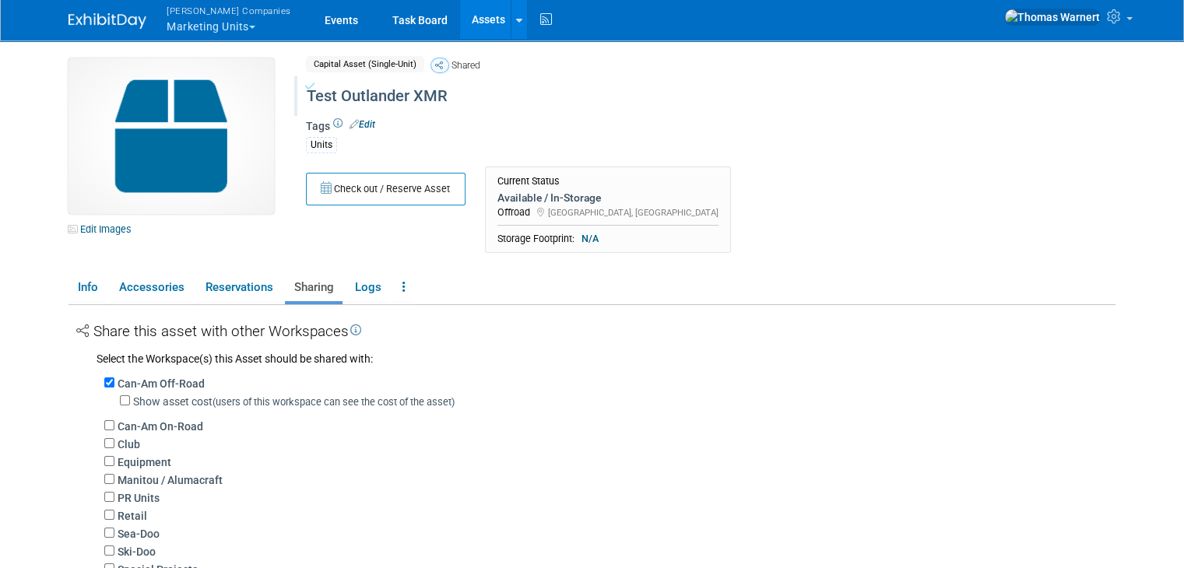
click at [841, 193] on div "Check out / Reserve Asset Current Status Available / In-Storage Offroad [GEOGRA…" at bounding box center [651, 214] width 714 height 95
click at [393, 283] on link at bounding box center [403, 287] width 21 height 27
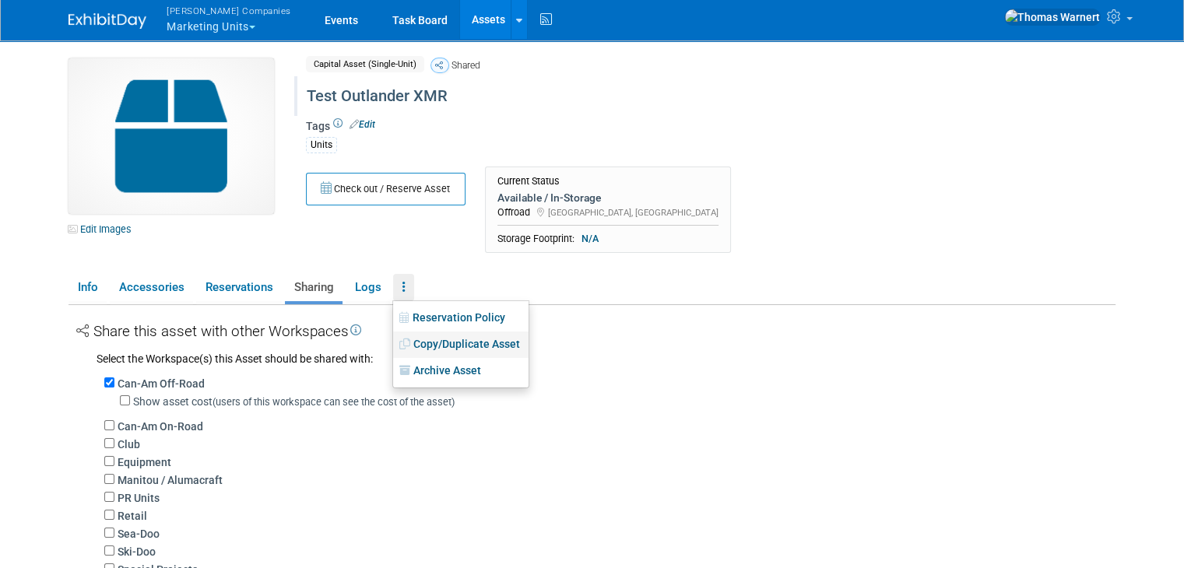
click at [445, 341] on link "Copy/Duplicate Asset" at bounding box center [460, 345] width 135 height 26
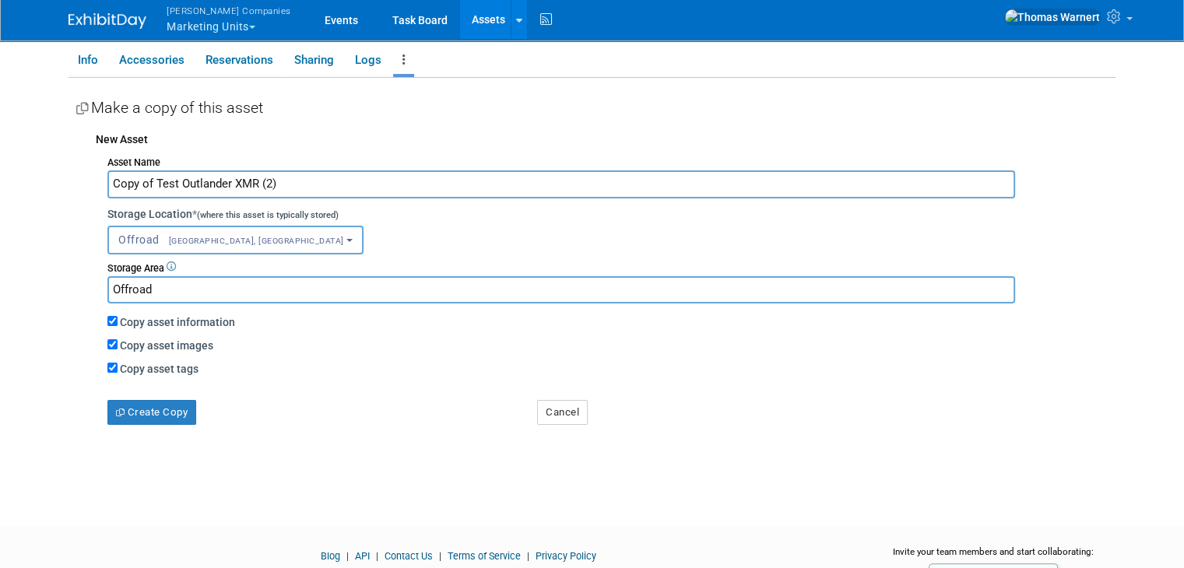
scroll to position [137, 0]
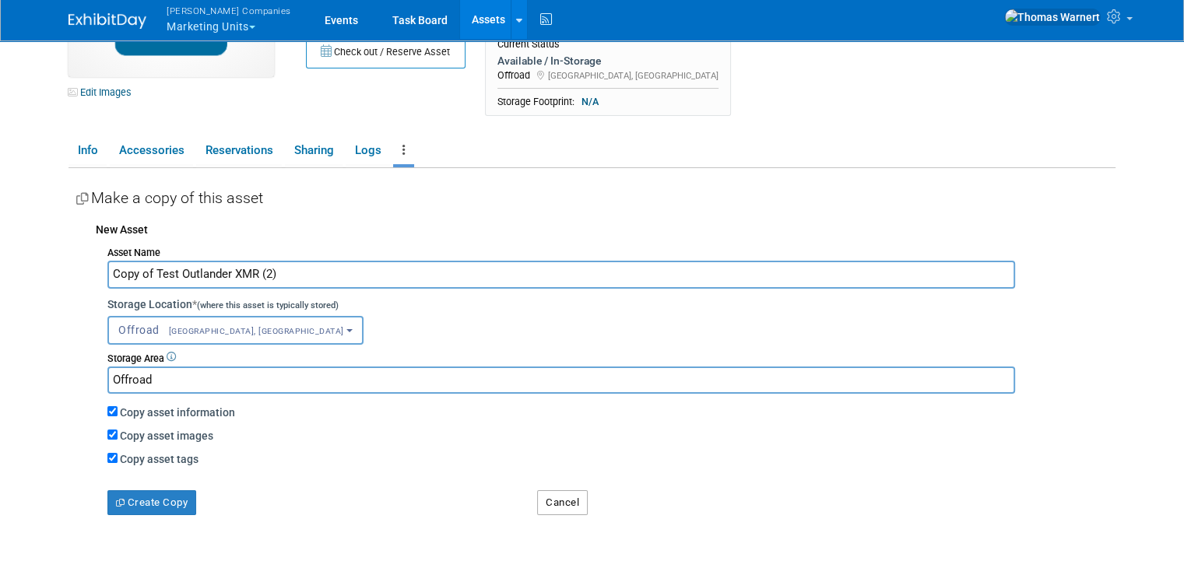
click at [565, 512] on button "Cancel" at bounding box center [562, 503] width 51 height 25
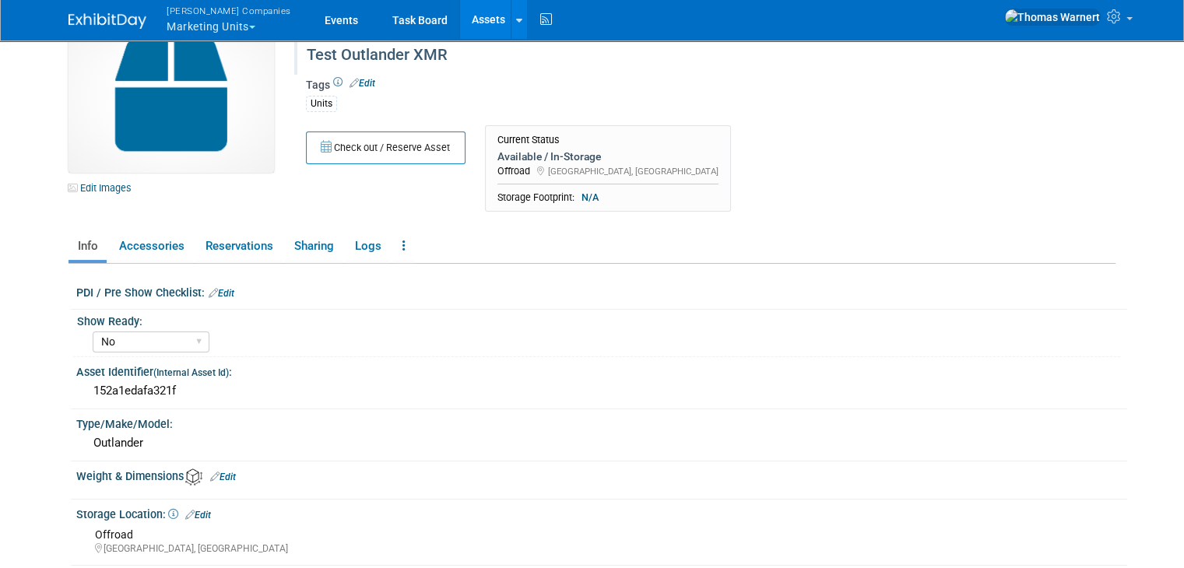
scroll to position [0, 0]
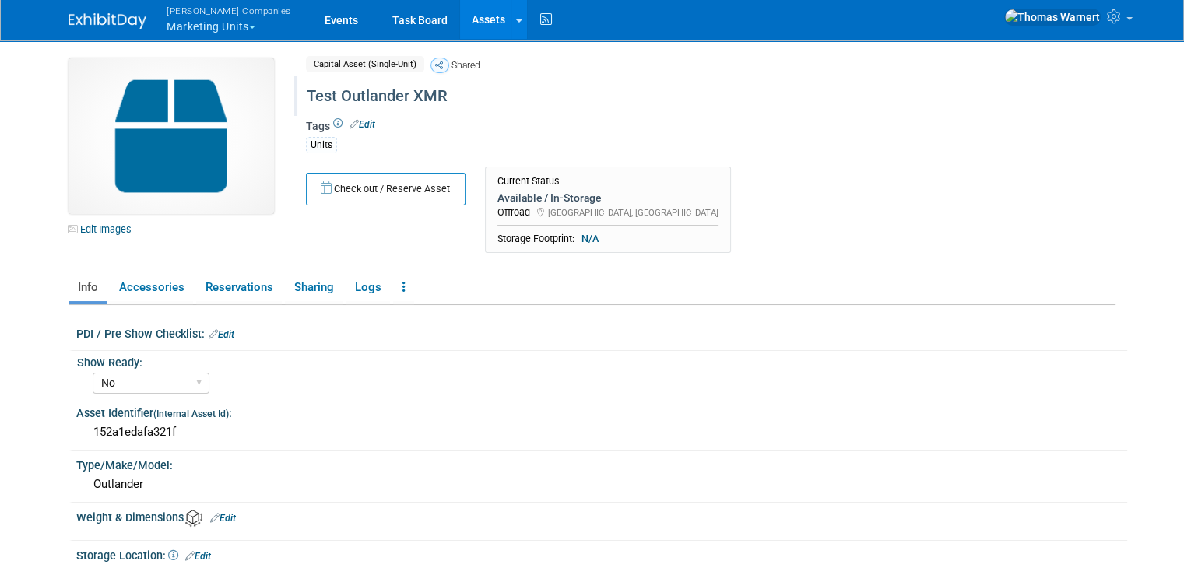
click at [807, 231] on div "Check out / Reserve Asset Current Status Available / In-Storage Offroad St. Clo…" at bounding box center [651, 214] width 714 height 95
click at [236, 26] on button "Warnert Companies Marketing Units" at bounding box center [238, 20] width 146 height 40
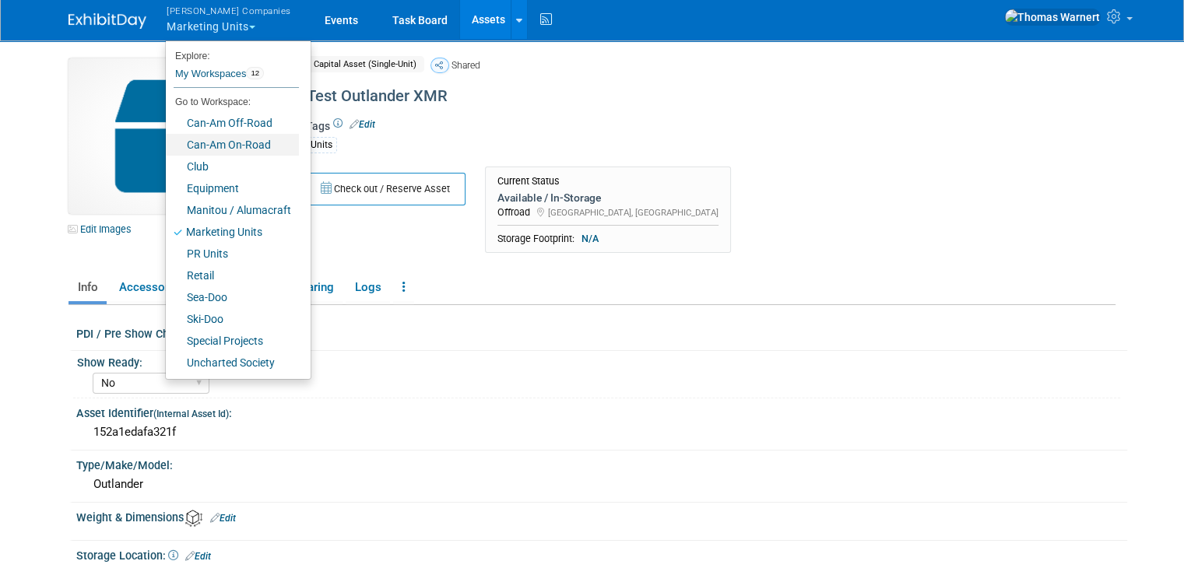
click at [234, 150] on link "Can-Am On-Road" at bounding box center [232, 145] width 133 height 22
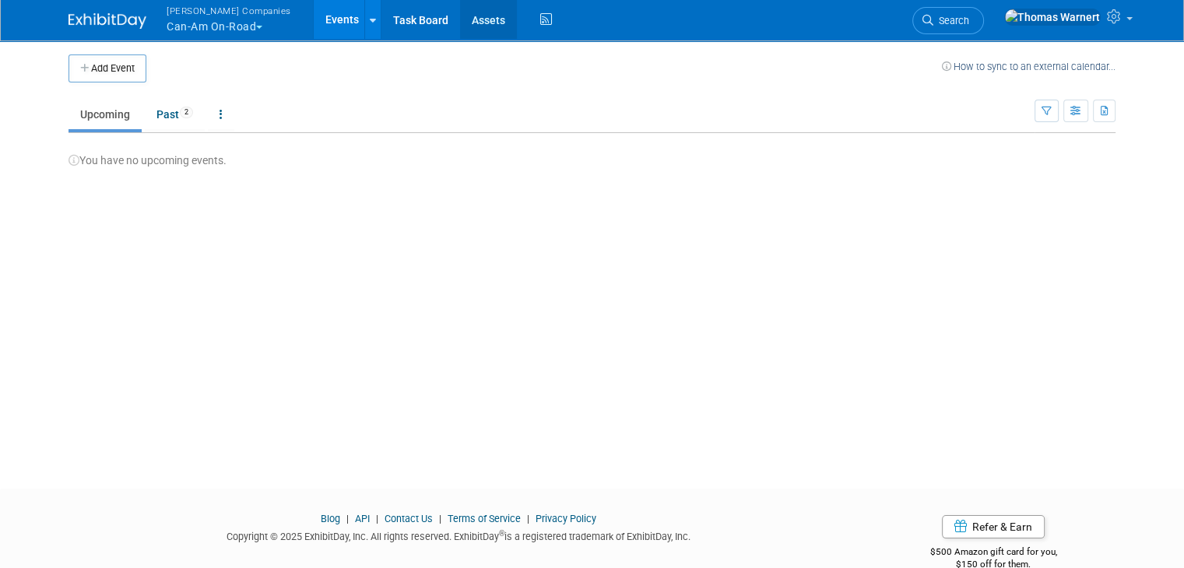
click at [467, 29] on link "Assets" at bounding box center [488, 19] width 57 height 39
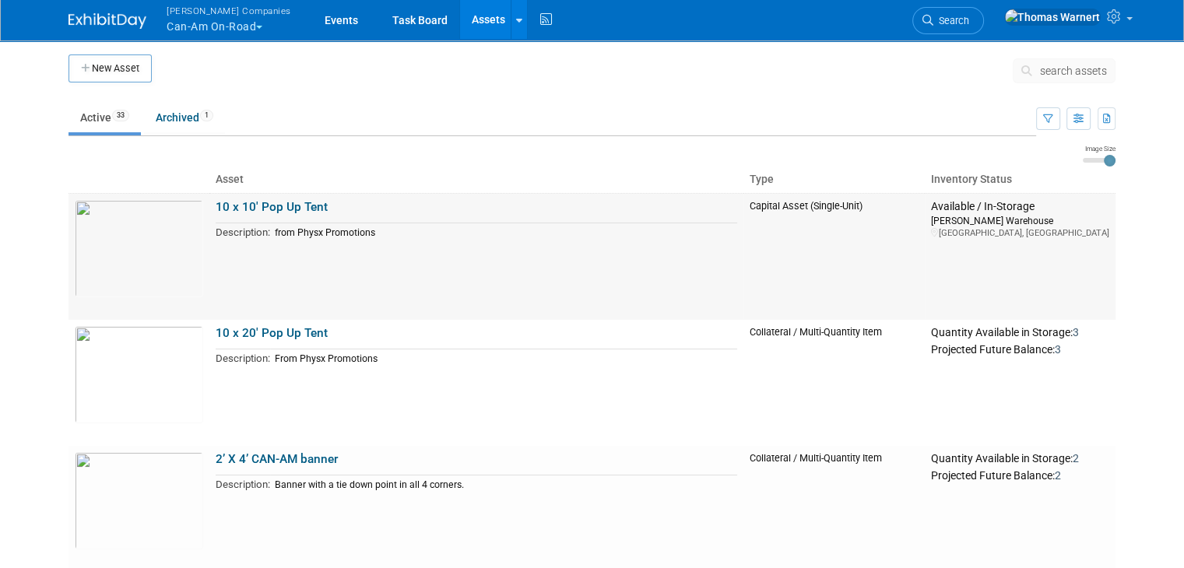
click at [277, 202] on link "10 x 10' Pop Up Tent" at bounding box center [272, 207] width 112 height 14
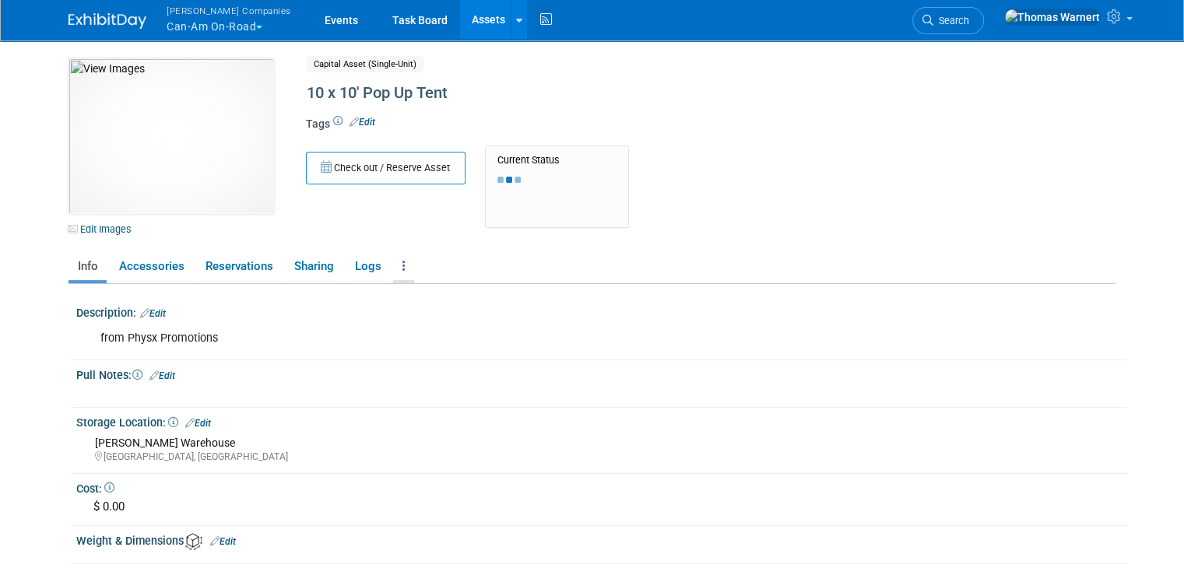
click at [403, 264] on icon at bounding box center [404, 266] width 3 height 12
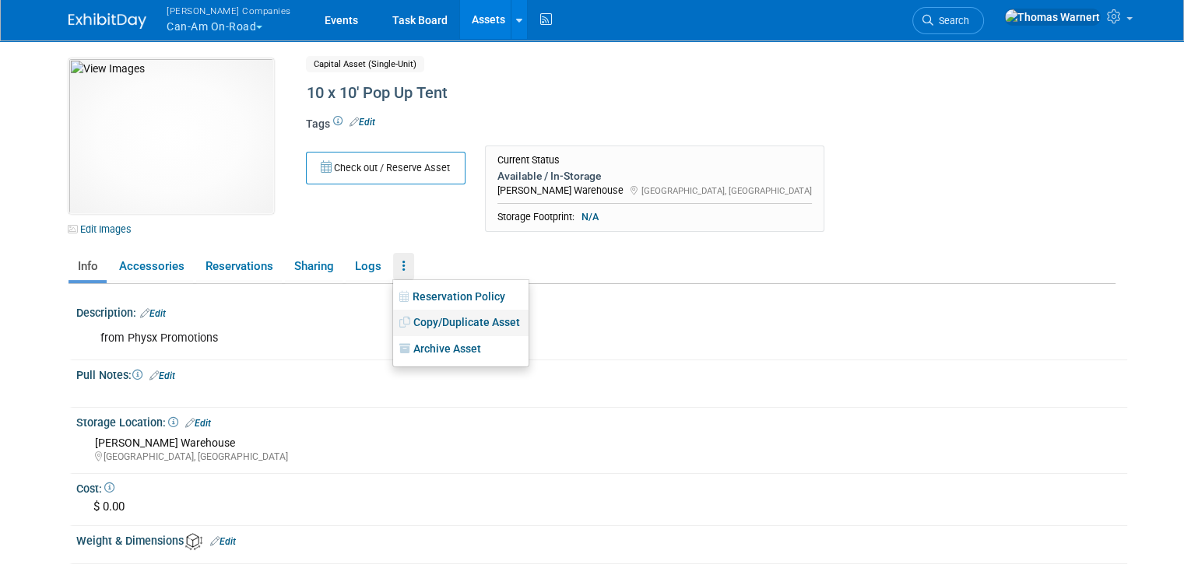
click at [436, 320] on link "Copy/Duplicate Asset" at bounding box center [460, 323] width 135 height 26
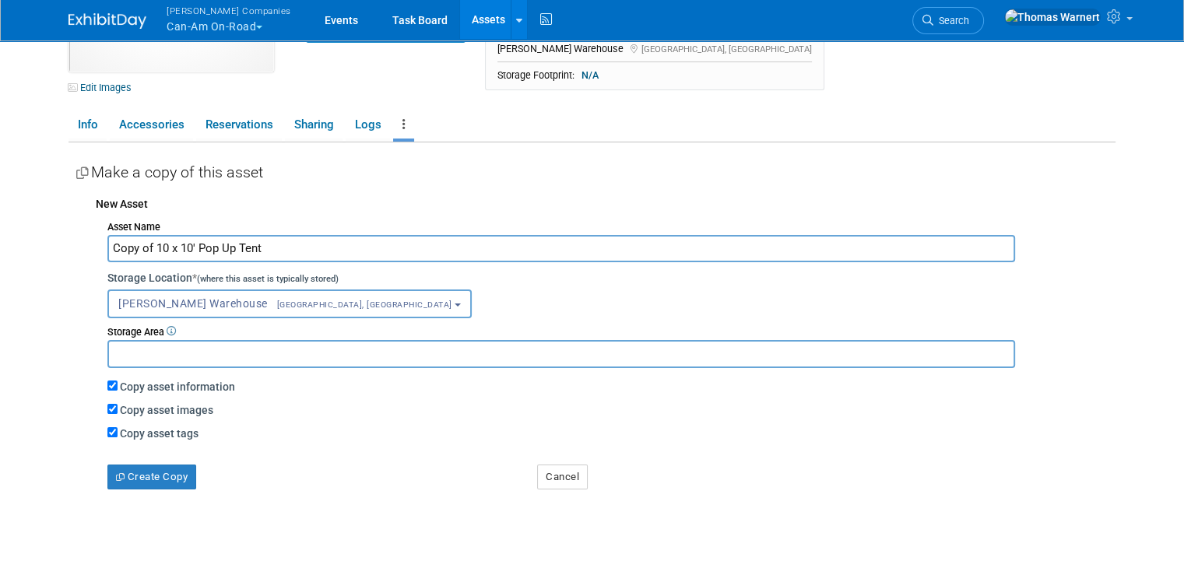
scroll to position [156, 0]
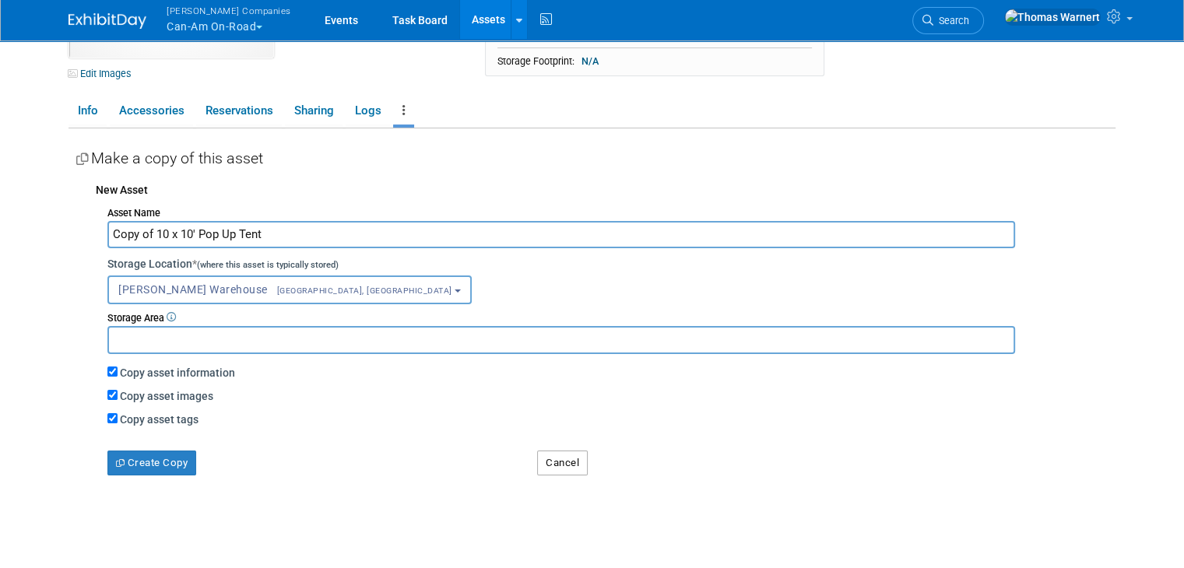
click at [564, 463] on button "Cancel" at bounding box center [562, 463] width 51 height 25
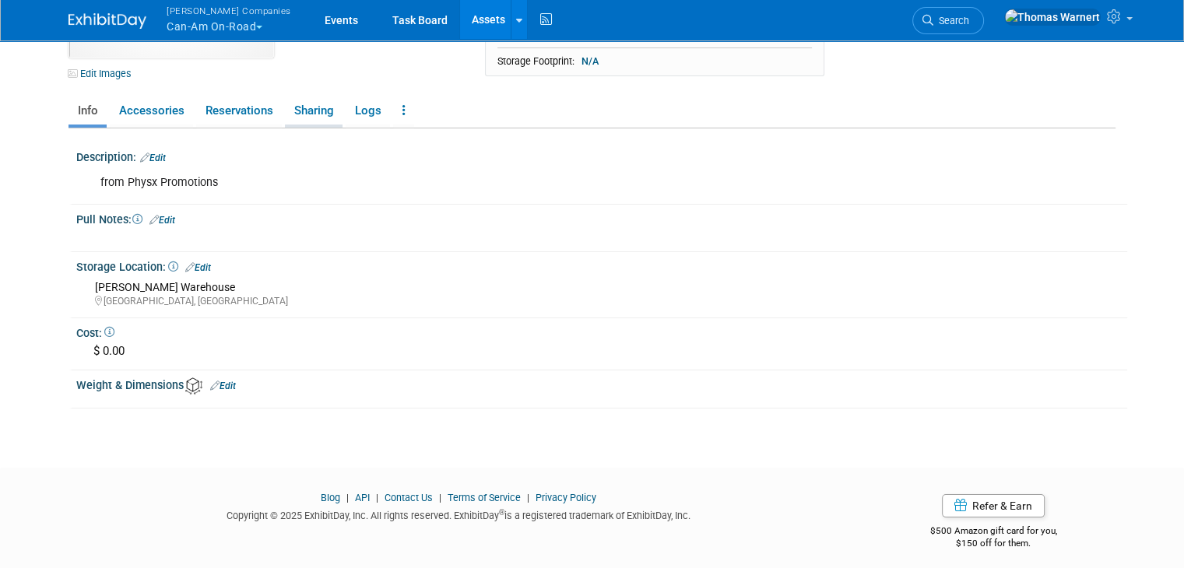
click at [299, 112] on link "Sharing" at bounding box center [314, 110] width 58 height 27
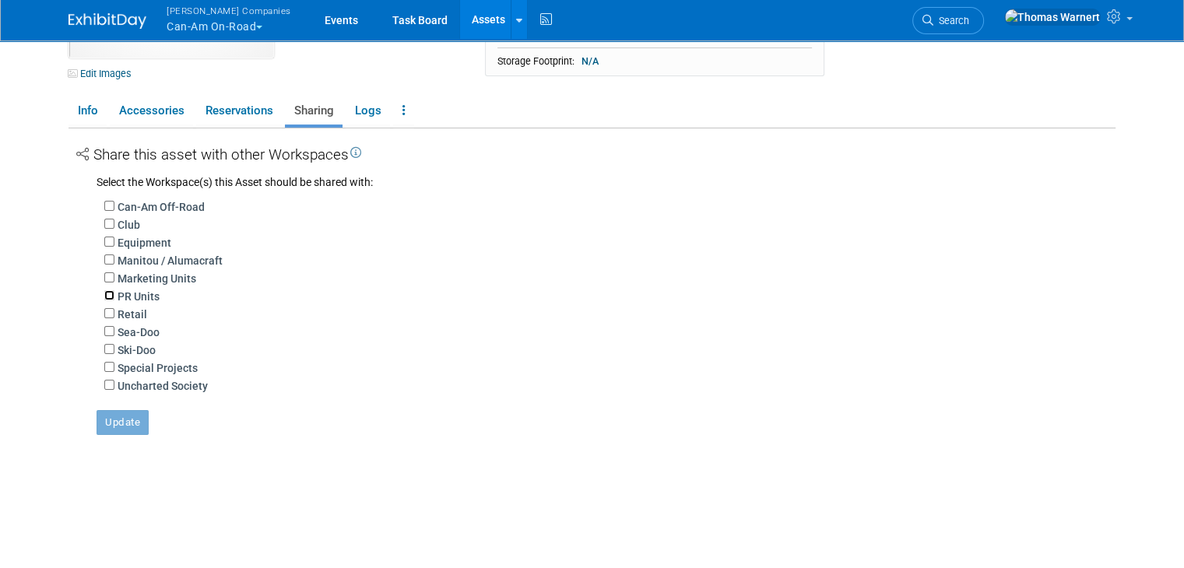
click at [104, 294] on input "PR Units" at bounding box center [109, 295] width 10 height 10
checkbox input "true"
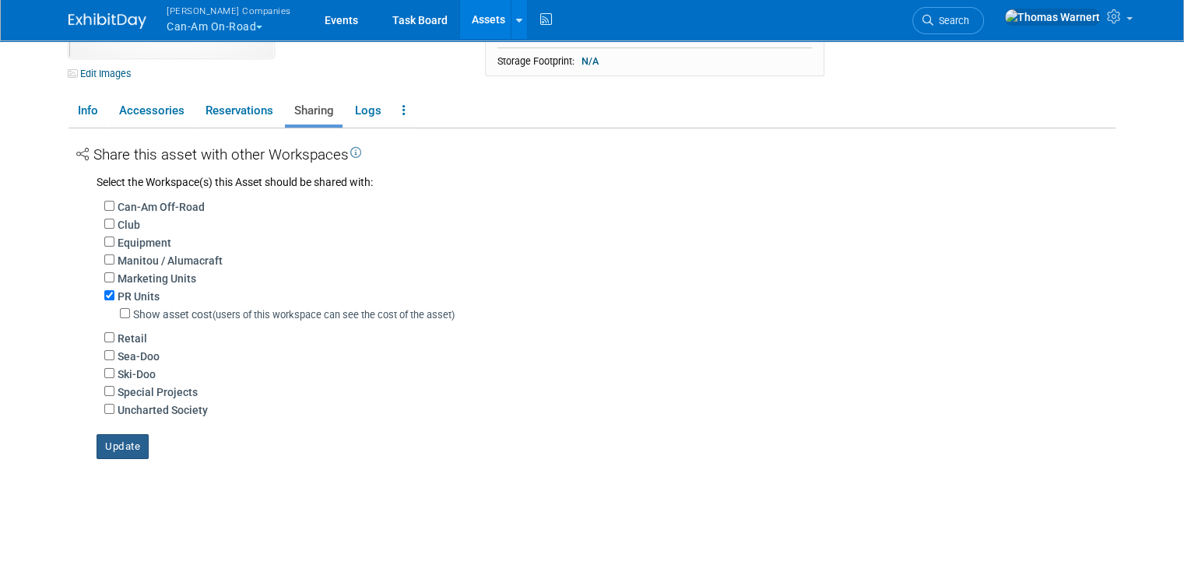
click at [115, 443] on button "Update" at bounding box center [123, 446] width 52 height 25
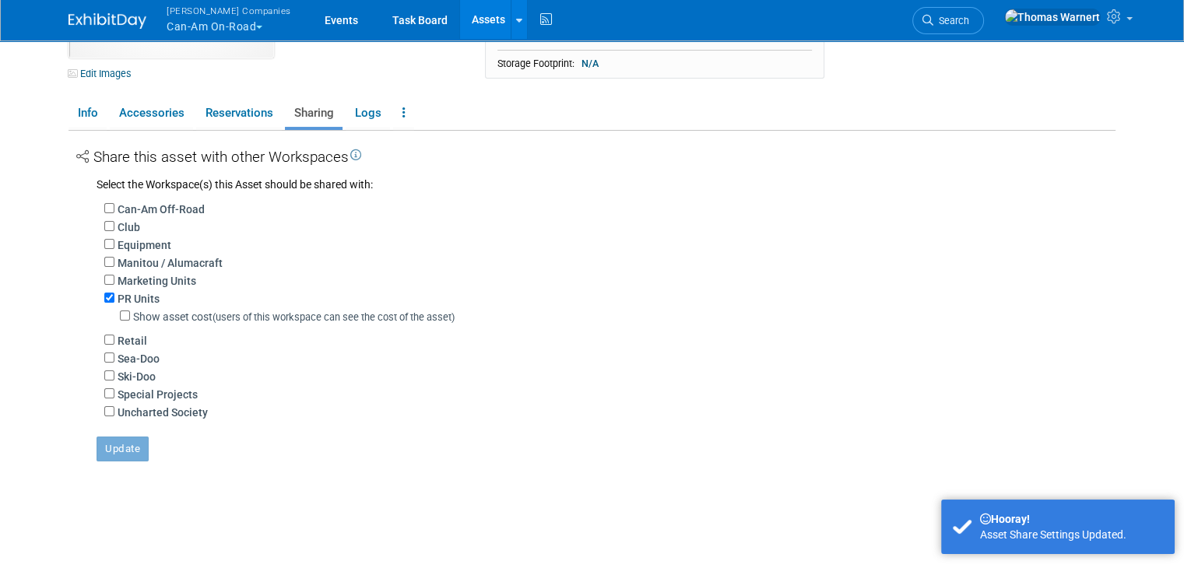
click at [391, 472] on div "Share this asset with other Workspaces Select the Workspace(s) this Asset shoul…" at bounding box center [596, 325] width 1040 height 389
click at [393, 106] on link at bounding box center [403, 113] width 21 height 27
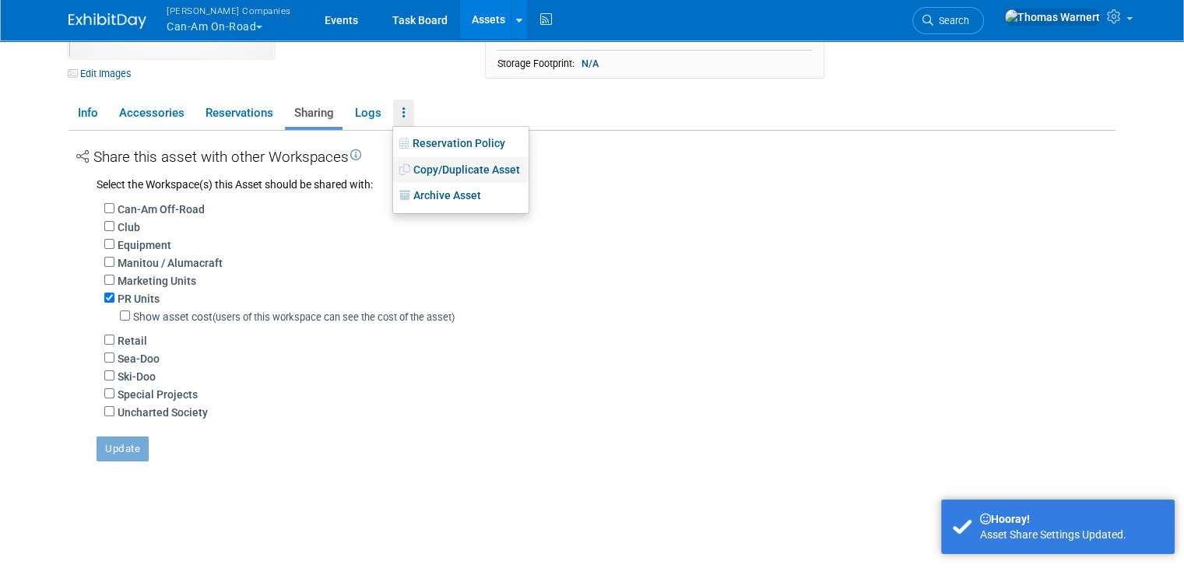
click at [417, 169] on link "Copy/Duplicate Asset" at bounding box center [460, 170] width 135 height 26
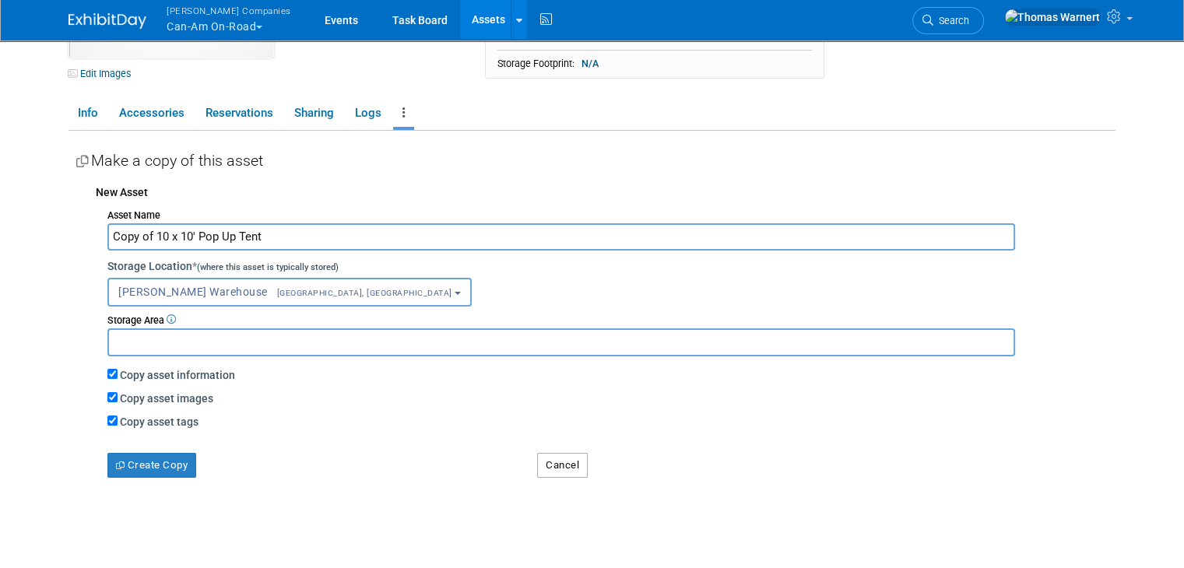
click at [552, 462] on button "Cancel" at bounding box center [562, 465] width 51 height 25
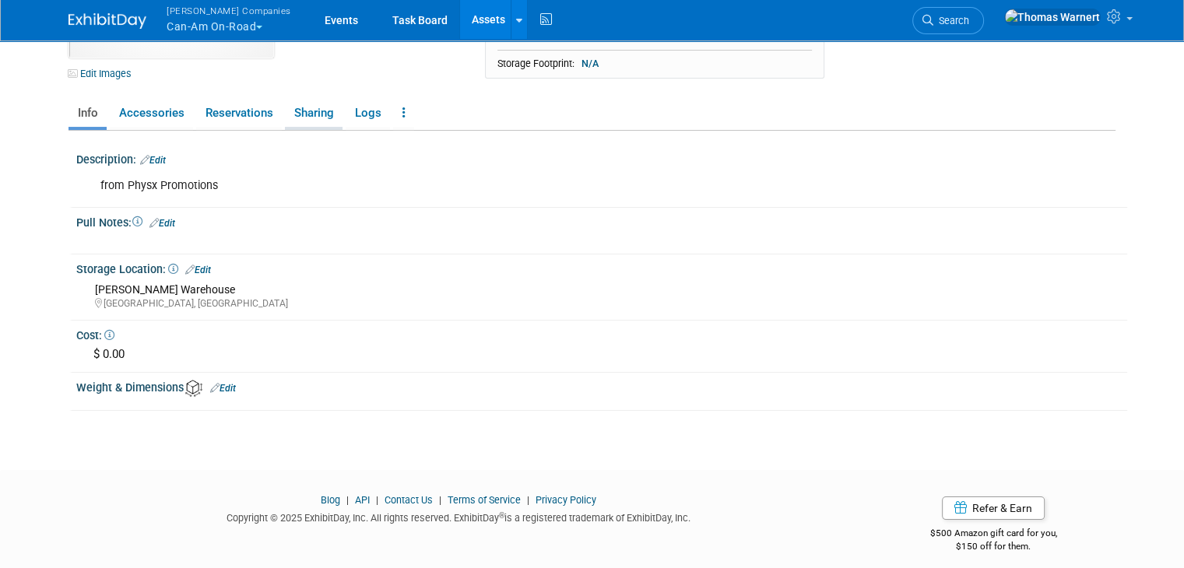
click at [315, 111] on link "Sharing" at bounding box center [314, 113] width 58 height 27
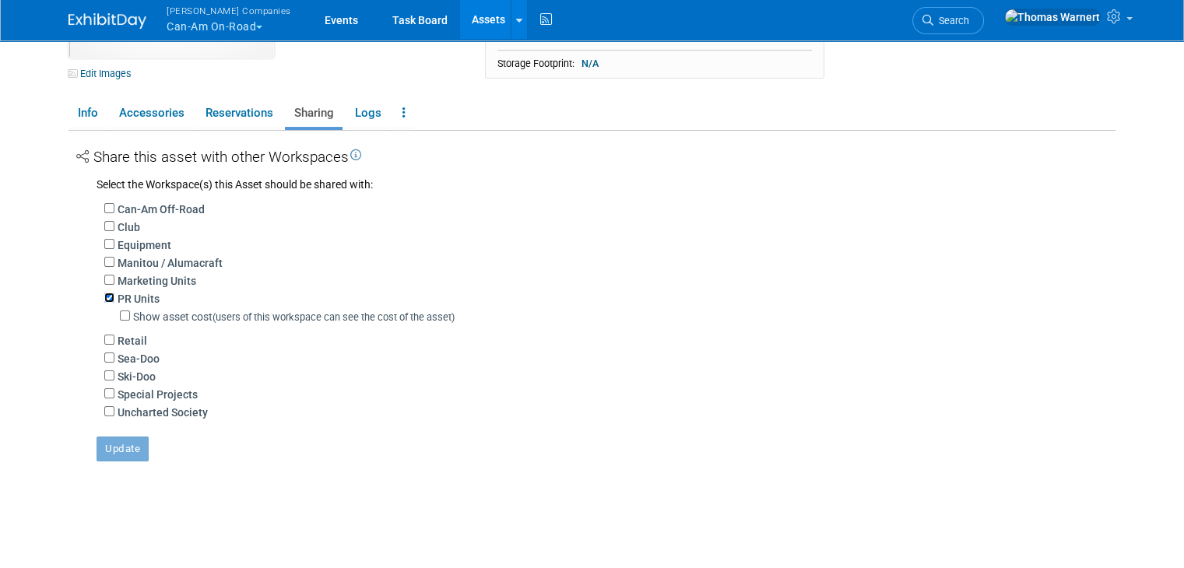
click at [104, 294] on input "PR Units" at bounding box center [109, 298] width 10 height 10
checkbox input "false"
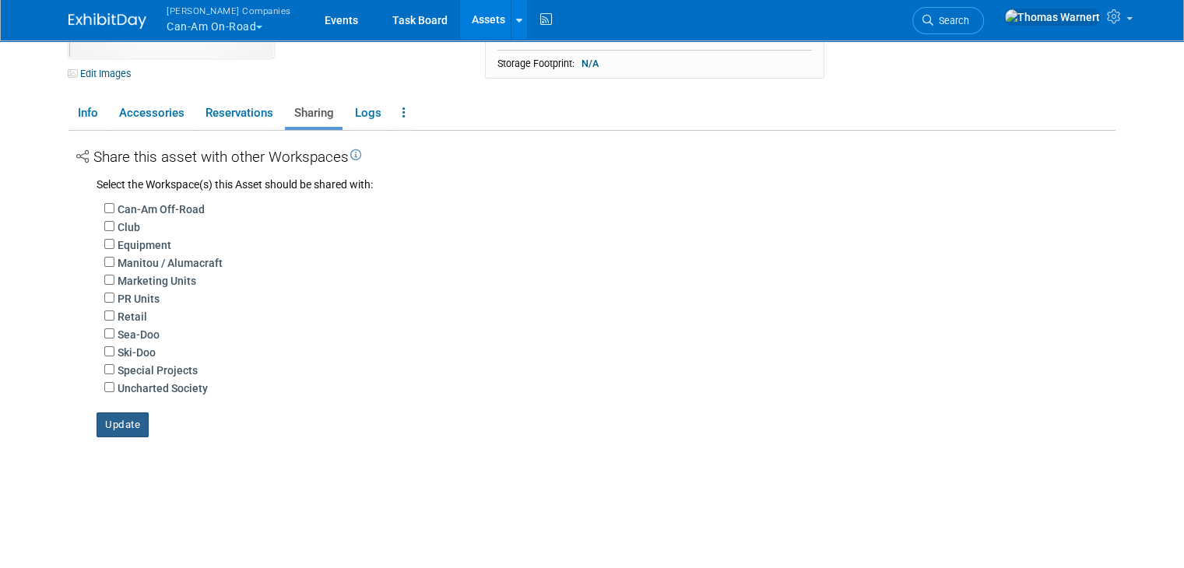
click at [110, 421] on button "Update" at bounding box center [123, 425] width 52 height 25
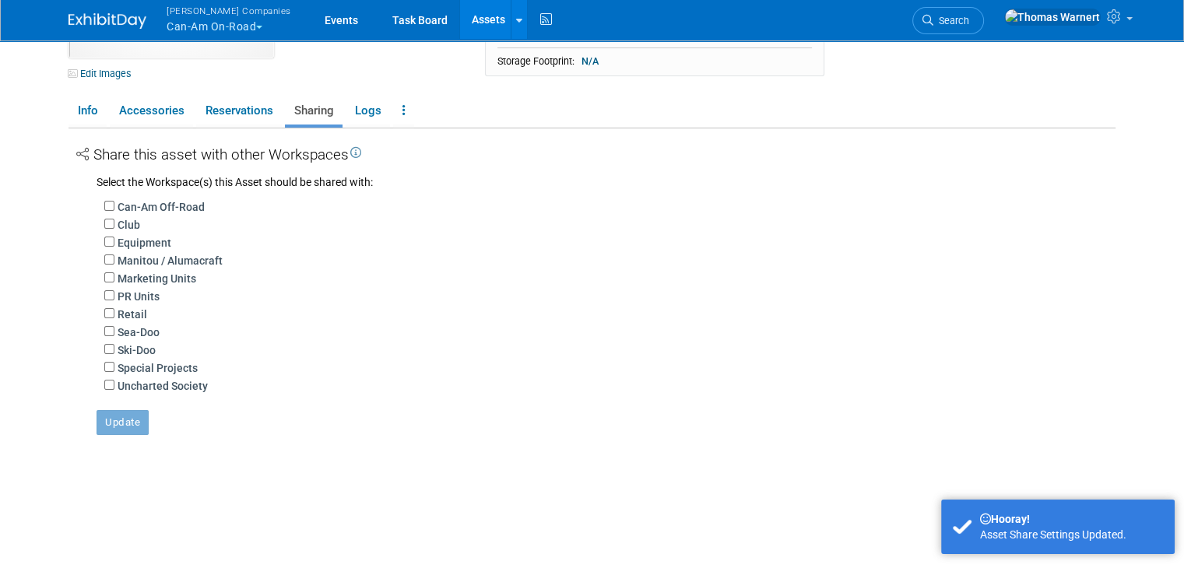
scroll to position [0, 0]
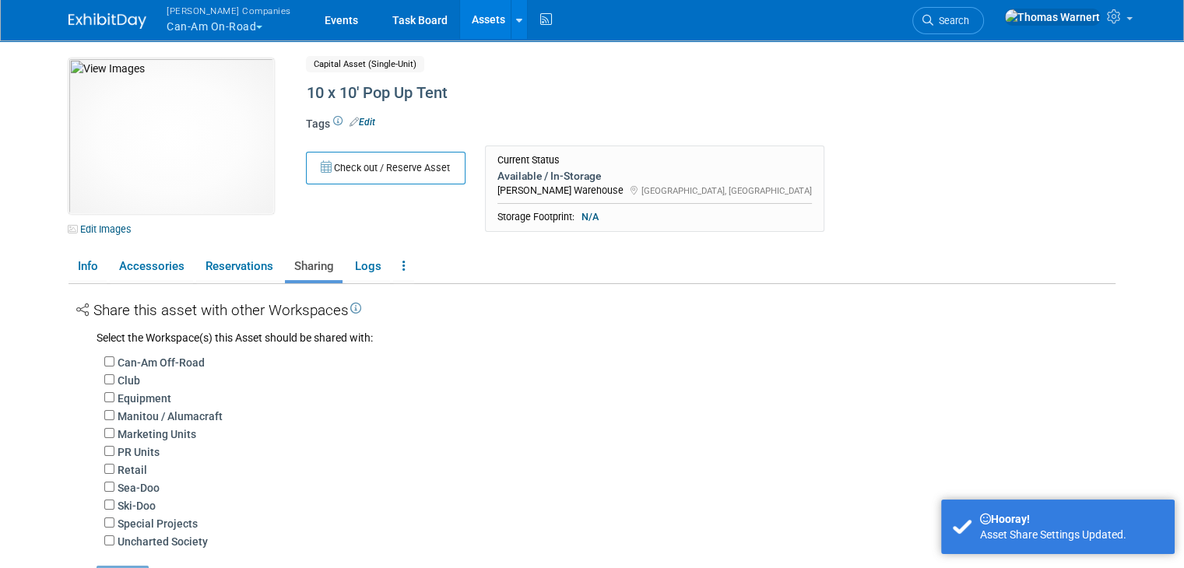
click at [464, 19] on link "Assets" at bounding box center [488, 19] width 57 height 39
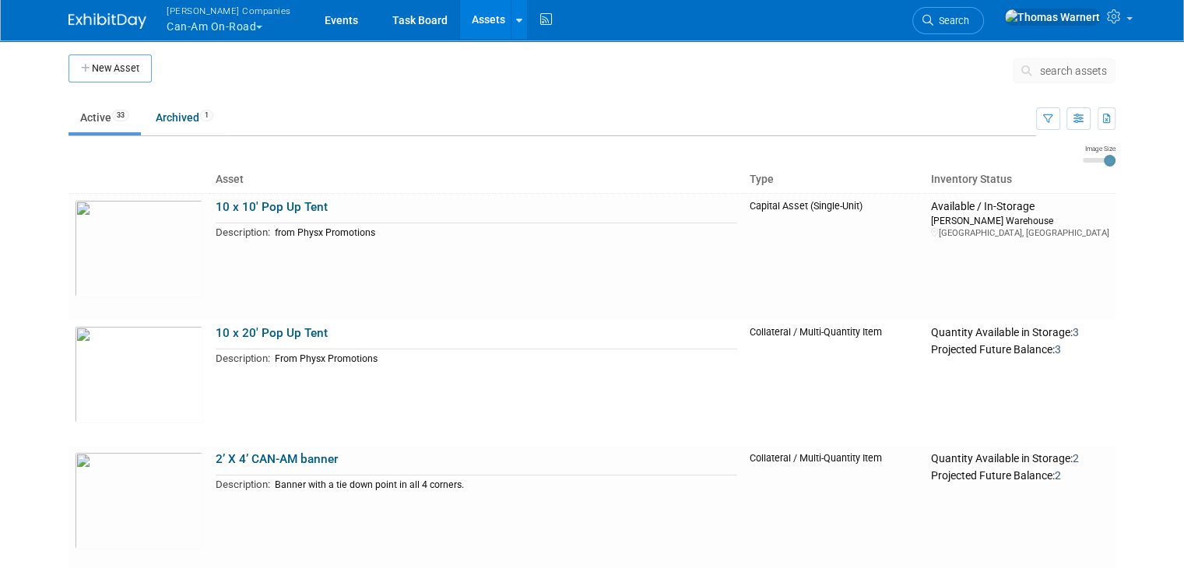
click at [460, 13] on link "Assets" at bounding box center [488, 19] width 57 height 39
click at [256, 27] on span "button" at bounding box center [259, 27] width 6 height 3
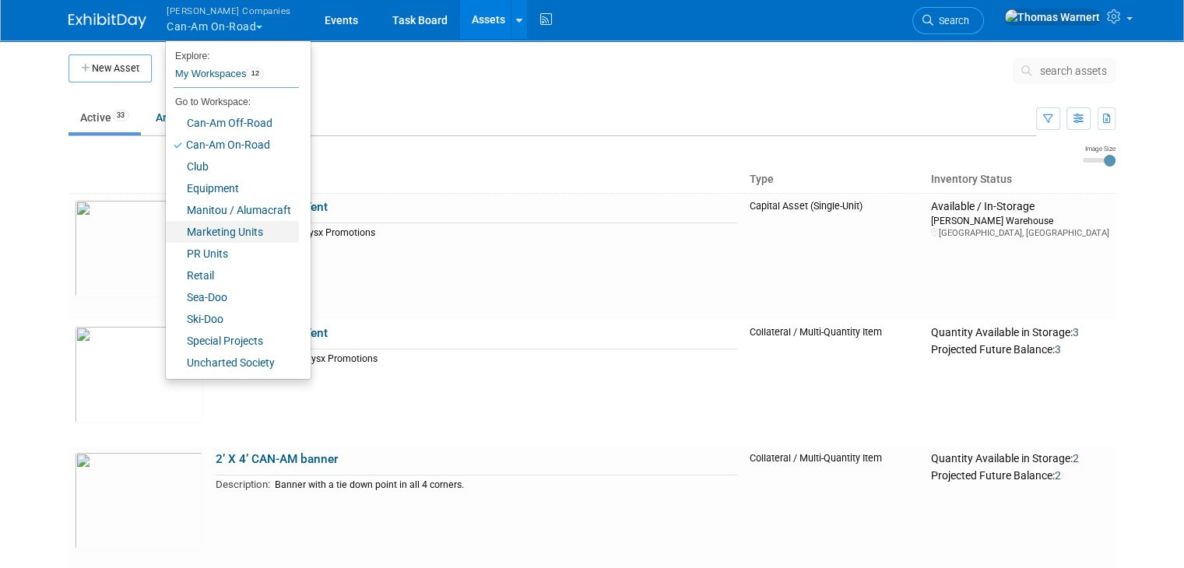
click at [234, 232] on link "Marketing Units" at bounding box center [232, 232] width 133 height 22
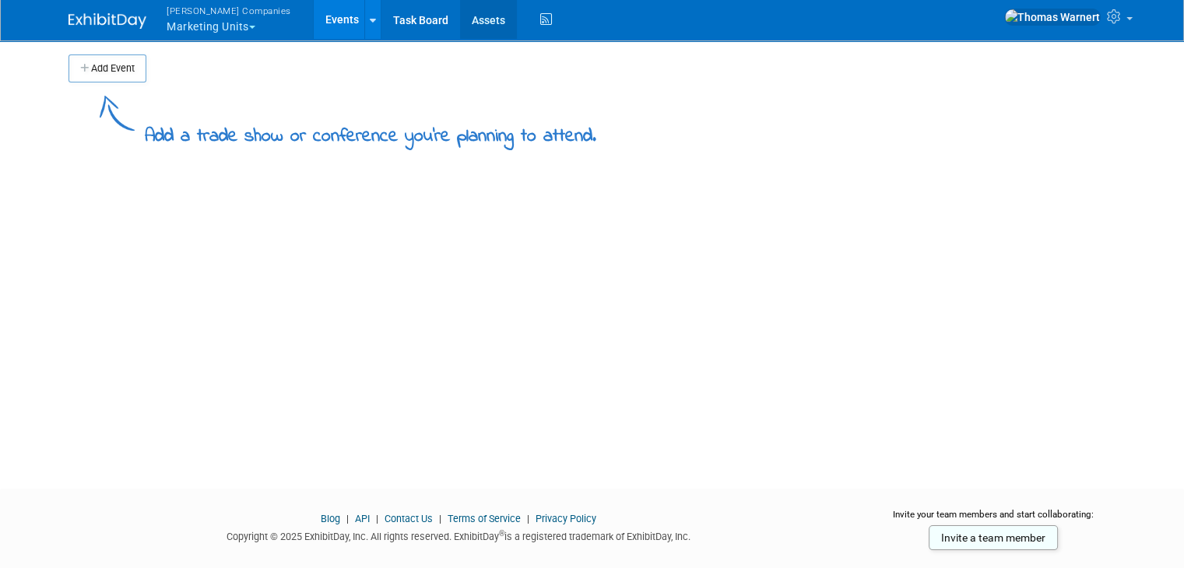
click at [460, 19] on link "Assets" at bounding box center [488, 19] width 57 height 39
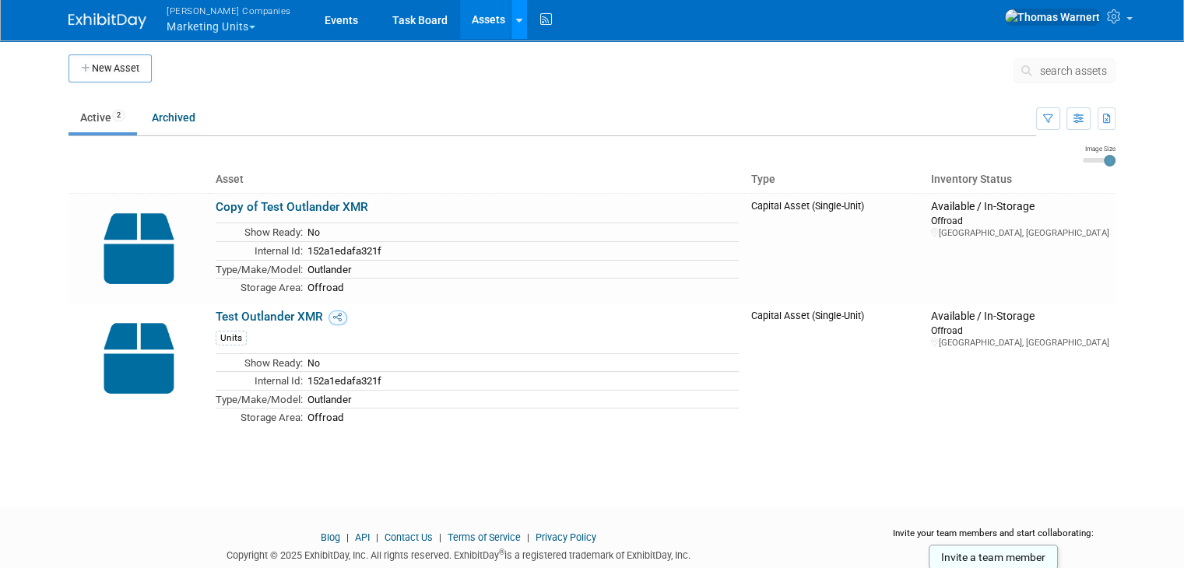
click at [511, 21] on link at bounding box center [519, 19] width 16 height 39
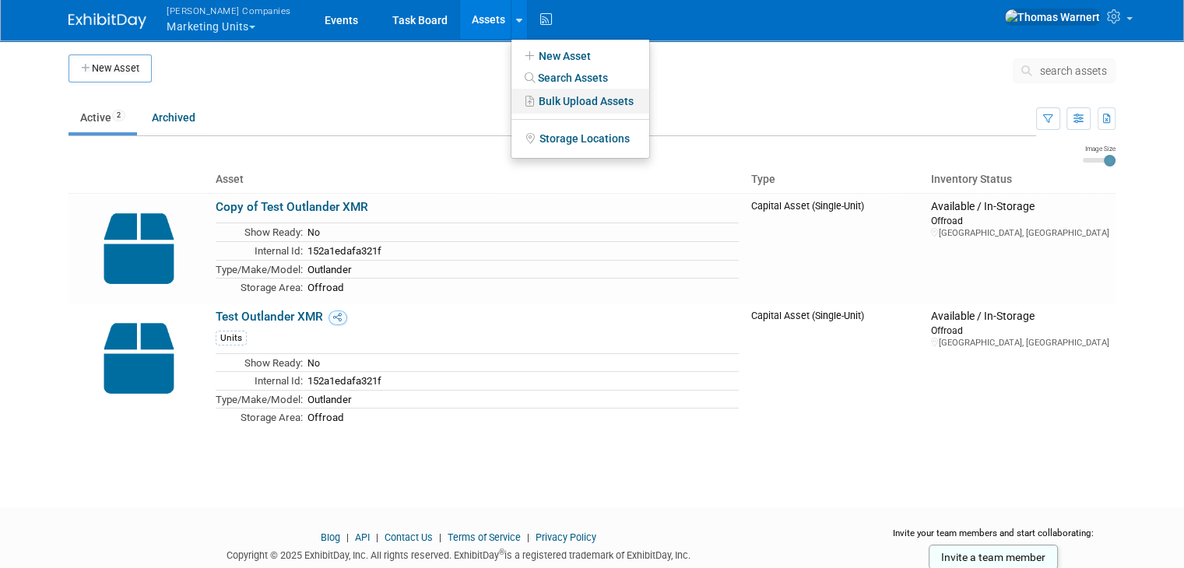
click at [512, 104] on link "Bulk Upload Assets" at bounding box center [581, 101] width 138 height 25
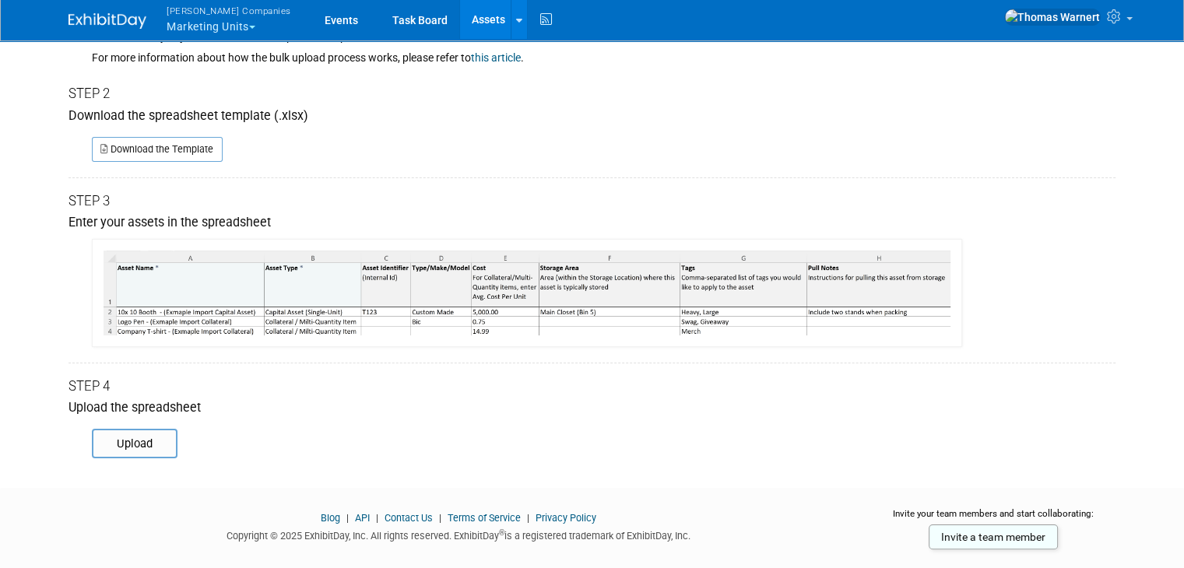
scroll to position [236, 0]
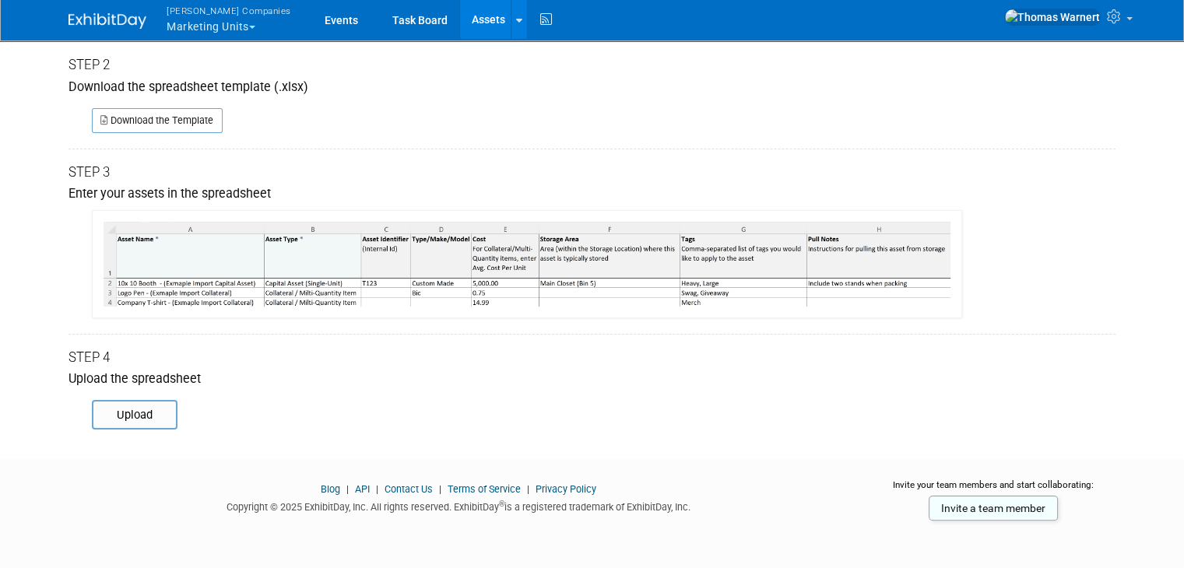
click at [460, 19] on link "Assets" at bounding box center [488, 19] width 57 height 39
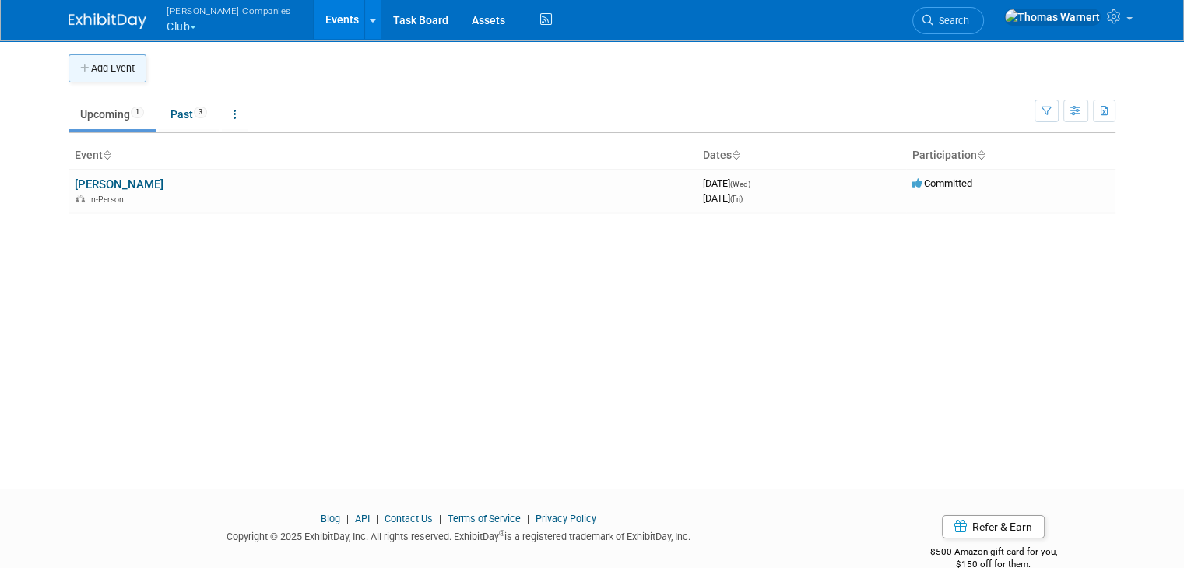
click at [115, 72] on button "Add Event" at bounding box center [108, 69] width 78 height 28
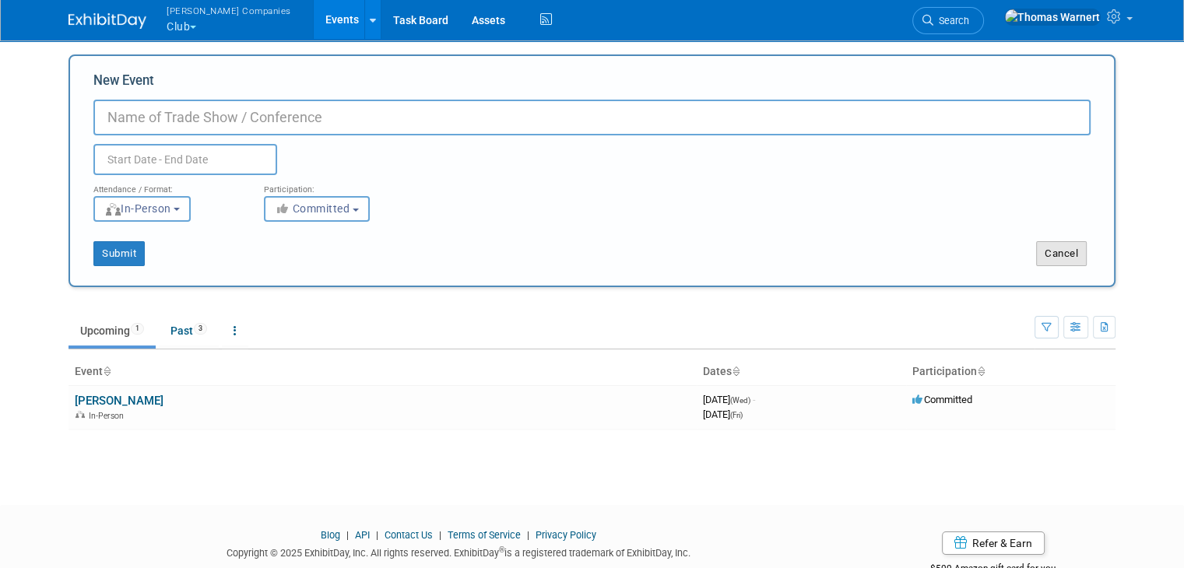
click at [1065, 248] on button "Cancel" at bounding box center [1061, 253] width 51 height 25
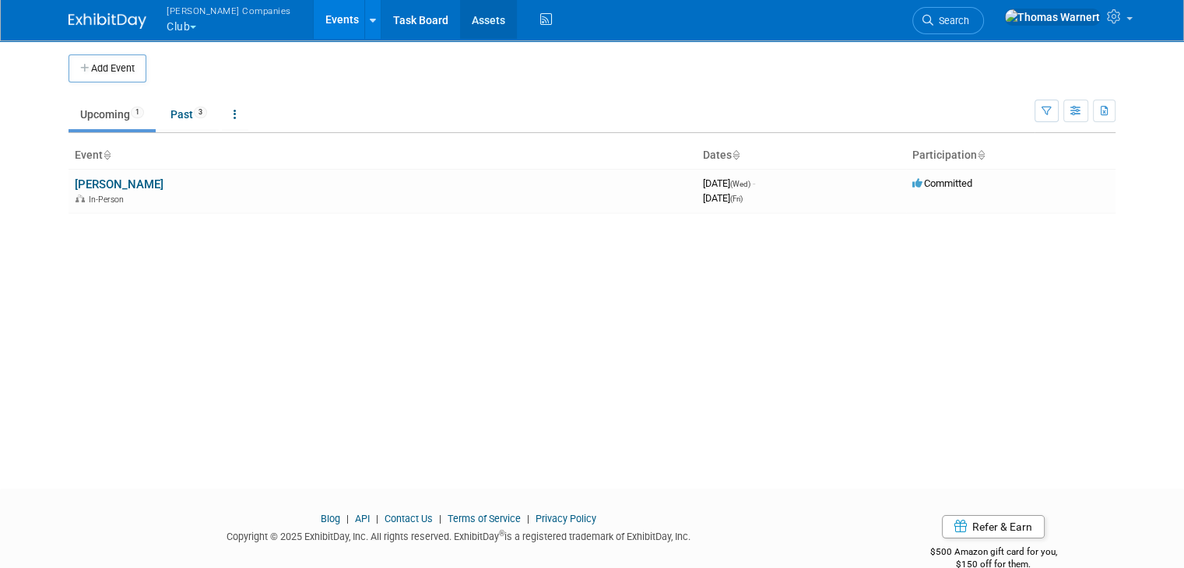
click at [460, 33] on link "Assets" at bounding box center [488, 19] width 57 height 39
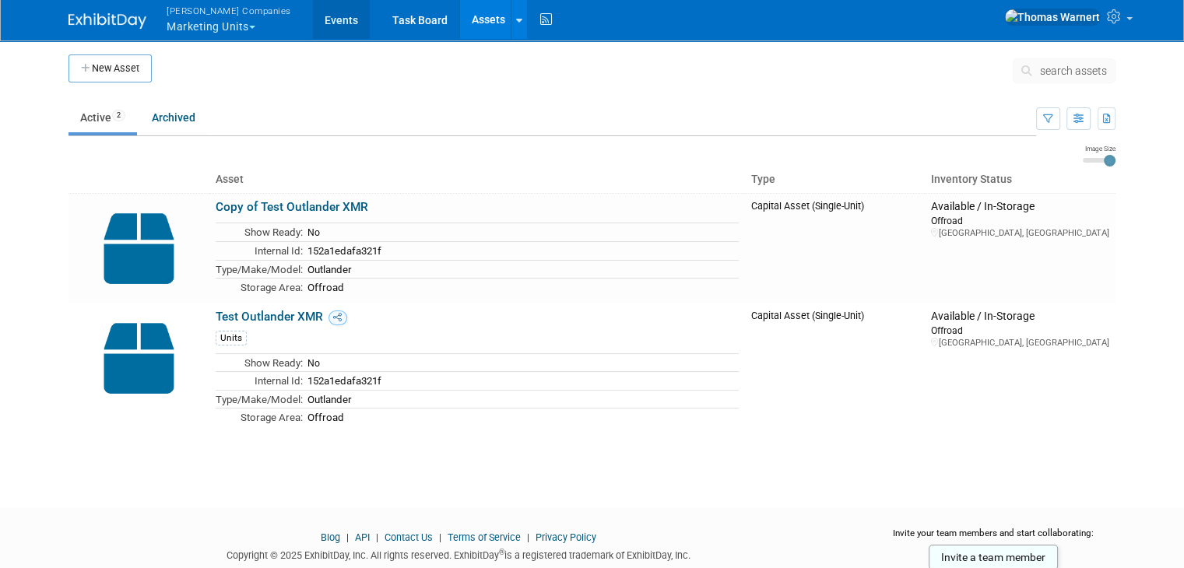
click at [315, 19] on link "Events" at bounding box center [341, 19] width 57 height 39
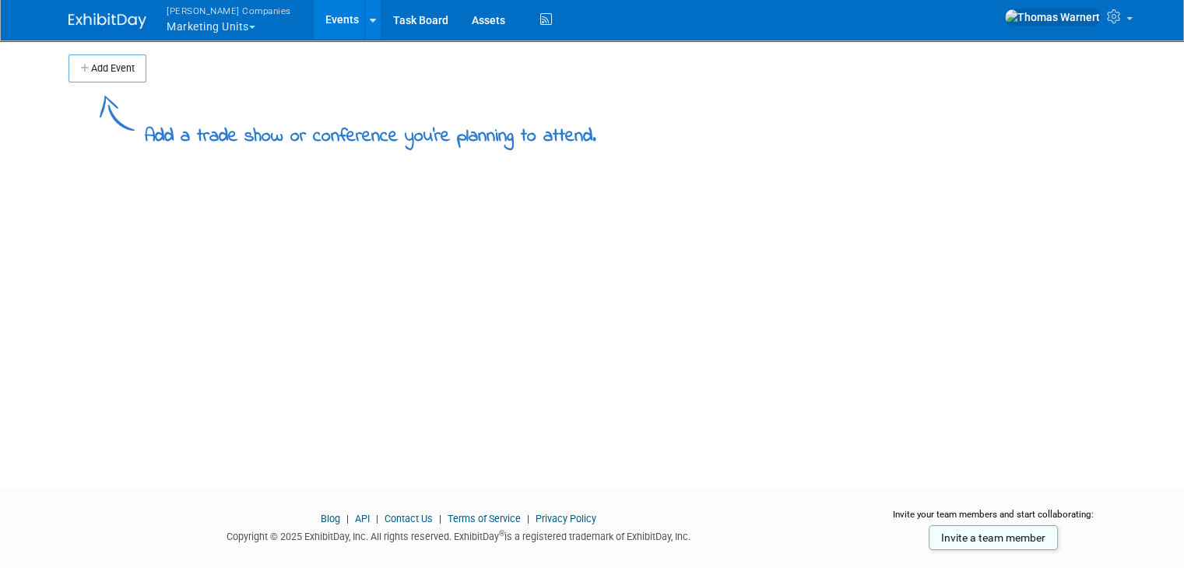
drag, startPoint x: 227, startPoint y: 33, endPoint x: 237, endPoint y: 44, distance: 14.4
click at [227, 33] on button "[PERSON_NAME] Companies Marketing Units" at bounding box center [238, 20] width 146 height 40
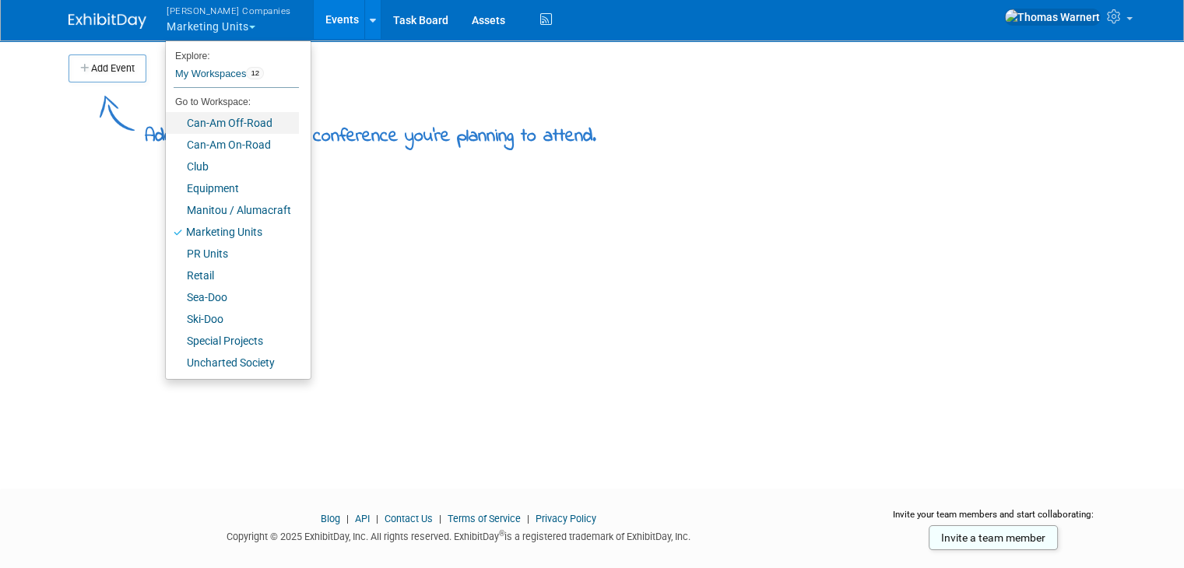
click at [234, 125] on link "Can-Am Off-Road" at bounding box center [232, 123] width 133 height 22
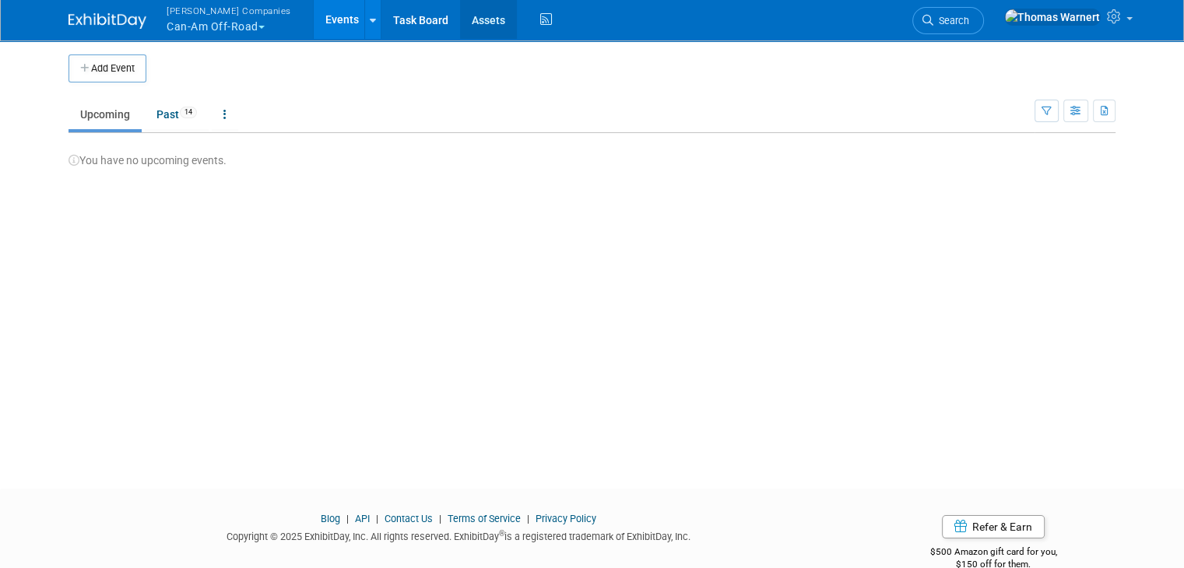
click at [460, 22] on link "Assets" at bounding box center [488, 19] width 57 height 39
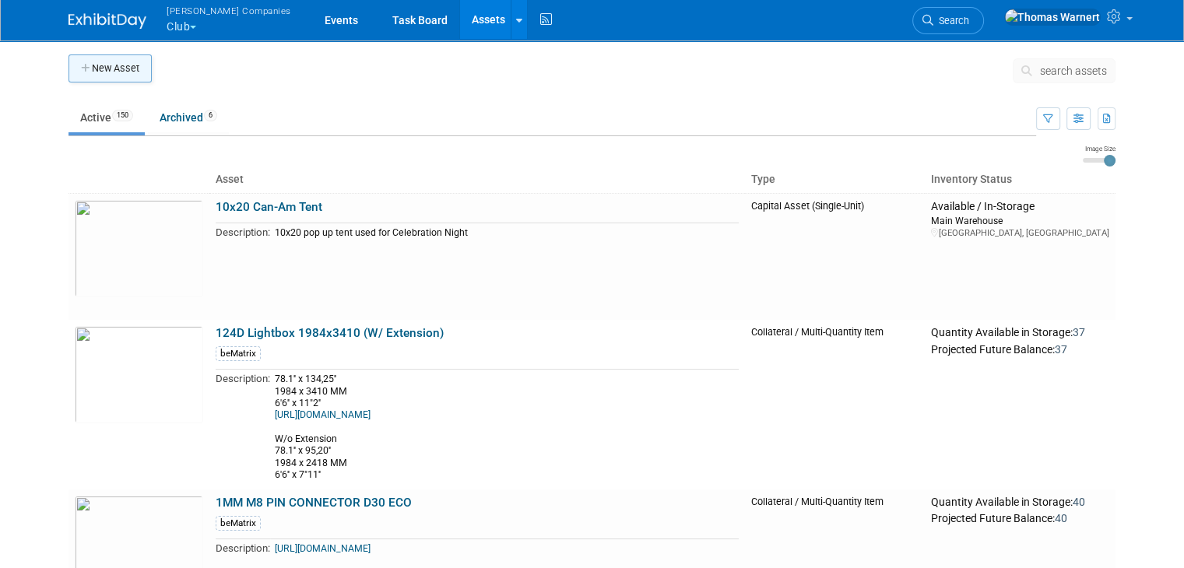
click at [120, 72] on button "New Asset" at bounding box center [110, 69] width 83 height 28
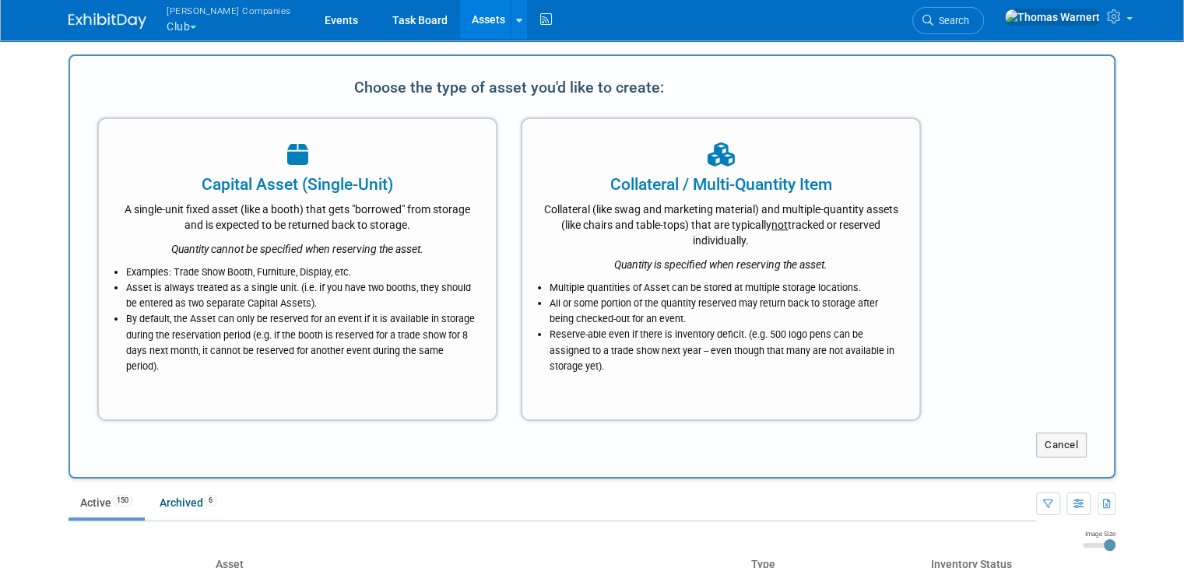
click at [257, 228] on div "A single-unit fixed asset (like a booth) that gets "borrowed" from storage and …" at bounding box center [297, 214] width 358 height 37
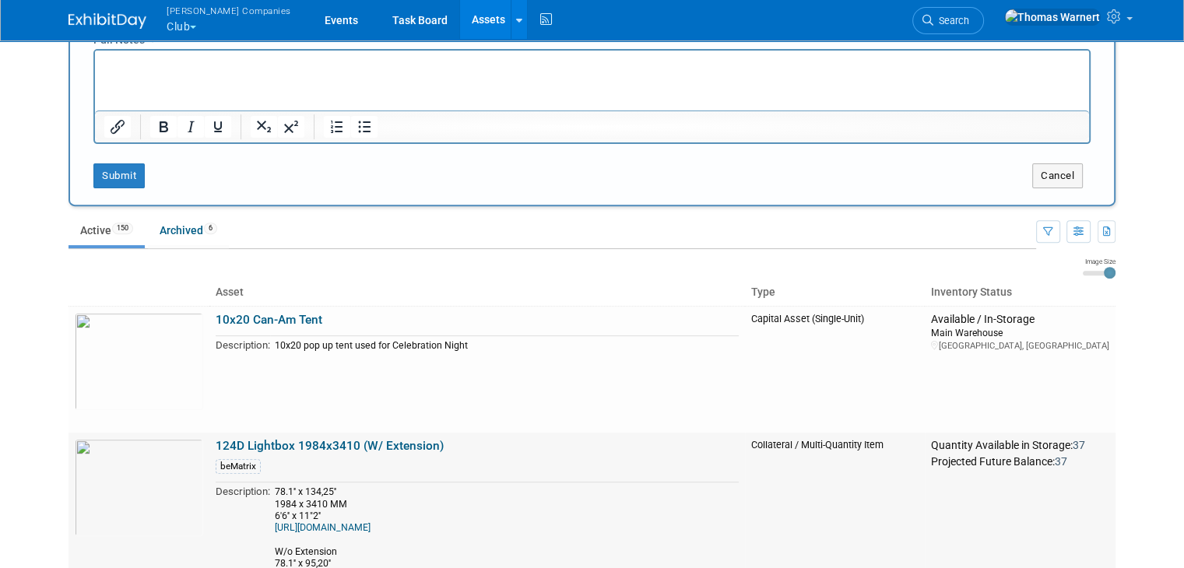
scroll to position [623, 0]
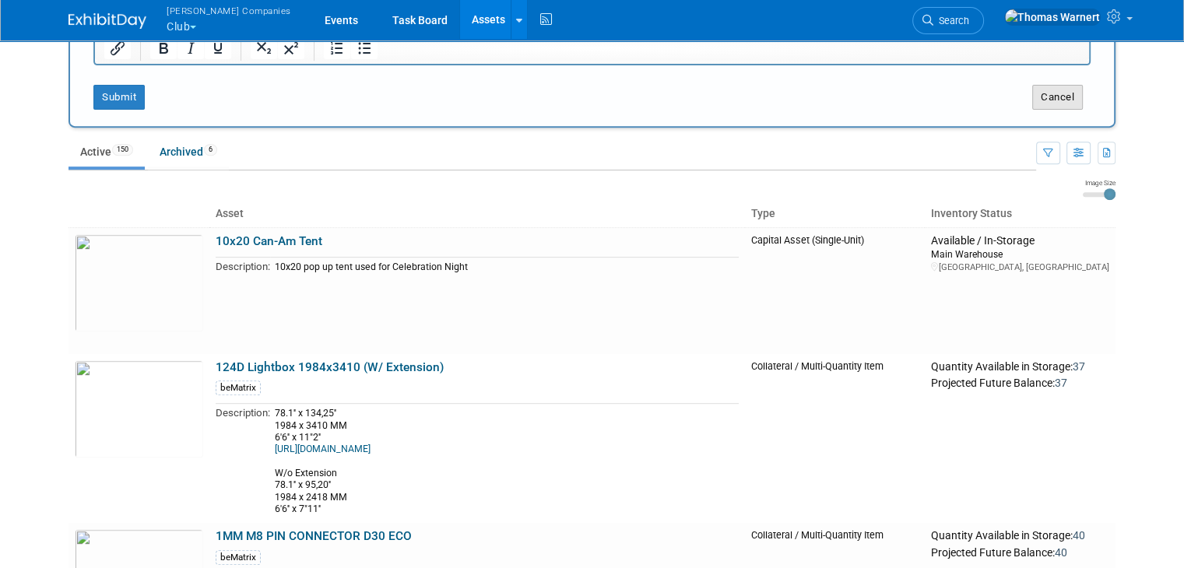
click at [1071, 96] on button "Cancel" at bounding box center [1057, 97] width 51 height 25
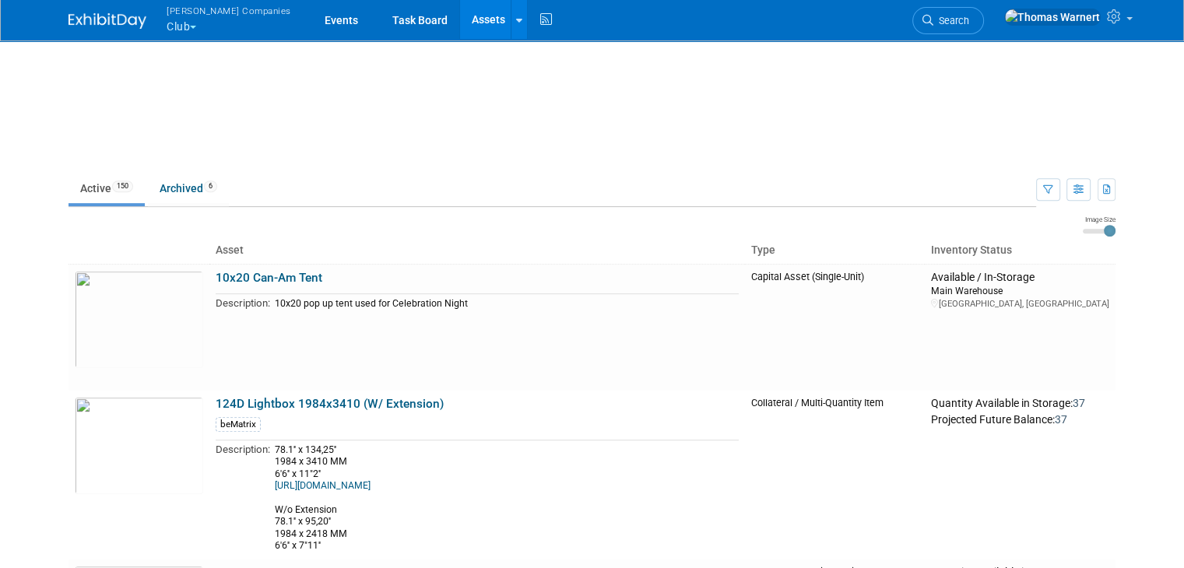
scroll to position [0, 0]
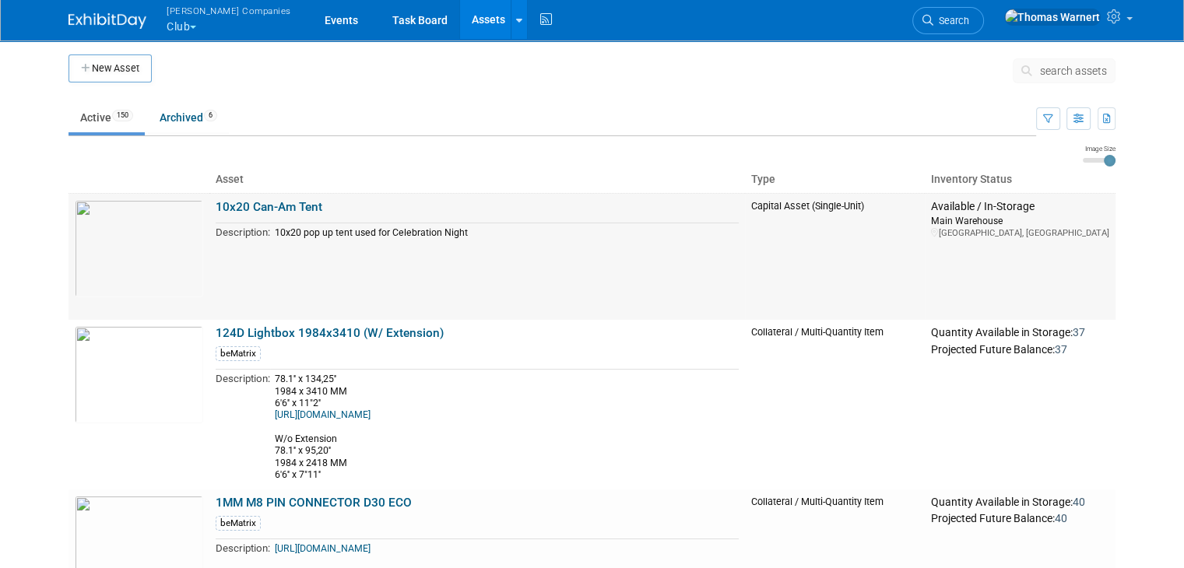
click at [252, 203] on link "10x20 Can-Am Tent" at bounding box center [269, 207] width 107 height 14
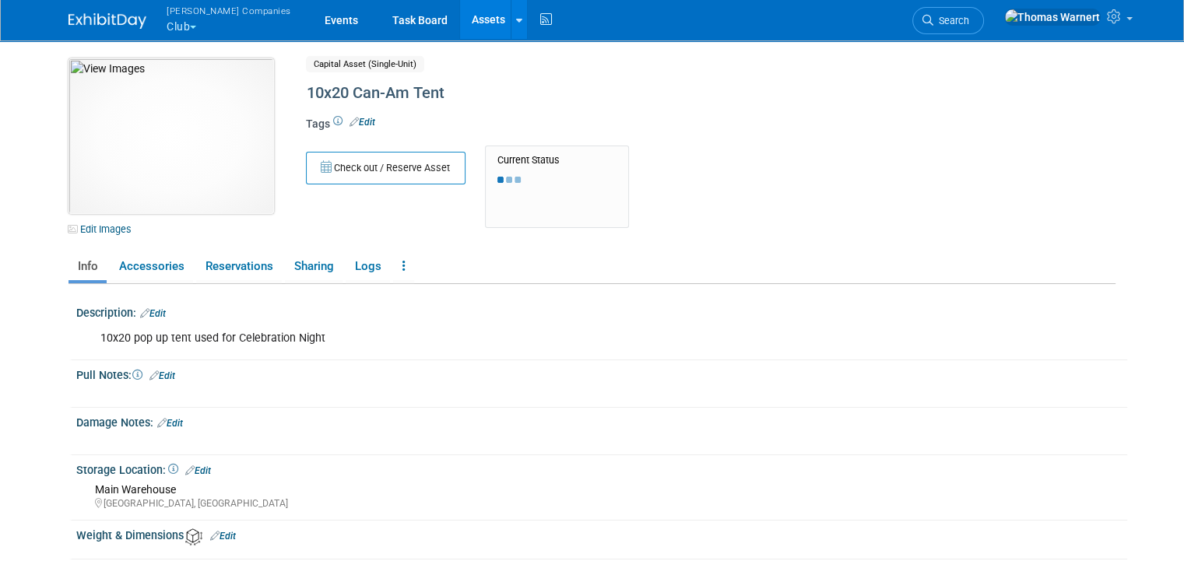
click at [171, 173] on img at bounding box center [172, 136] width 206 height 156
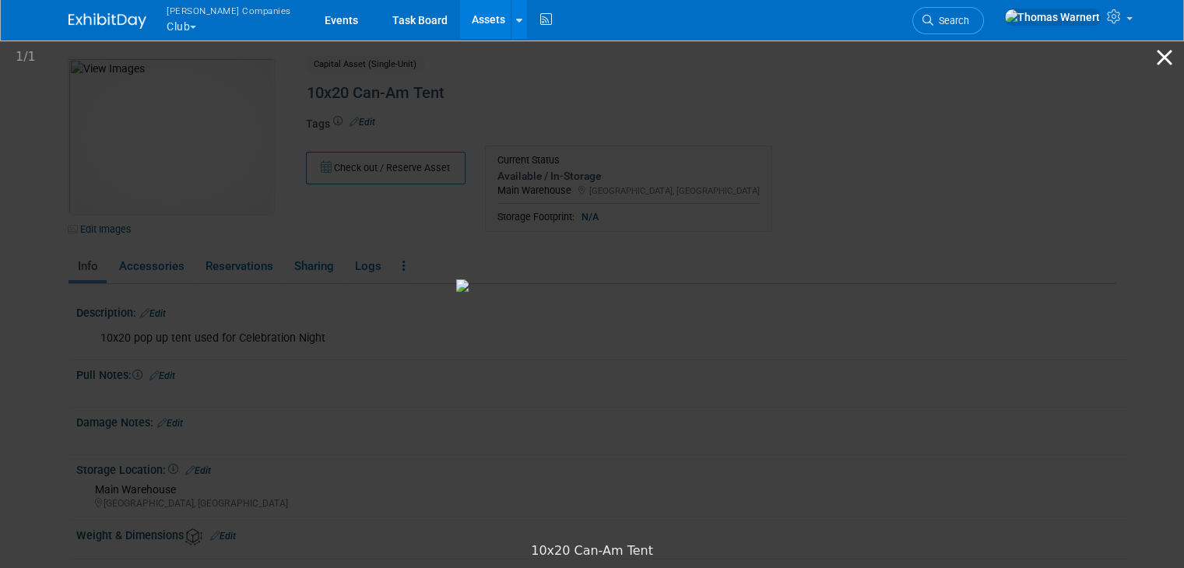
click at [1170, 58] on button "Close gallery" at bounding box center [1164, 57] width 39 height 37
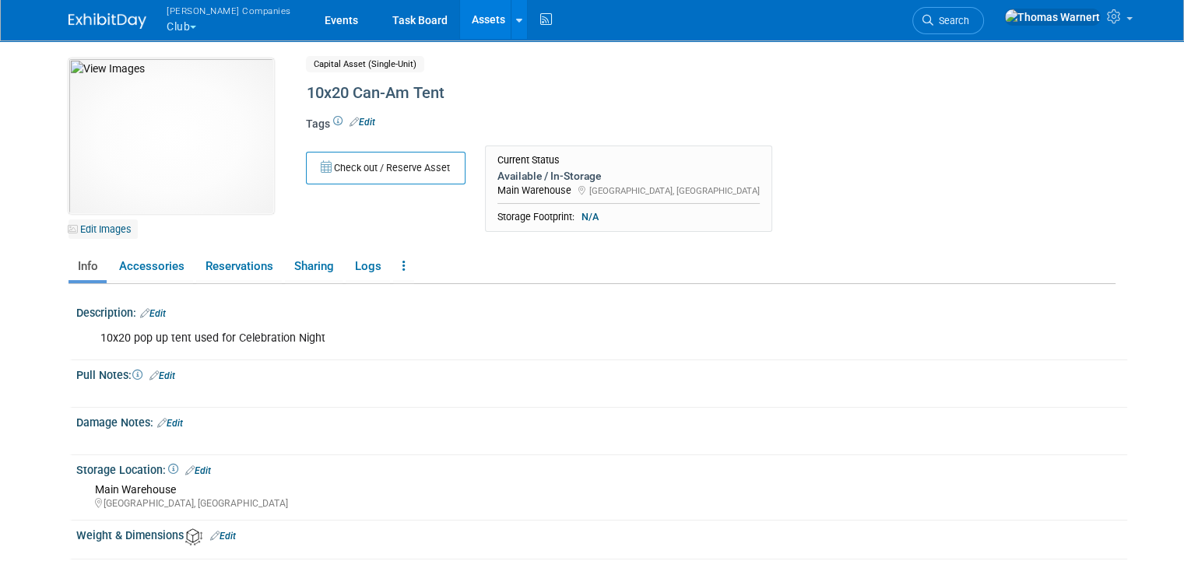
click at [104, 227] on link "Edit Images" at bounding box center [103, 229] width 69 height 19
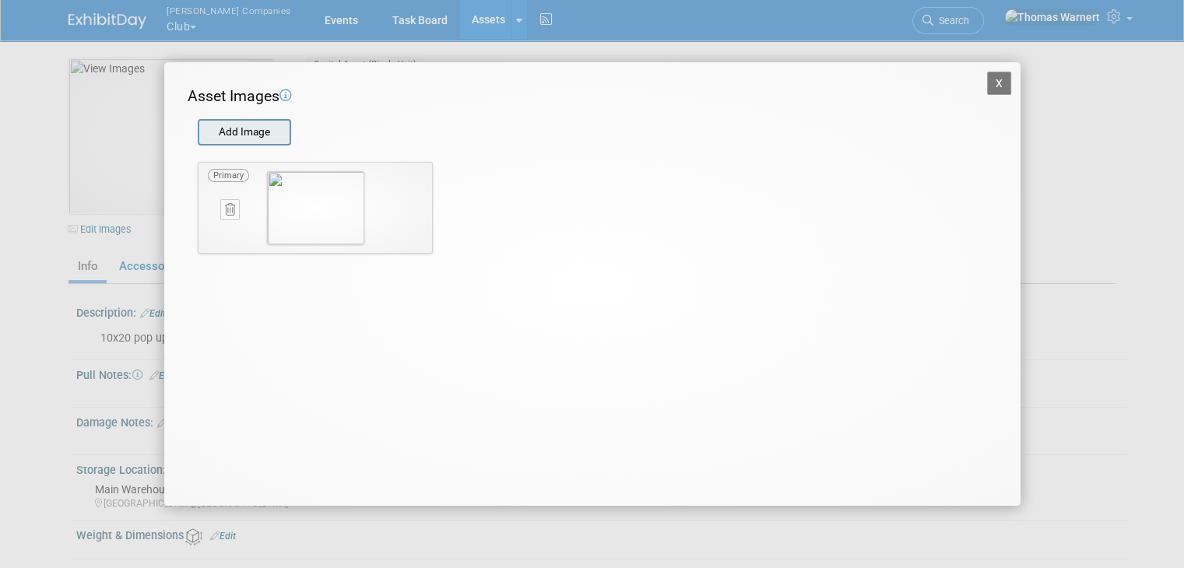
click at [230, 121] on input "file" at bounding box center [196, 132] width 185 height 23
drag, startPoint x: 338, startPoint y: 303, endPoint x: 292, endPoint y: 311, distance: 46.6
click at [290, 314] on div "X Asset Images Add Image STEP 2 — Crop the Image Use the canvas below to crop t…" at bounding box center [592, 283] width 857 height 443
drag, startPoint x: 526, startPoint y: 294, endPoint x: 515, endPoint y: 125, distance: 169.3
drag, startPoint x: 515, startPoint y: 125, endPoint x: 891, endPoint y: 234, distance: 391.0
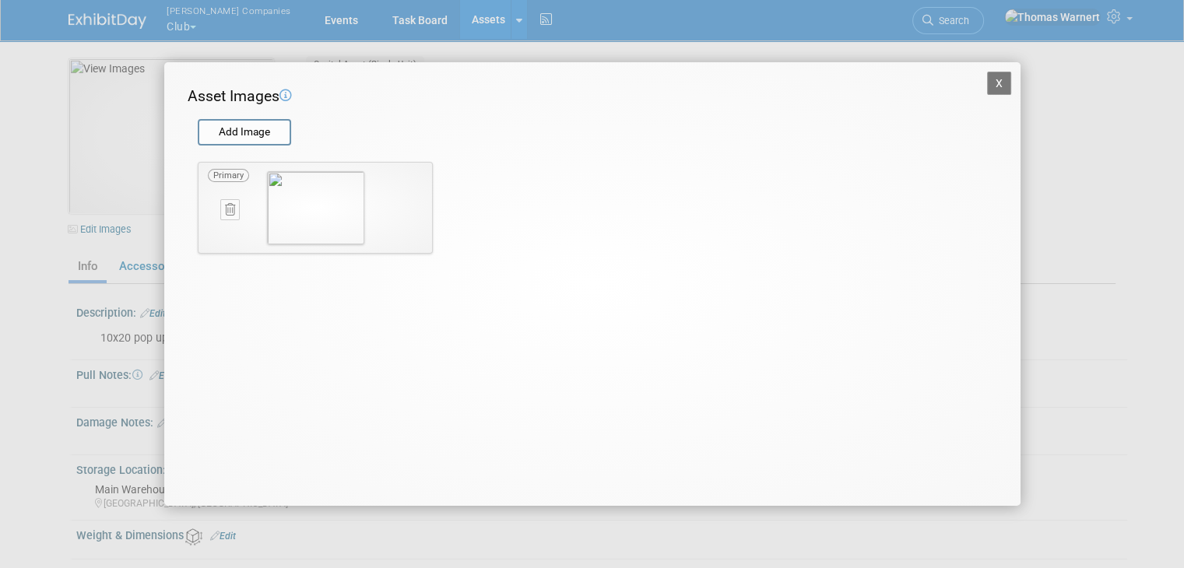
click at [895, 235] on div "Asset Images Add Image STEP 2 — Crop the Image Use the canvas below to crop the…" at bounding box center [593, 175] width 810 height 179
click at [259, 132] on input "file" at bounding box center [196, 132] width 185 height 23
click at [1003, 87] on button "X" at bounding box center [999, 83] width 25 height 23
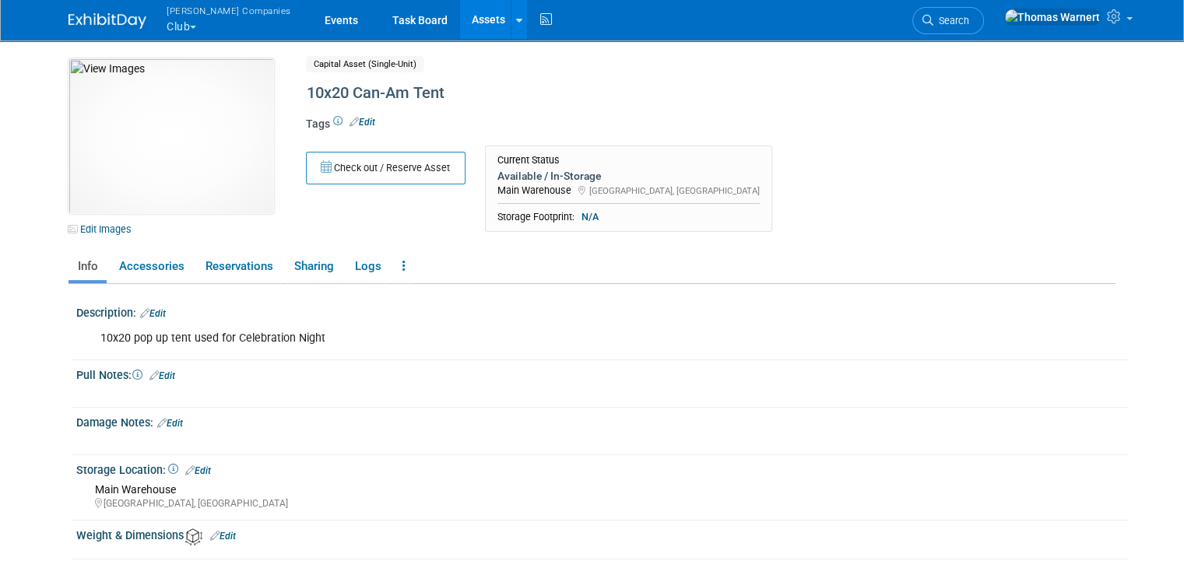
click at [778, 147] on div "Check out / Reserve Asset Current Status Available / In-Storage Main Warehouse …" at bounding box center [651, 193] width 714 height 95
click at [460, 17] on link "Assets" at bounding box center [488, 19] width 57 height 39
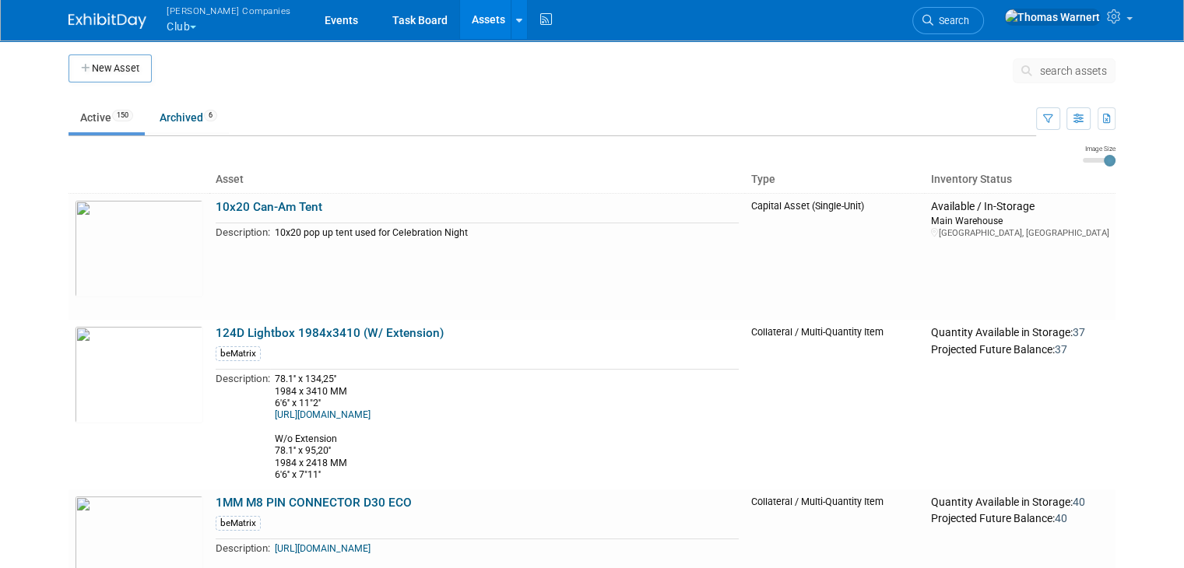
click at [181, 25] on button "[PERSON_NAME] Companies Club" at bounding box center [238, 20] width 146 height 40
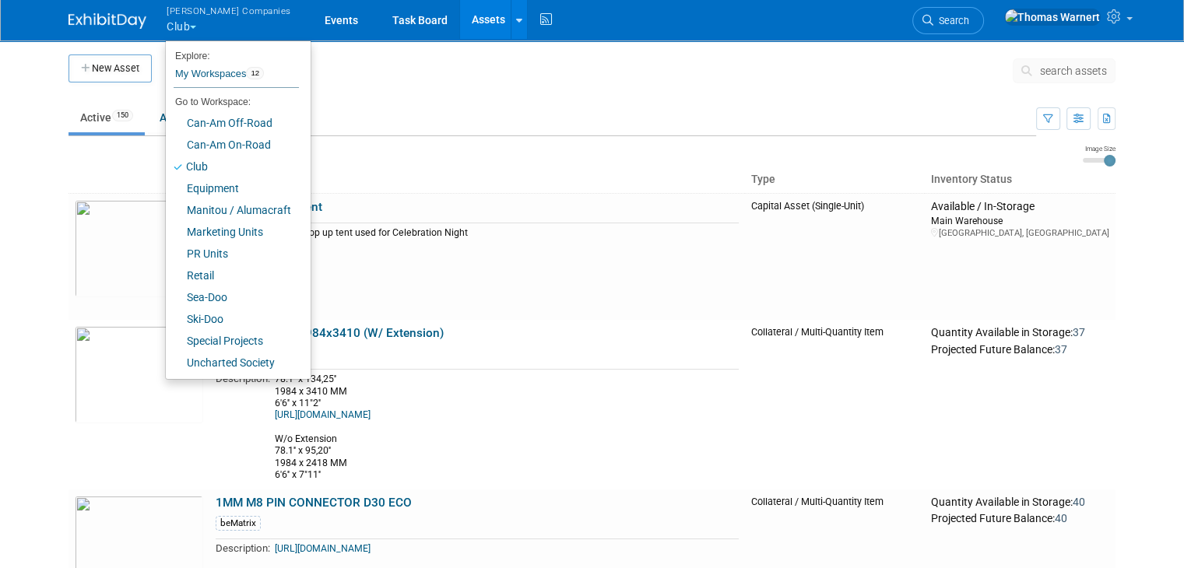
click at [190, 26] on span "button" at bounding box center [193, 27] width 6 height 3
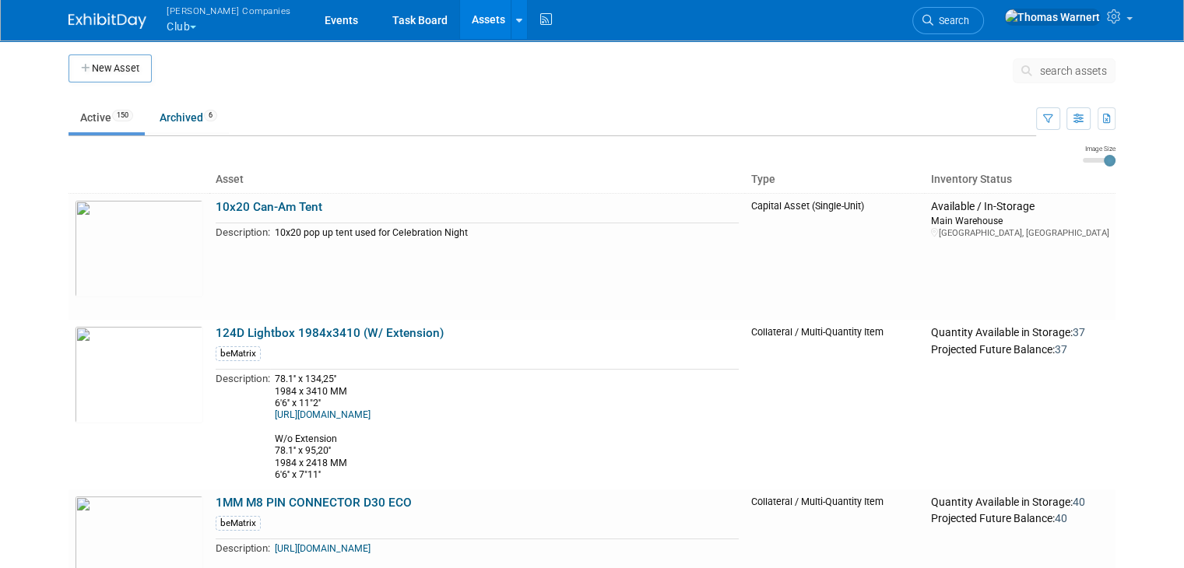
click at [565, 103] on ul "Active 150 Archived 6" at bounding box center [553, 118] width 968 height 35
click at [1084, 118] on icon "button" at bounding box center [1079, 119] width 10 height 10
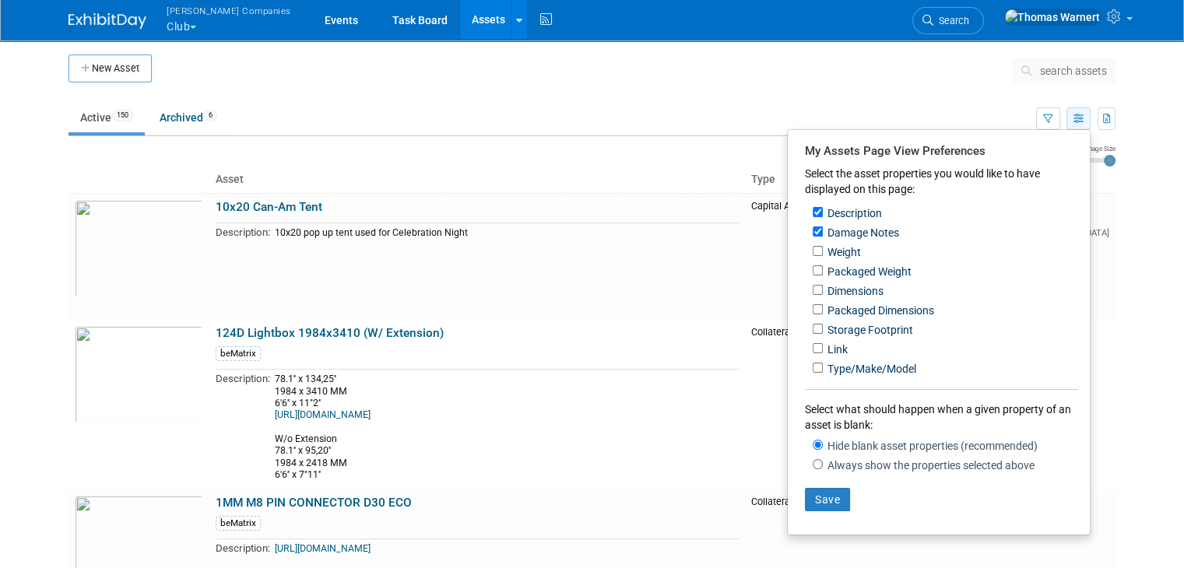
click at [1084, 118] on icon "button" at bounding box center [1079, 119] width 10 height 10
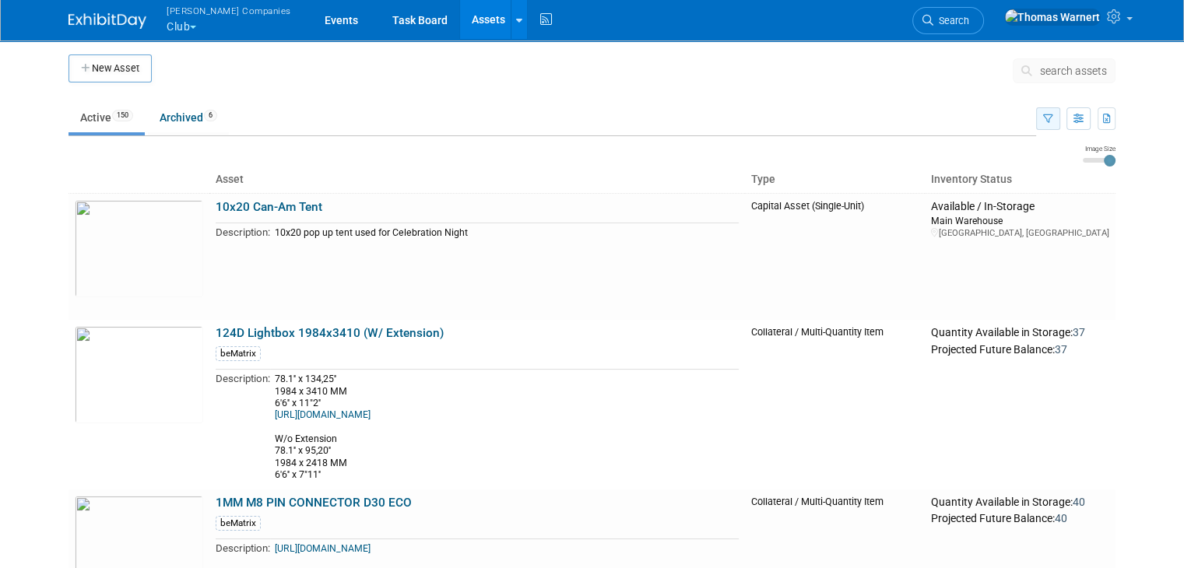
click at [1054, 116] on icon "button" at bounding box center [1048, 119] width 10 height 10
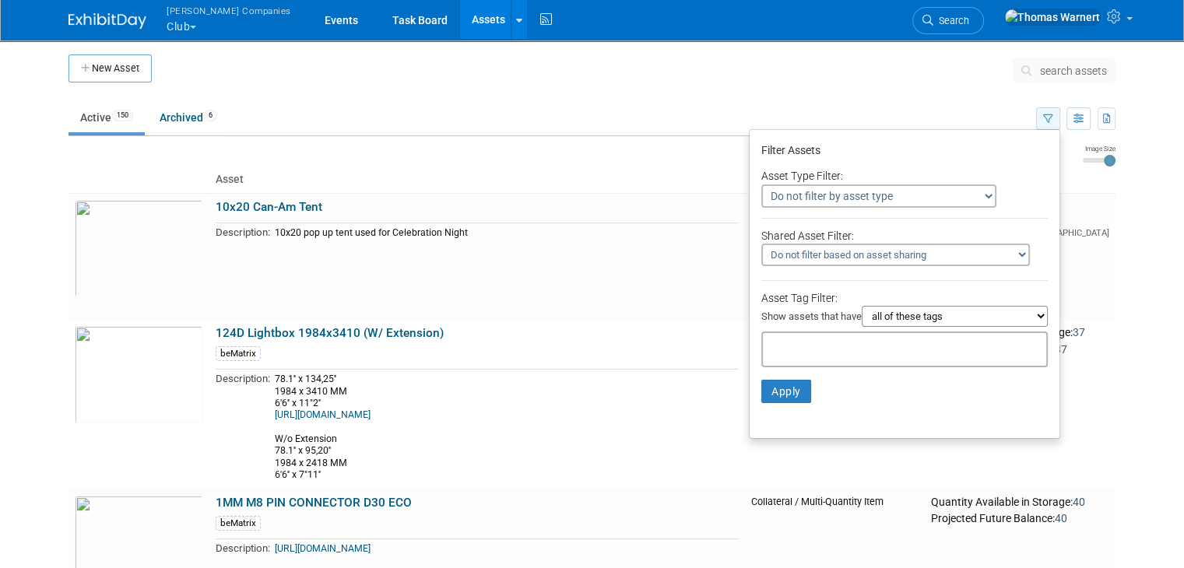
click at [1054, 116] on icon "button" at bounding box center [1048, 119] width 10 height 10
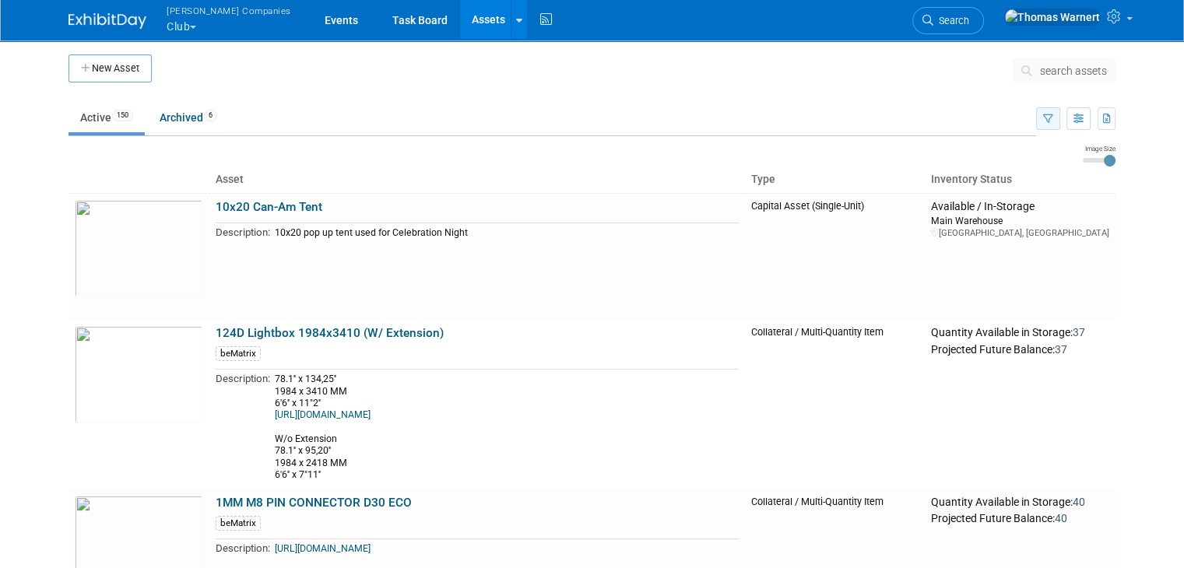
click at [1054, 116] on icon "button" at bounding box center [1048, 119] width 10 height 10
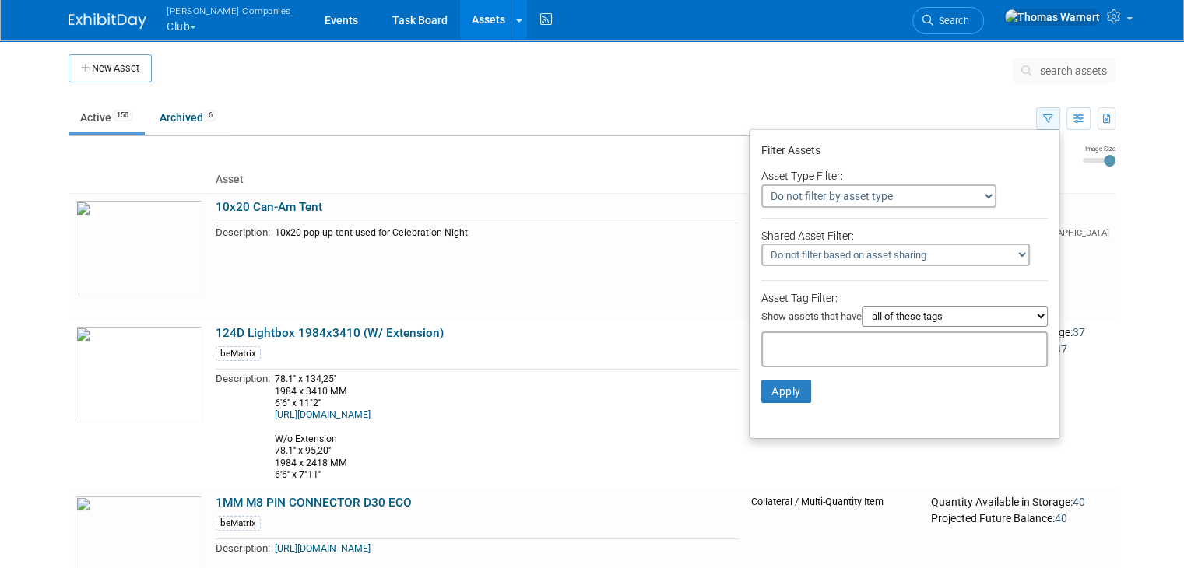
click at [1054, 116] on icon "button" at bounding box center [1048, 119] width 10 height 10
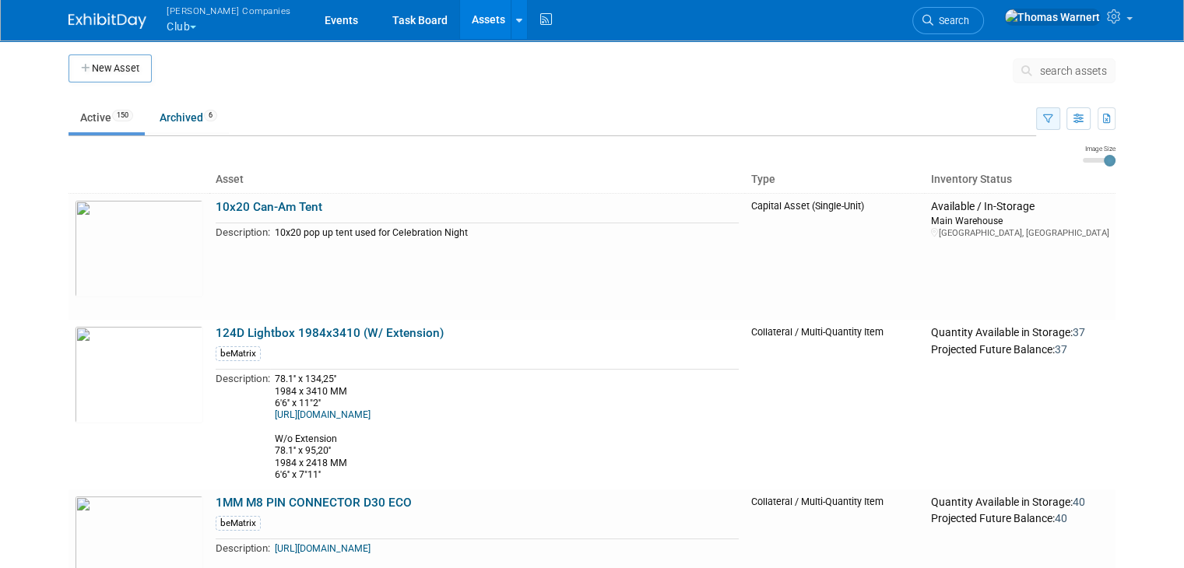
click at [1054, 116] on icon "button" at bounding box center [1048, 119] width 10 height 10
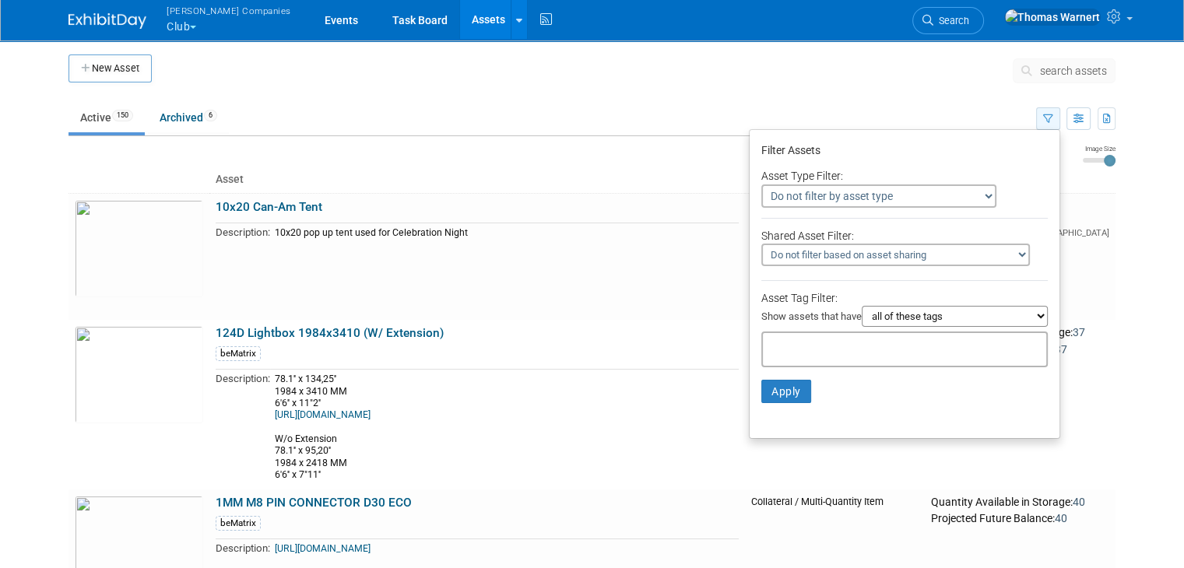
click at [1054, 116] on icon "button" at bounding box center [1048, 119] width 10 height 10
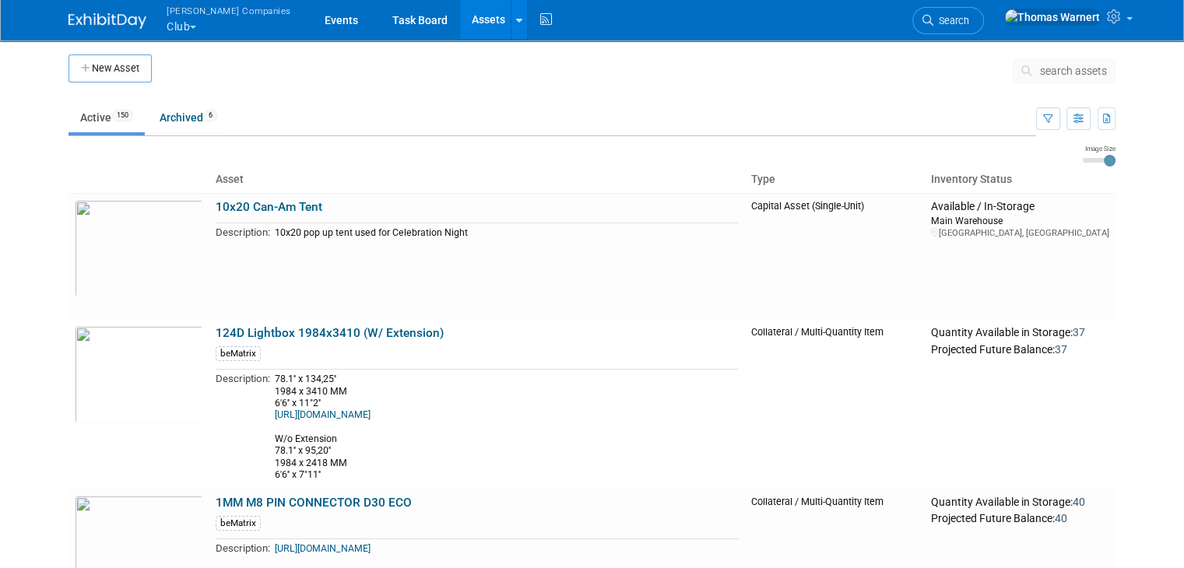
click at [956, 85] on td at bounding box center [582, 74] width 861 height 39
click at [898, 58] on td at bounding box center [582, 74] width 861 height 39
click at [619, 76] on td at bounding box center [582, 74] width 861 height 39
